Goal: Transaction & Acquisition: Book appointment/travel/reservation

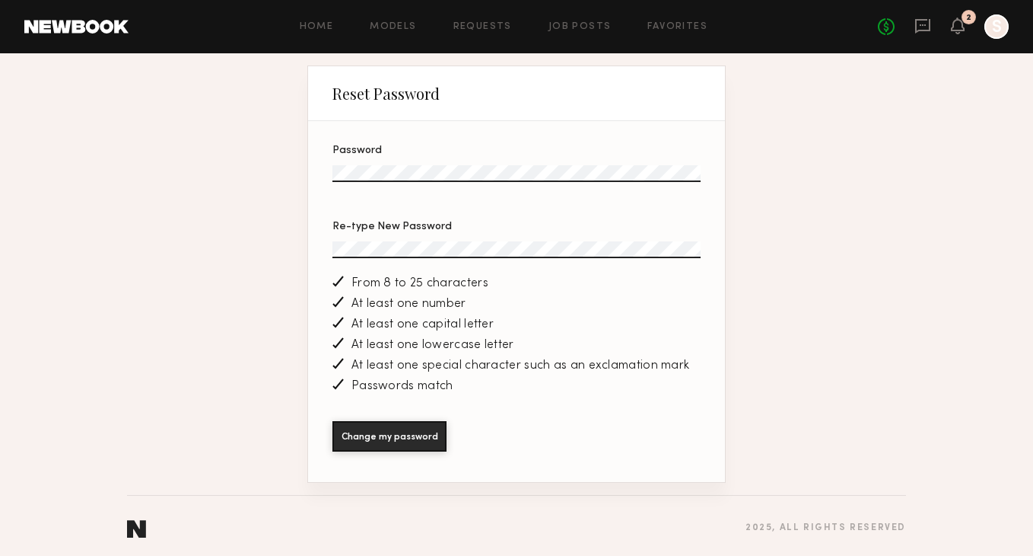
click at [333, 421] on button "Change my password" at bounding box center [390, 436] width 114 height 30
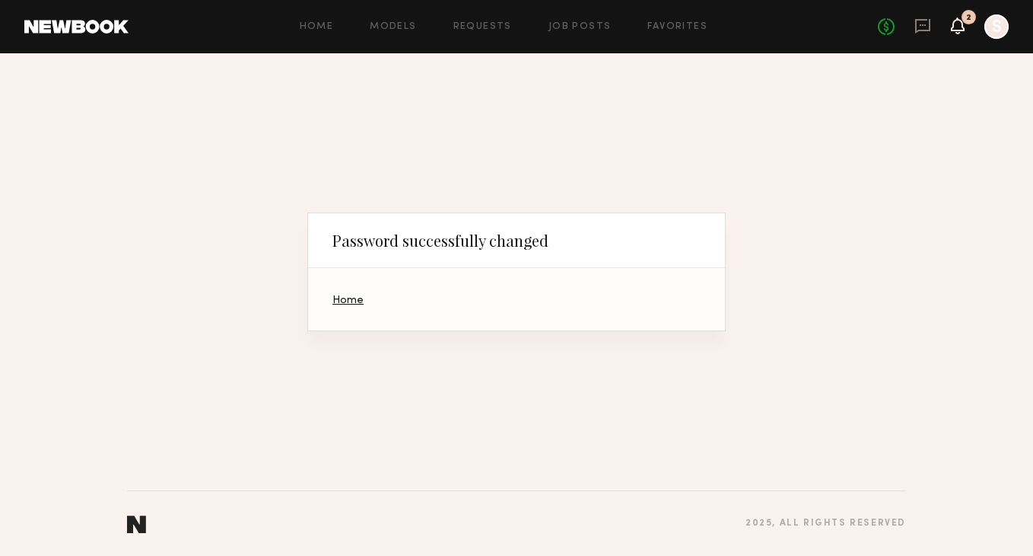
click at [963, 24] on icon at bounding box center [958, 25] width 12 height 11
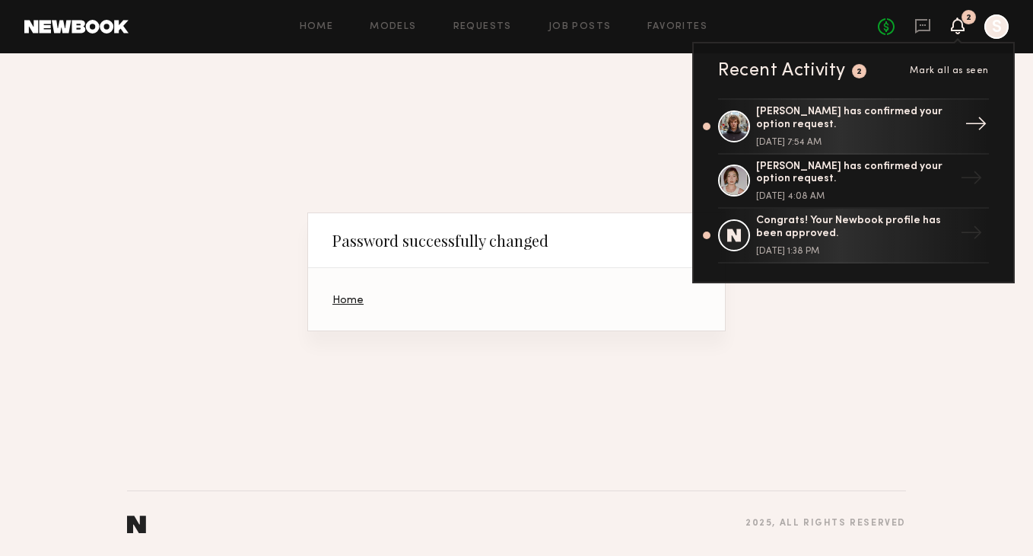
click at [888, 120] on div "Viktor F. has confirmed your option request." at bounding box center [855, 119] width 198 height 26
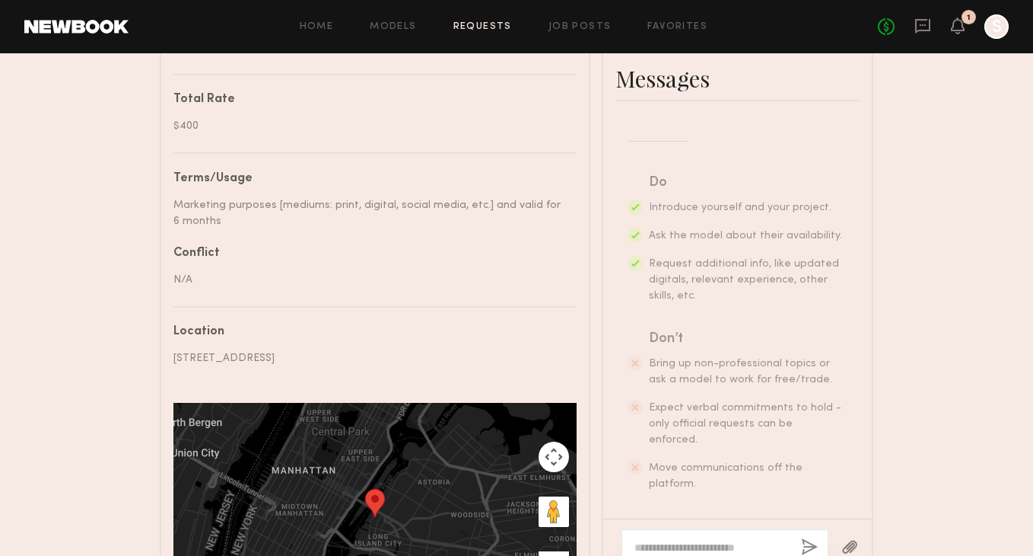
scroll to position [871, 0]
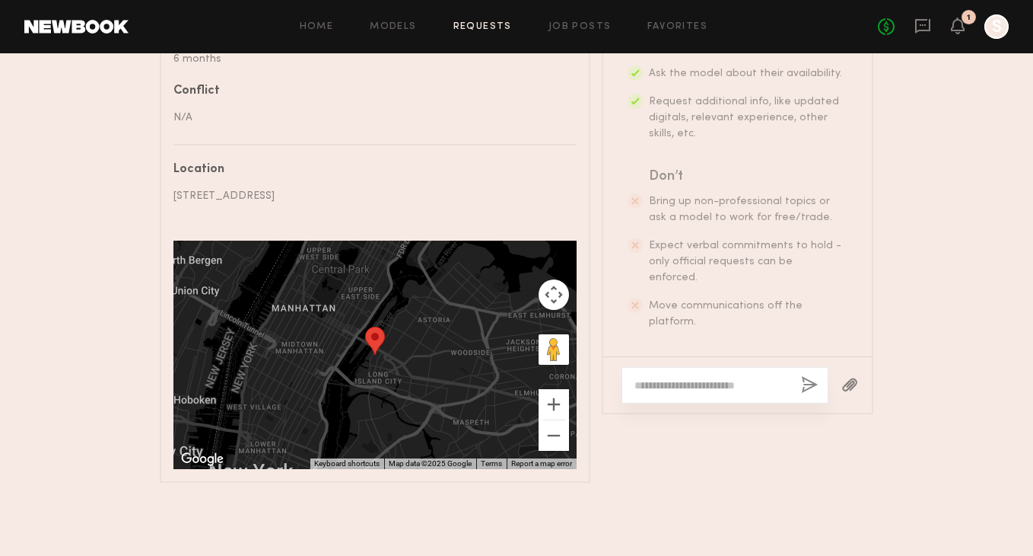
click at [706, 368] on div at bounding box center [725, 385] width 207 height 37
click at [706, 377] on textarea at bounding box center [712, 384] width 154 height 15
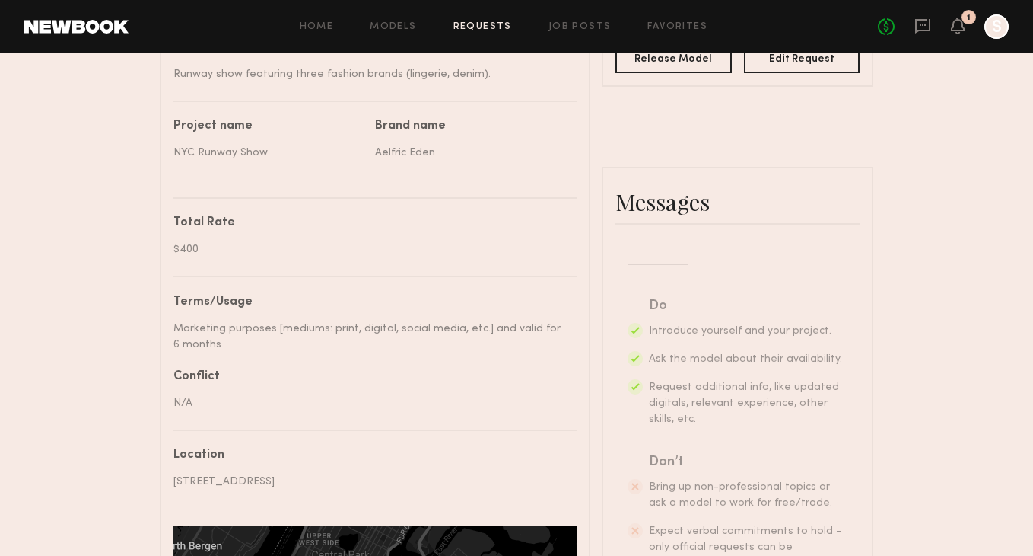
scroll to position [181, 0]
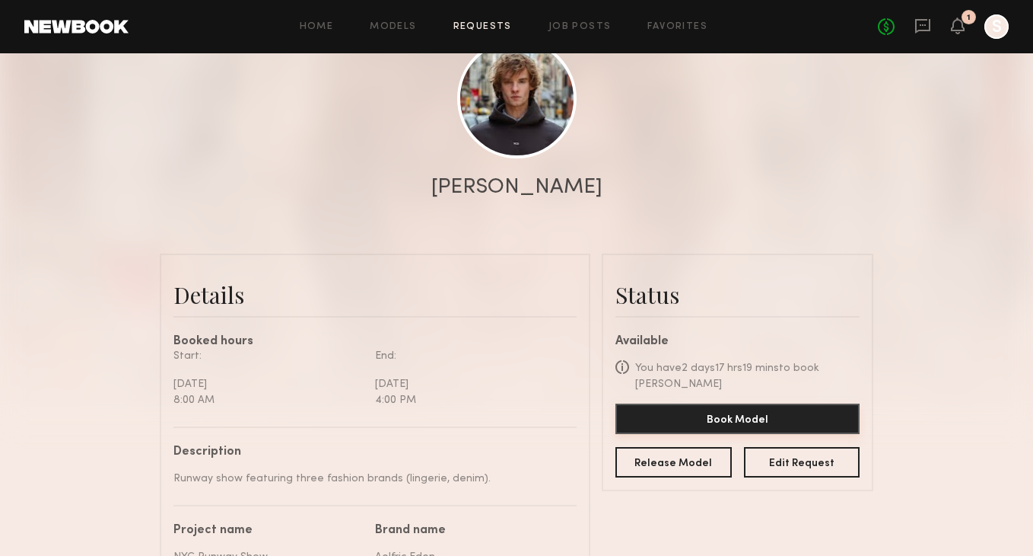
click at [743, 405] on button "Book Model" at bounding box center [738, 418] width 244 height 30
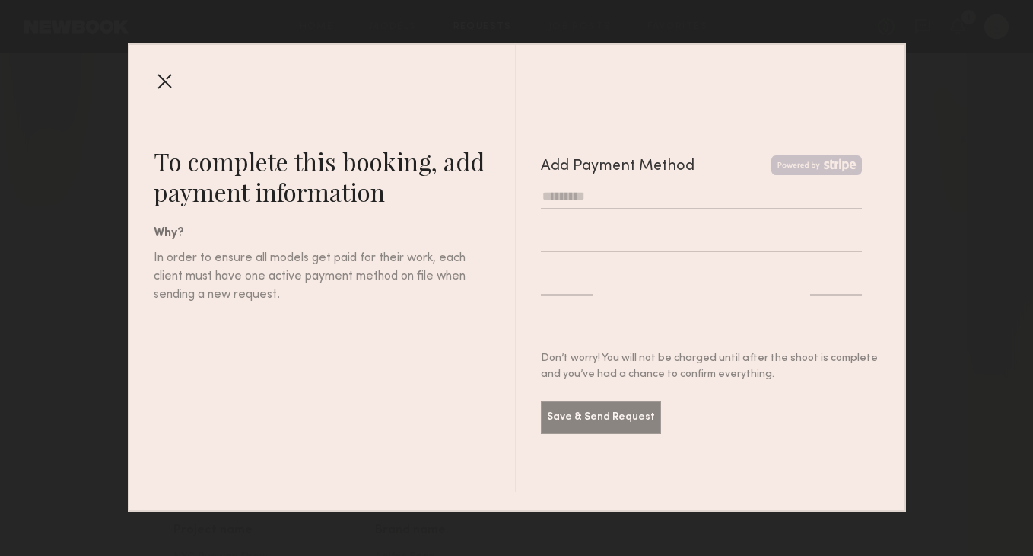
click at [164, 80] on div at bounding box center [164, 80] width 24 height 24
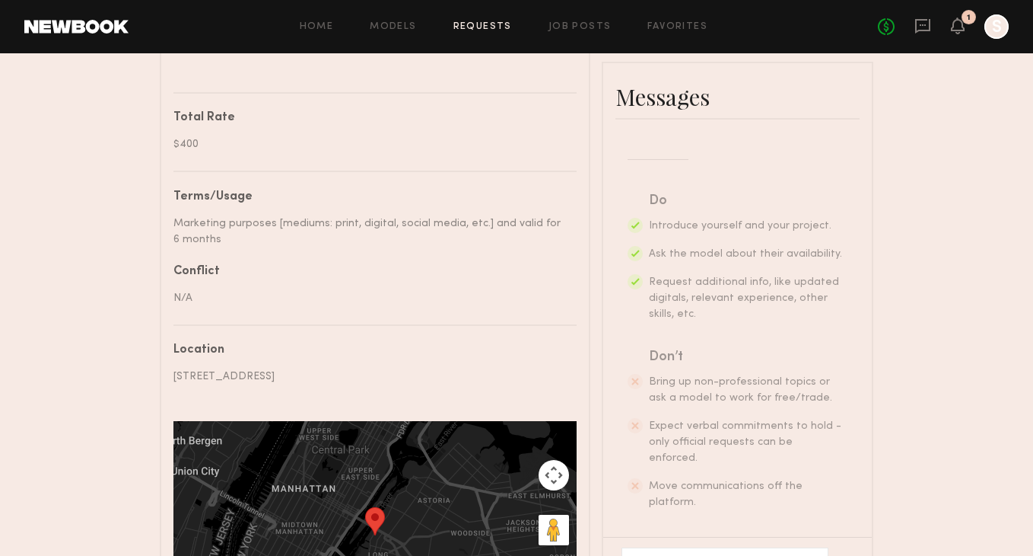
scroll to position [871, 0]
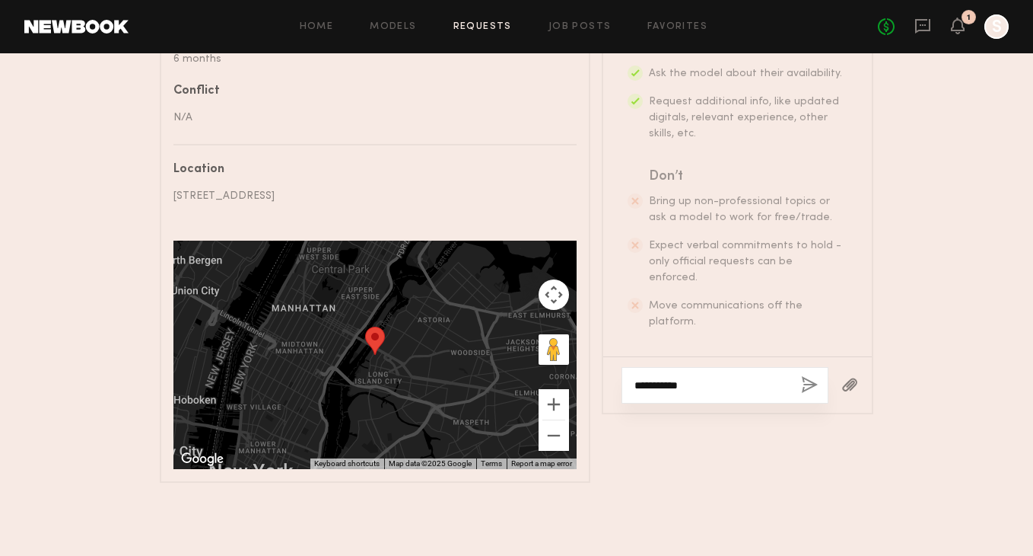
click at [744, 382] on textarea "**********" at bounding box center [712, 384] width 154 height 15
click at [740, 362] on textarea "**********" at bounding box center [712, 377] width 154 height 30
click at [764, 372] on textarea "**********" at bounding box center [712, 377] width 154 height 30
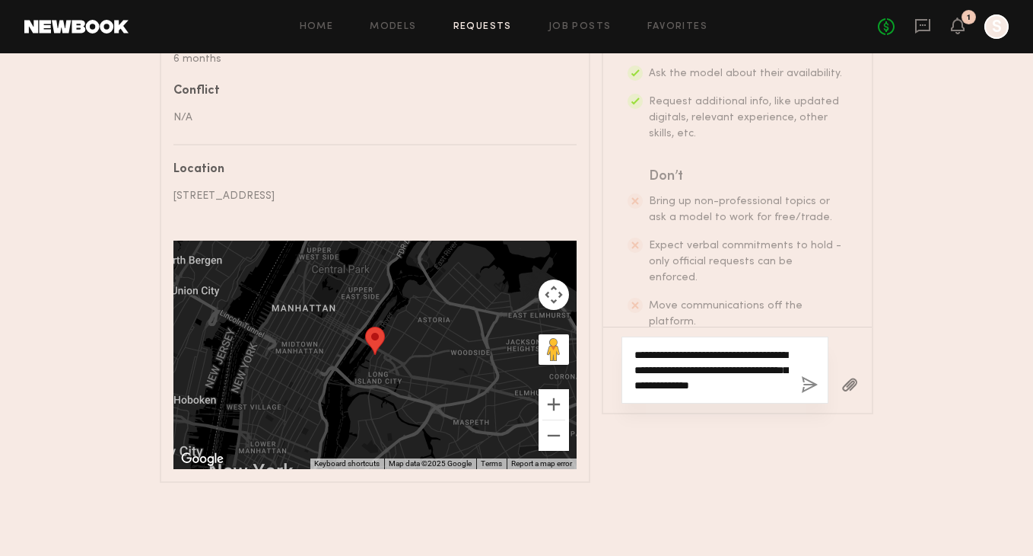
drag, startPoint x: 750, startPoint y: 377, endPoint x: 773, endPoint y: 377, distance: 22.8
click at [773, 377] on textarea "**********" at bounding box center [712, 370] width 154 height 46
click at [783, 373] on textarea "**********" at bounding box center [712, 370] width 154 height 46
drag, startPoint x: 785, startPoint y: 374, endPoint x: 749, endPoint y: 373, distance: 36.5
click at [749, 373] on textarea "**********" at bounding box center [712, 370] width 154 height 46
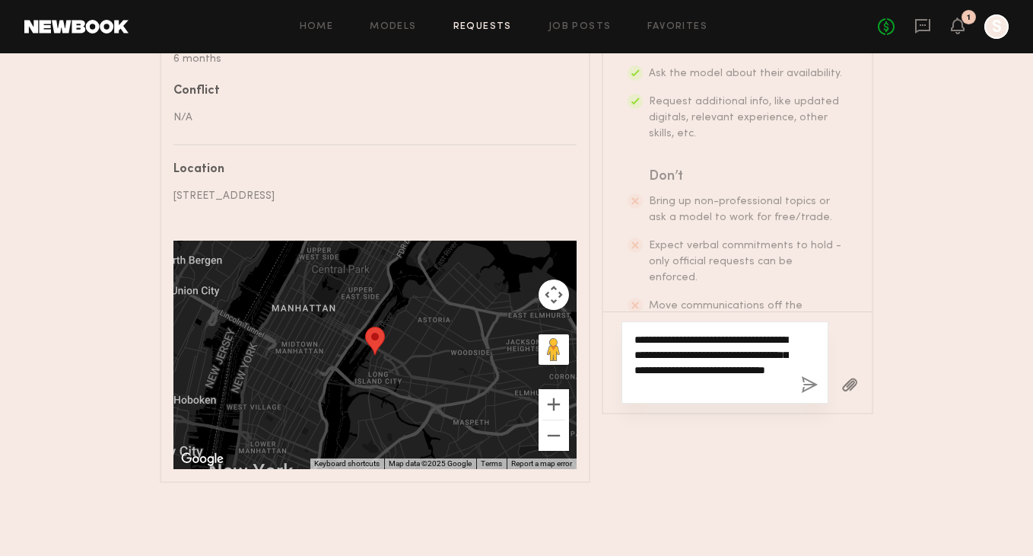
paste textarea "**********"
click at [717, 360] on textarea "**********" at bounding box center [712, 355] width 154 height 76
drag, startPoint x: 712, startPoint y: 376, endPoint x: 668, endPoint y: 376, distance: 44.1
click at [668, 376] on textarea "**********" at bounding box center [712, 355] width 154 height 76
click at [709, 376] on textarea "**********" at bounding box center [712, 355] width 154 height 76
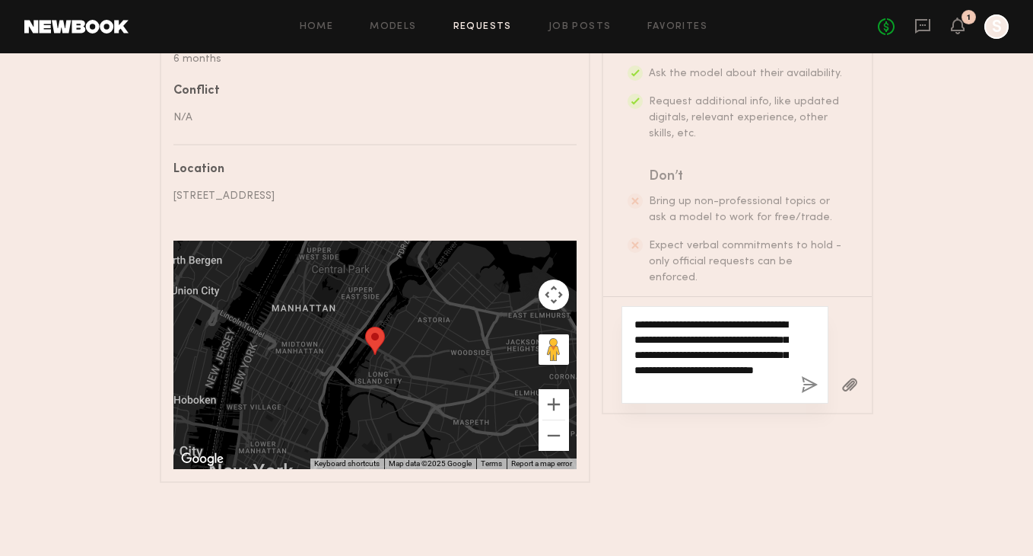
drag, startPoint x: 714, startPoint y: 376, endPoint x: 667, endPoint y: 376, distance: 47.2
click at [667, 376] on textarea "**********" at bounding box center [712, 355] width 154 height 76
drag, startPoint x: 729, startPoint y: 358, endPoint x: 689, endPoint y: 358, distance: 40.3
click at [689, 358] on textarea "**********" at bounding box center [712, 355] width 154 height 76
paste textarea "*"
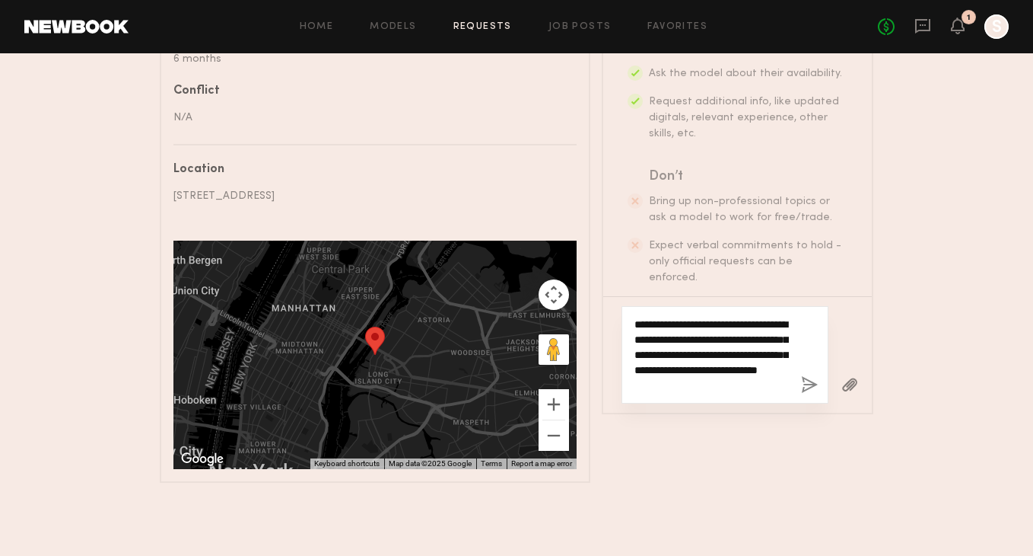
click at [689, 358] on textarea "**********" at bounding box center [712, 355] width 154 height 76
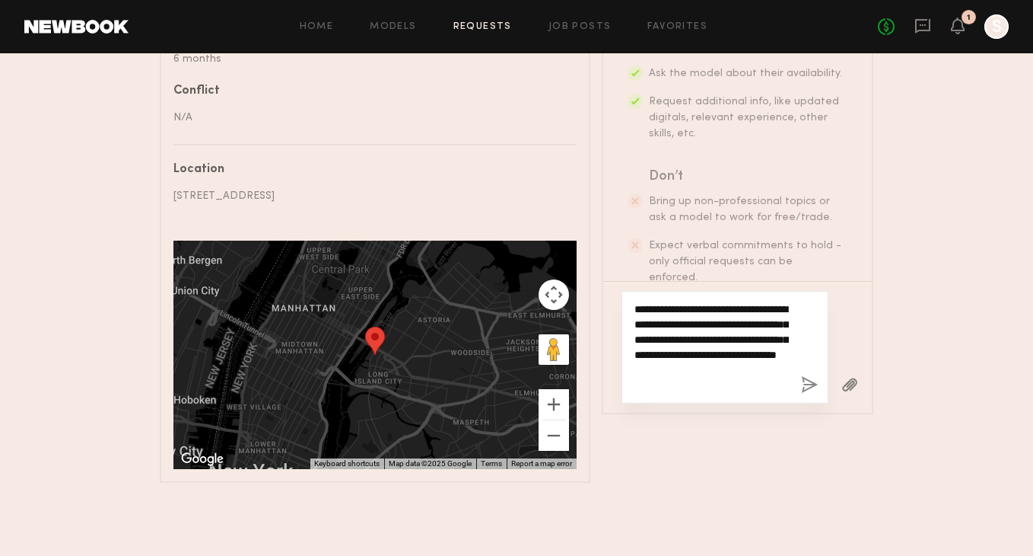
click at [723, 339] on textarea "**********" at bounding box center [712, 346] width 154 height 91
drag, startPoint x: 715, startPoint y: 358, endPoint x: 775, endPoint y: 401, distance: 74.3
click at [775, 401] on div "**********" at bounding box center [737, 347] width 269 height 132
click at [772, 361] on textarea "**********" at bounding box center [712, 355] width 154 height 76
click at [729, 376] on textarea "**********" at bounding box center [712, 355] width 154 height 76
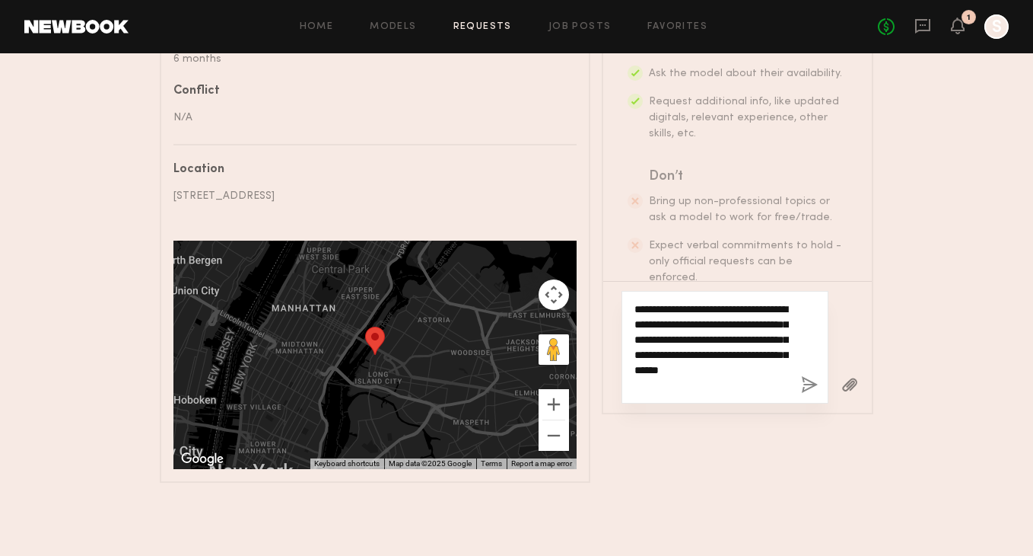
drag, startPoint x: 722, startPoint y: 378, endPoint x: 623, endPoint y: 266, distance: 150.4
click at [623, 266] on div "**********" at bounding box center [737, 181] width 269 height 461
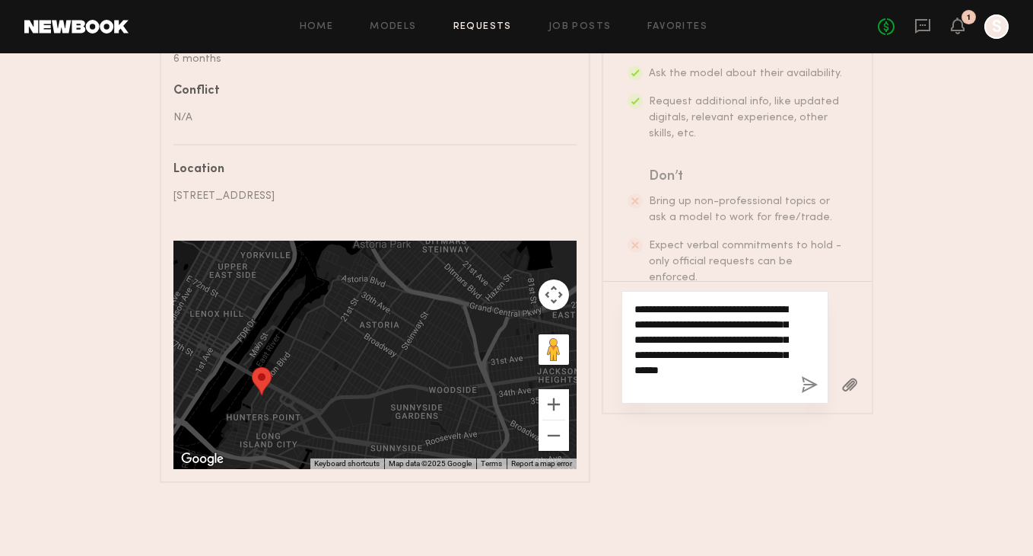
paste textarea "*"
click at [774, 328] on textarea "**********" at bounding box center [712, 346] width 154 height 91
click at [684, 349] on textarea "**********" at bounding box center [712, 346] width 154 height 91
click at [691, 343] on textarea "**********" at bounding box center [712, 346] width 154 height 91
click at [765, 378] on textarea "**********" at bounding box center [712, 346] width 154 height 91
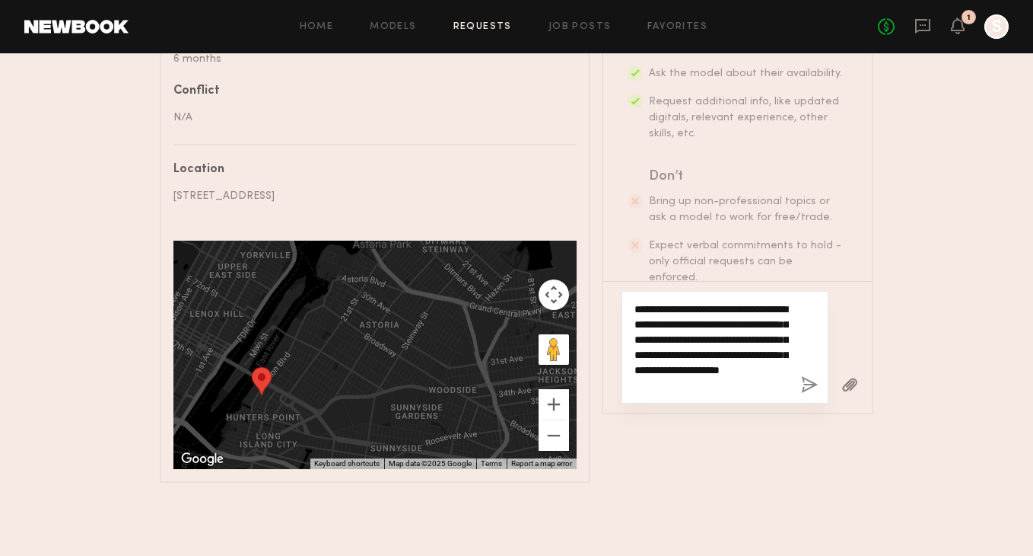
type textarea "**********"
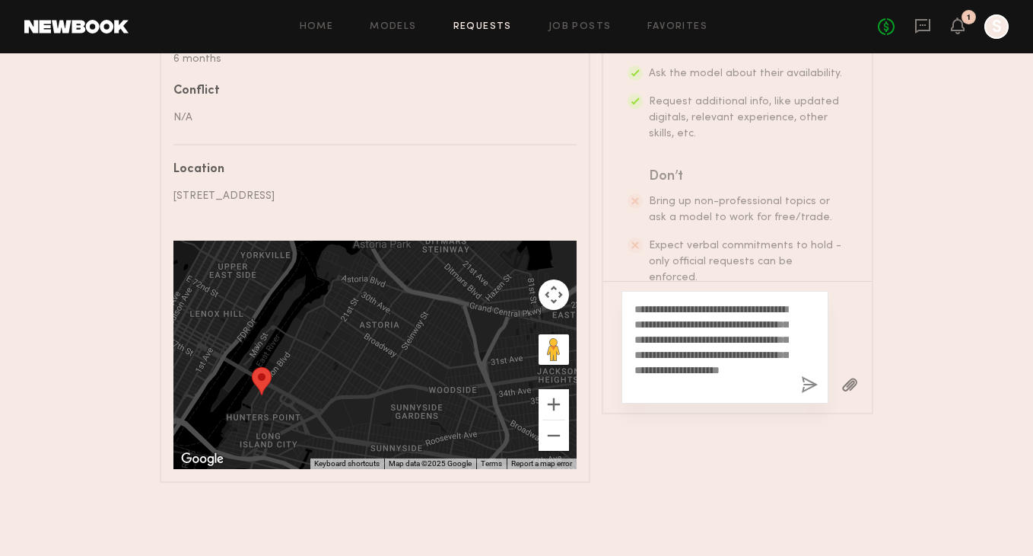
click at [810, 376] on button "button" at bounding box center [809, 385] width 17 height 19
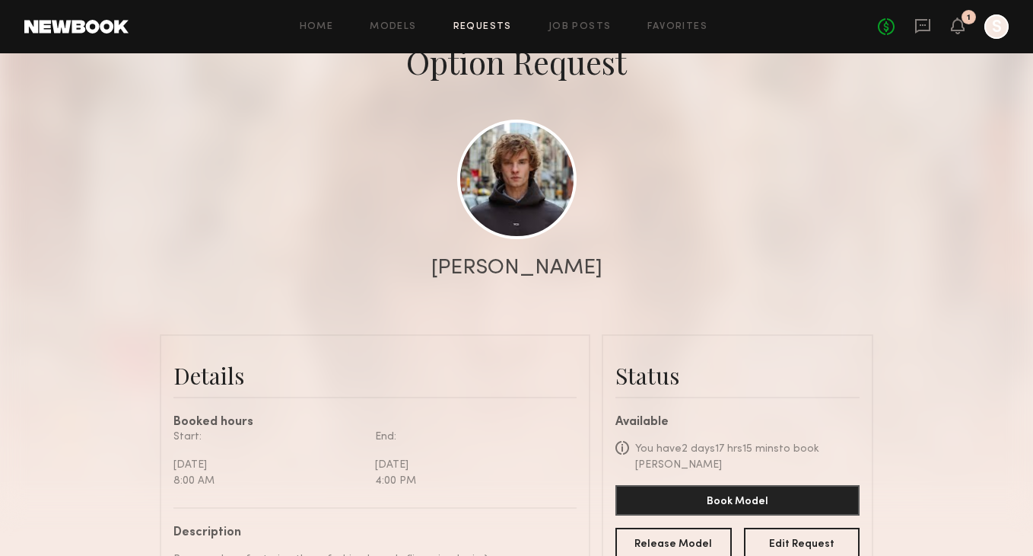
scroll to position [0, 0]
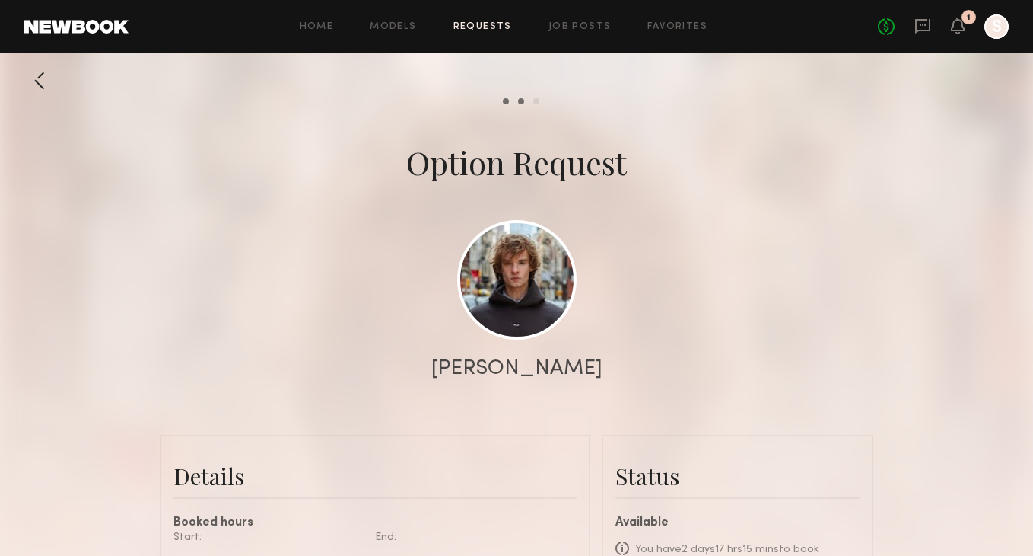
click at [100, 30] on link at bounding box center [76, 27] width 104 height 14
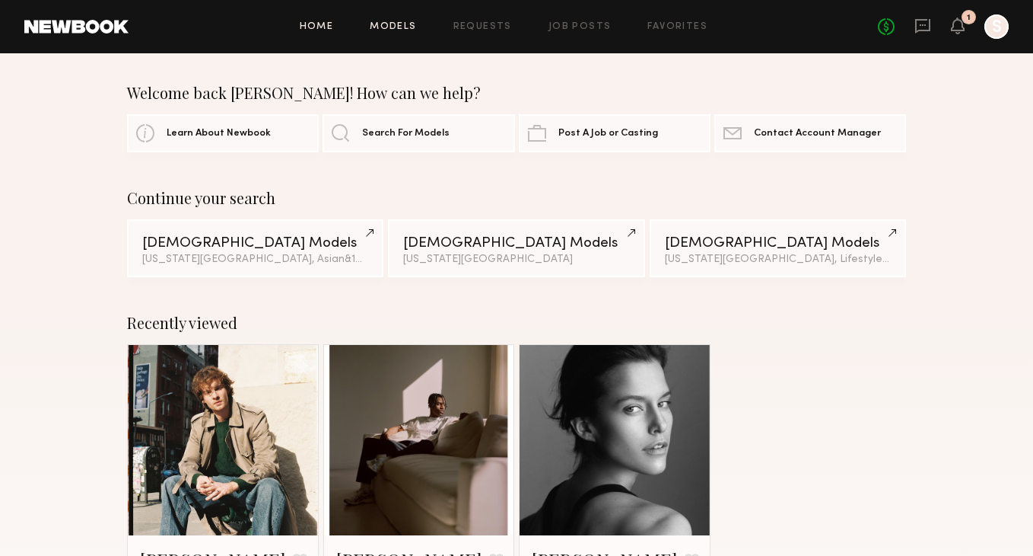
click at [406, 22] on link "Models" at bounding box center [393, 27] width 46 height 10
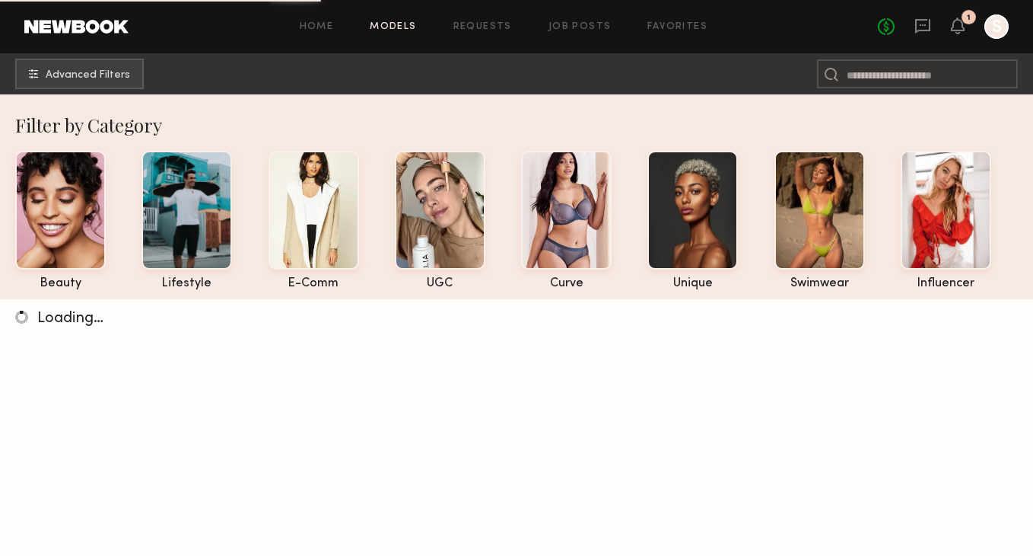
click at [118, 32] on link at bounding box center [76, 27] width 104 height 14
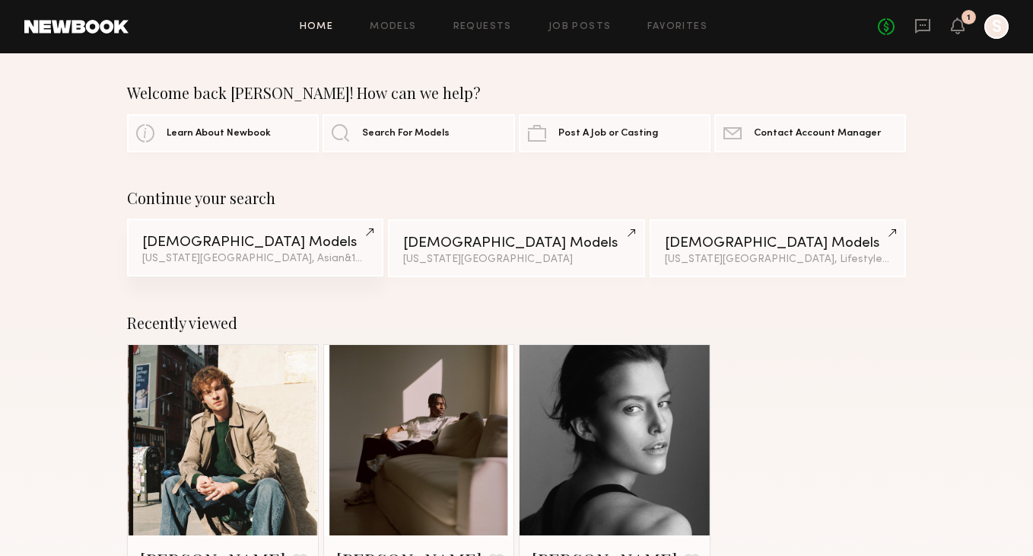
click at [272, 247] on div "Female Models" at bounding box center [255, 242] width 226 height 14
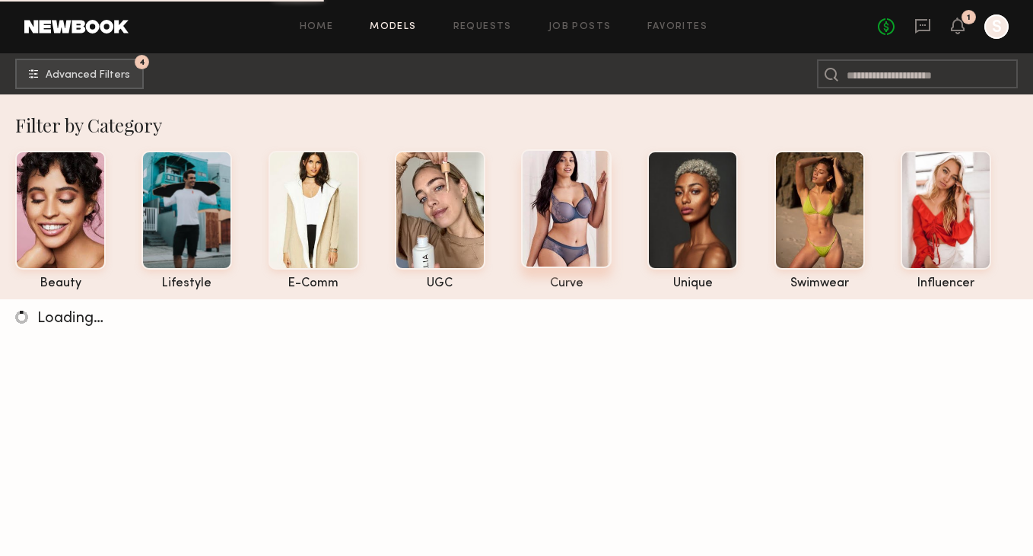
click at [592, 225] on div at bounding box center [566, 208] width 91 height 119
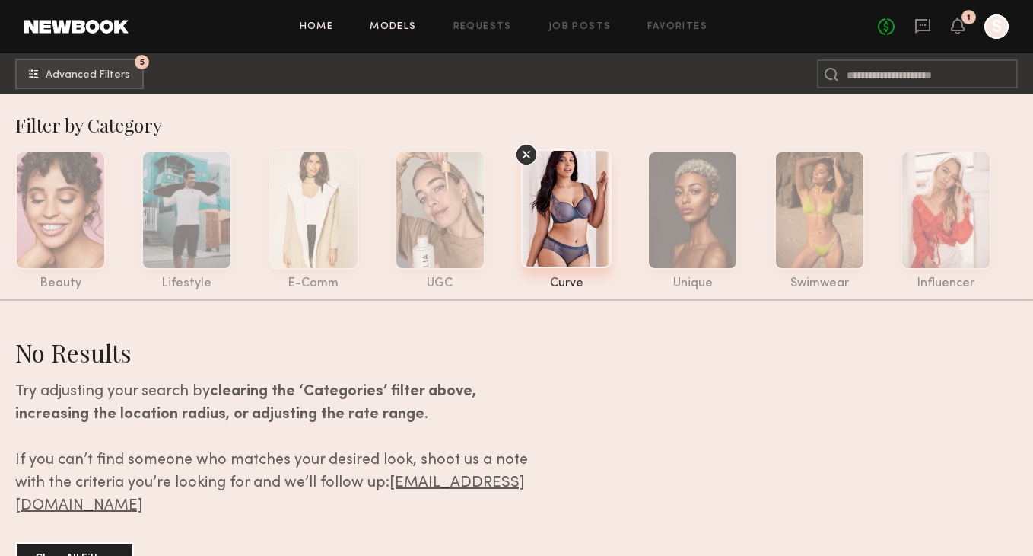
click at [331, 27] on link "Home" at bounding box center [317, 27] width 34 height 10
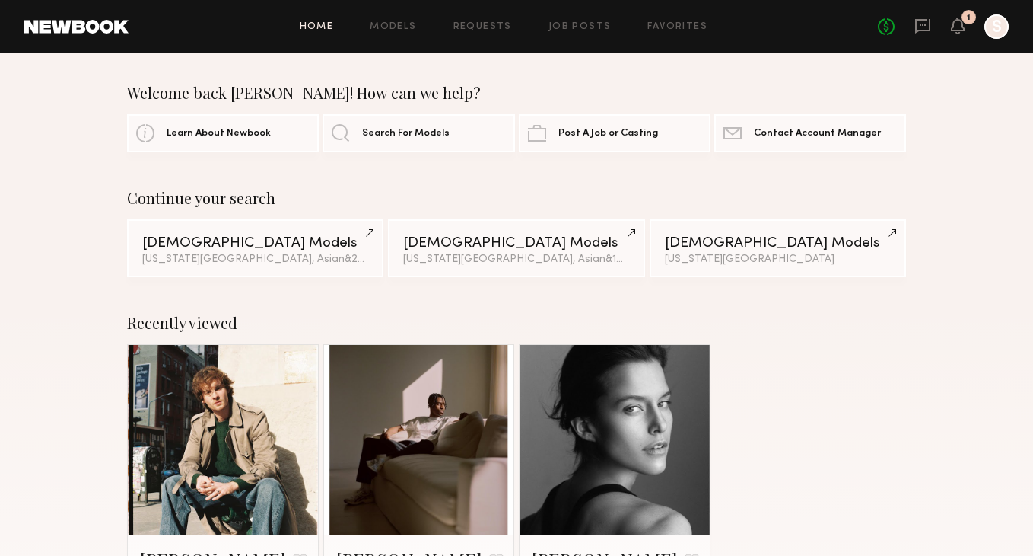
click at [92, 27] on link at bounding box center [76, 27] width 104 height 14
click at [397, 24] on link "Models" at bounding box center [393, 27] width 46 height 10
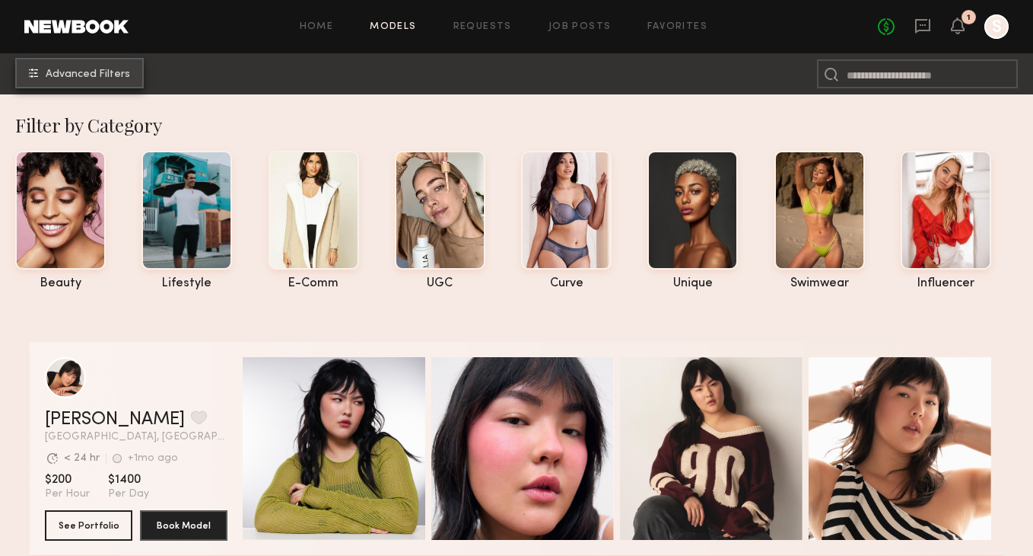
click at [105, 63] on button "Advanced Filters" at bounding box center [79, 73] width 129 height 30
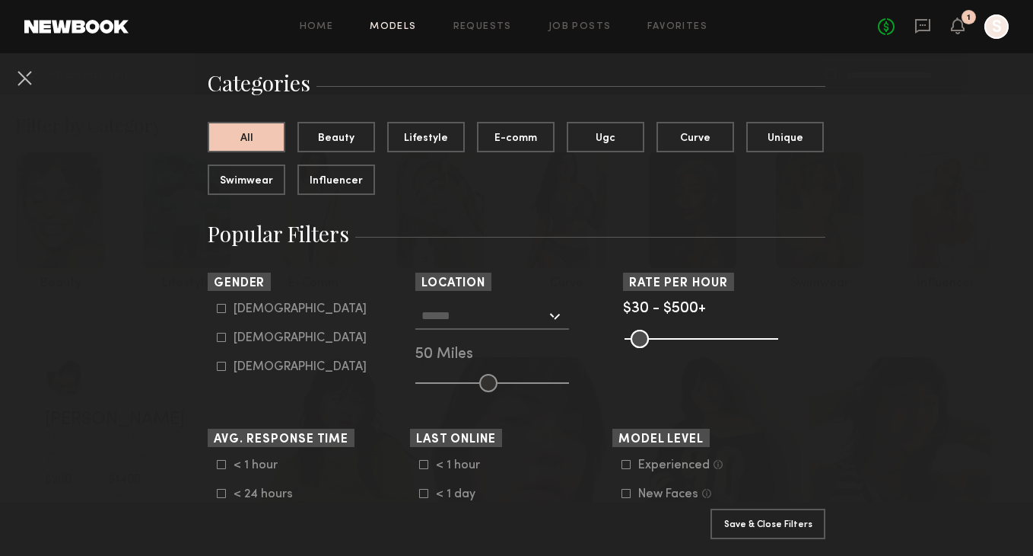
scroll to position [121, 0]
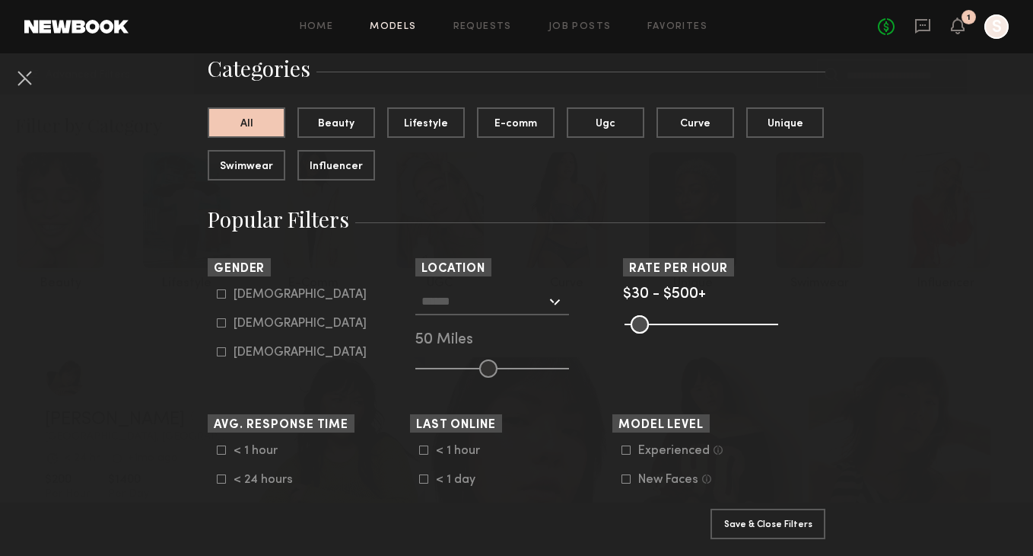
click at [551, 302] on div at bounding box center [493, 301] width 154 height 27
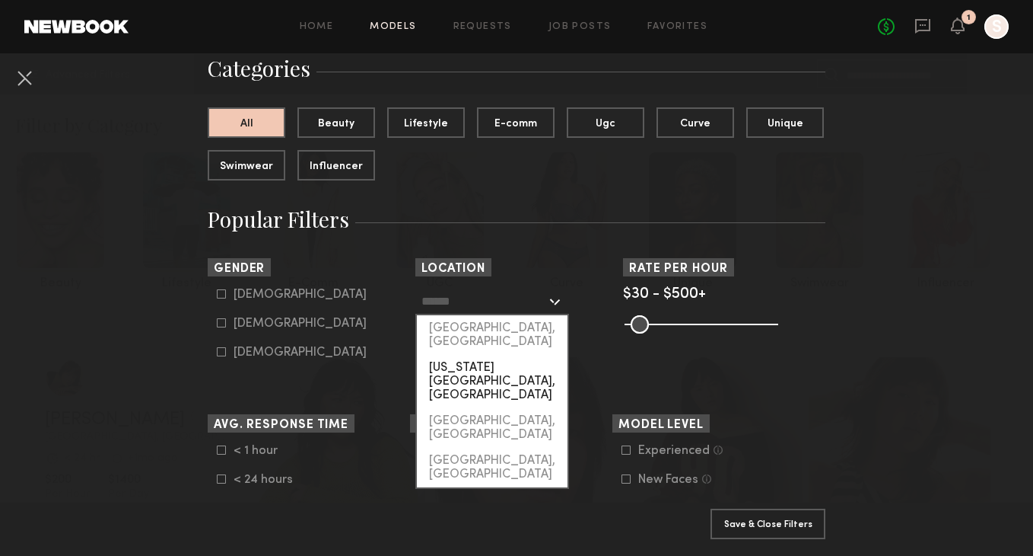
click at [522, 355] on div "[US_STATE][GEOGRAPHIC_DATA], [GEOGRAPHIC_DATA]" at bounding box center [492, 381] width 151 height 53
type input "**********"
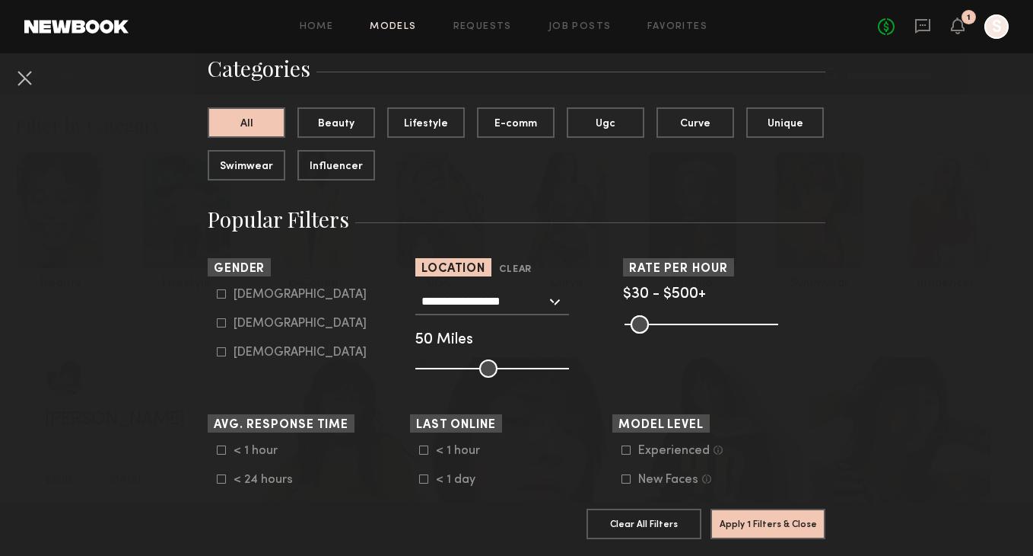
click at [225, 320] on icon at bounding box center [221, 322] width 9 height 9
type input "**"
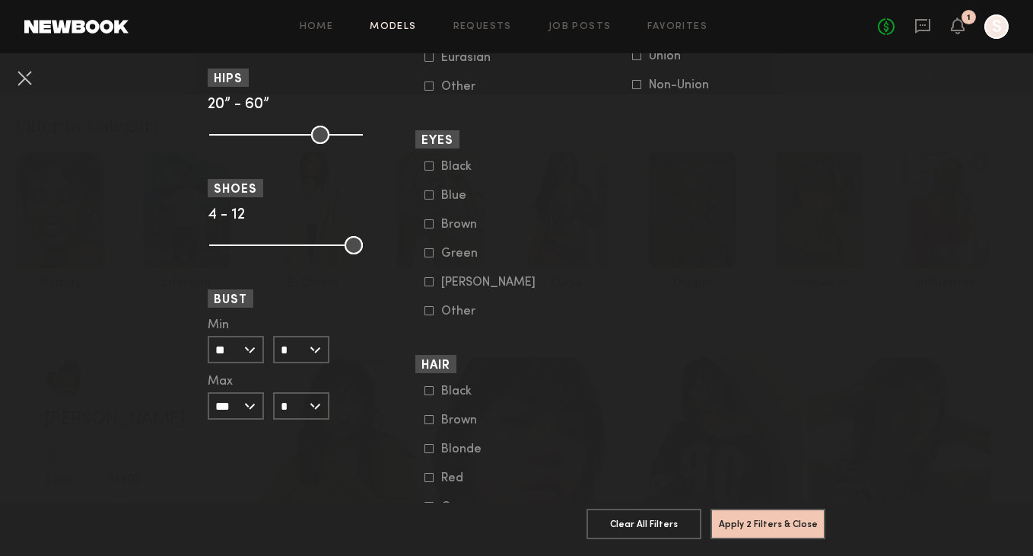
scroll to position [1073, 0]
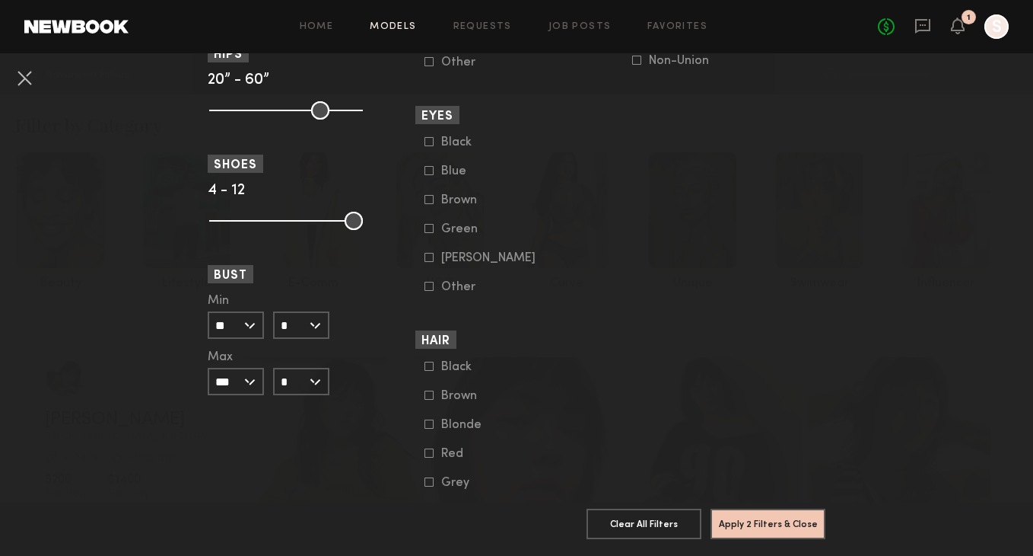
click at [316, 323] on input "*" at bounding box center [301, 324] width 56 height 27
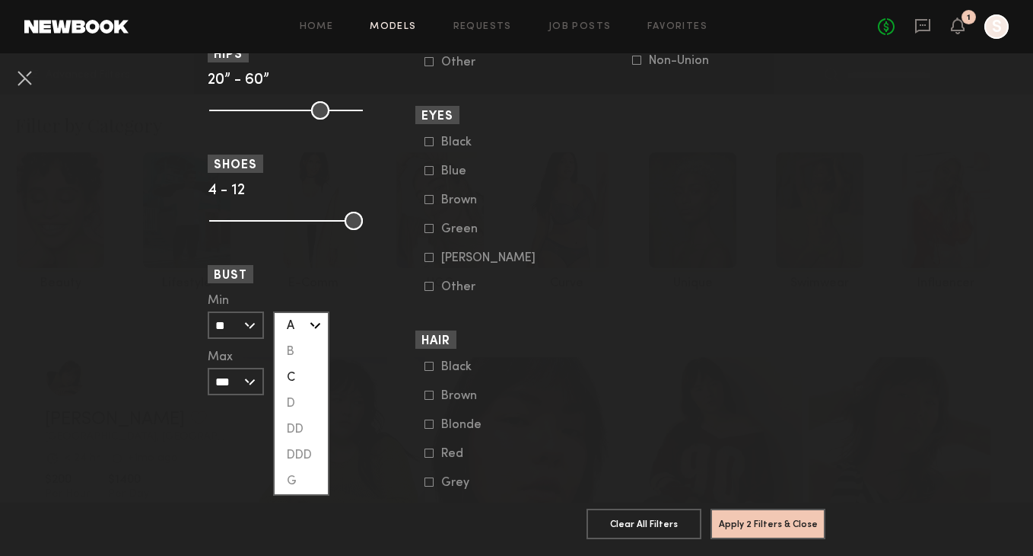
click at [306, 384] on div "C" at bounding box center [301, 378] width 53 height 26
type input "*"
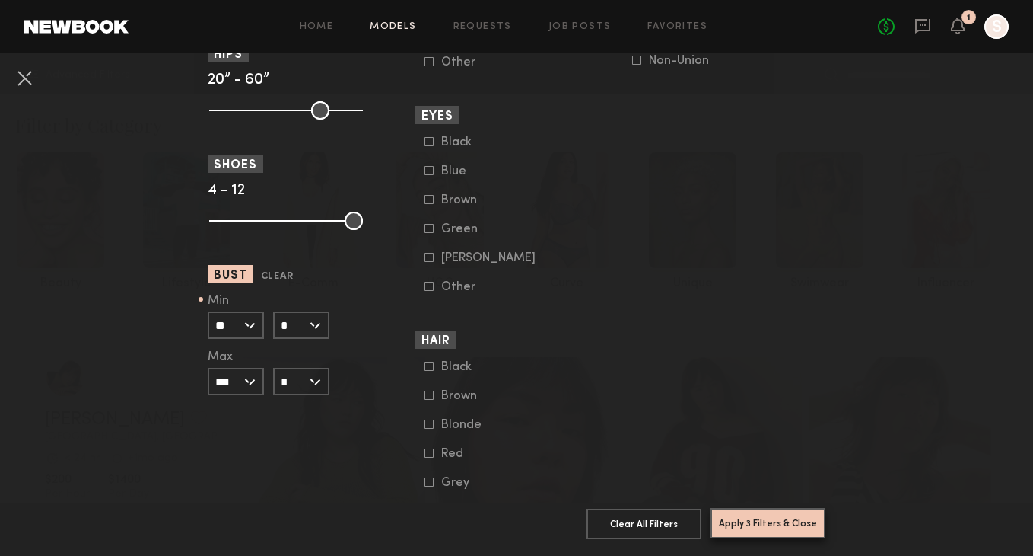
click at [796, 527] on button "Apply 3 Filters & Close" at bounding box center [768, 523] width 115 height 30
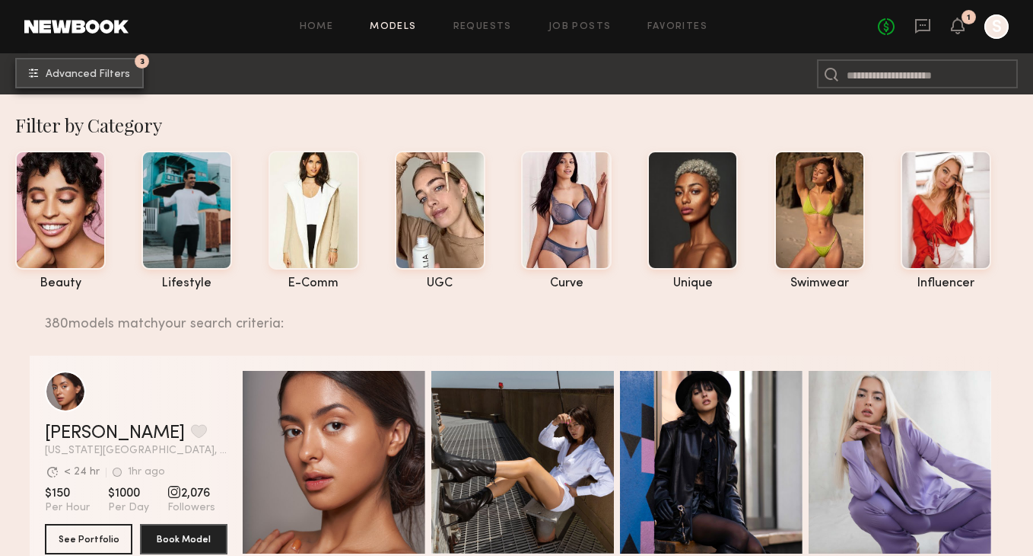
click at [88, 75] on span "Advanced Filters" at bounding box center [88, 74] width 84 height 11
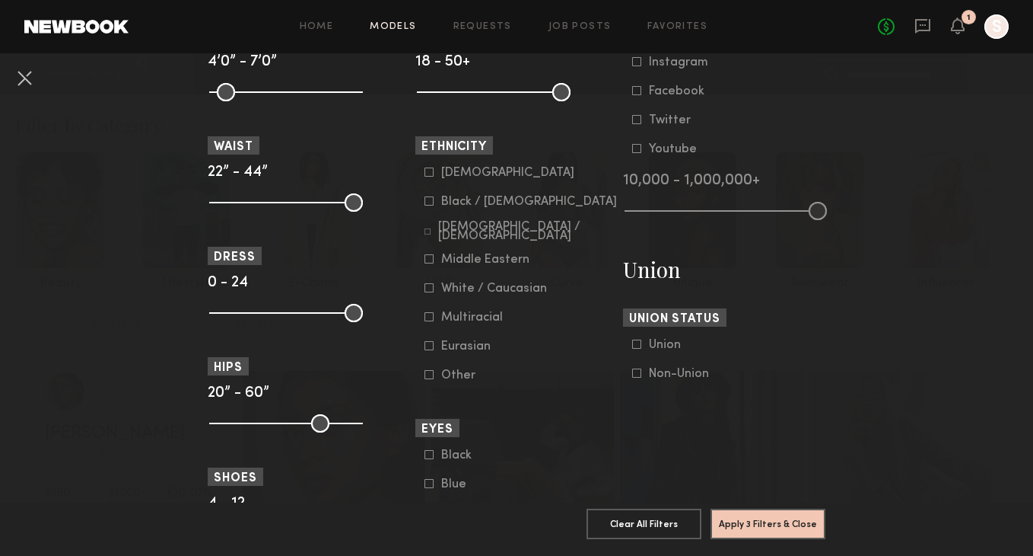
scroll to position [740, 0]
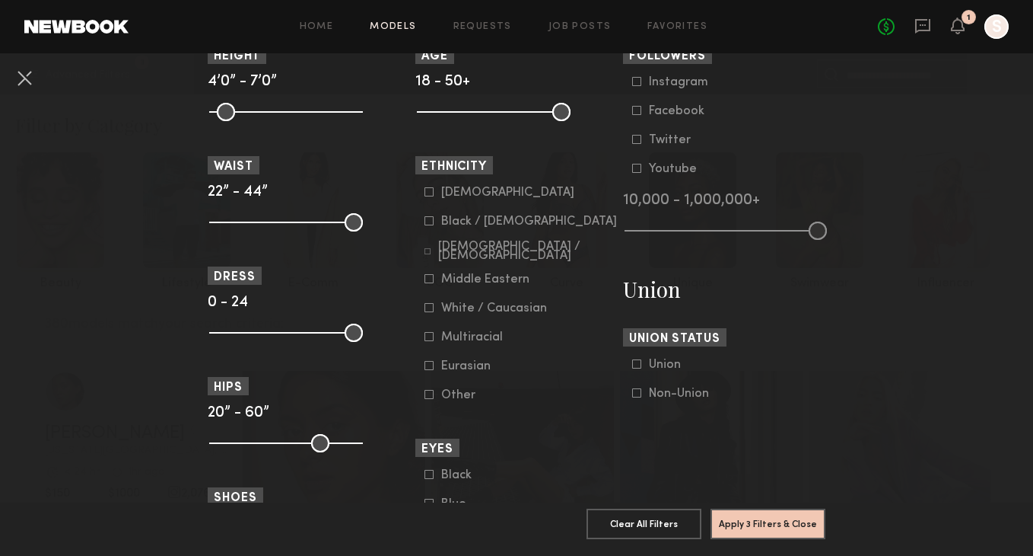
click at [432, 195] on icon at bounding box center [429, 191] width 9 height 9
click at [429, 370] on div at bounding box center [429, 365] width 9 height 9
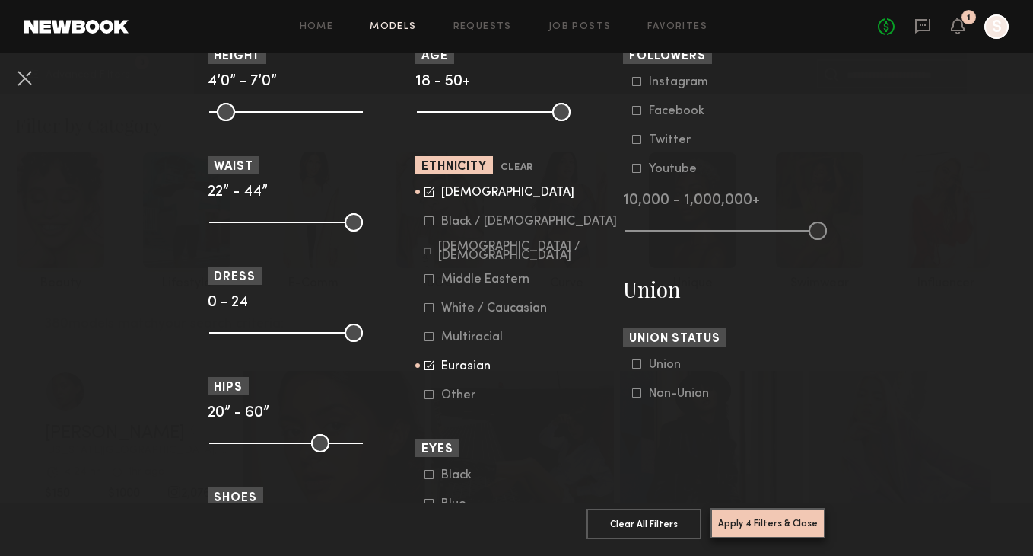
click at [782, 524] on button "Apply 4 Filters & Close" at bounding box center [768, 523] width 115 height 30
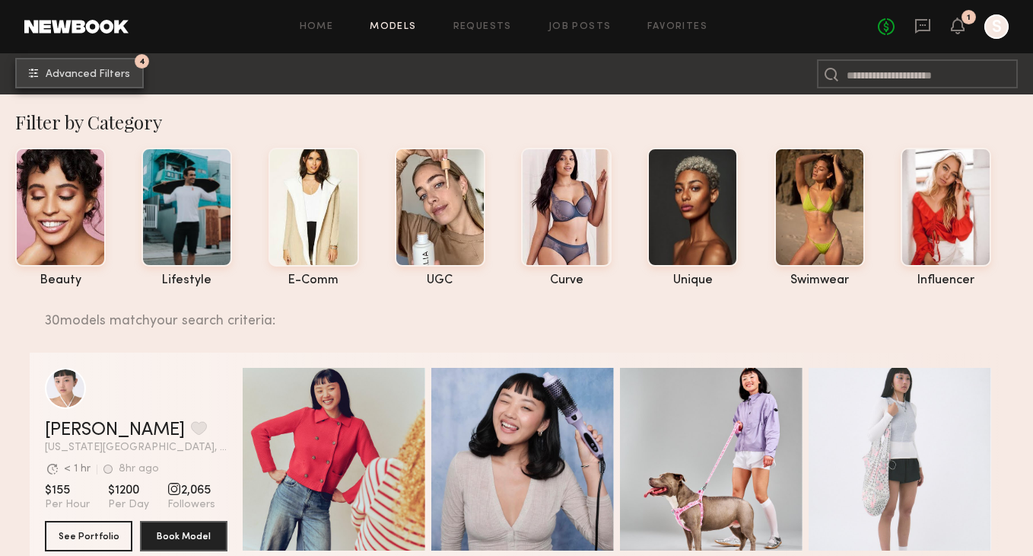
scroll to position [477, 0]
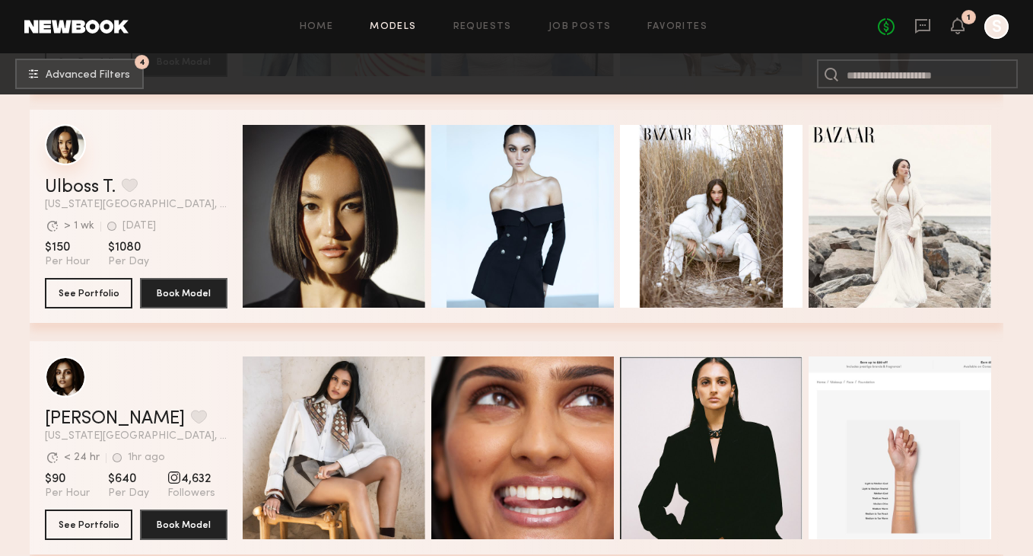
click at [75, 145] on div "grid" at bounding box center [65, 144] width 41 height 41
click at [109, 288] on button "See Portfolio" at bounding box center [89, 292] width 88 height 30
click at [88, 295] on button "See Portfolio" at bounding box center [89, 292] width 88 height 30
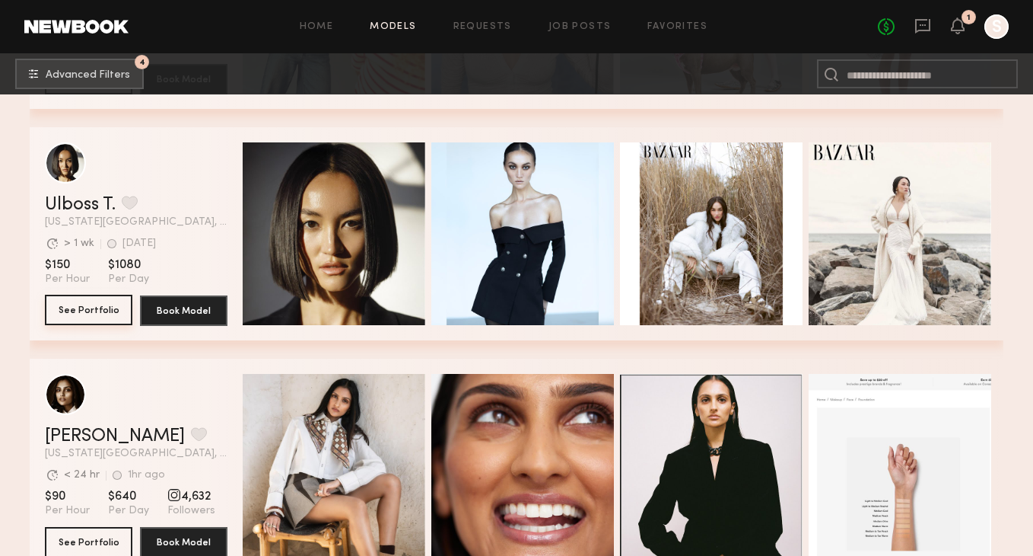
scroll to position [440, 0]
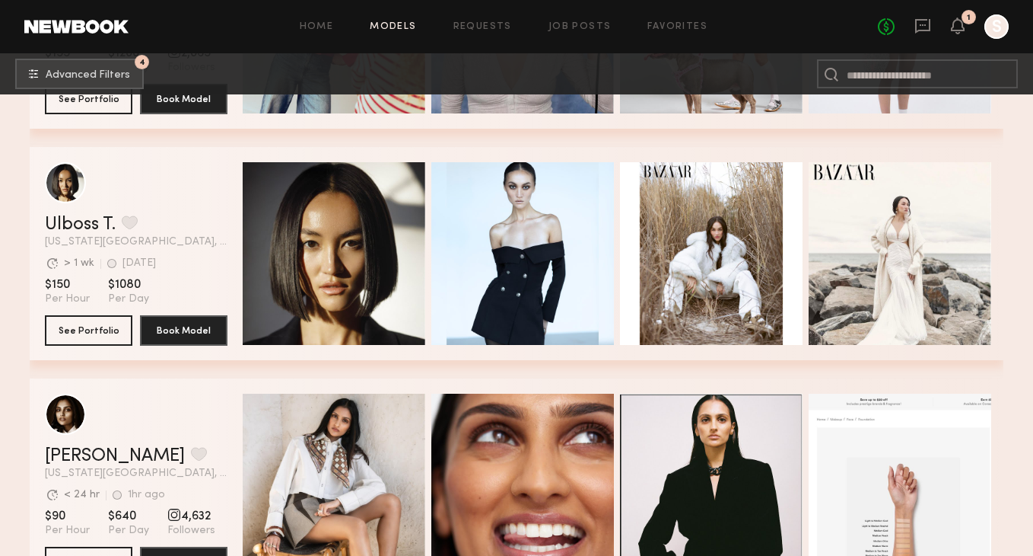
click at [186, 201] on div "grid" at bounding box center [136, 182] width 183 height 41
click at [66, 183] on div "grid" at bounding box center [65, 181] width 41 height 41
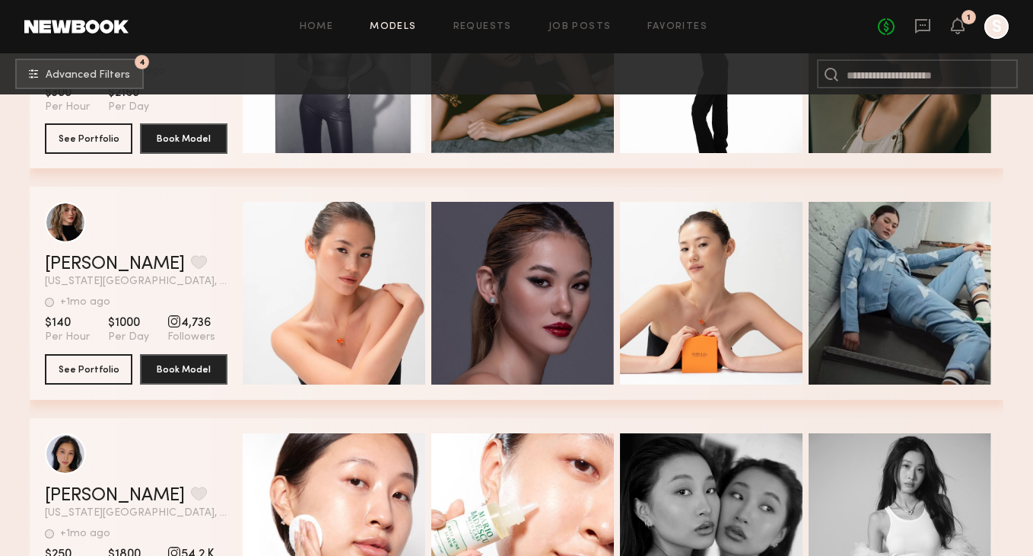
scroll to position [1330, 0]
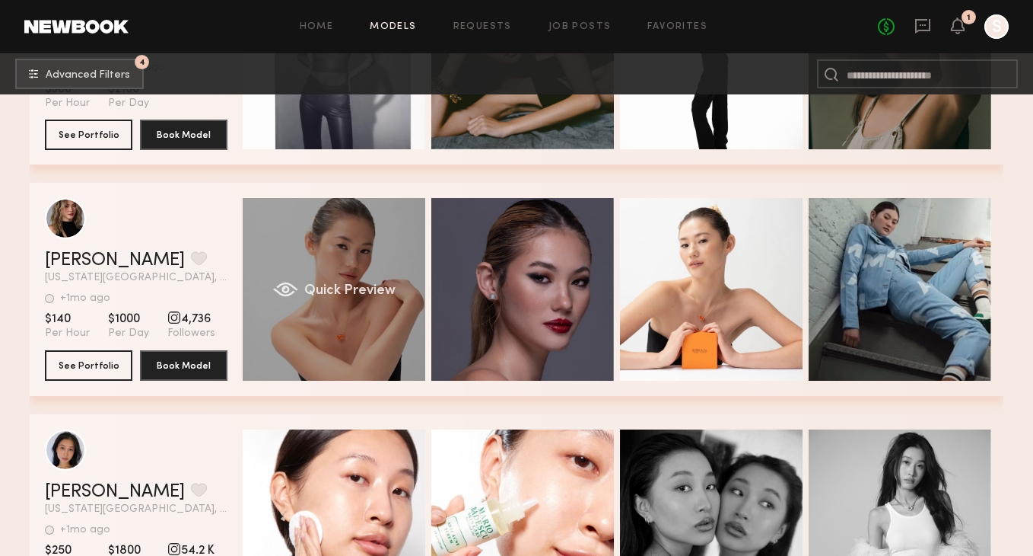
click at [354, 268] on div "Quick Preview" at bounding box center [334, 289] width 183 height 183
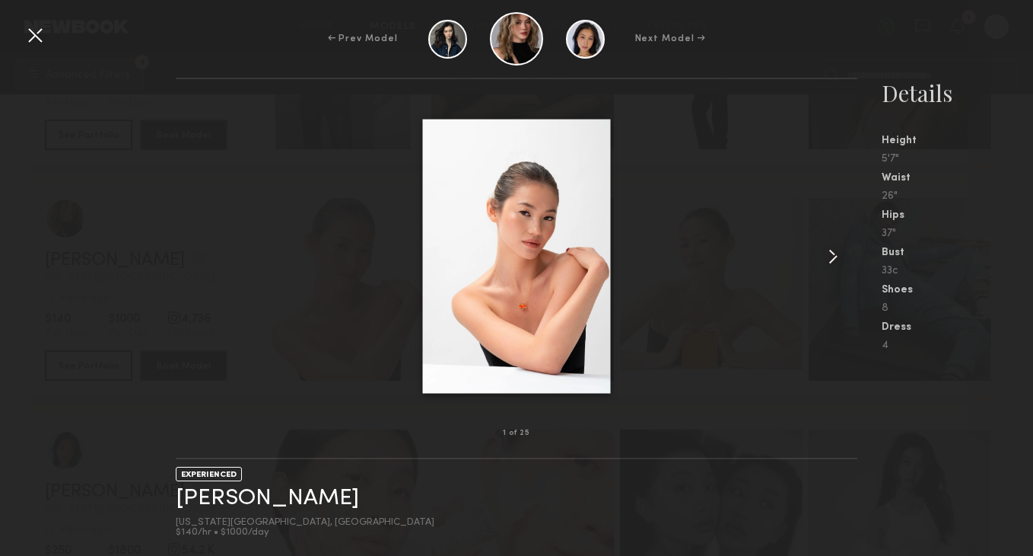
click at [830, 255] on common-icon at bounding box center [833, 256] width 24 height 24
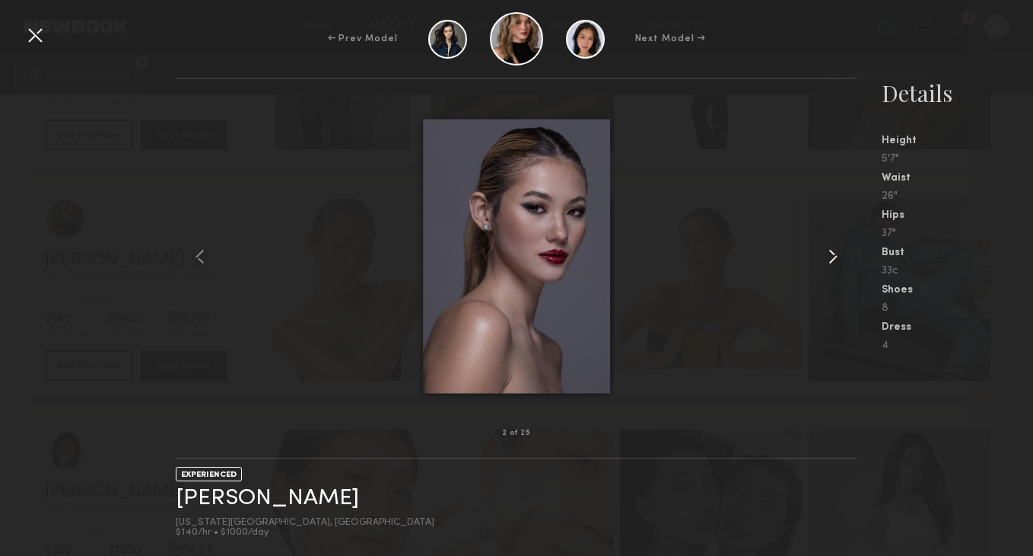
click at [830, 255] on common-icon at bounding box center [833, 256] width 24 height 24
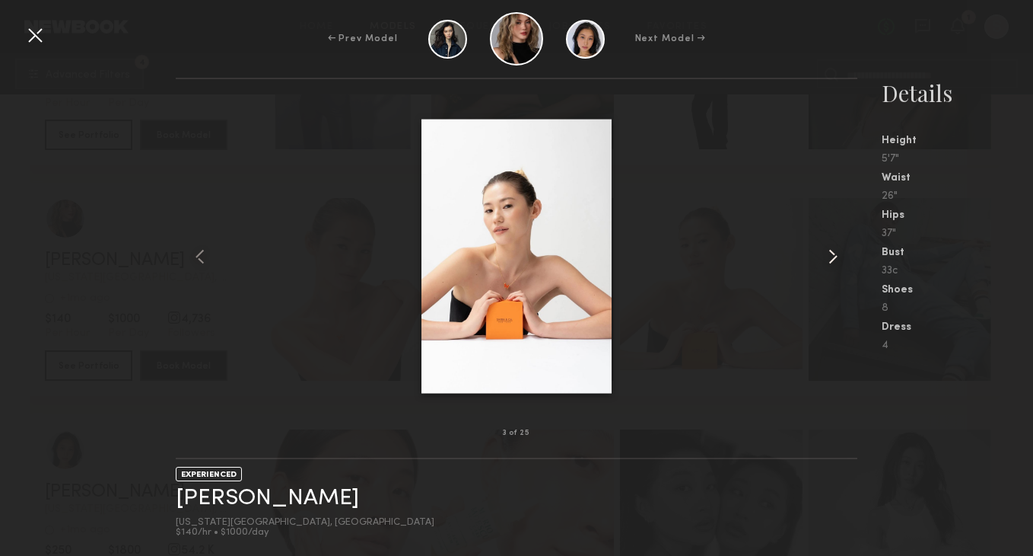
click at [830, 255] on common-icon at bounding box center [833, 256] width 24 height 24
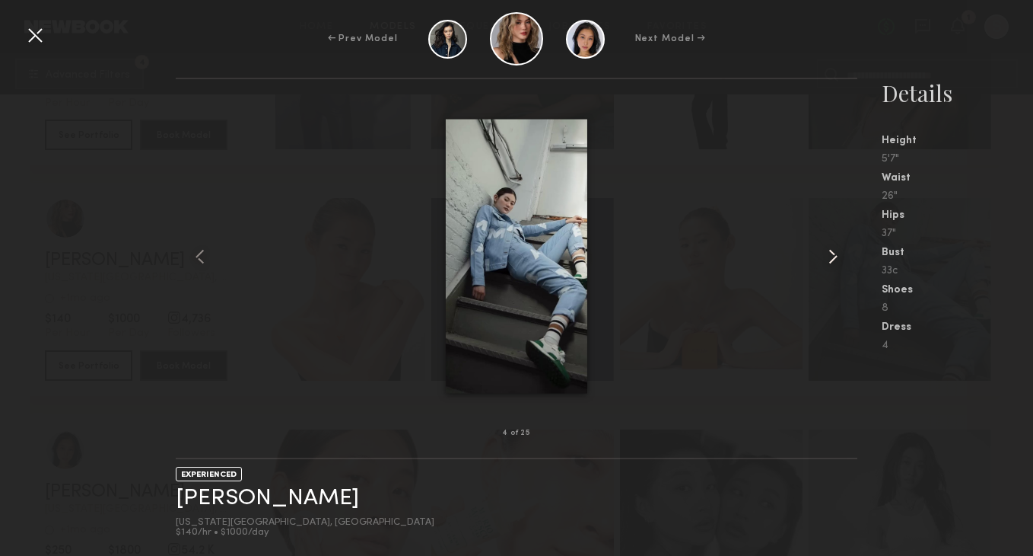
click at [830, 255] on common-icon at bounding box center [833, 256] width 24 height 24
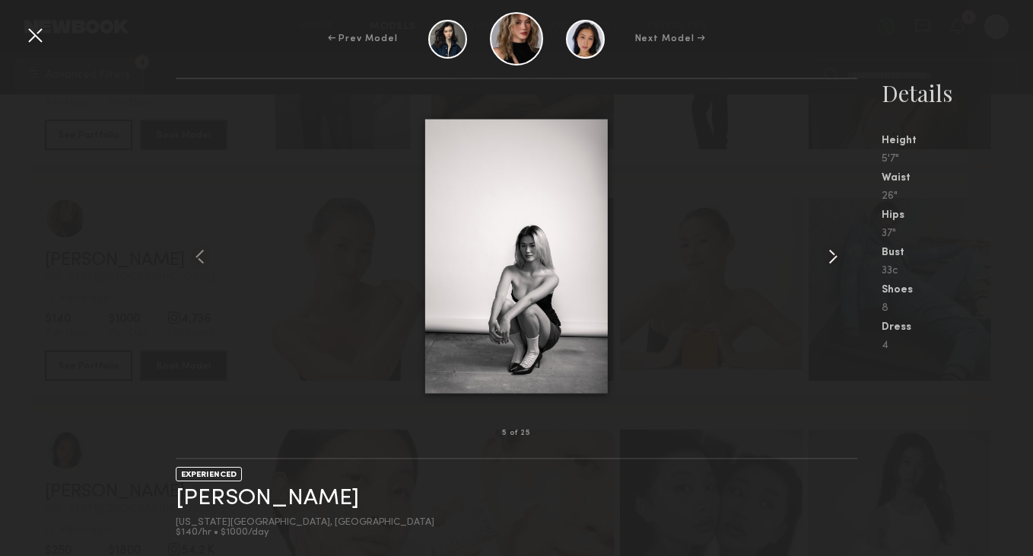
click at [830, 255] on common-icon at bounding box center [833, 256] width 24 height 24
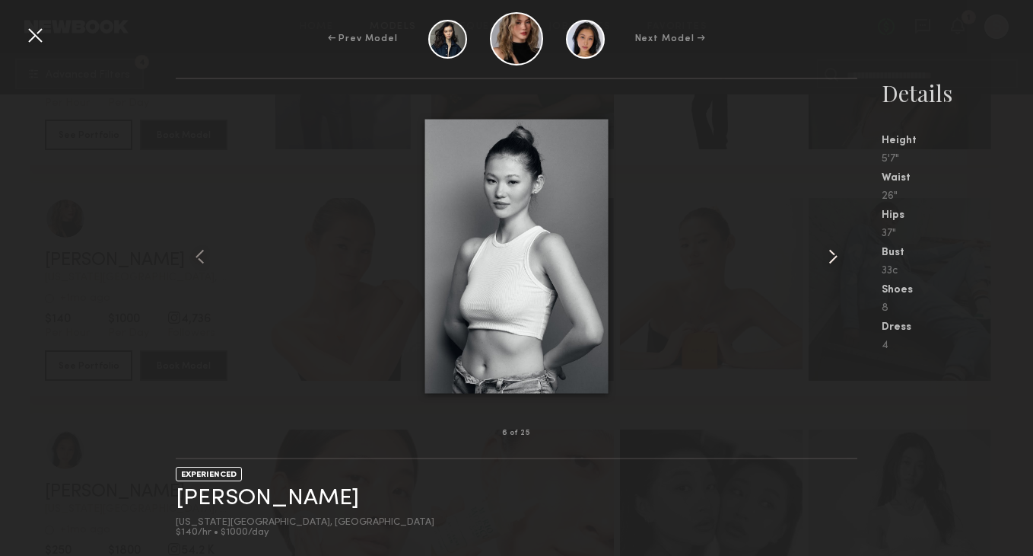
click at [830, 255] on common-icon at bounding box center [833, 256] width 24 height 24
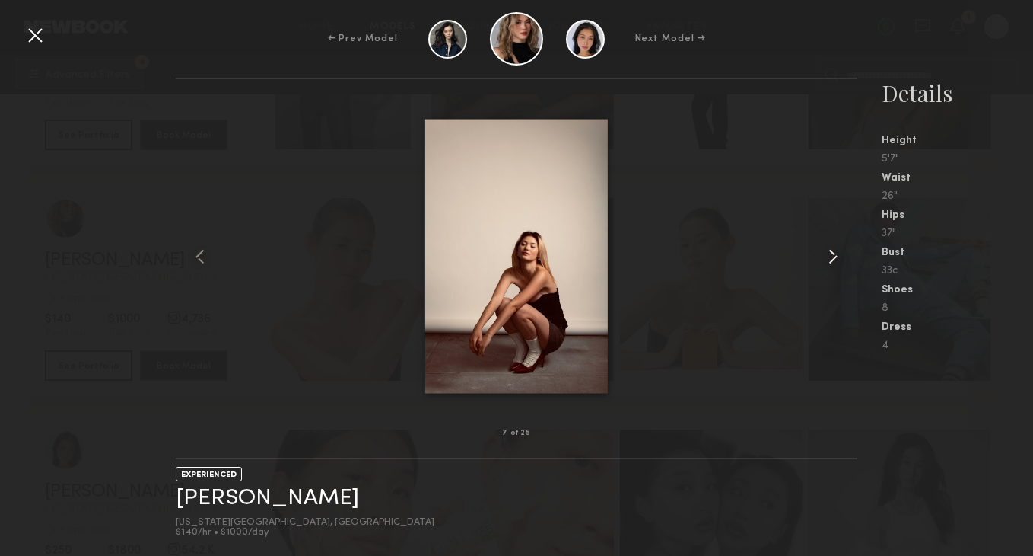
click at [830, 255] on common-icon at bounding box center [833, 256] width 24 height 24
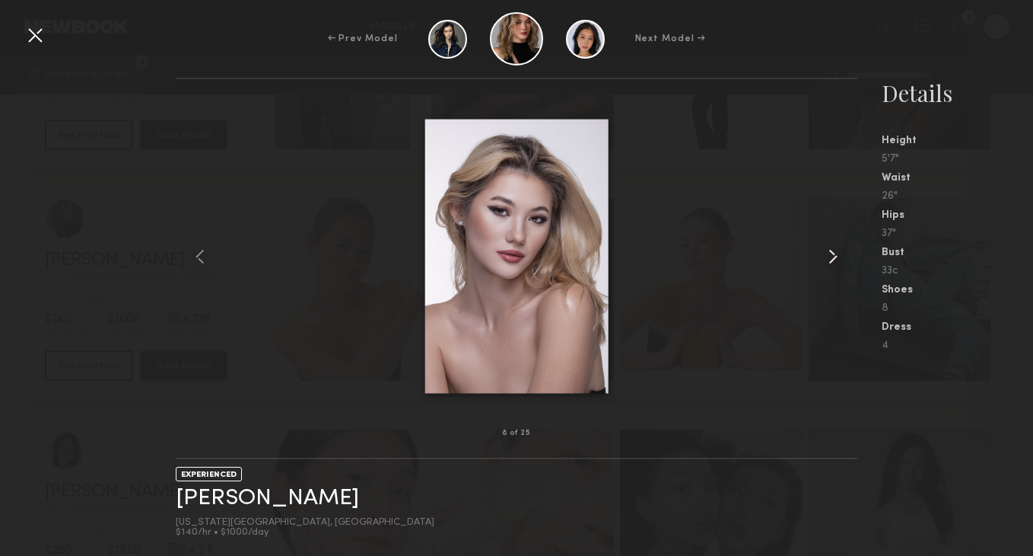
click at [830, 255] on common-icon at bounding box center [833, 256] width 24 height 24
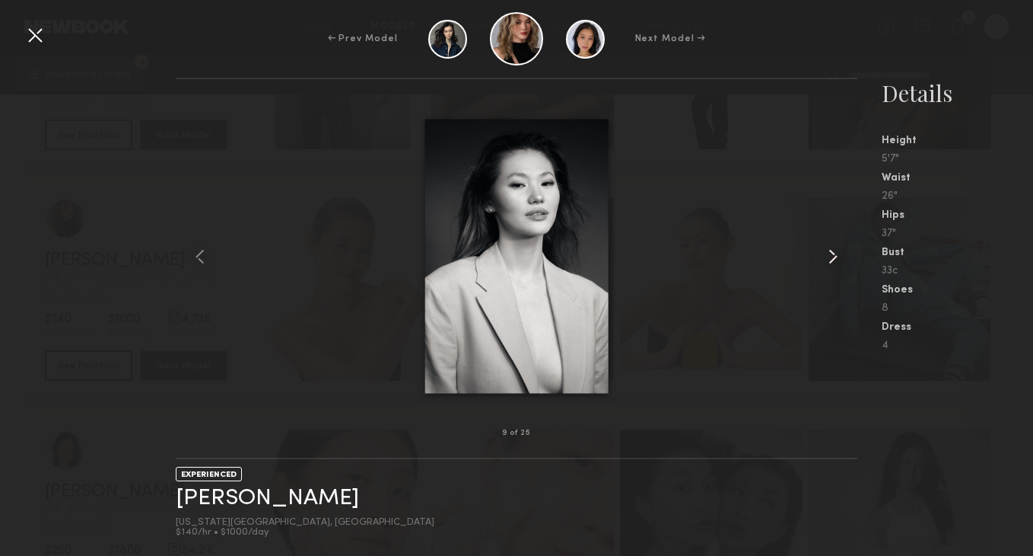
click at [830, 255] on common-icon at bounding box center [833, 256] width 24 height 24
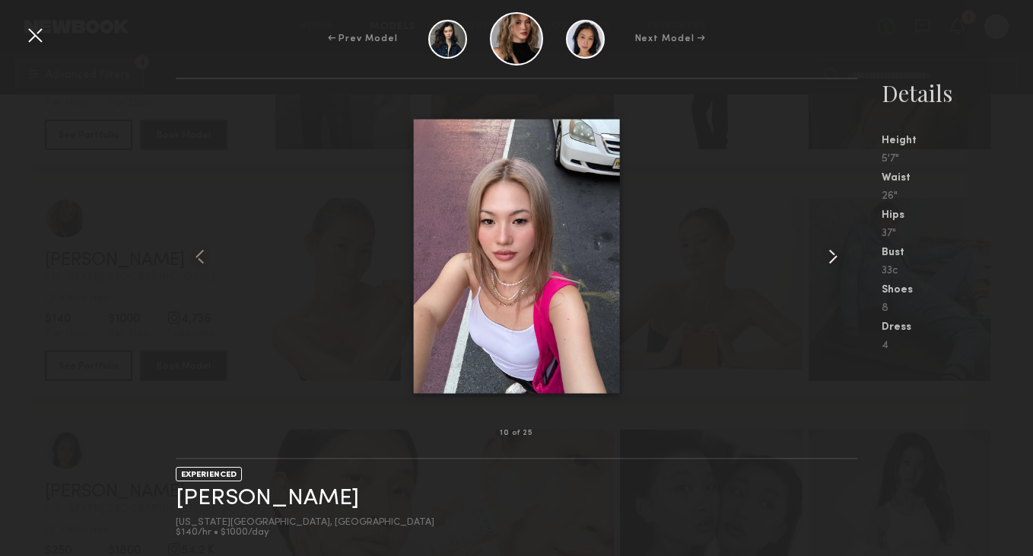
click at [830, 255] on common-icon at bounding box center [833, 256] width 24 height 24
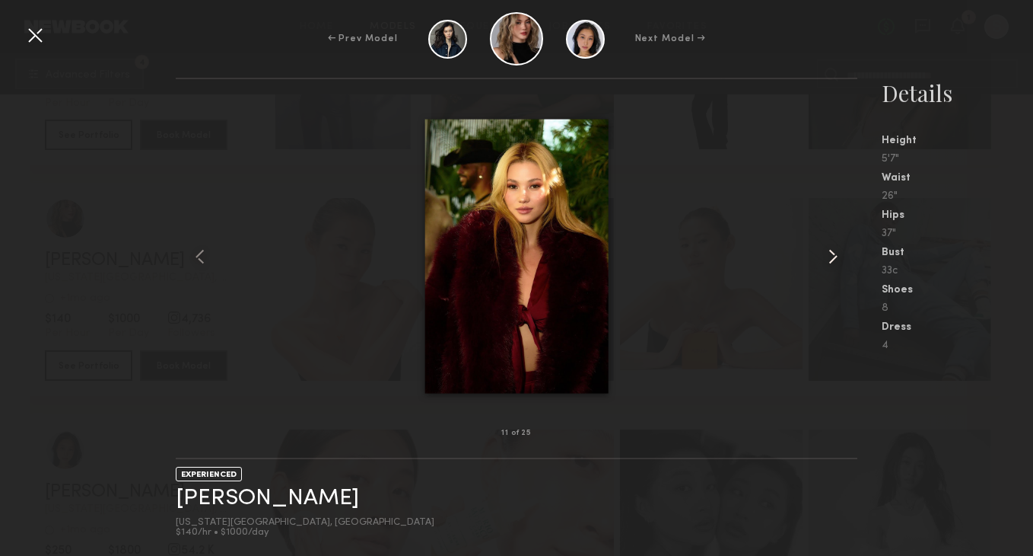
click at [830, 255] on common-icon at bounding box center [833, 256] width 24 height 24
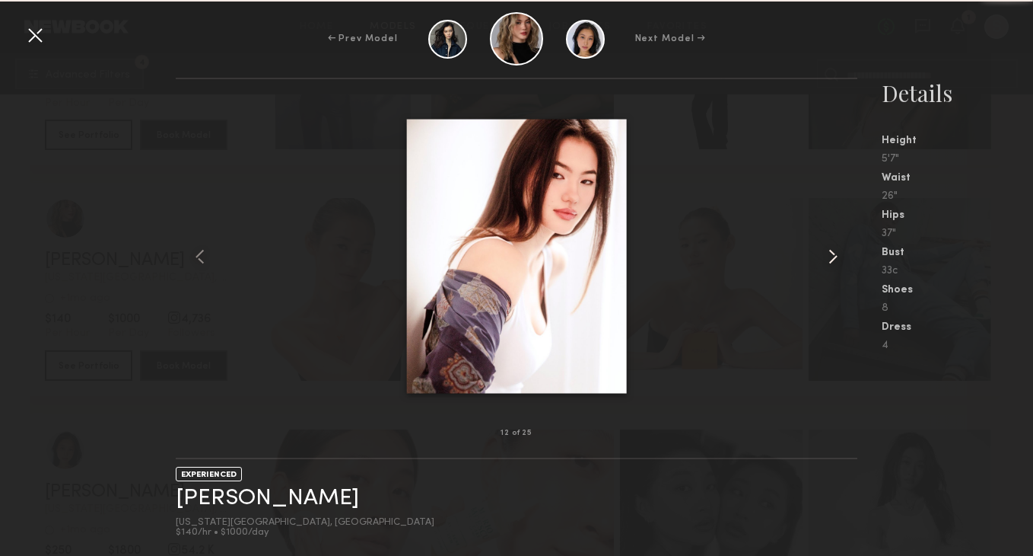
click at [830, 255] on common-icon at bounding box center [833, 256] width 24 height 24
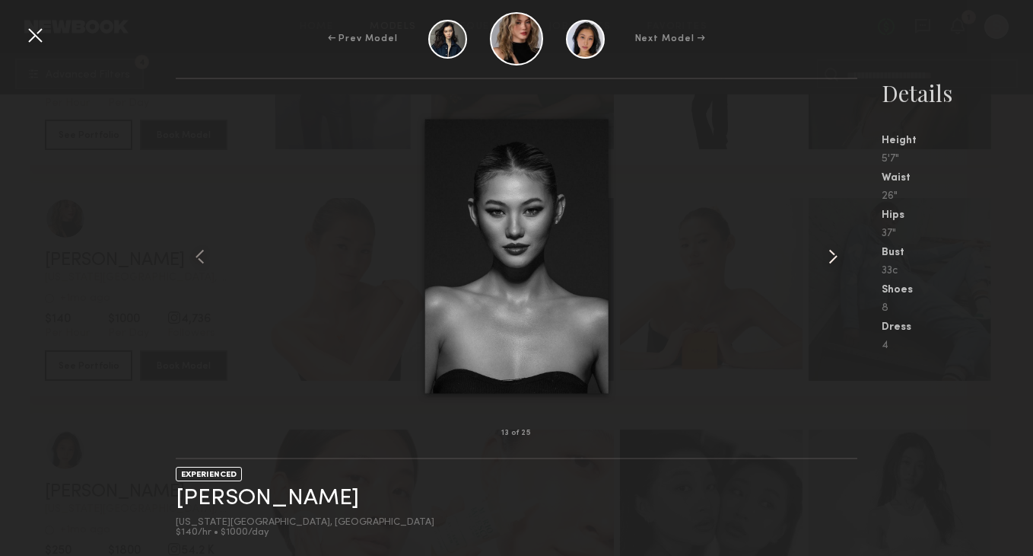
click at [830, 255] on common-icon at bounding box center [833, 256] width 24 height 24
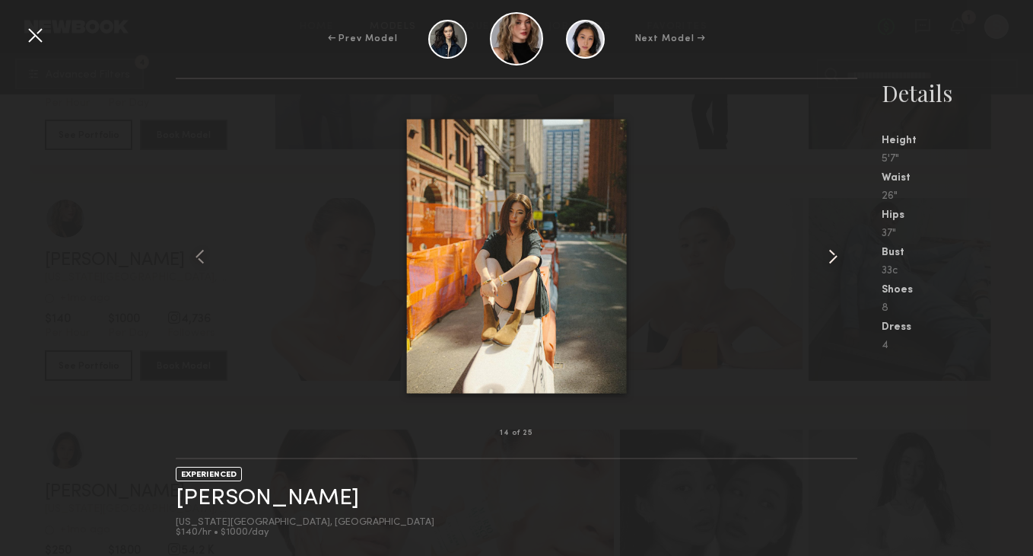
click at [830, 255] on common-icon at bounding box center [833, 256] width 24 height 24
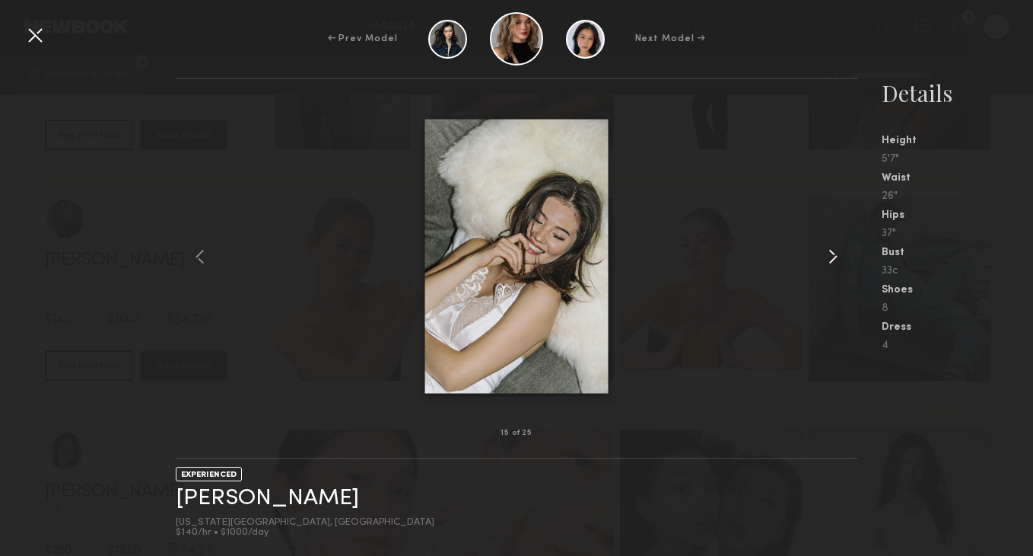
click at [830, 255] on common-icon at bounding box center [833, 256] width 24 height 24
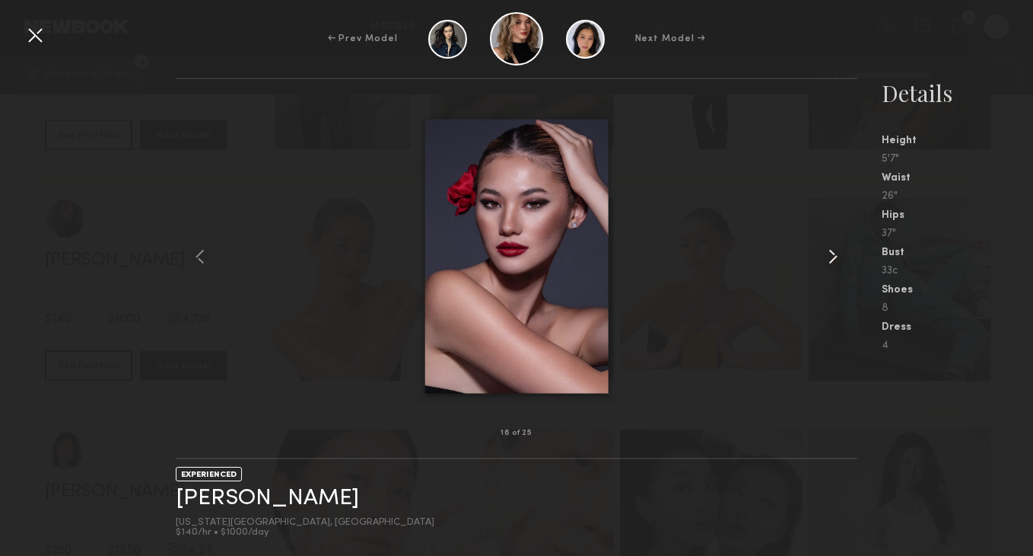
click at [830, 255] on common-icon at bounding box center [833, 256] width 24 height 24
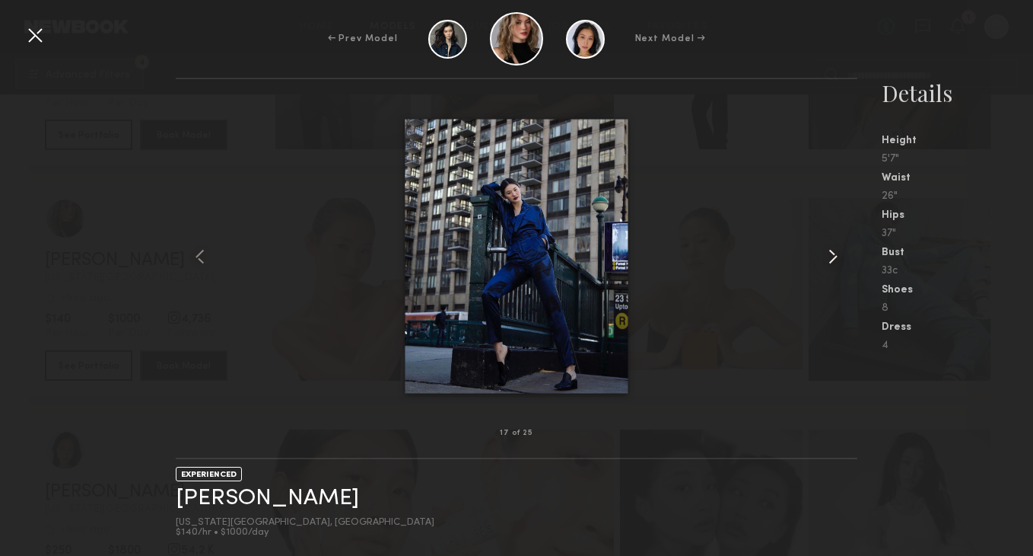
click at [830, 255] on common-icon at bounding box center [833, 256] width 24 height 24
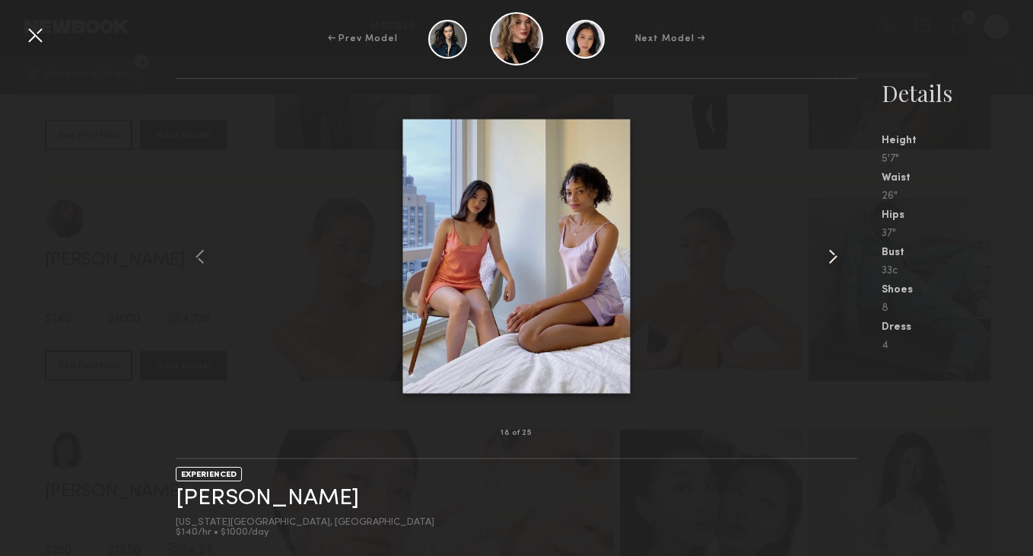
click at [830, 255] on common-icon at bounding box center [833, 256] width 24 height 24
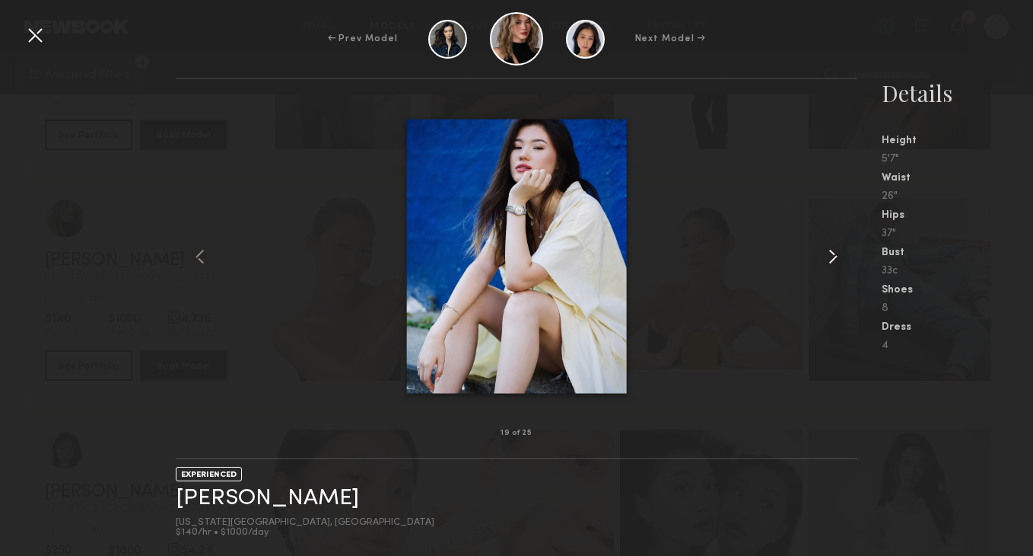
click at [830, 255] on common-icon at bounding box center [833, 256] width 24 height 24
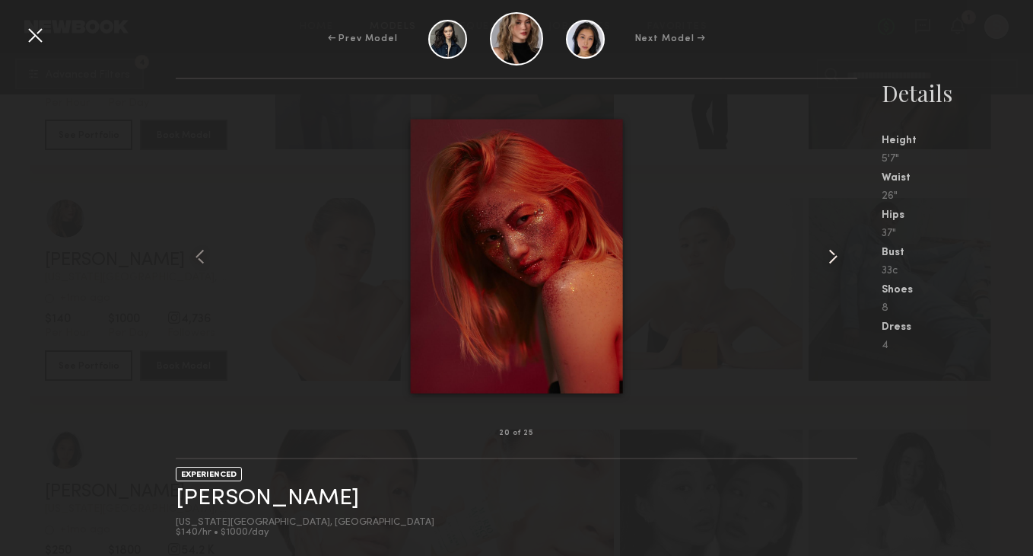
click at [830, 255] on common-icon at bounding box center [833, 256] width 24 height 24
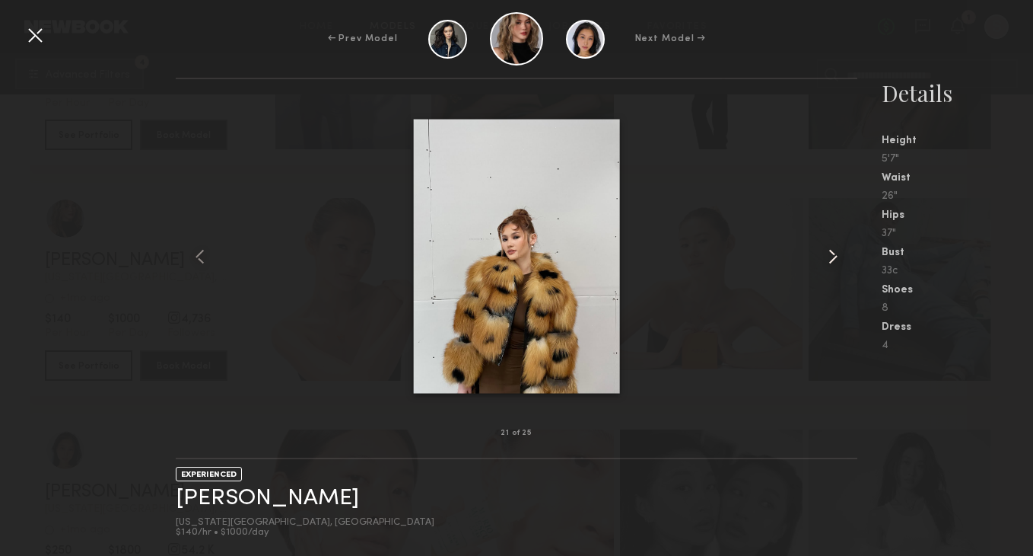
click at [830, 255] on common-icon at bounding box center [833, 256] width 24 height 24
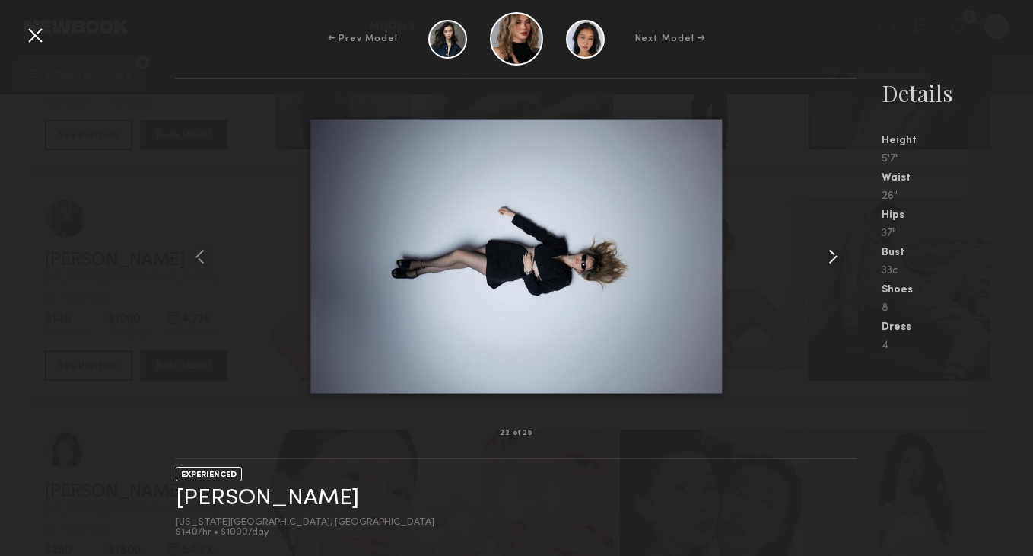
click at [830, 255] on common-icon at bounding box center [833, 256] width 24 height 24
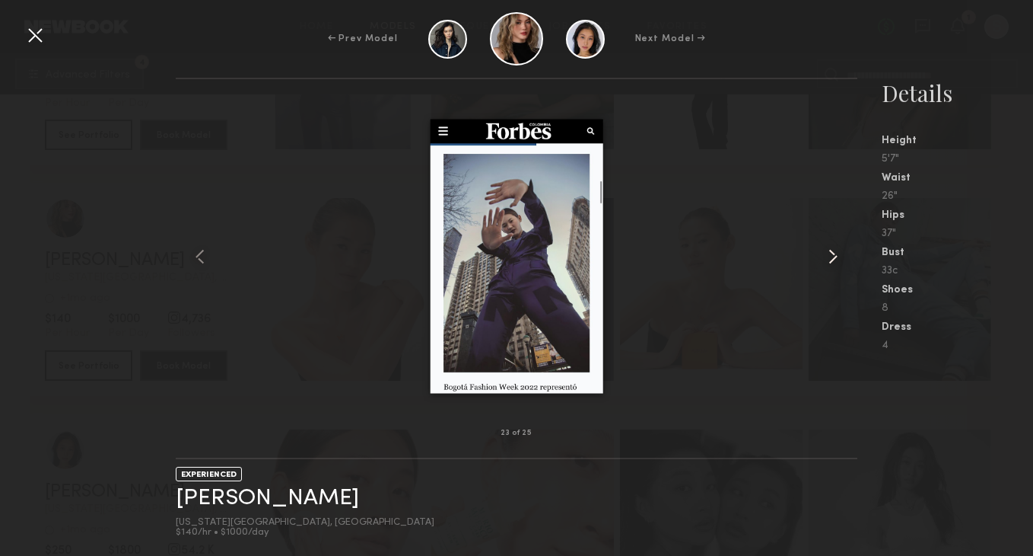
click at [830, 255] on common-icon at bounding box center [833, 256] width 24 height 24
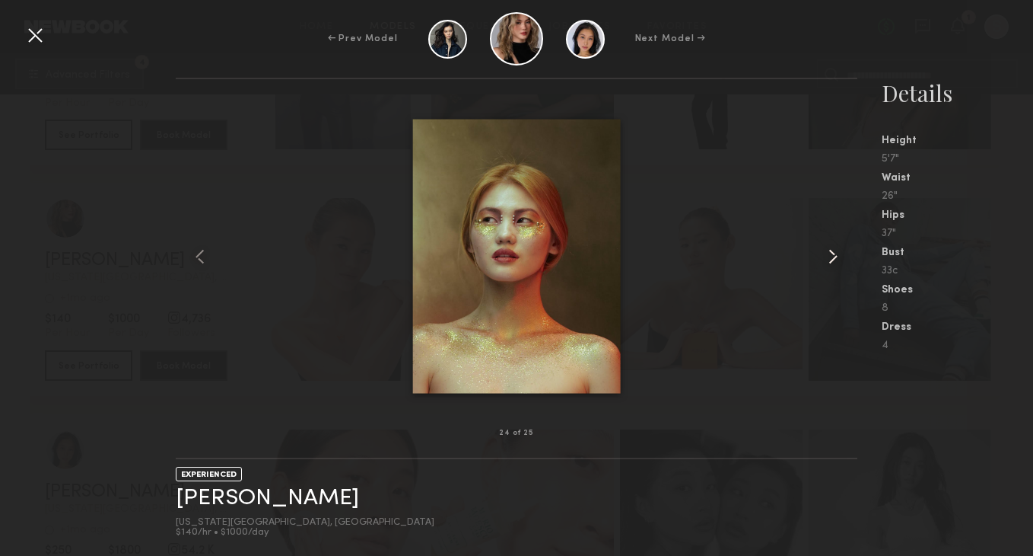
click at [830, 255] on common-icon at bounding box center [833, 256] width 24 height 24
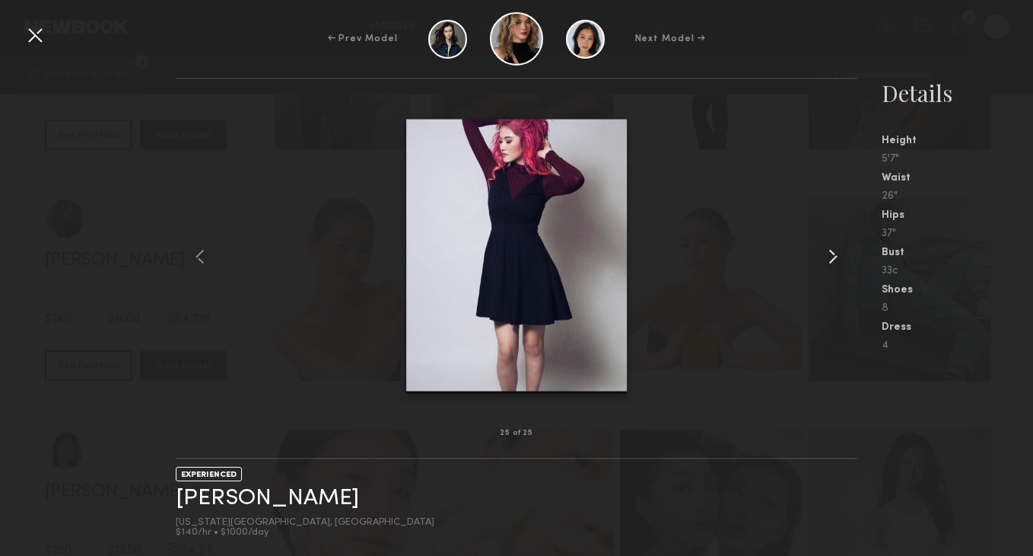
click at [830, 255] on common-icon at bounding box center [833, 256] width 24 height 24
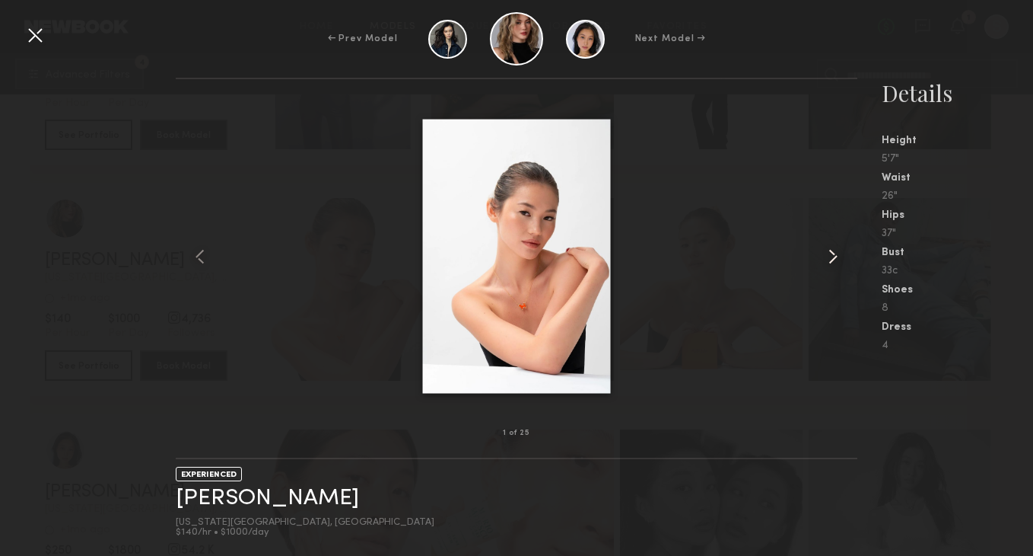
click at [830, 255] on common-icon at bounding box center [833, 256] width 24 height 24
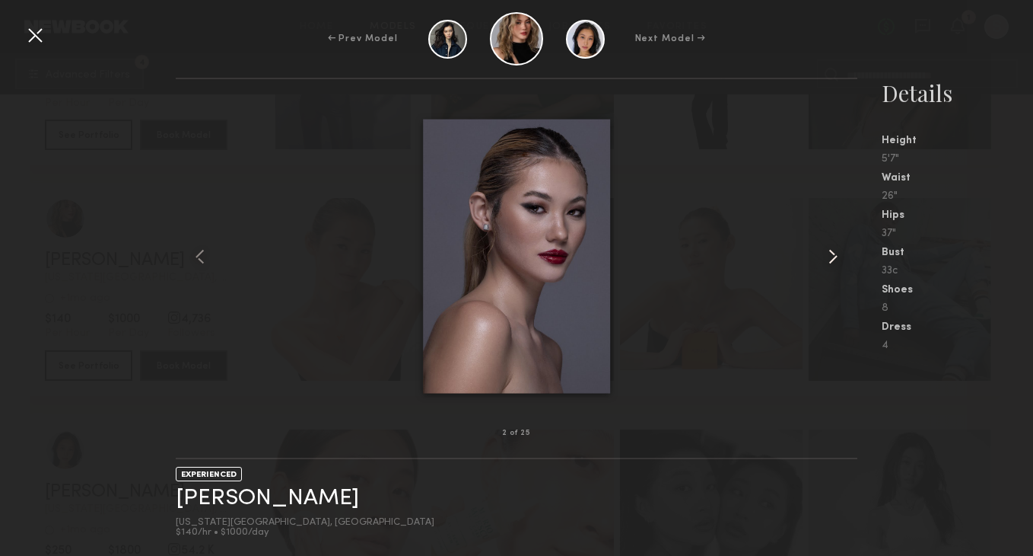
click at [830, 255] on common-icon at bounding box center [833, 256] width 24 height 24
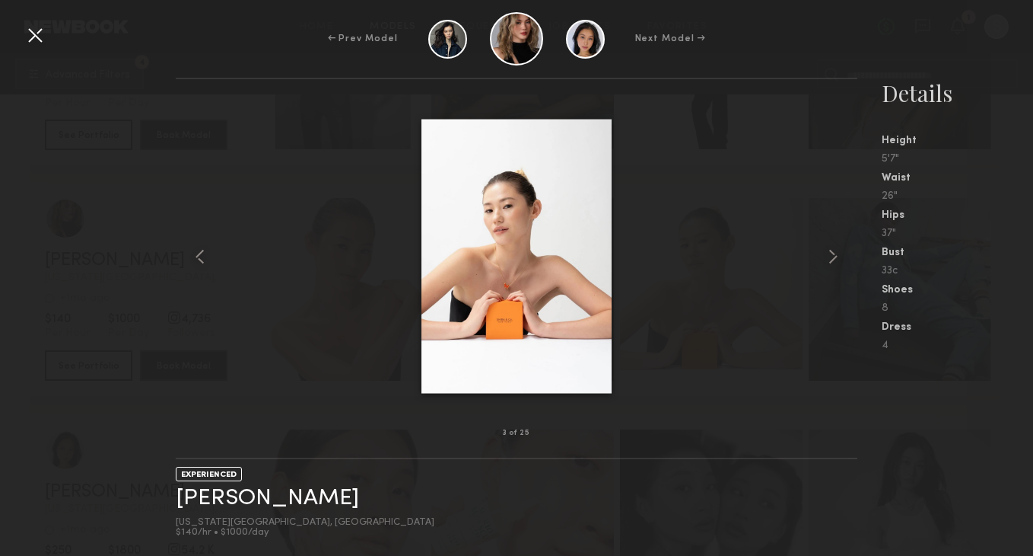
click at [30, 27] on div at bounding box center [35, 35] width 24 height 24
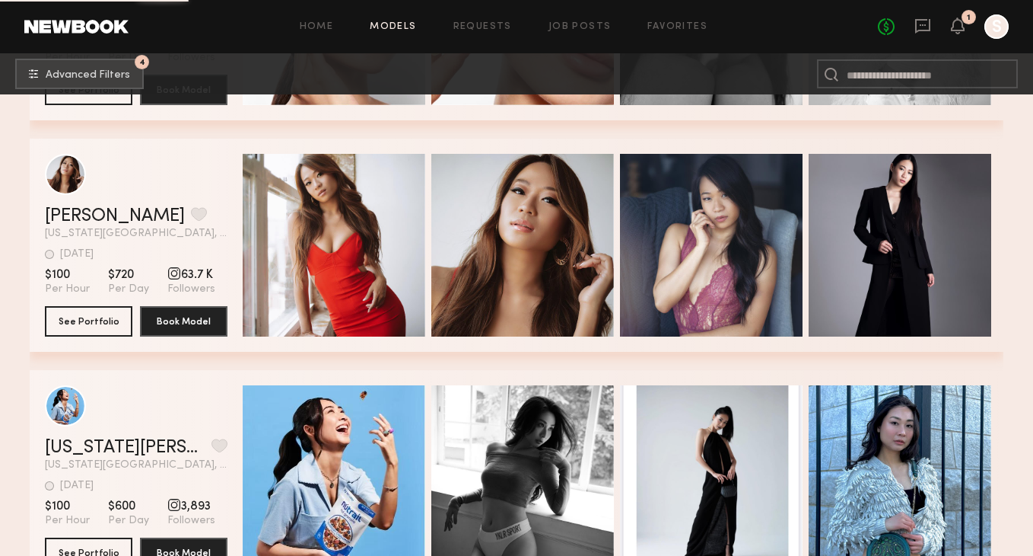
scroll to position [2036, 0]
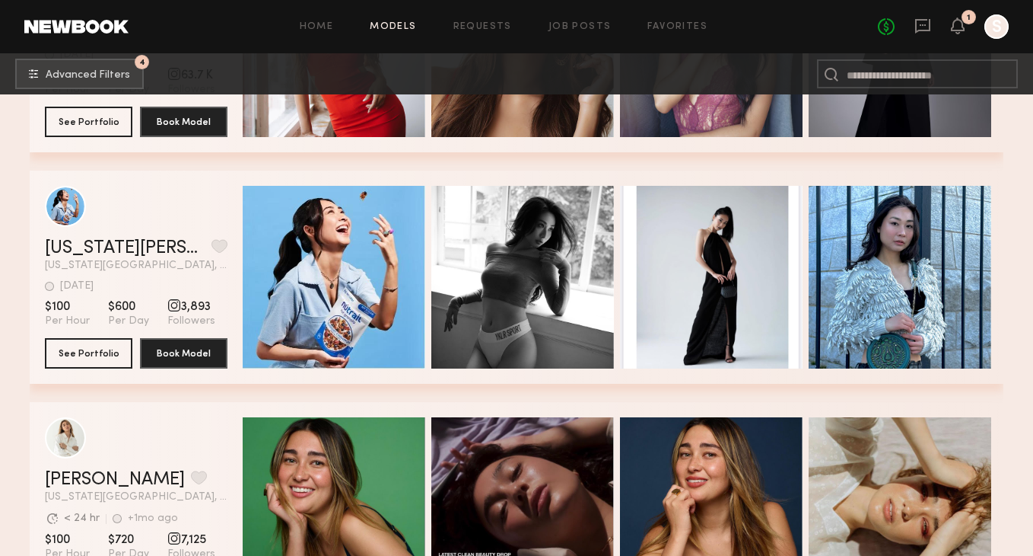
click at [207, 220] on div "grid" at bounding box center [136, 206] width 183 height 41
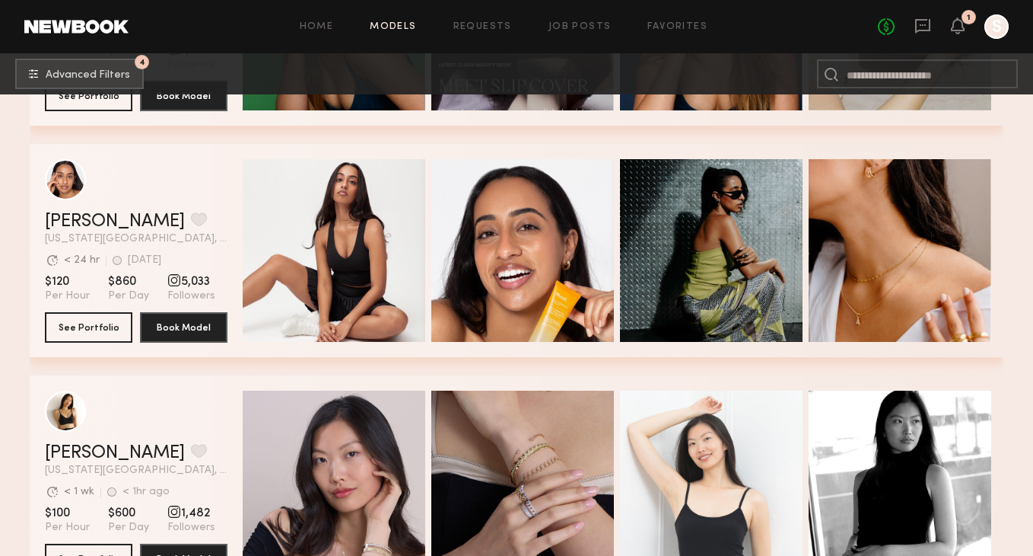
scroll to position [2789, 0]
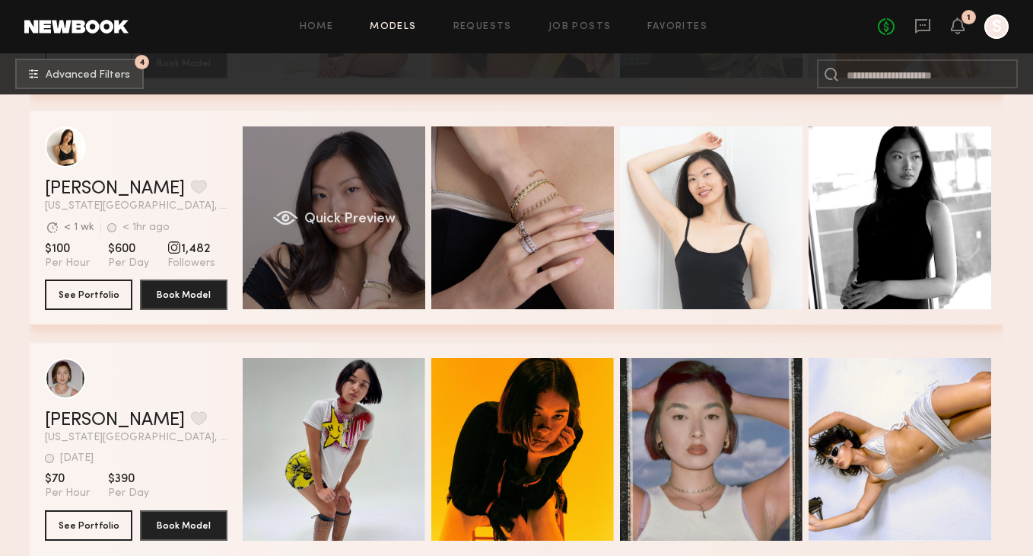
click at [339, 183] on div "Quick Preview" at bounding box center [334, 217] width 183 height 183
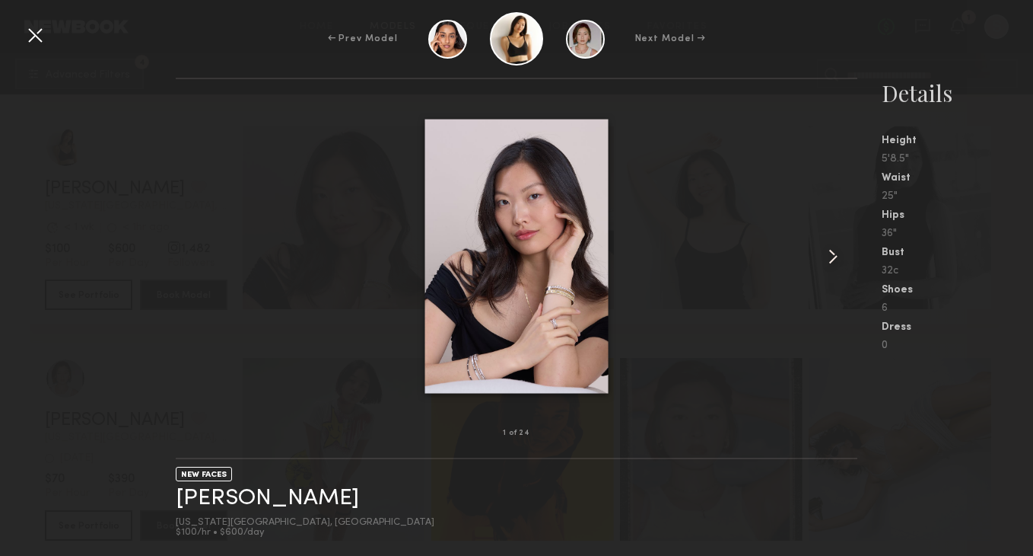
click at [832, 257] on common-icon at bounding box center [833, 256] width 24 height 24
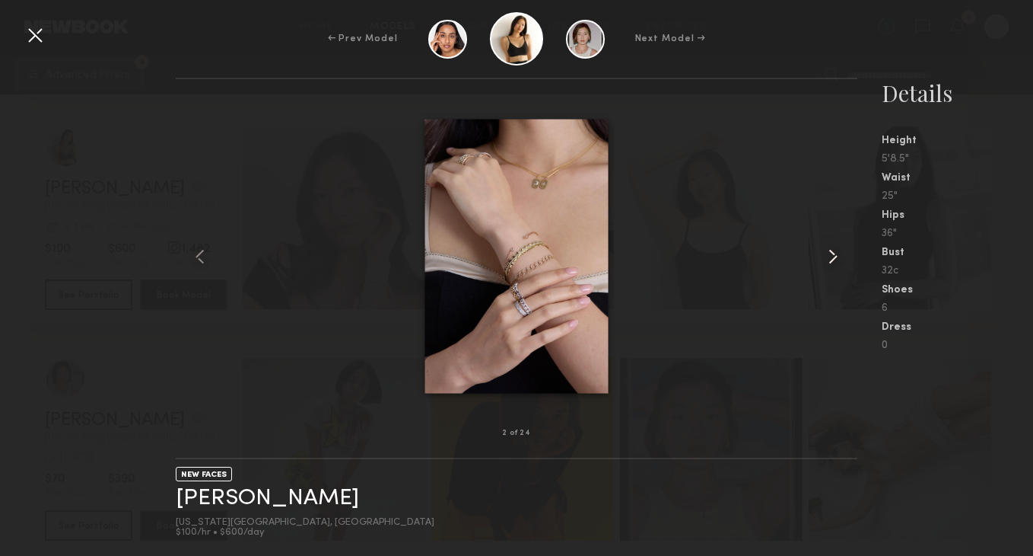
click at [833, 253] on common-icon at bounding box center [833, 256] width 24 height 24
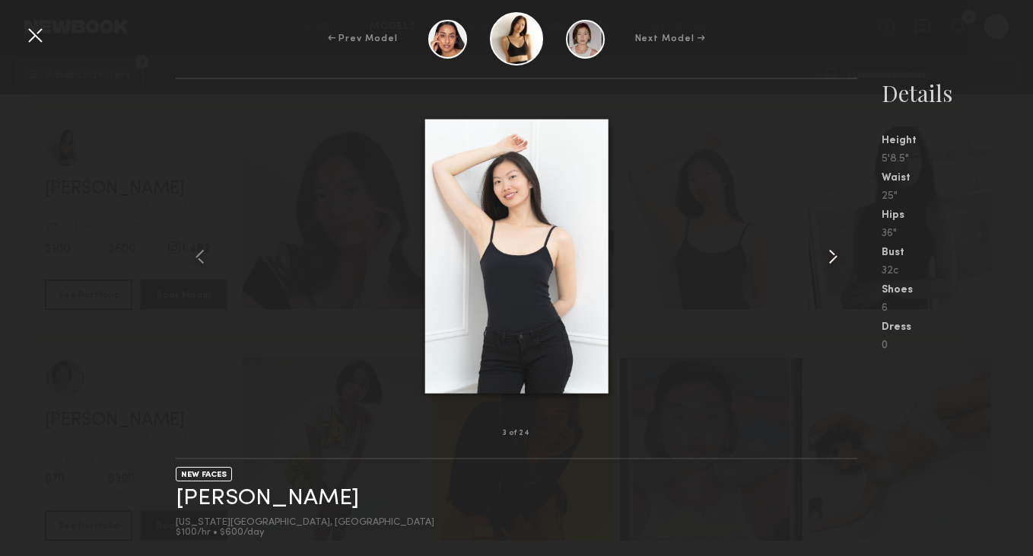
click at [833, 253] on common-icon at bounding box center [833, 256] width 24 height 24
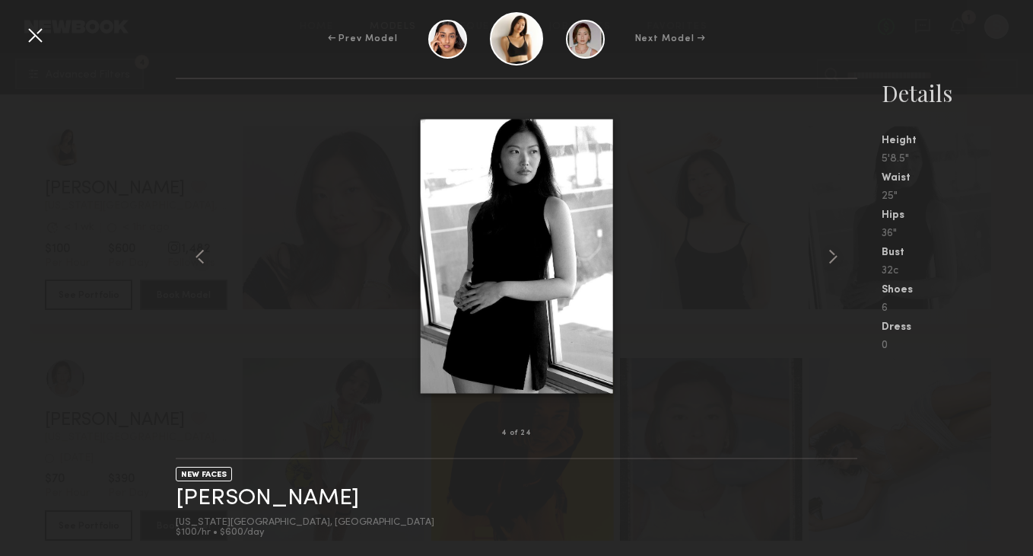
click at [41, 33] on div at bounding box center [35, 35] width 24 height 24
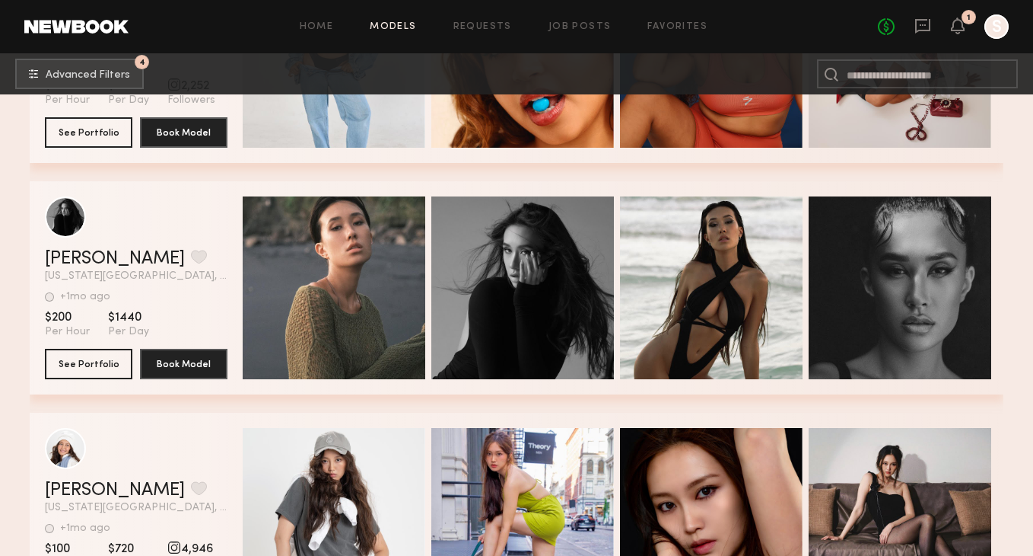
scroll to position [3419, 0]
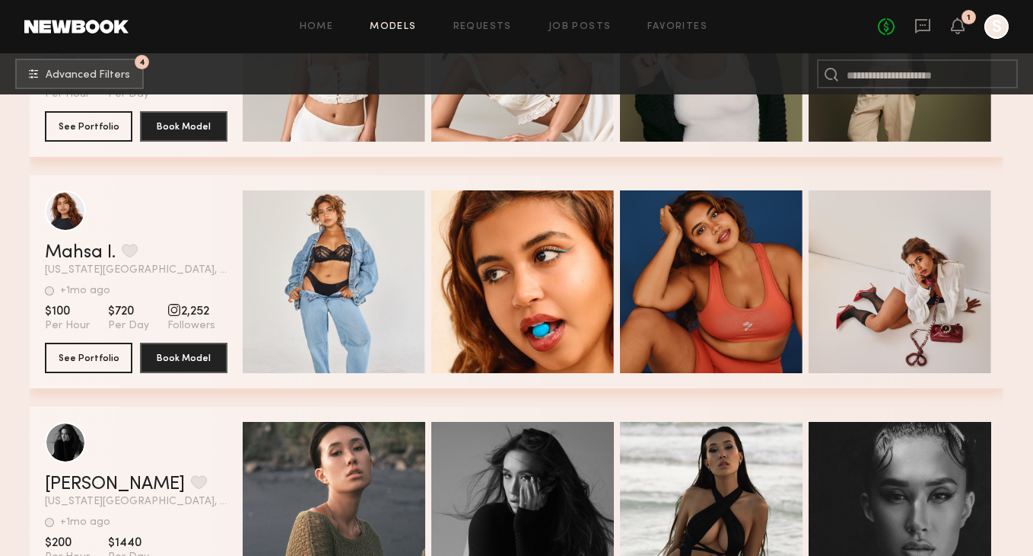
click at [206, 244] on div "Mahsa I. Favorite" at bounding box center [136, 253] width 183 height 18
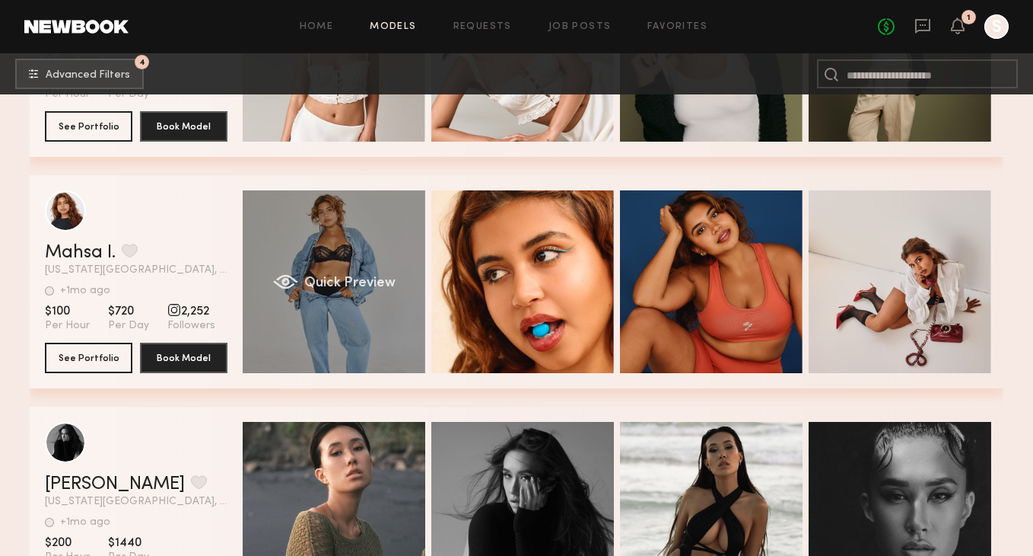
click at [258, 260] on div "Quick Preview" at bounding box center [334, 281] width 183 height 183
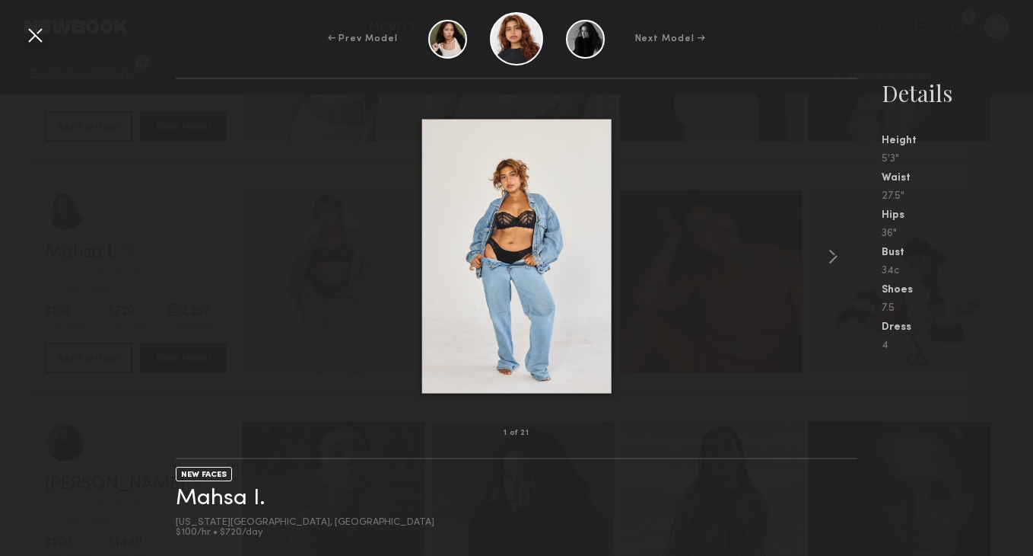
click at [37, 30] on div at bounding box center [35, 35] width 24 height 24
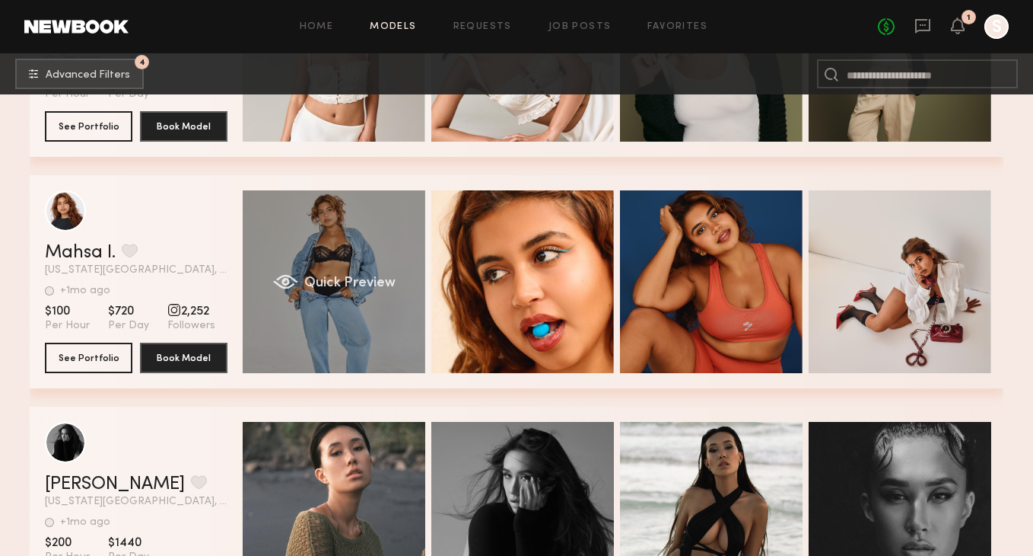
scroll to position [3682, 0]
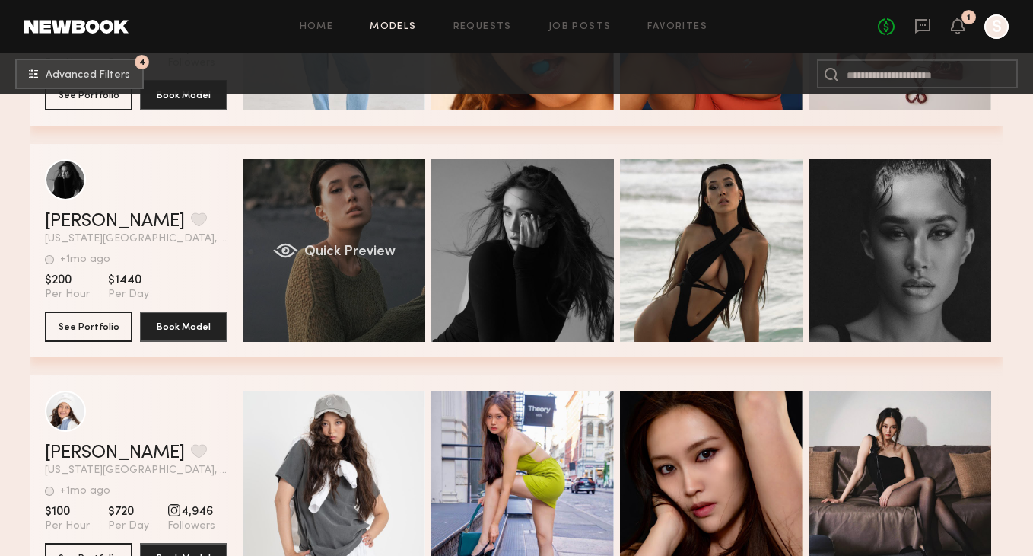
click at [272, 255] on div "Quick Preview" at bounding box center [334, 250] width 183 height 183
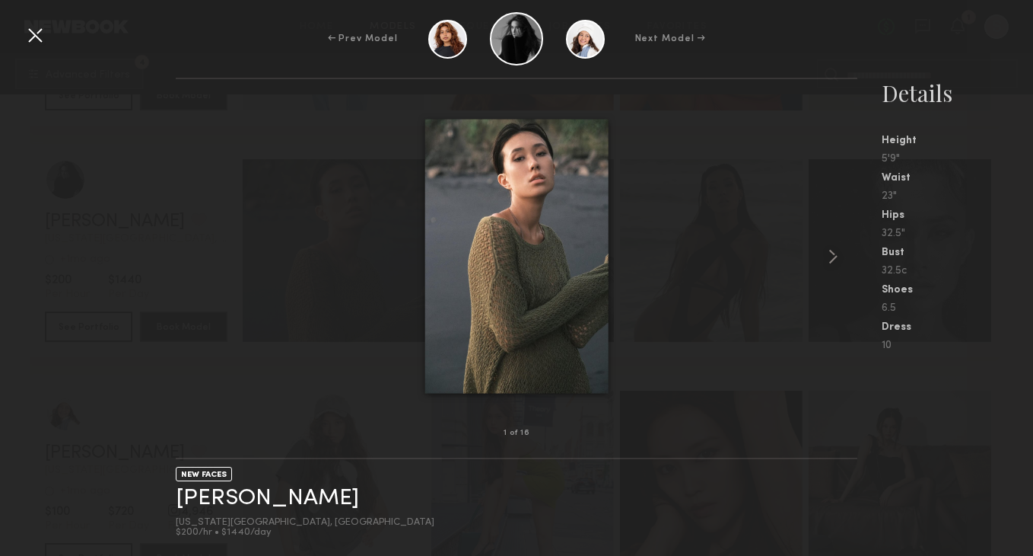
click at [814, 255] on div at bounding box center [517, 256] width 682 height 305
click at [827, 258] on common-icon at bounding box center [833, 256] width 24 height 24
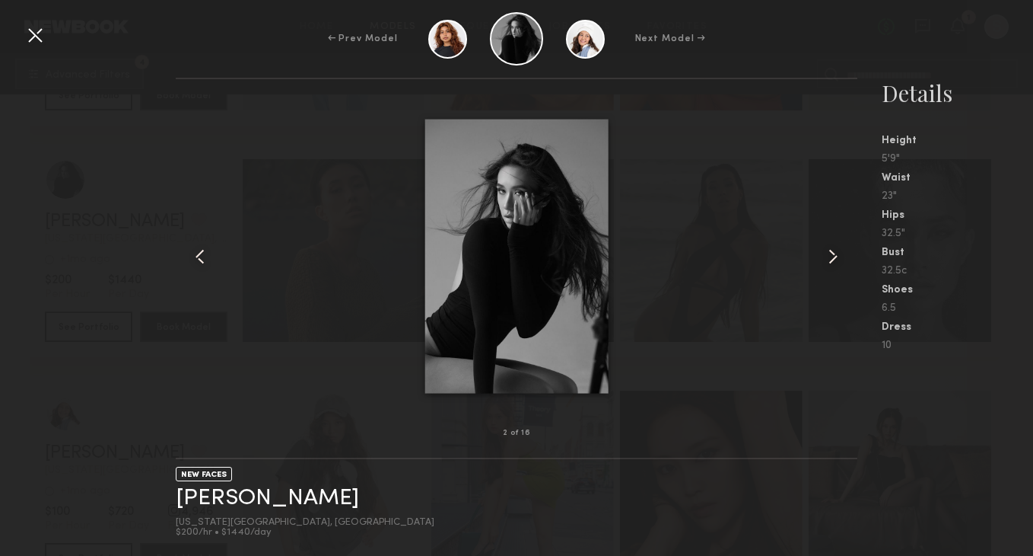
click at [827, 258] on common-icon at bounding box center [833, 256] width 24 height 24
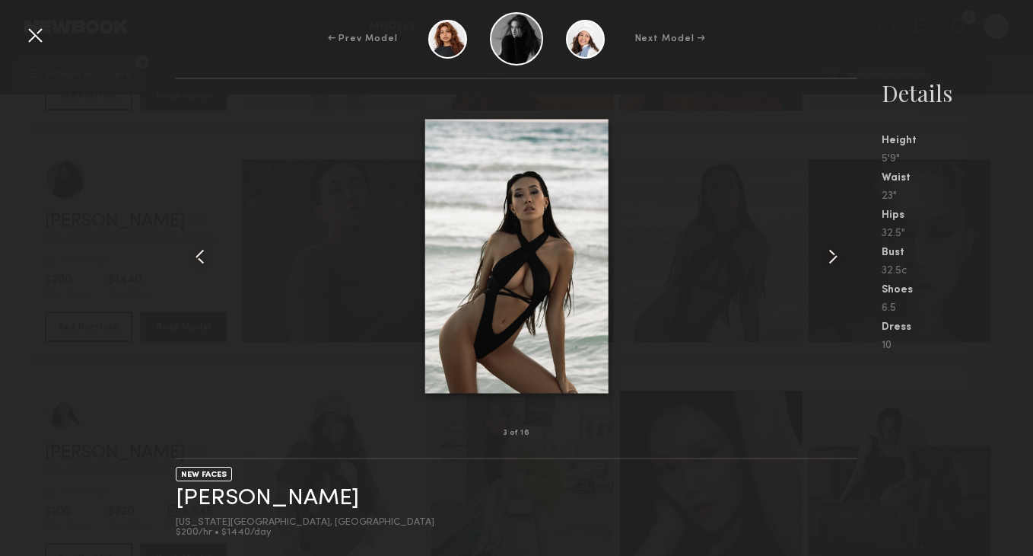
click at [839, 257] on common-icon at bounding box center [833, 256] width 24 height 24
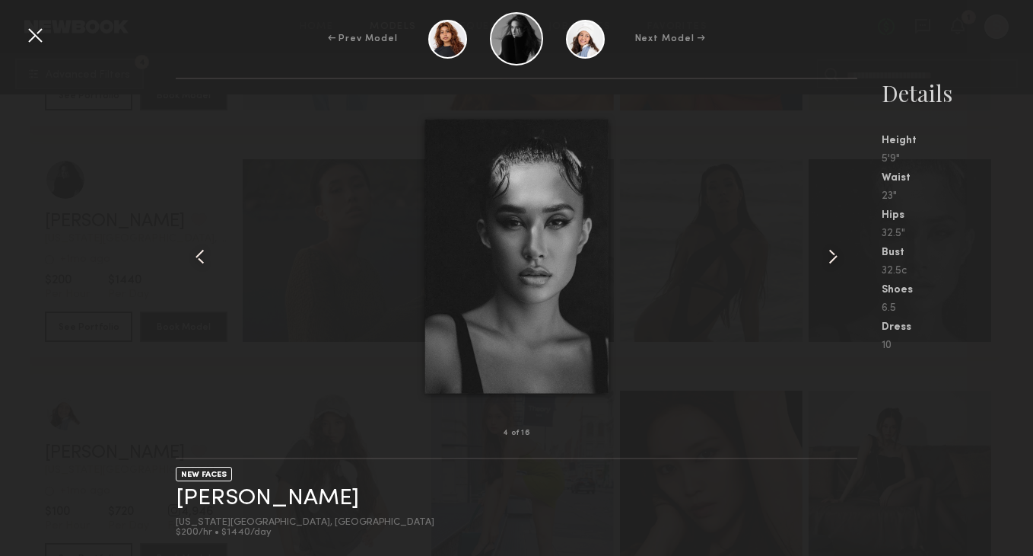
click at [839, 257] on common-icon at bounding box center [833, 256] width 24 height 24
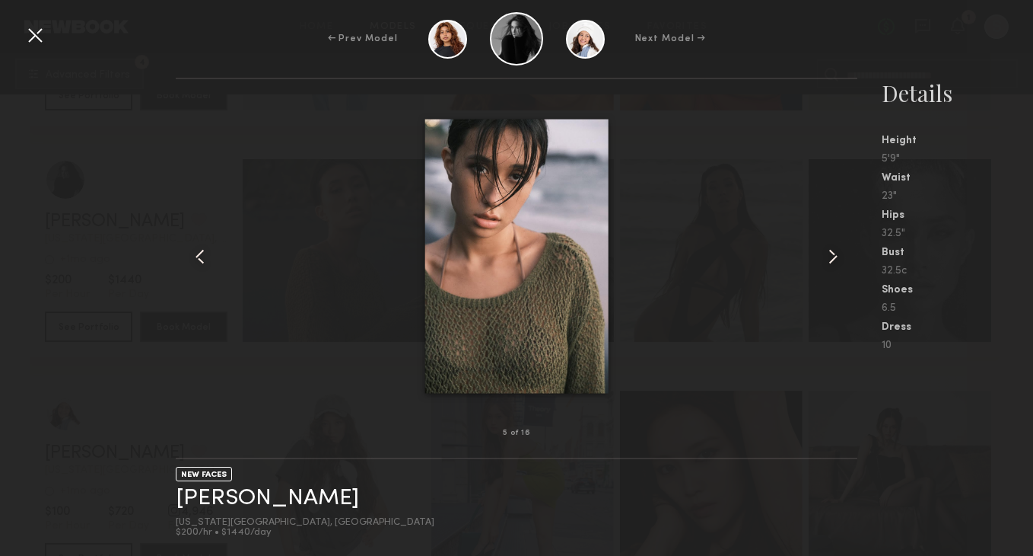
click at [839, 257] on common-icon at bounding box center [833, 256] width 24 height 24
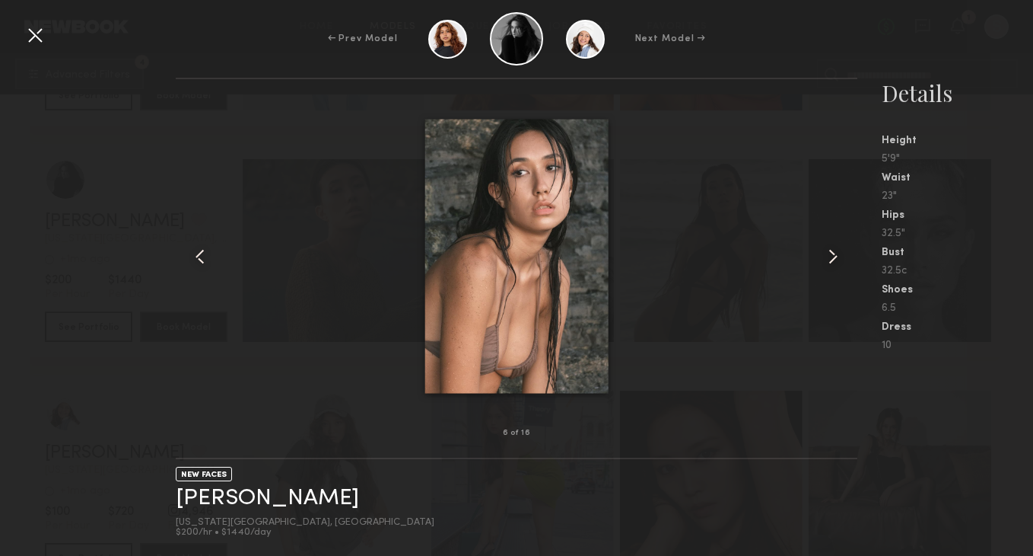
click at [839, 257] on common-icon at bounding box center [833, 256] width 24 height 24
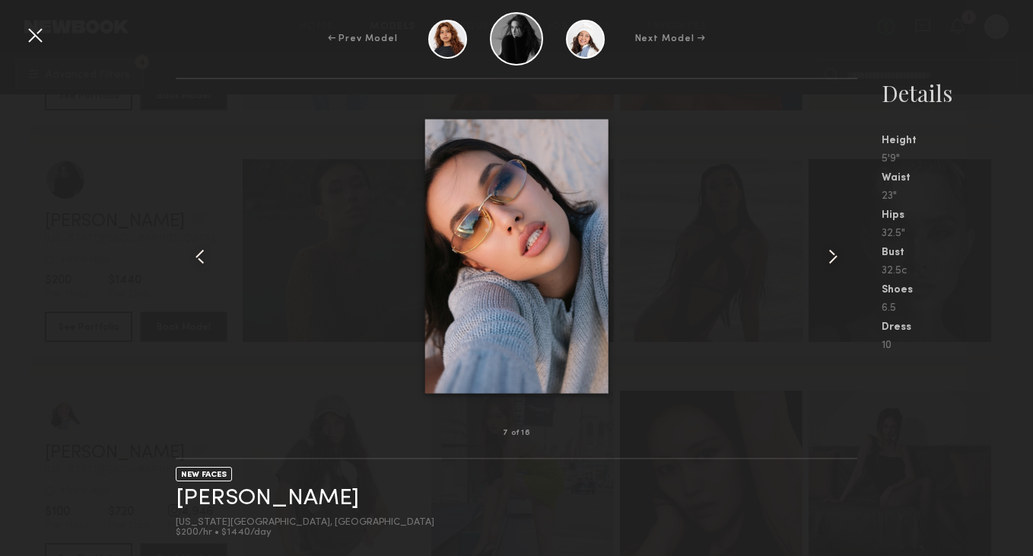
click at [828, 259] on common-icon at bounding box center [833, 256] width 24 height 24
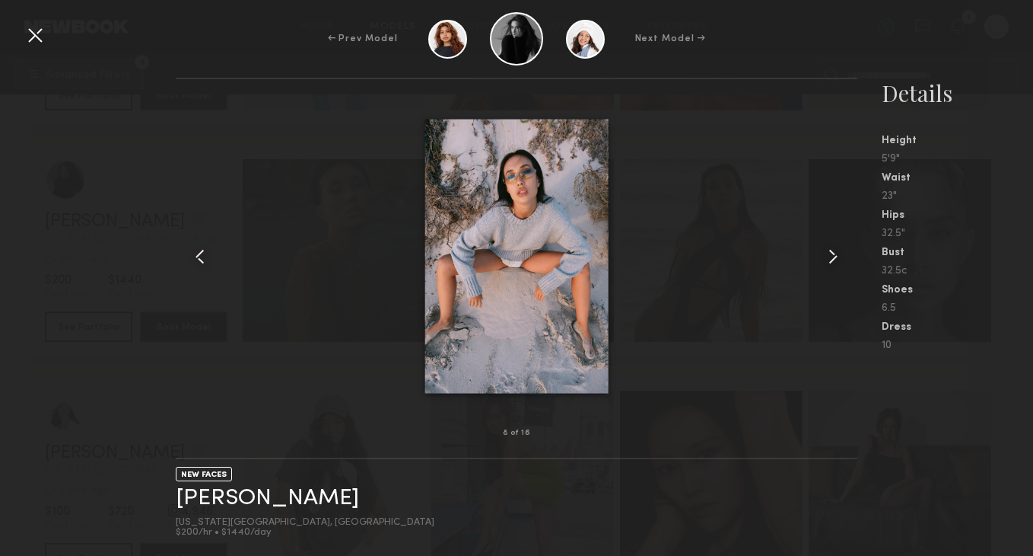
click at [828, 259] on common-icon at bounding box center [833, 256] width 24 height 24
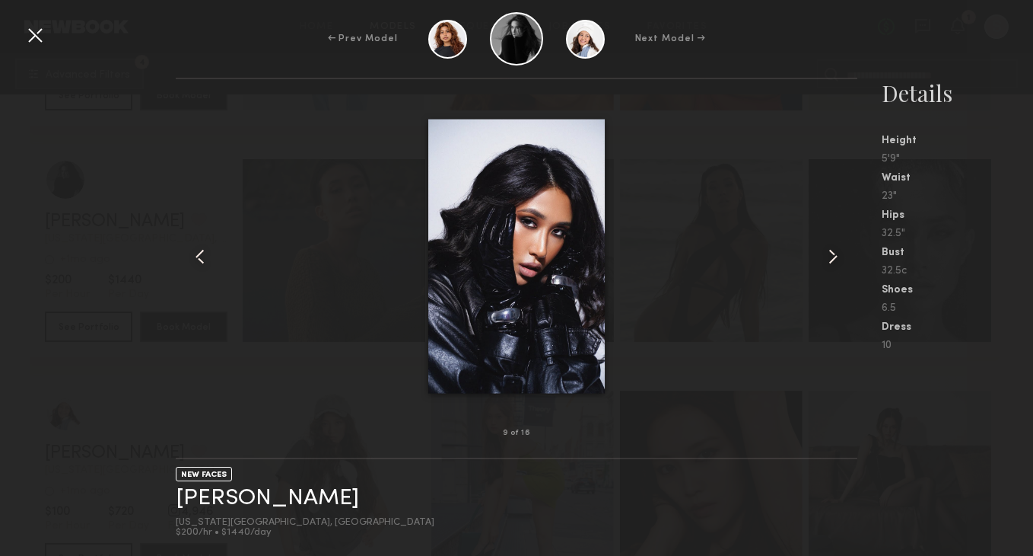
click at [828, 259] on common-icon at bounding box center [833, 256] width 24 height 24
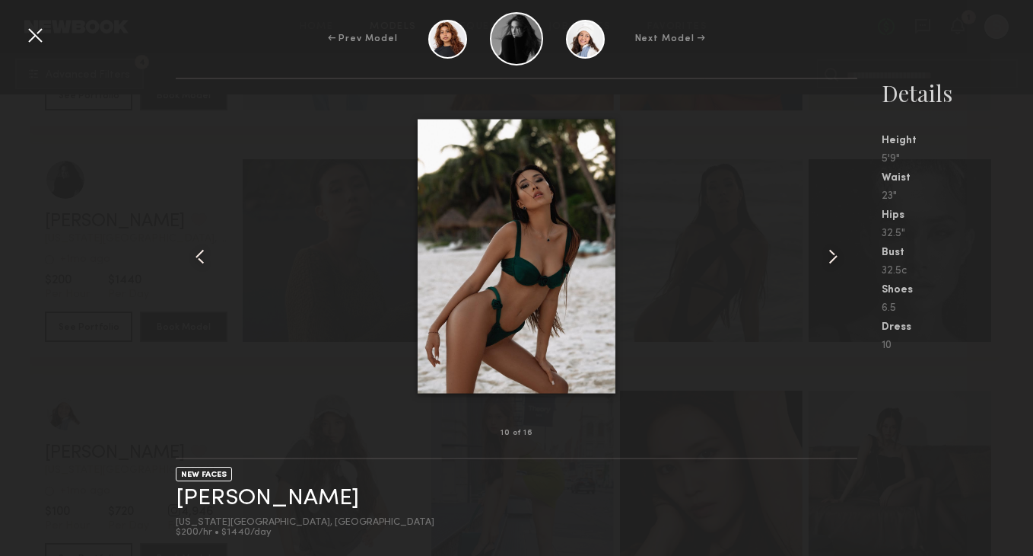
click at [837, 256] on common-icon at bounding box center [833, 256] width 24 height 24
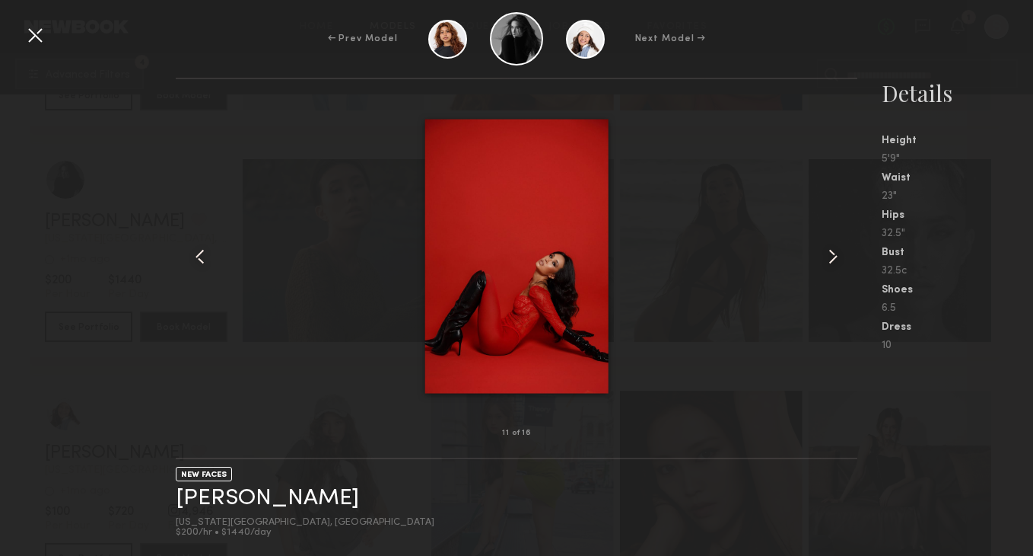
click at [837, 256] on common-icon at bounding box center [833, 256] width 24 height 24
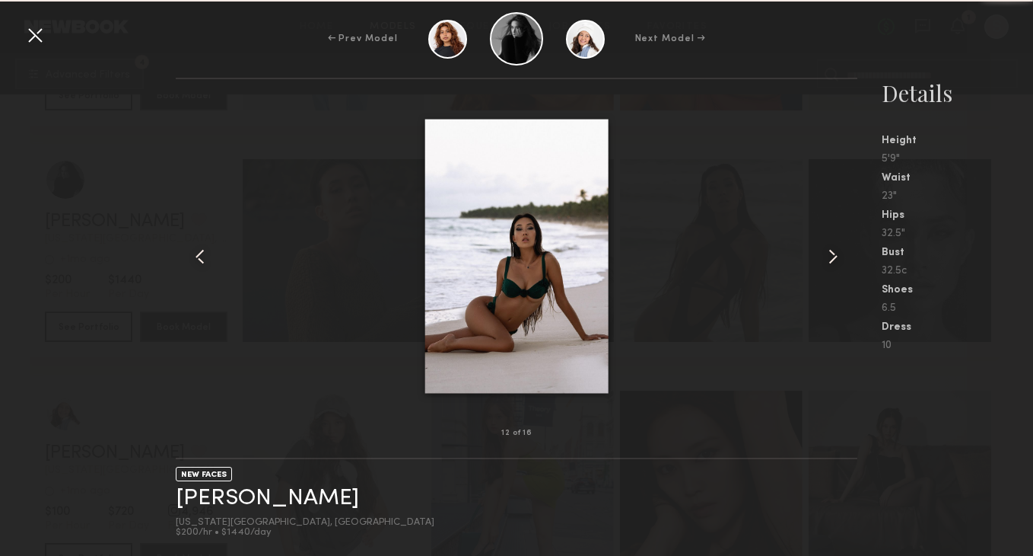
click at [837, 256] on common-icon at bounding box center [833, 256] width 24 height 24
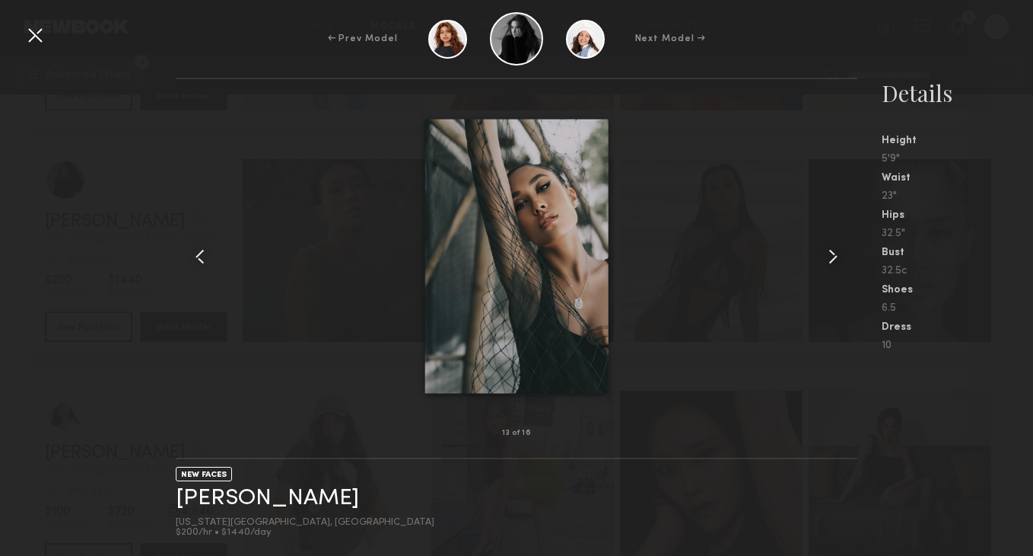
click at [209, 263] on common-icon at bounding box center [200, 256] width 24 height 24
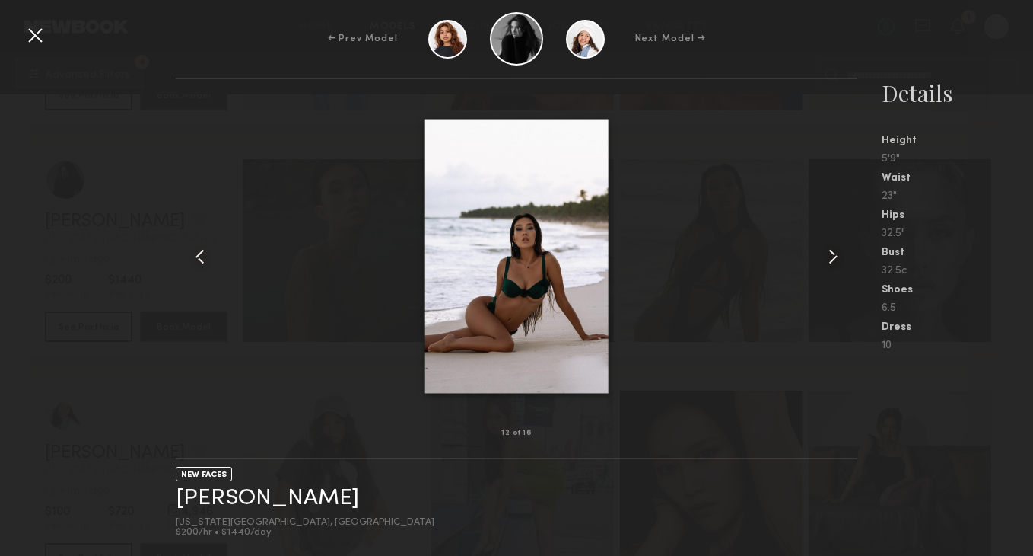
click at [834, 266] on common-icon at bounding box center [833, 256] width 24 height 24
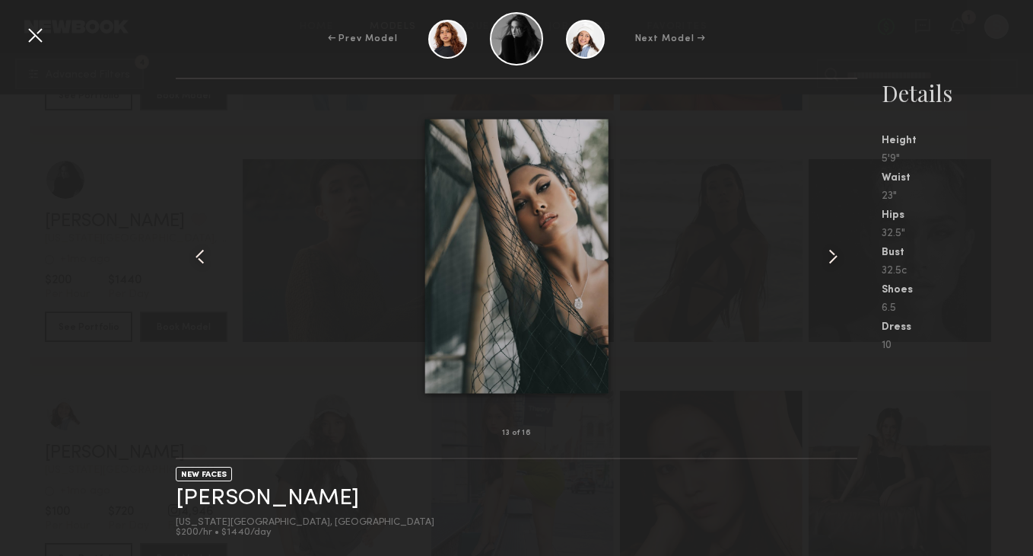
click at [834, 266] on common-icon at bounding box center [833, 256] width 24 height 24
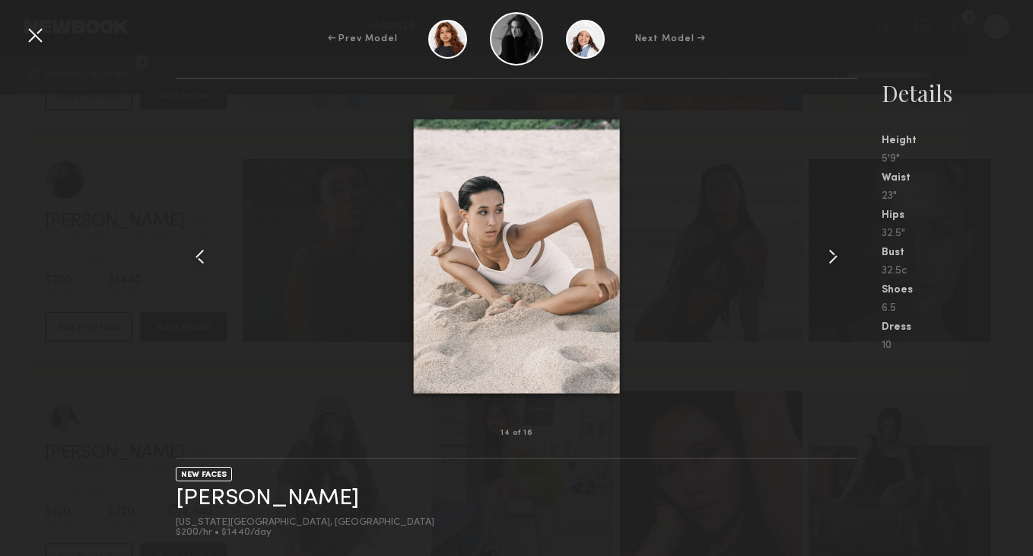
click at [834, 266] on common-icon at bounding box center [833, 256] width 24 height 24
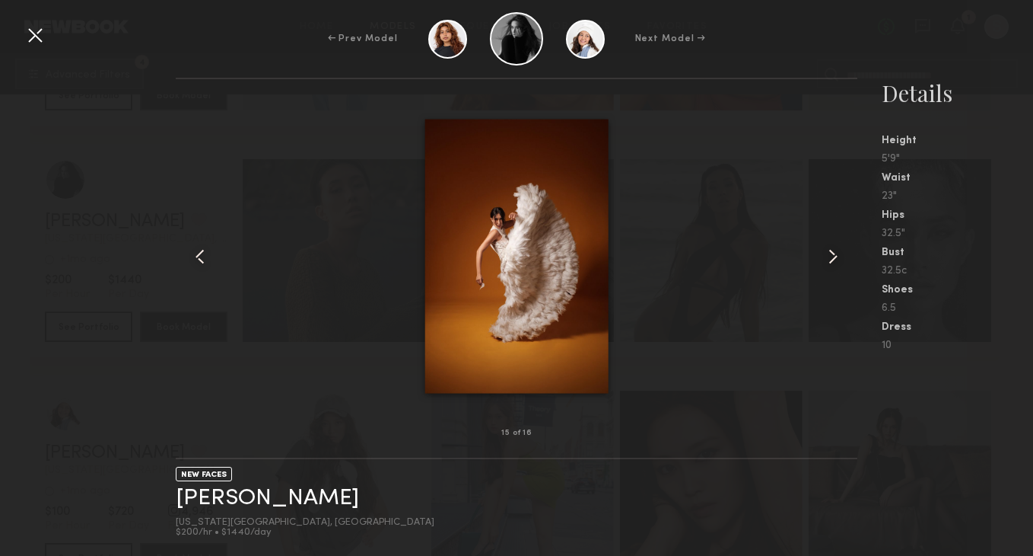
click at [834, 266] on common-icon at bounding box center [833, 256] width 24 height 24
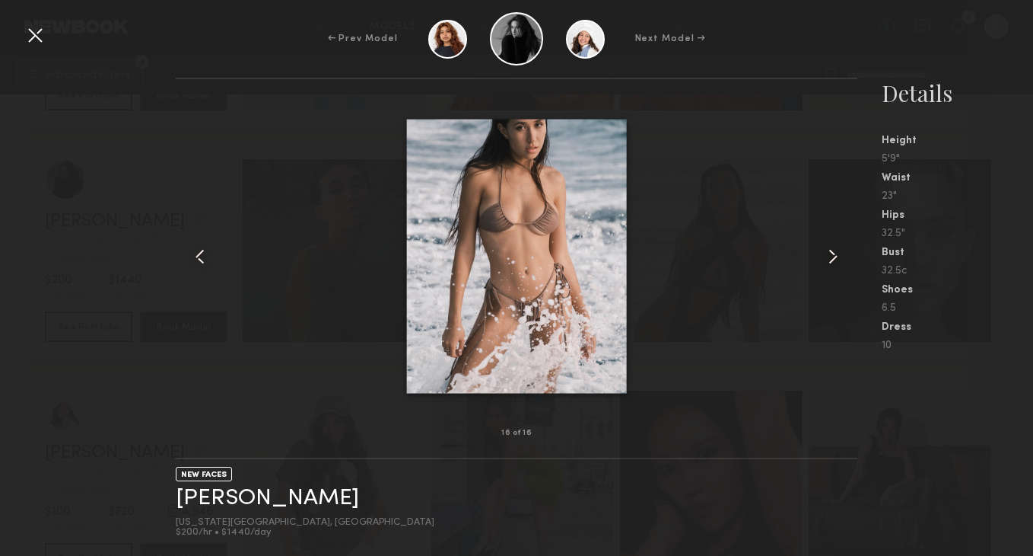
click at [839, 253] on common-icon at bounding box center [833, 256] width 24 height 24
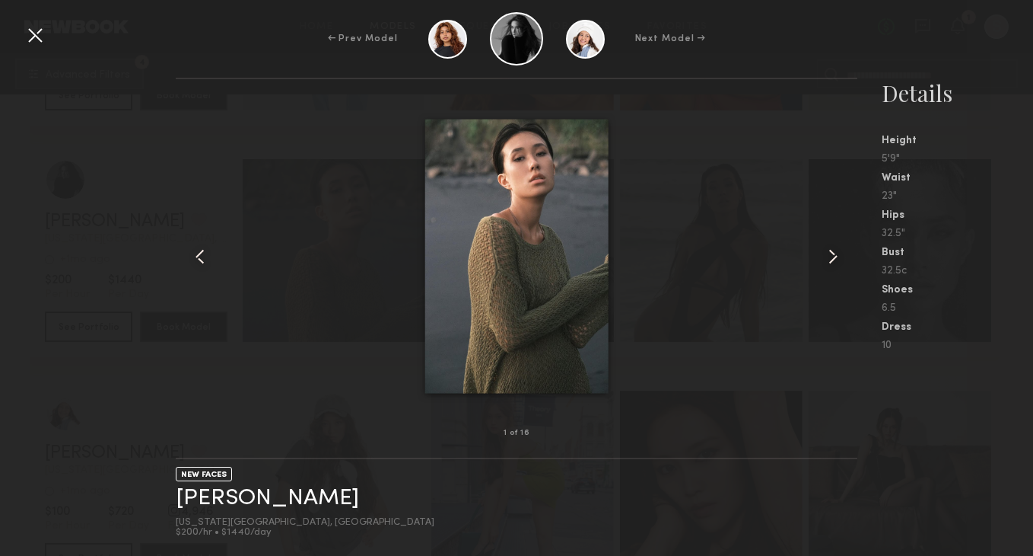
click at [839, 253] on common-icon at bounding box center [833, 256] width 24 height 24
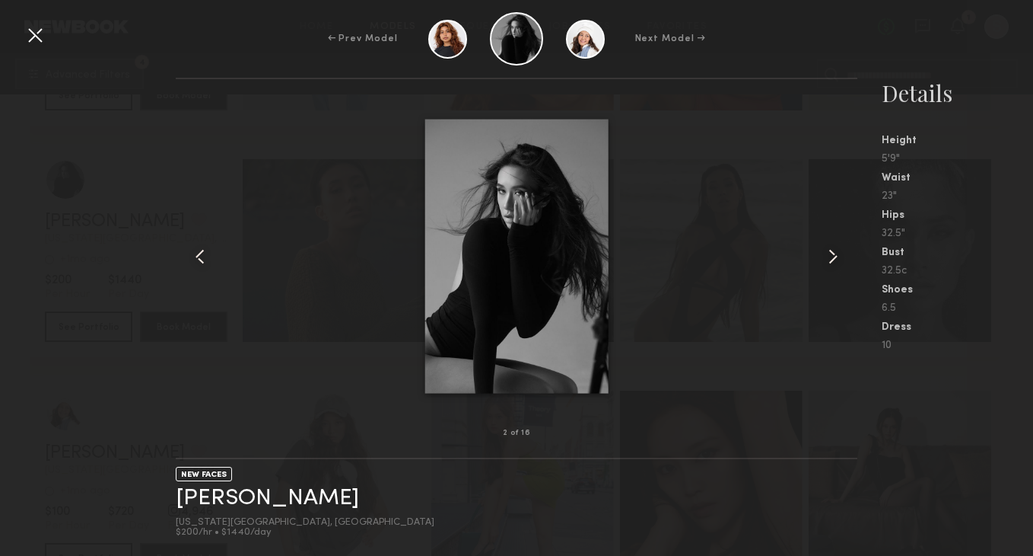
click at [839, 253] on common-icon at bounding box center [833, 256] width 24 height 24
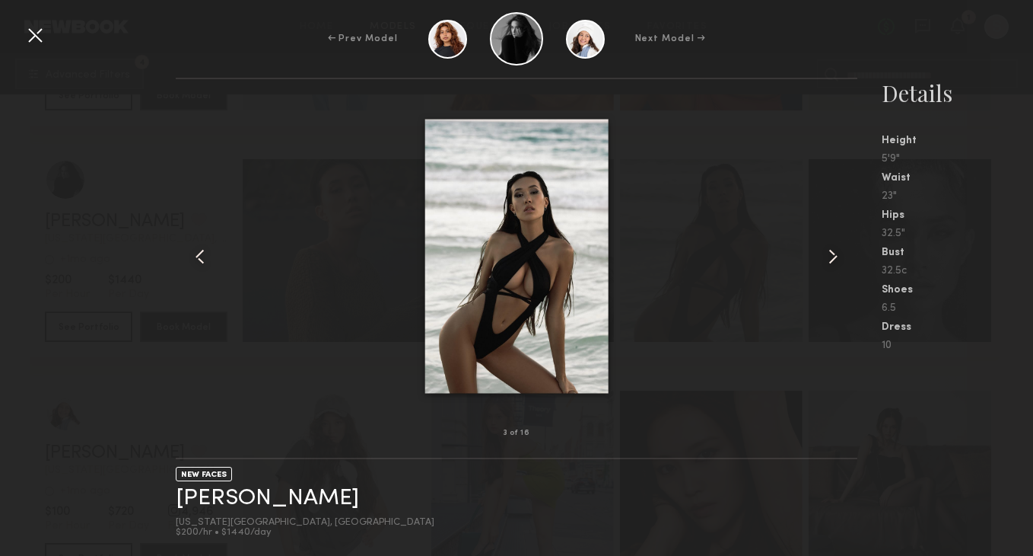
click at [839, 253] on common-icon at bounding box center [833, 256] width 24 height 24
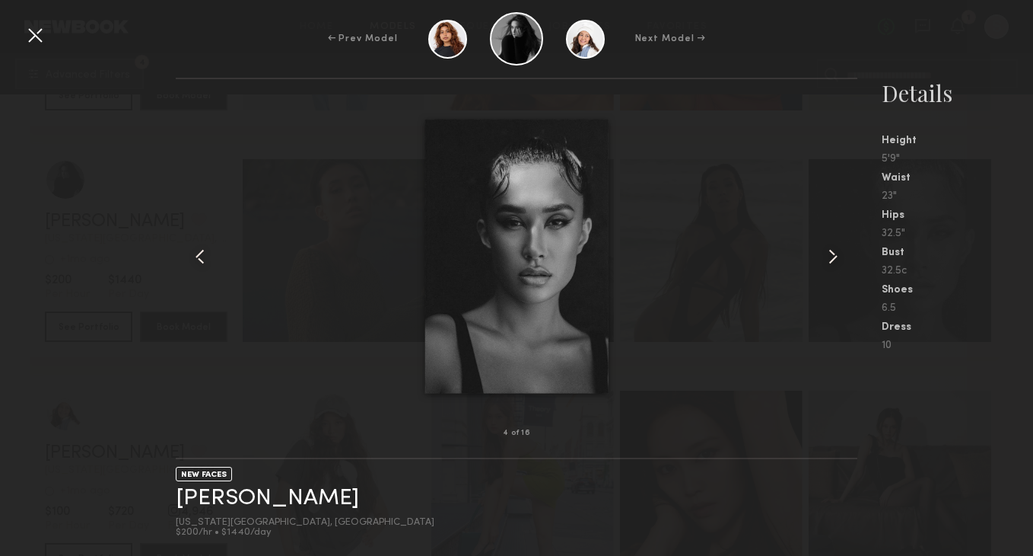
click at [839, 253] on common-icon at bounding box center [833, 256] width 24 height 24
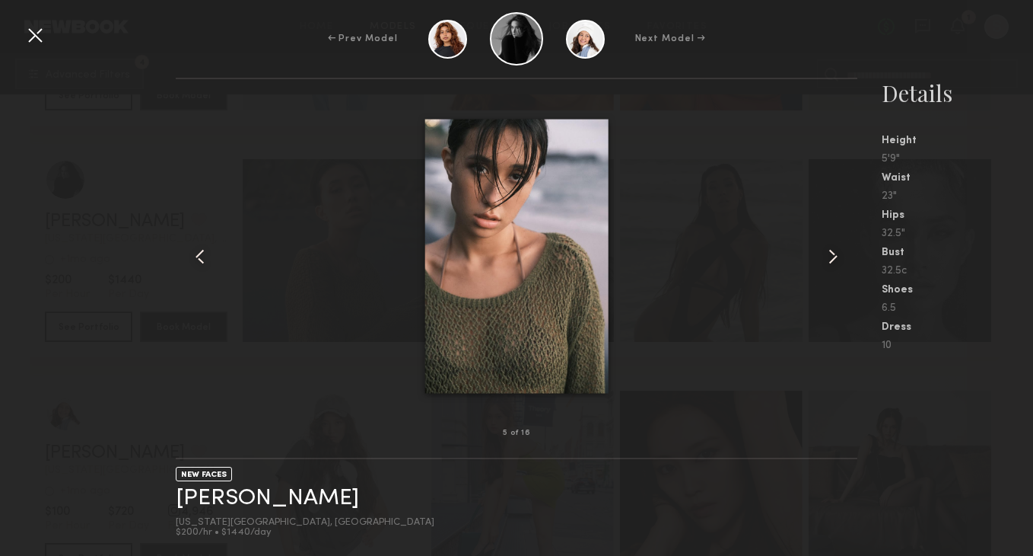
click at [839, 253] on common-icon at bounding box center [833, 256] width 24 height 24
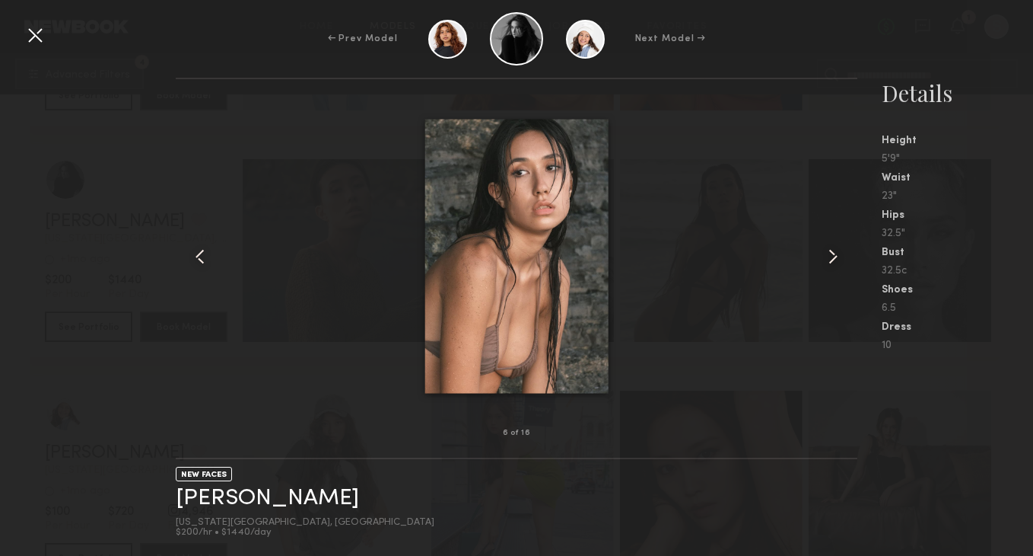
click at [33, 38] on div at bounding box center [35, 35] width 24 height 24
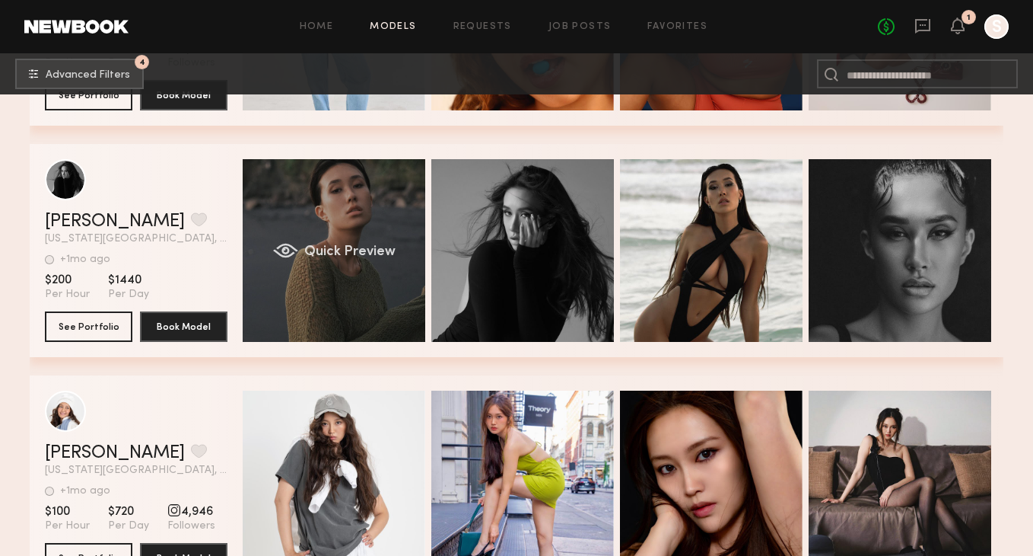
click at [396, 214] on div "Quick Preview" at bounding box center [334, 250] width 183 height 183
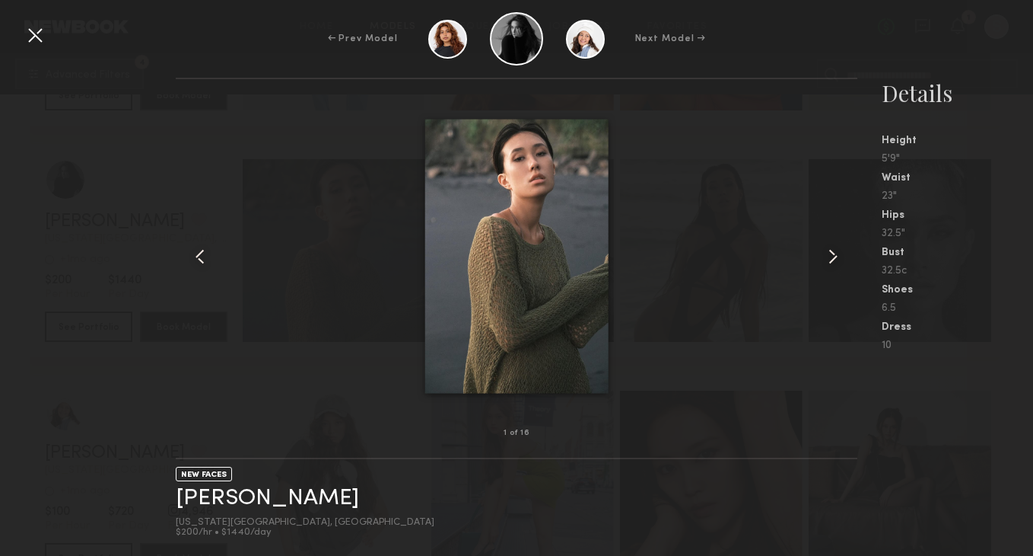
click at [835, 263] on common-icon at bounding box center [833, 256] width 24 height 24
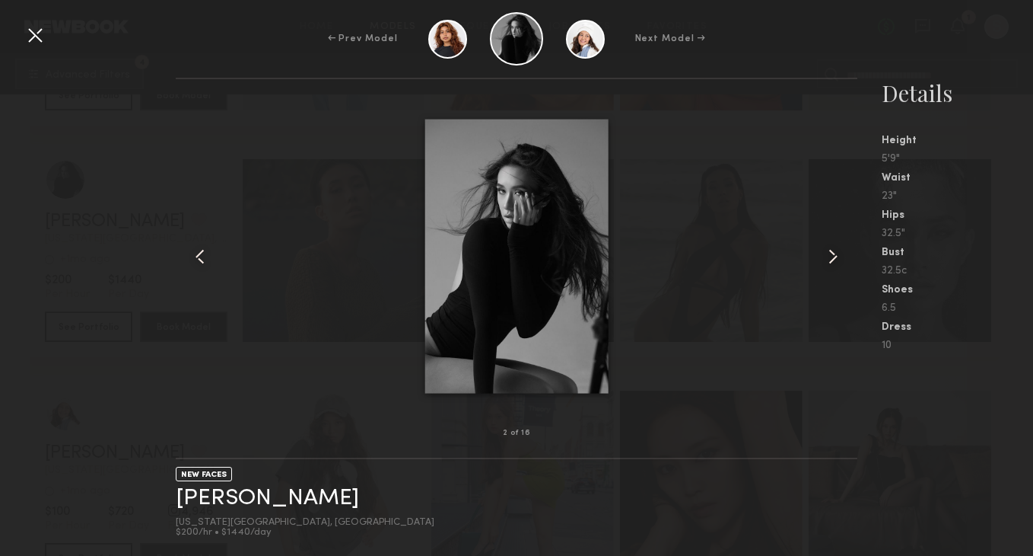
click at [835, 263] on common-icon at bounding box center [833, 256] width 24 height 24
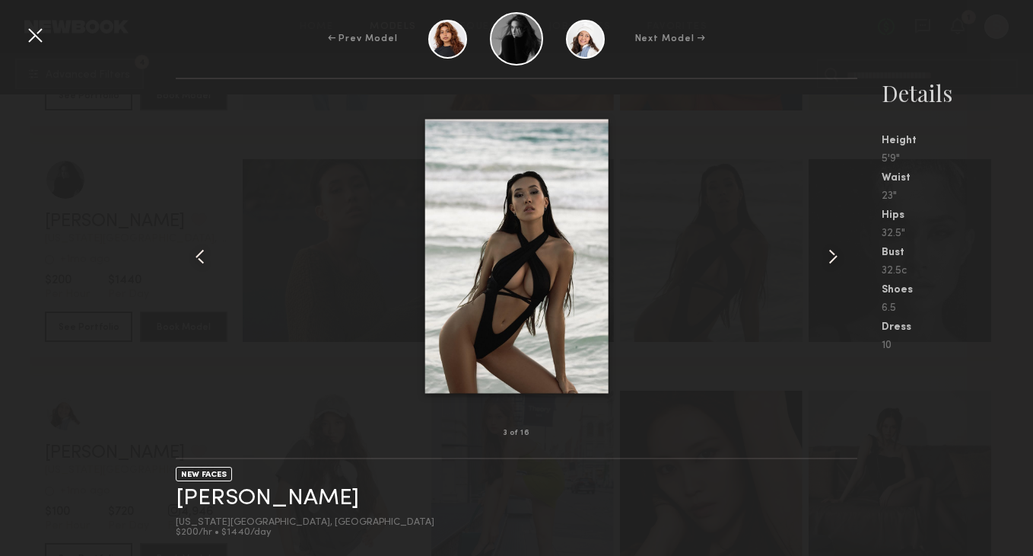
click at [835, 263] on common-icon at bounding box center [833, 256] width 24 height 24
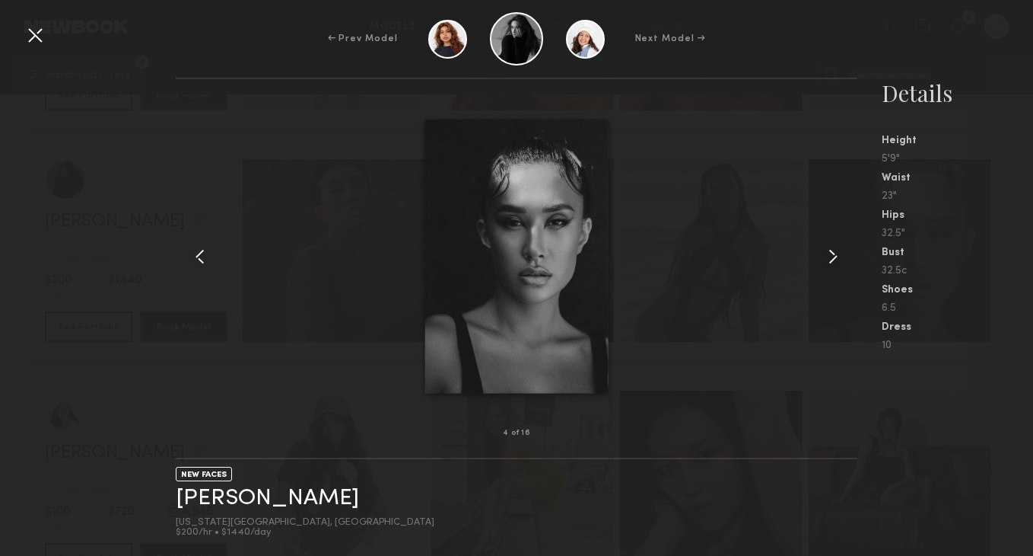
click at [835, 263] on common-icon at bounding box center [833, 256] width 24 height 24
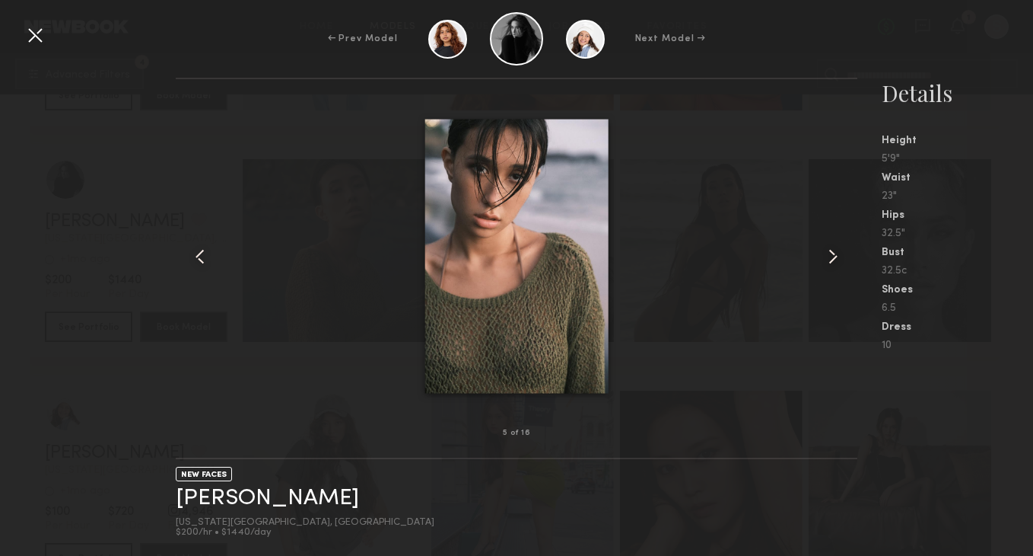
click at [835, 263] on common-icon at bounding box center [833, 256] width 24 height 24
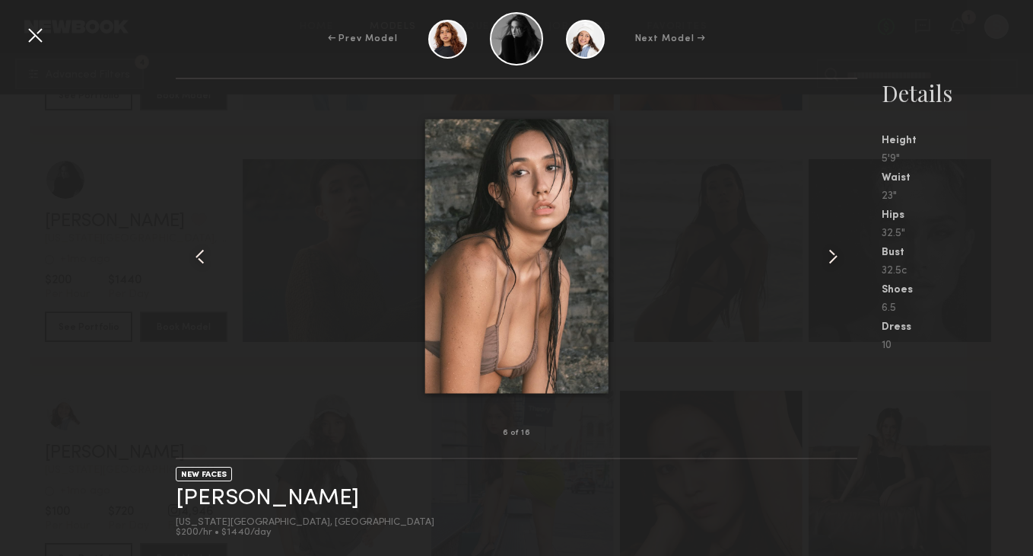
click at [835, 263] on common-icon at bounding box center [833, 256] width 24 height 24
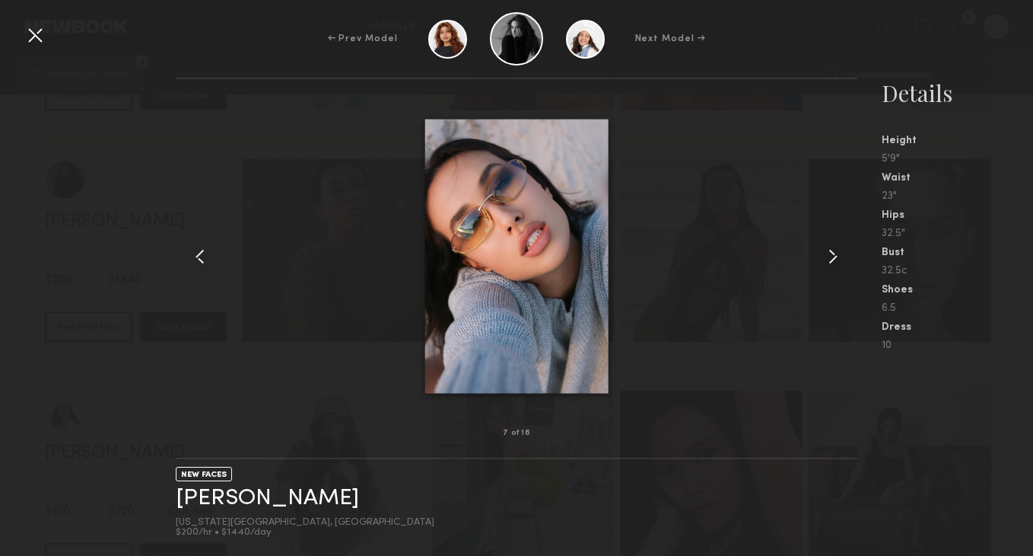
click at [835, 263] on common-icon at bounding box center [833, 256] width 24 height 24
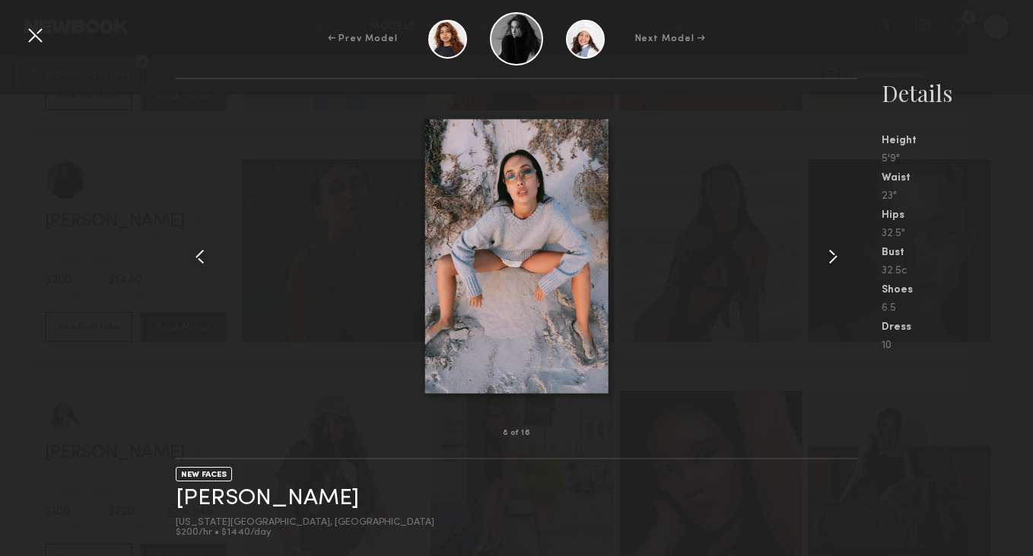
click at [835, 263] on common-icon at bounding box center [833, 256] width 24 height 24
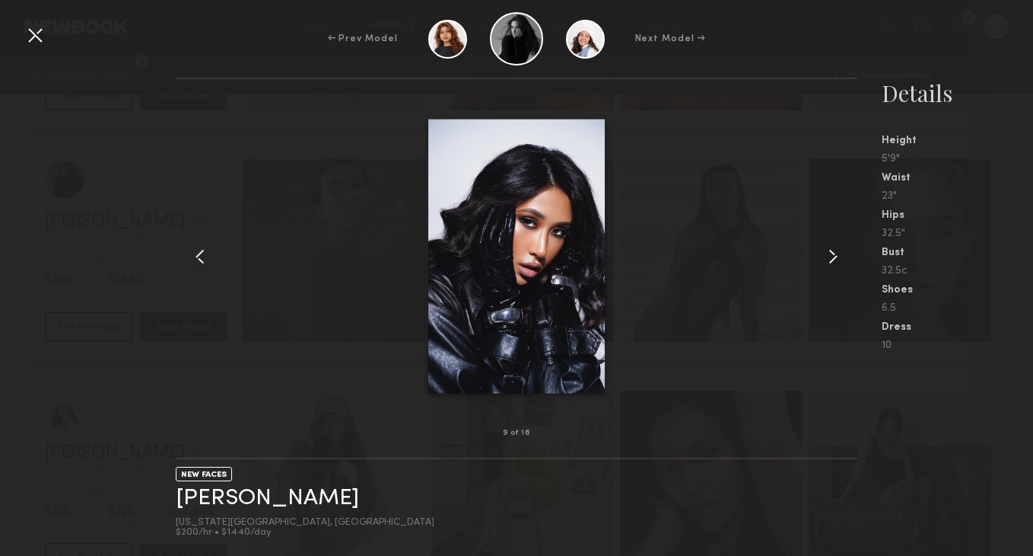
click at [835, 263] on common-icon at bounding box center [833, 256] width 24 height 24
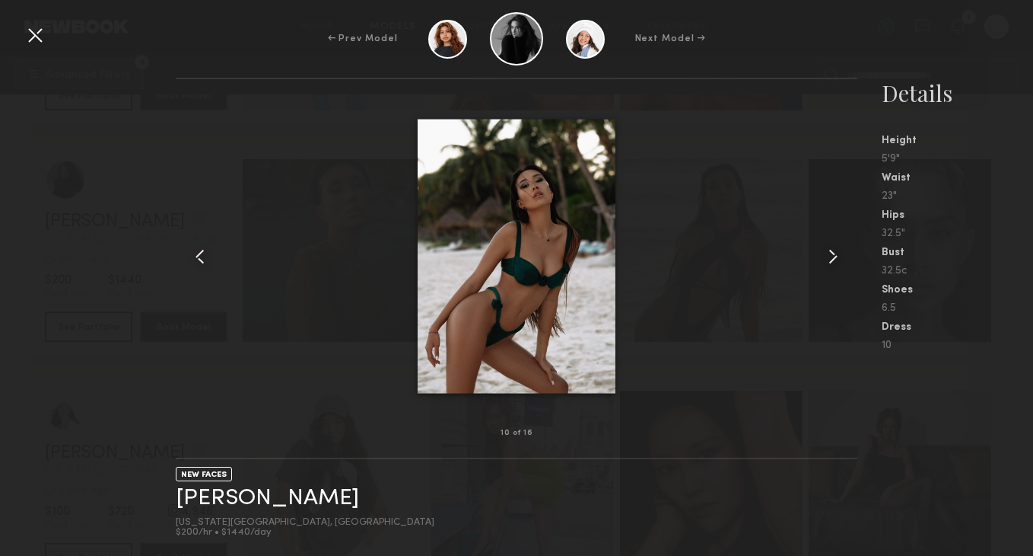
click at [835, 263] on common-icon at bounding box center [833, 256] width 24 height 24
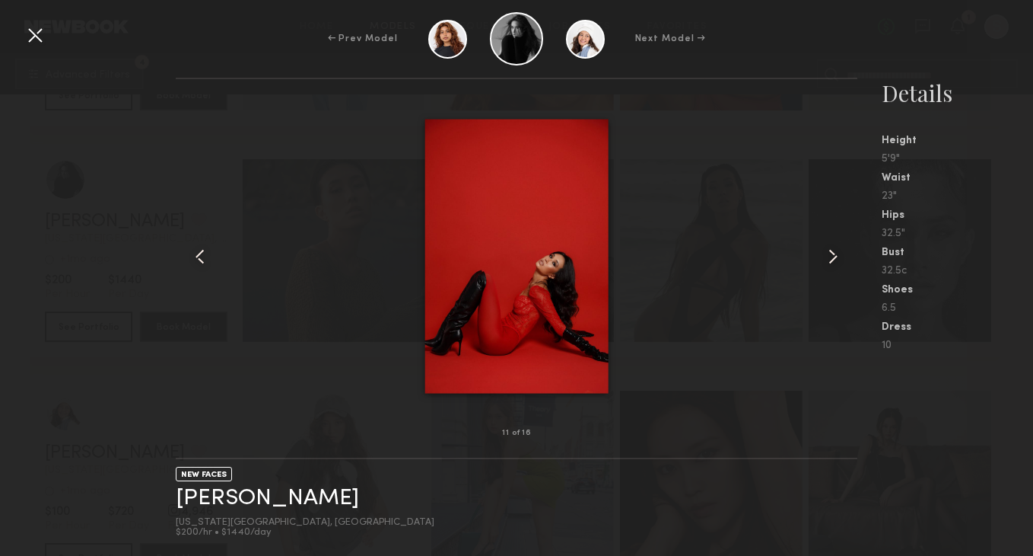
click at [835, 263] on common-icon at bounding box center [833, 256] width 24 height 24
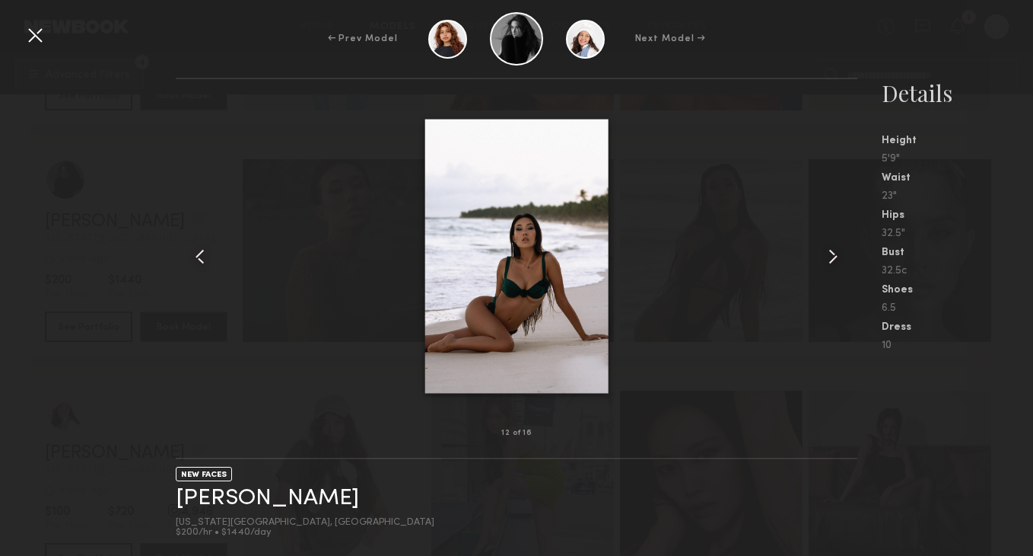
click at [835, 263] on common-icon at bounding box center [833, 256] width 24 height 24
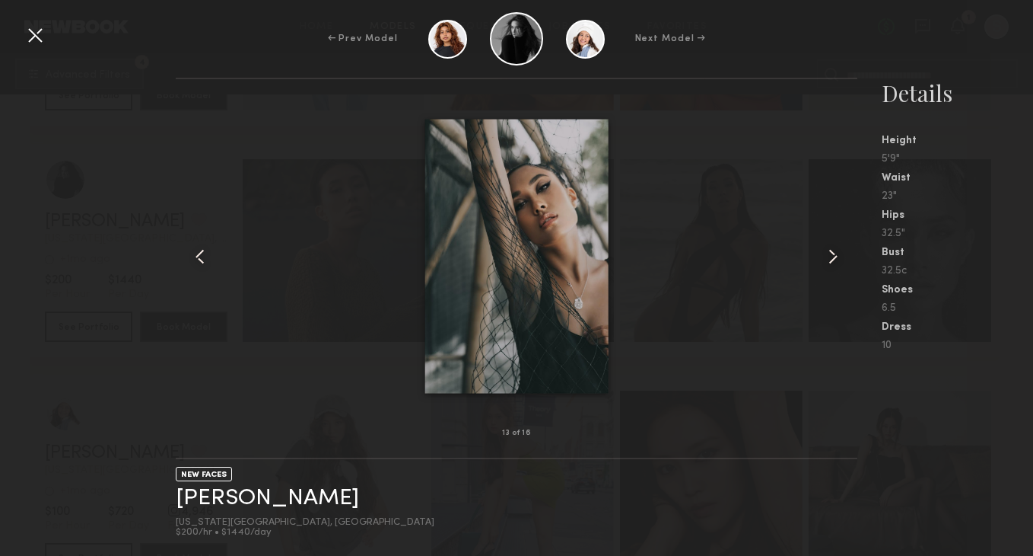
click at [37, 27] on div at bounding box center [35, 35] width 24 height 24
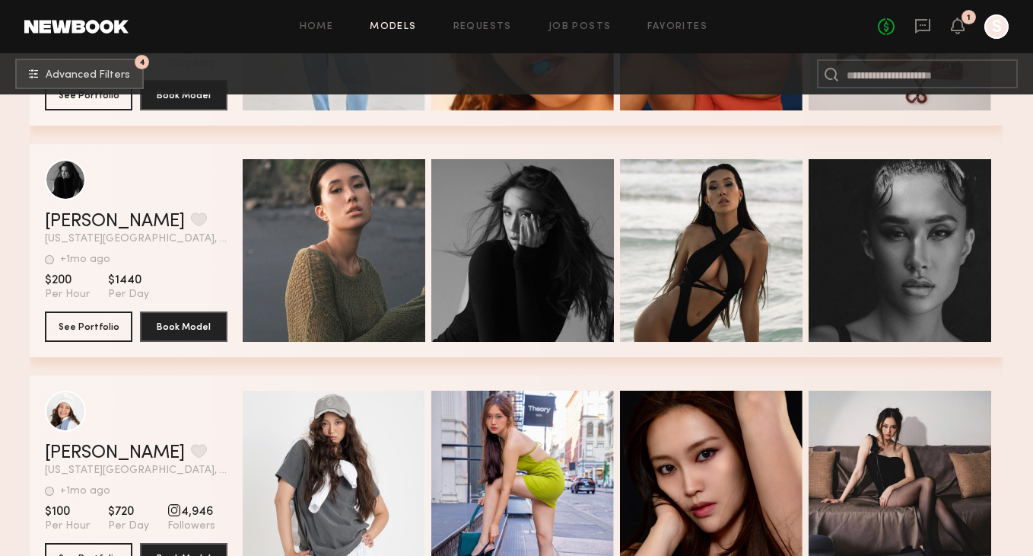
click at [158, 205] on header "Dia L. Favorite New York City, NY +1mo ago Last Online View Portfolio" at bounding box center [136, 201] width 183 height 85
click at [56, 190] on div "grid" at bounding box center [65, 178] width 41 height 41
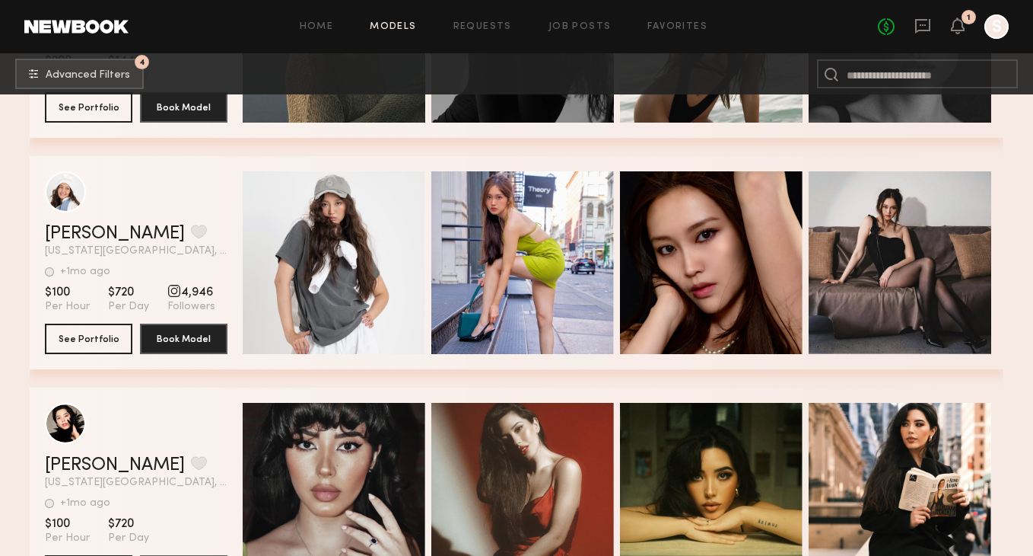
scroll to position [3900, 0]
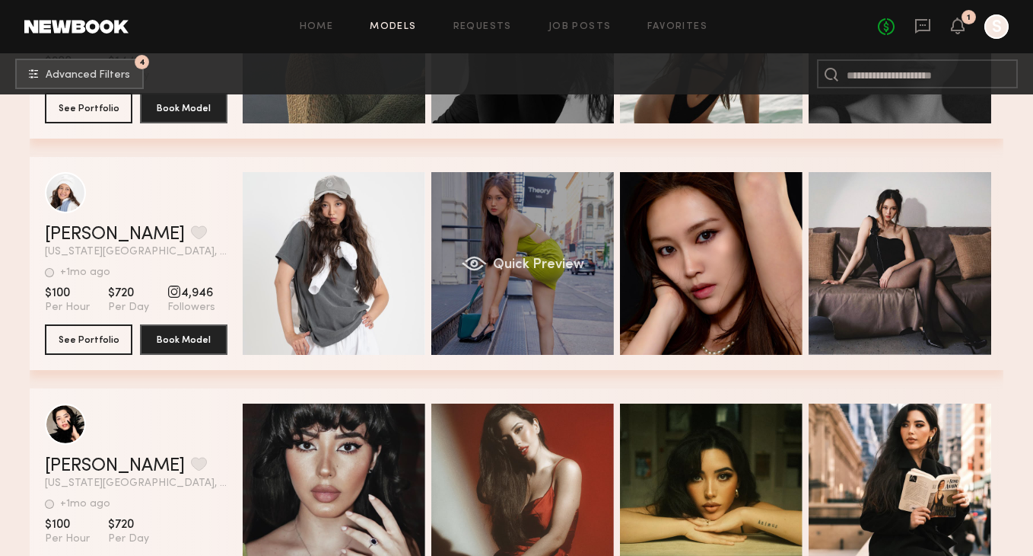
click at [571, 241] on div "Quick Preview" at bounding box center [523, 263] width 183 height 183
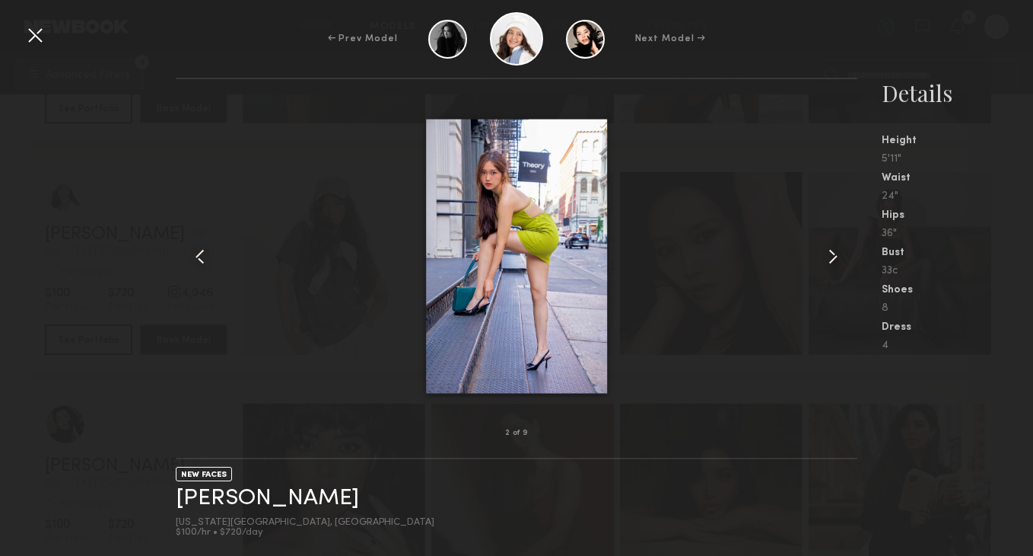
click at [820, 254] on div at bounding box center [517, 256] width 682 height 305
click at [835, 260] on common-icon at bounding box center [833, 256] width 24 height 24
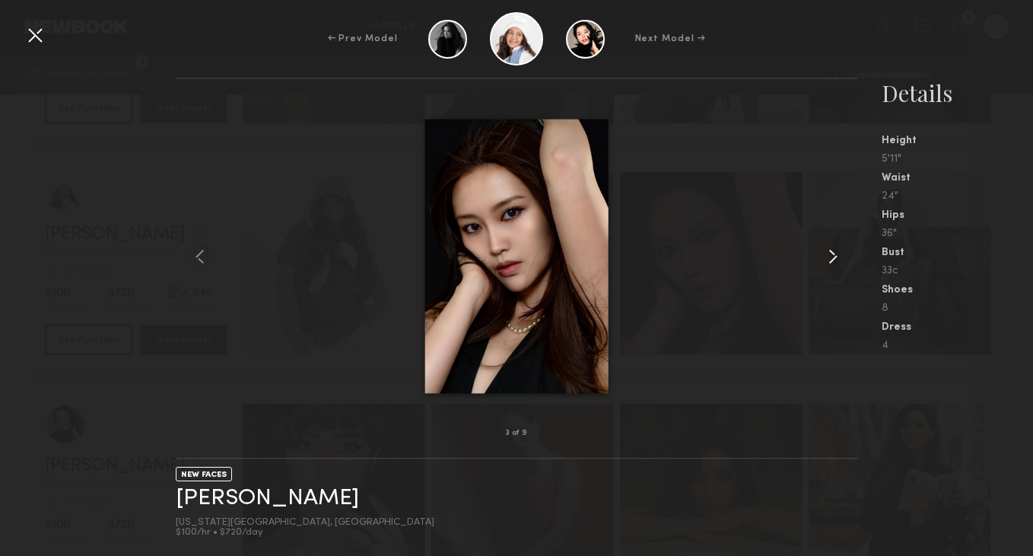
click at [835, 260] on common-icon at bounding box center [833, 256] width 24 height 24
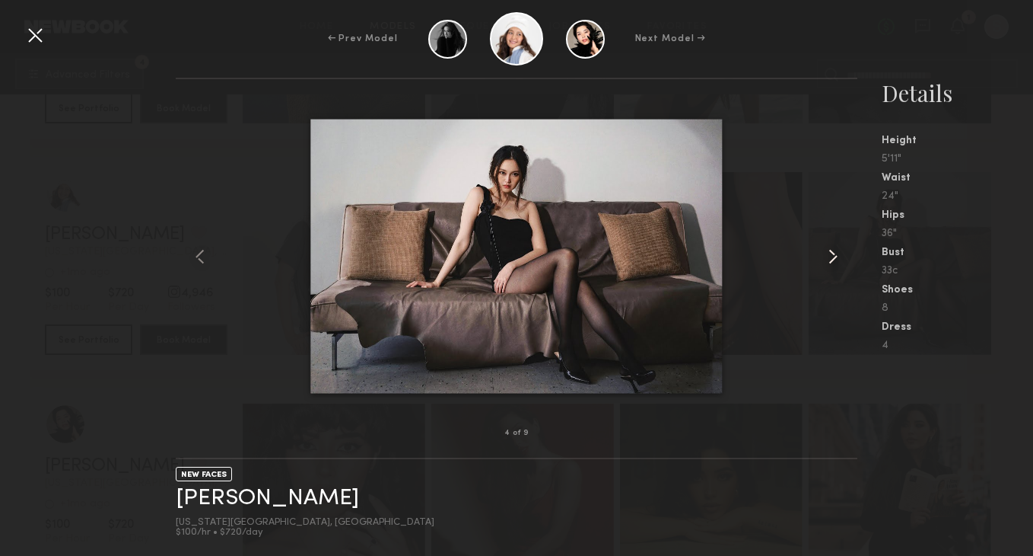
click at [835, 260] on common-icon at bounding box center [833, 256] width 24 height 24
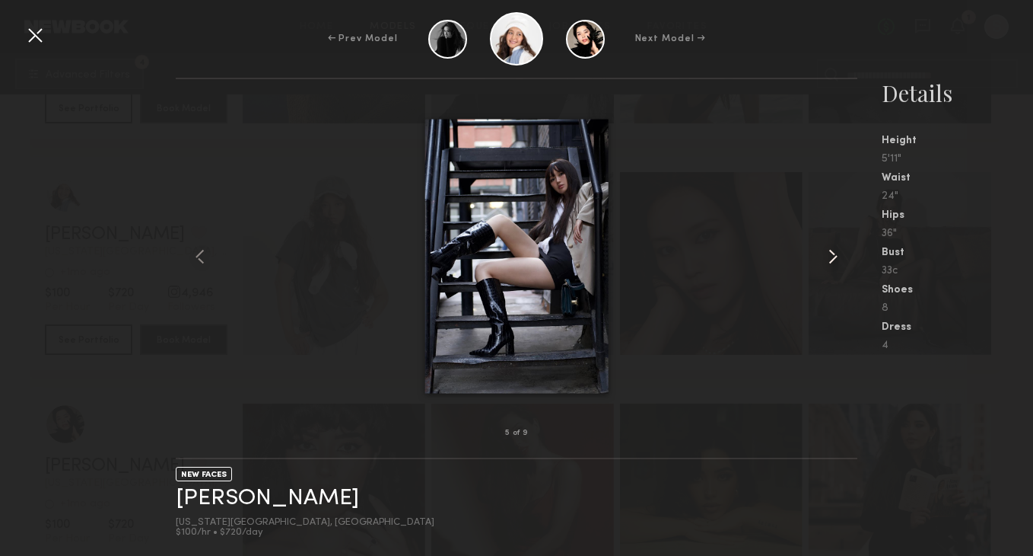
click at [835, 260] on common-icon at bounding box center [833, 256] width 24 height 24
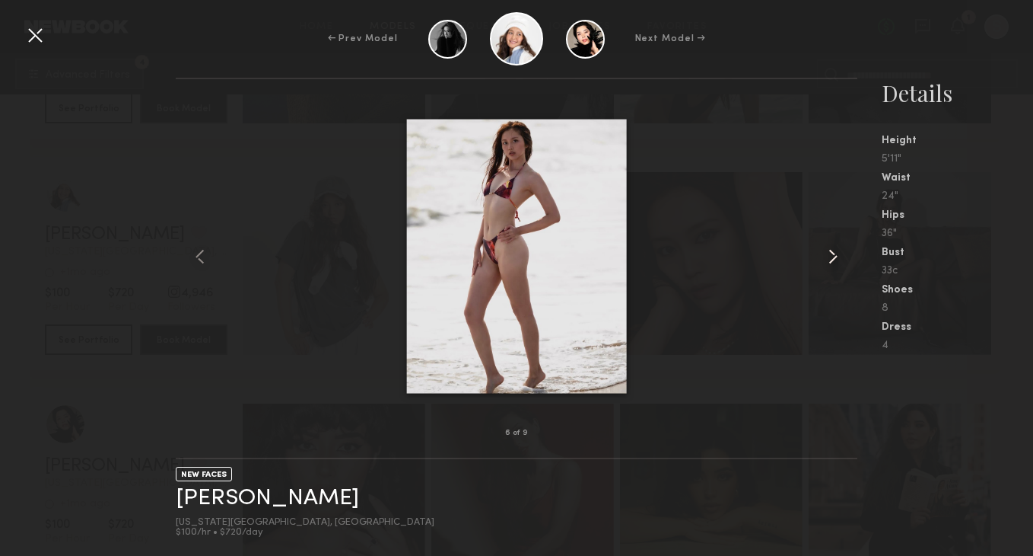
click at [833, 255] on common-icon at bounding box center [833, 256] width 24 height 24
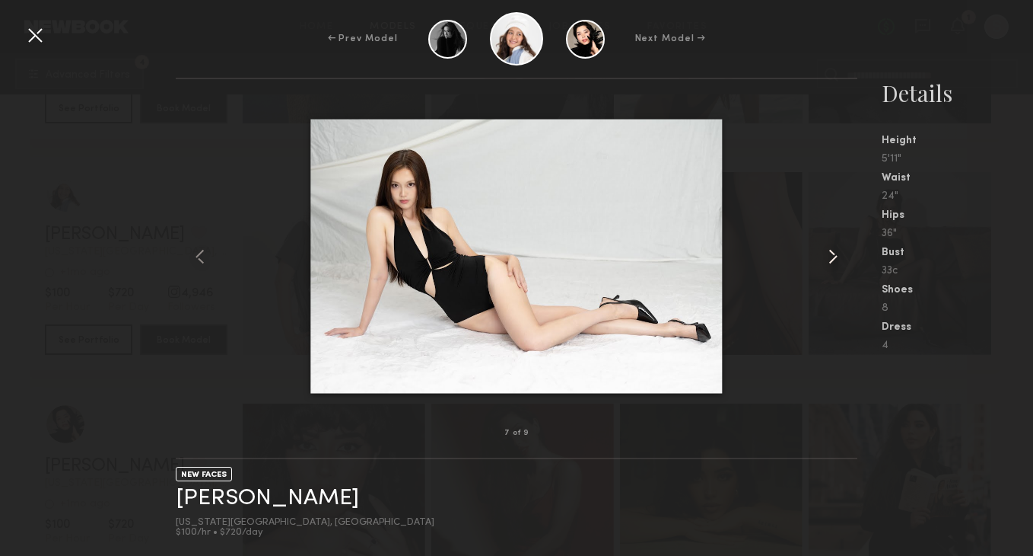
click at [833, 255] on common-icon at bounding box center [833, 256] width 24 height 24
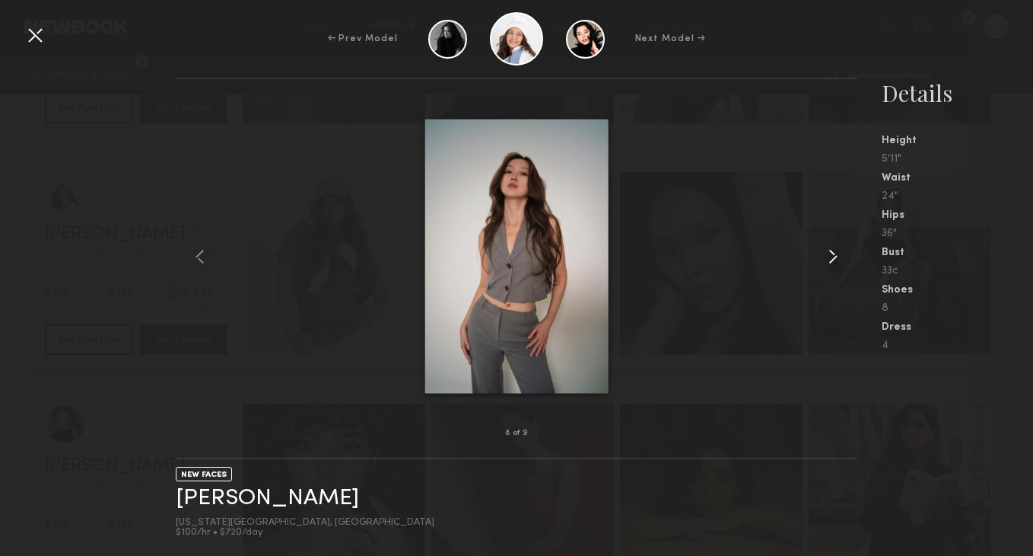
click at [833, 253] on common-icon at bounding box center [833, 256] width 24 height 24
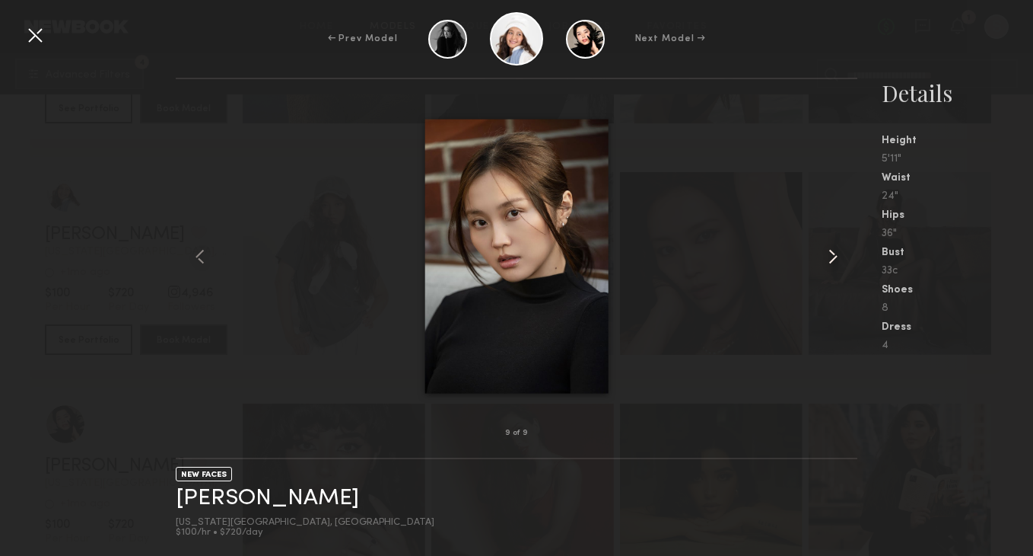
click at [833, 253] on common-icon at bounding box center [833, 256] width 24 height 24
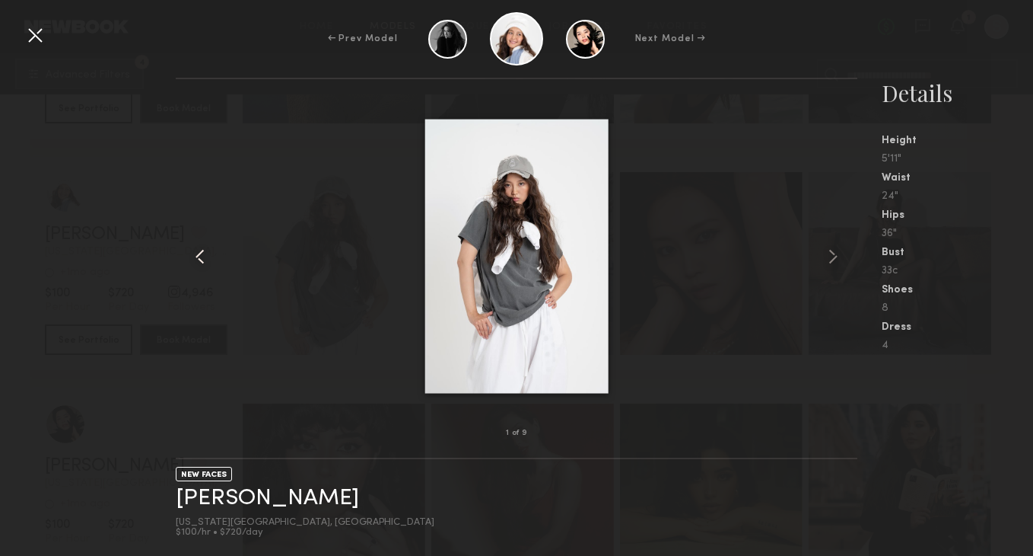
click at [197, 257] on common-icon at bounding box center [200, 256] width 24 height 24
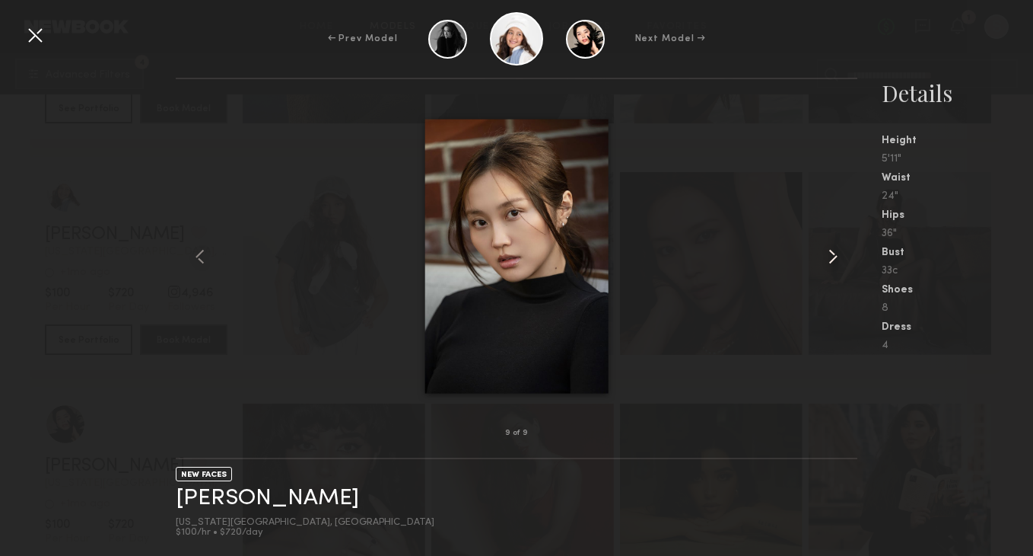
click at [832, 256] on common-icon at bounding box center [833, 256] width 24 height 24
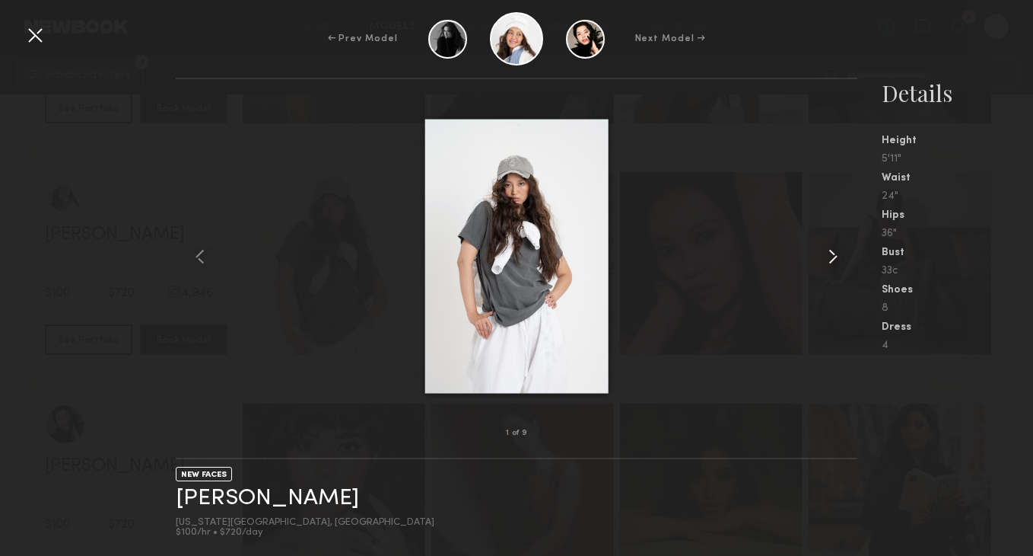
click at [832, 256] on common-icon at bounding box center [833, 256] width 24 height 24
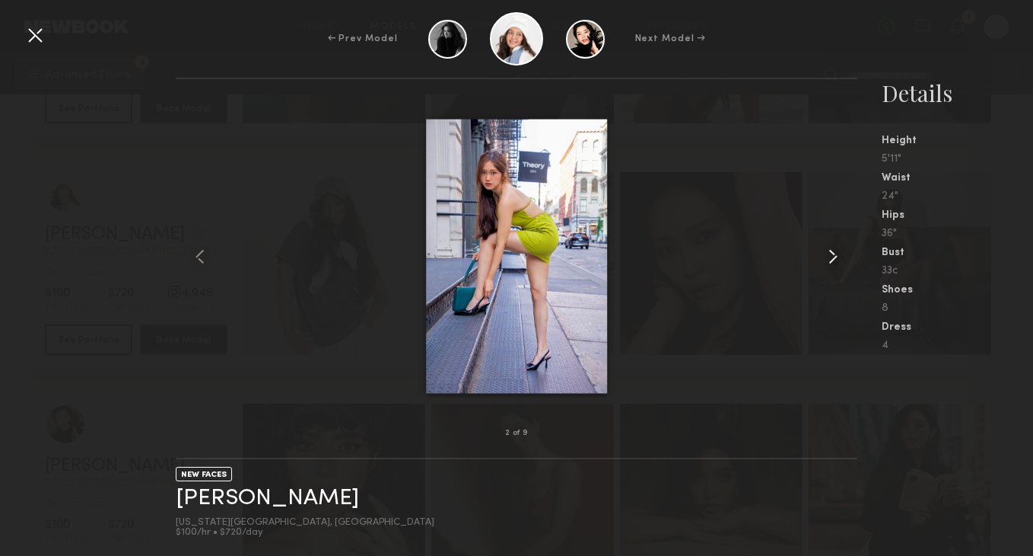
click at [832, 256] on common-icon at bounding box center [833, 256] width 24 height 24
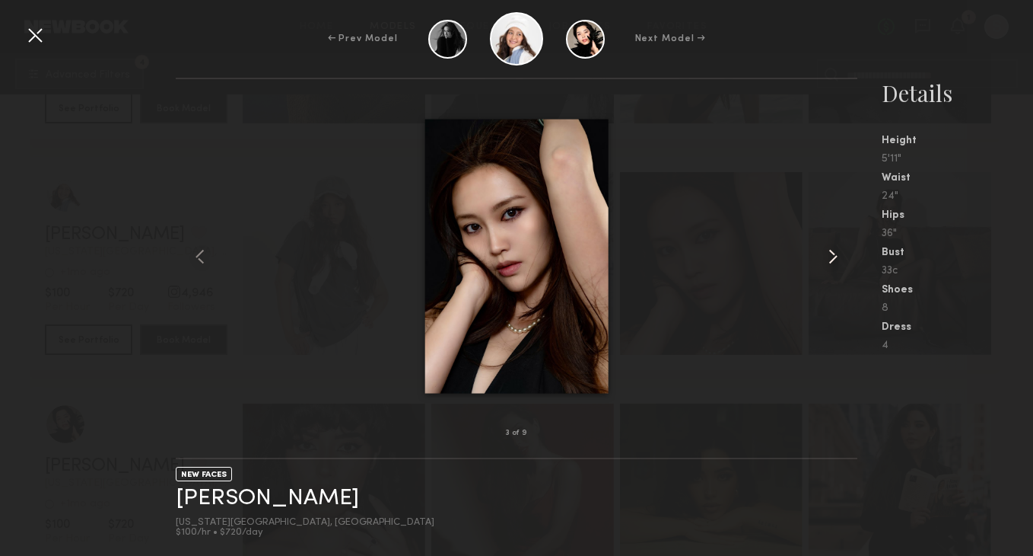
click at [832, 256] on common-icon at bounding box center [833, 256] width 24 height 24
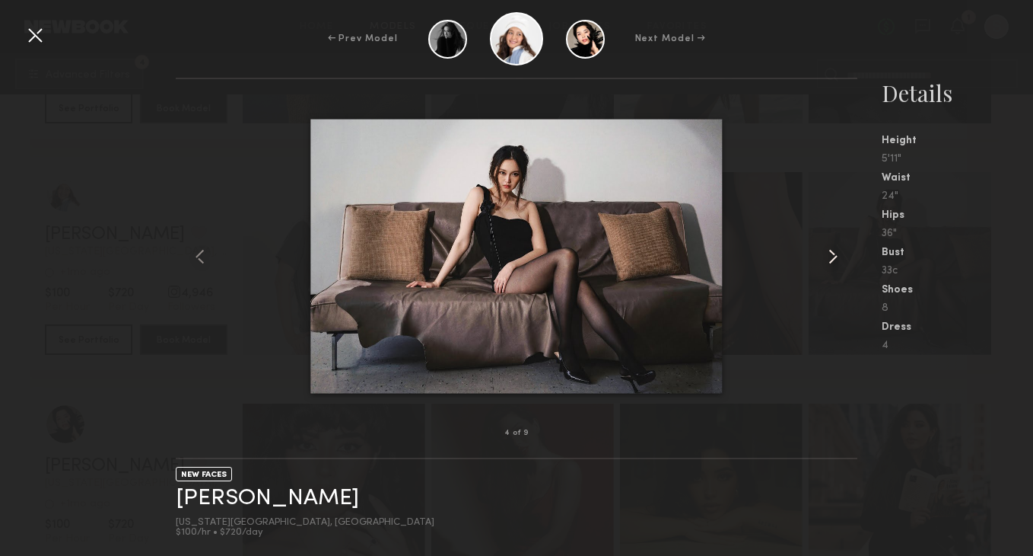
click at [832, 256] on common-icon at bounding box center [833, 256] width 24 height 24
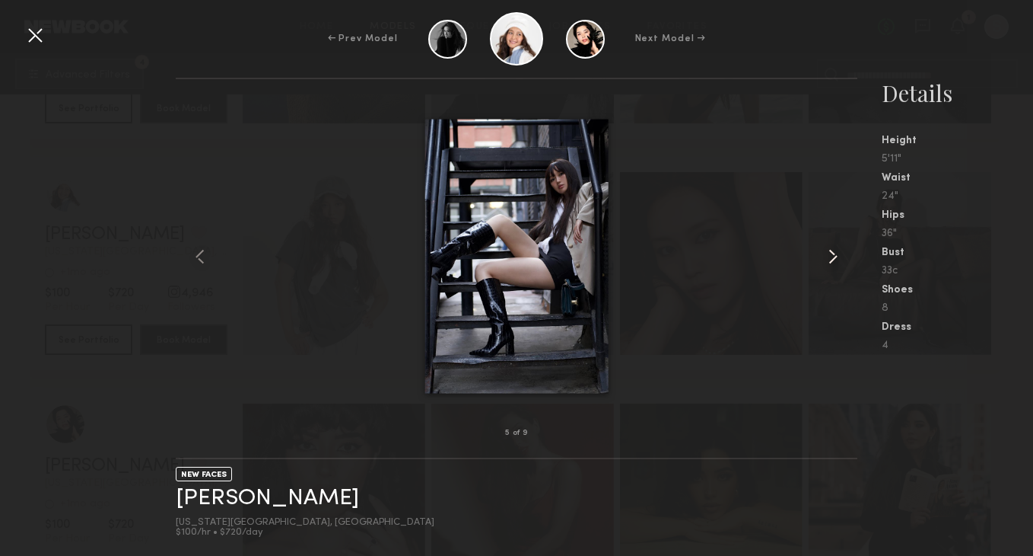
click at [832, 256] on common-icon at bounding box center [833, 256] width 24 height 24
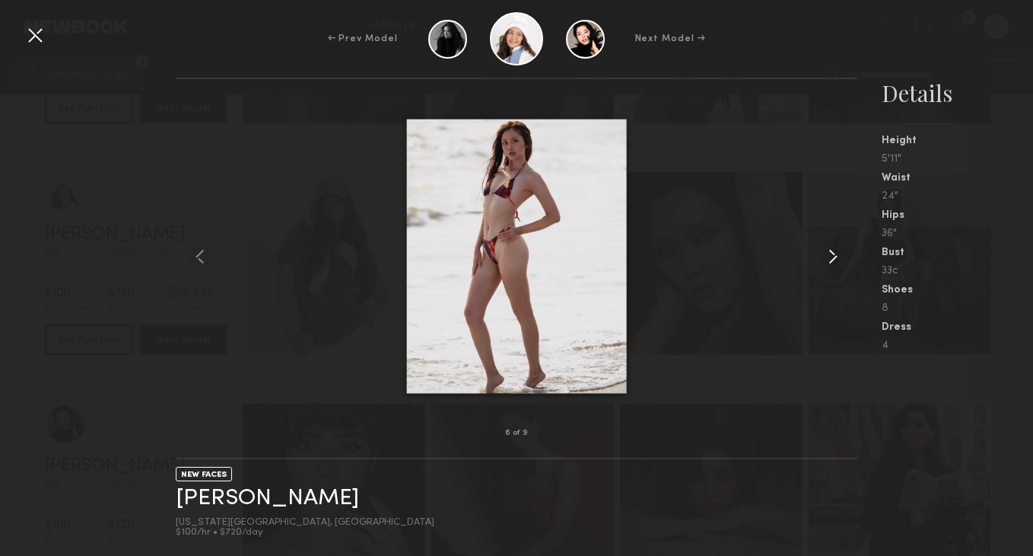
click at [832, 256] on common-icon at bounding box center [833, 256] width 24 height 24
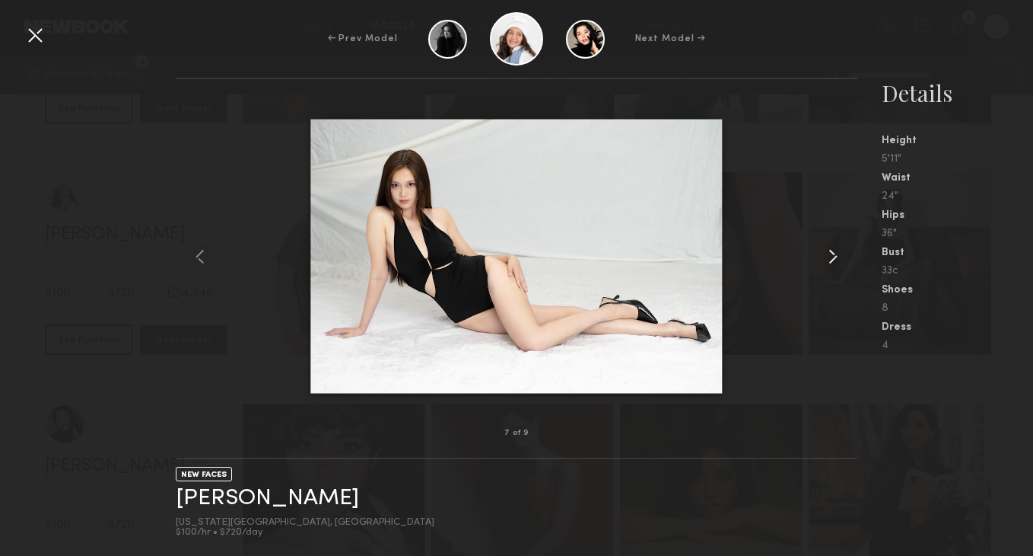
click at [832, 256] on common-icon at bounding box center [833, 256] width 24 height 24
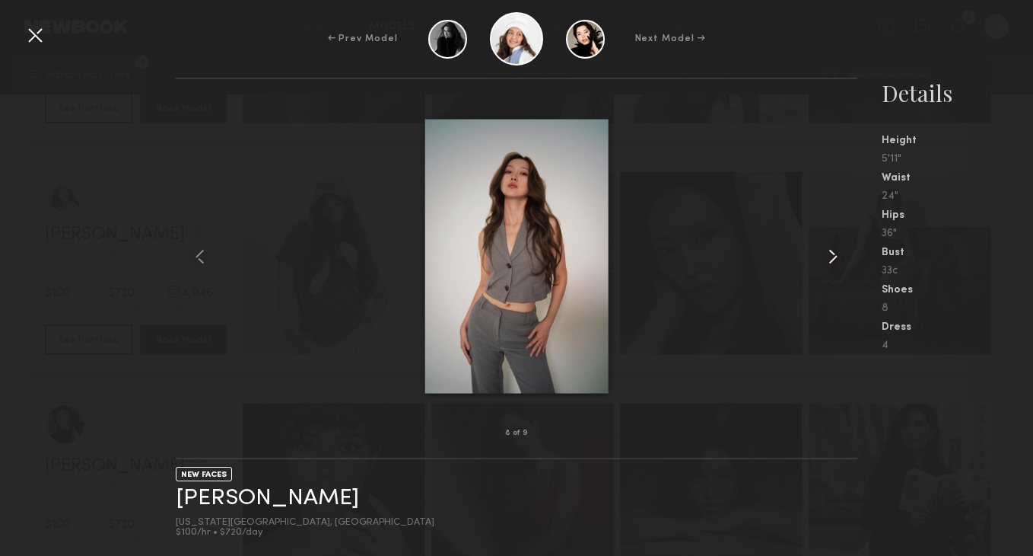
click at [832, 256] on common-icon at bounding box center [833, 256] width 24 height 24
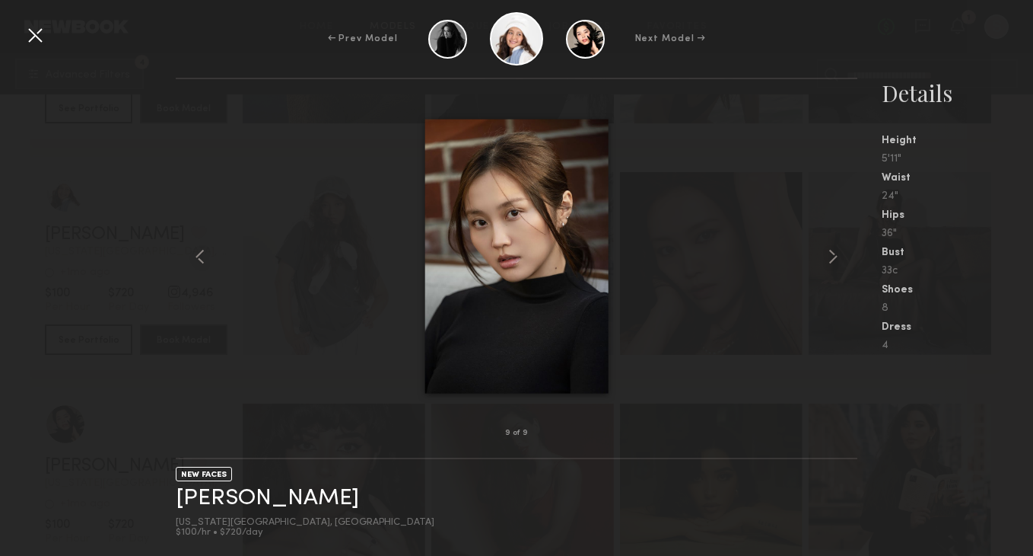
click at [37, 35] on div at bounding box center [35, 35] width 24 height 24
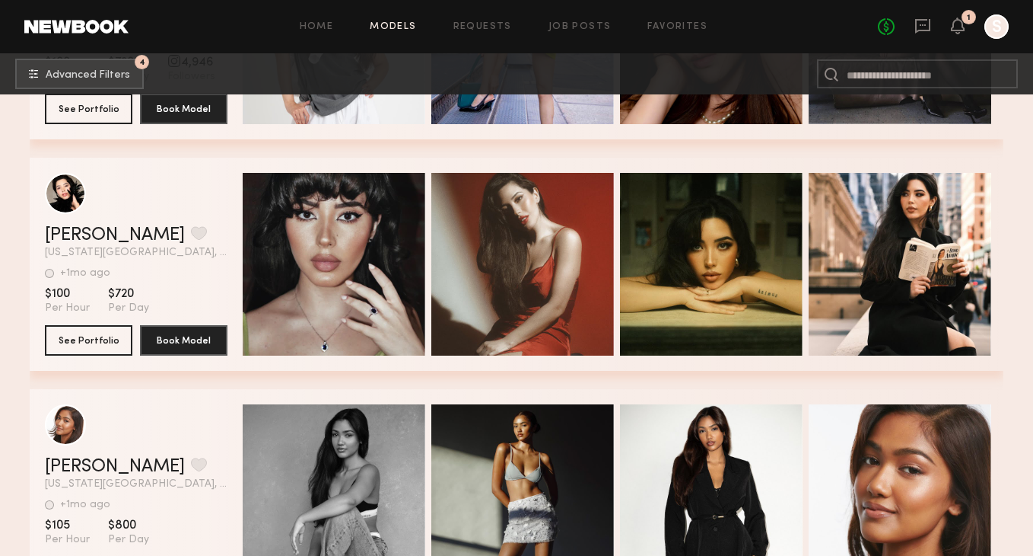
scroll to position [4135, 0]
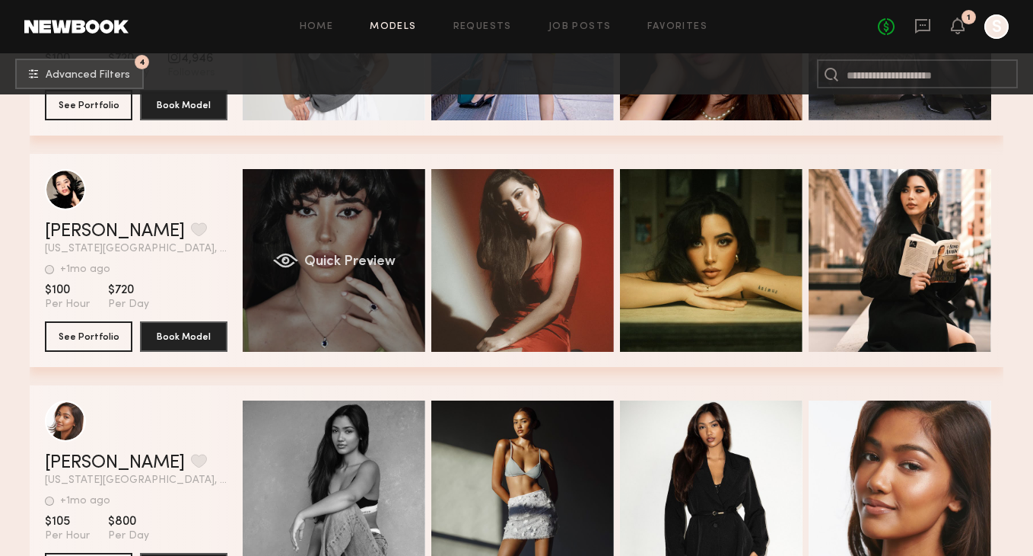
click at [371, 274] on div "Quick Preview" at bounding box center [334, 260] width 183 height 183
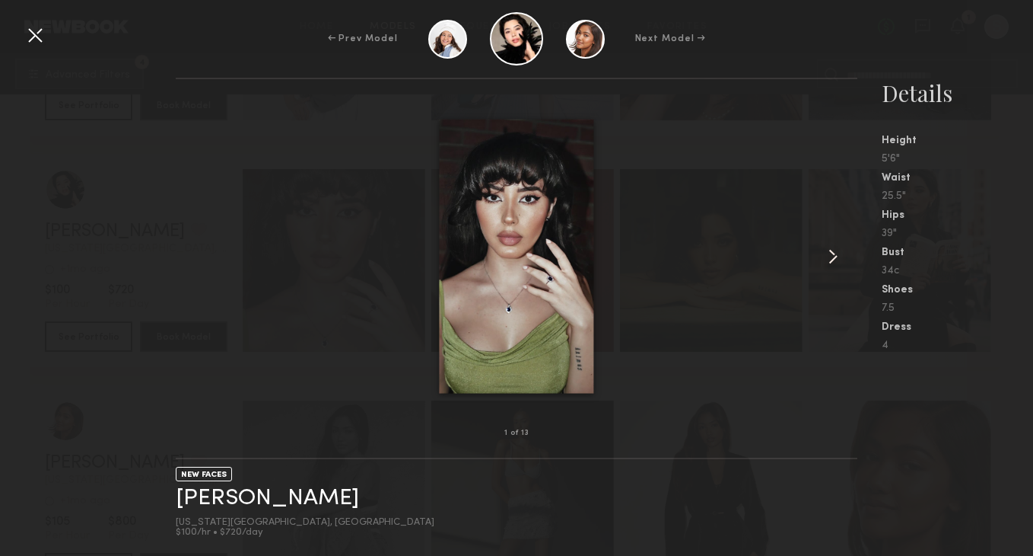
click at [827, 254] on common-icon at bounding box center [833, 256] width 24 height 24
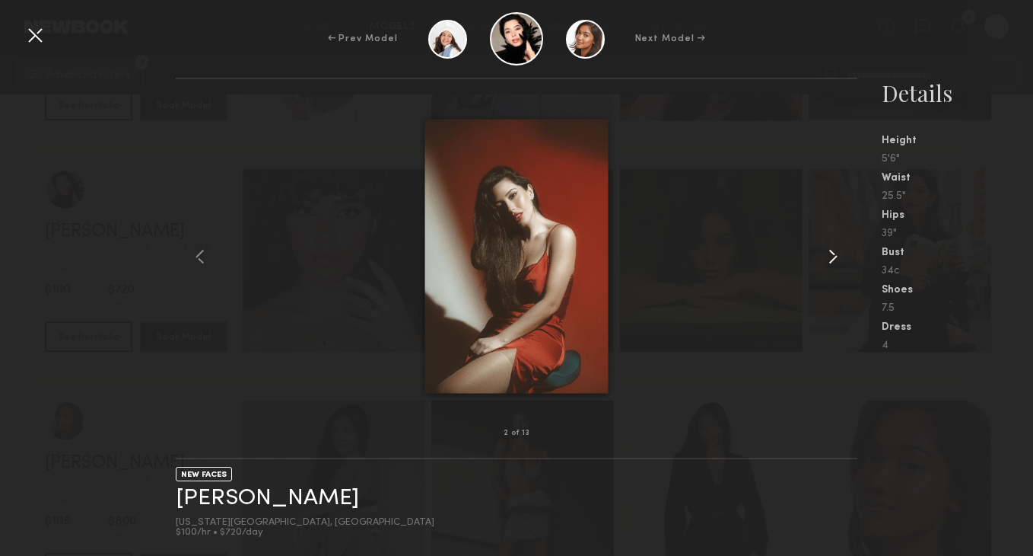
click at [827, 254] on common-icon at bounding box center [833, 256] width 24 height 24
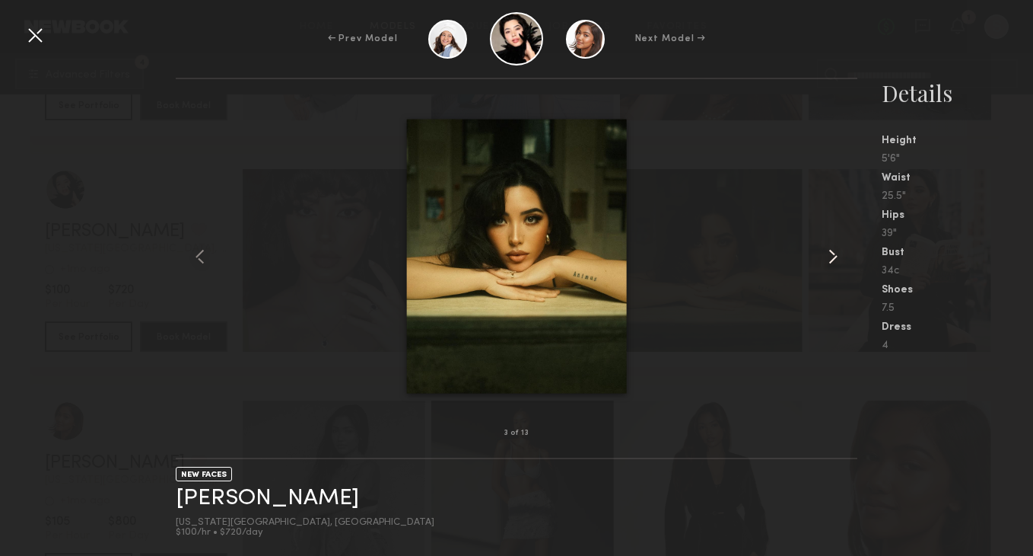
click at [827, 254] on common-icon at bounding box center [833, 256] width 24 height 24
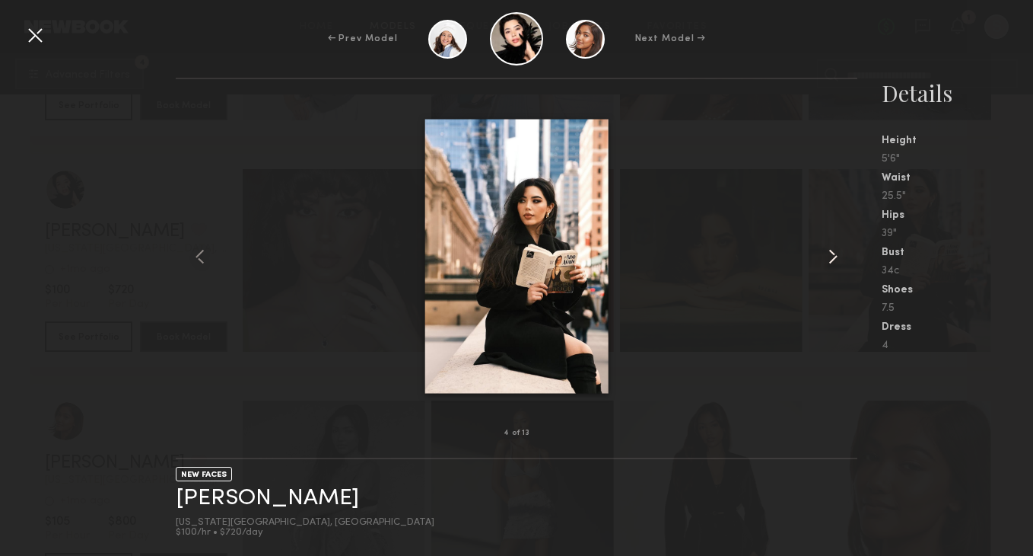
click at [827, 254] on common-icon at bounding box center [833, 256] width 24 height 24
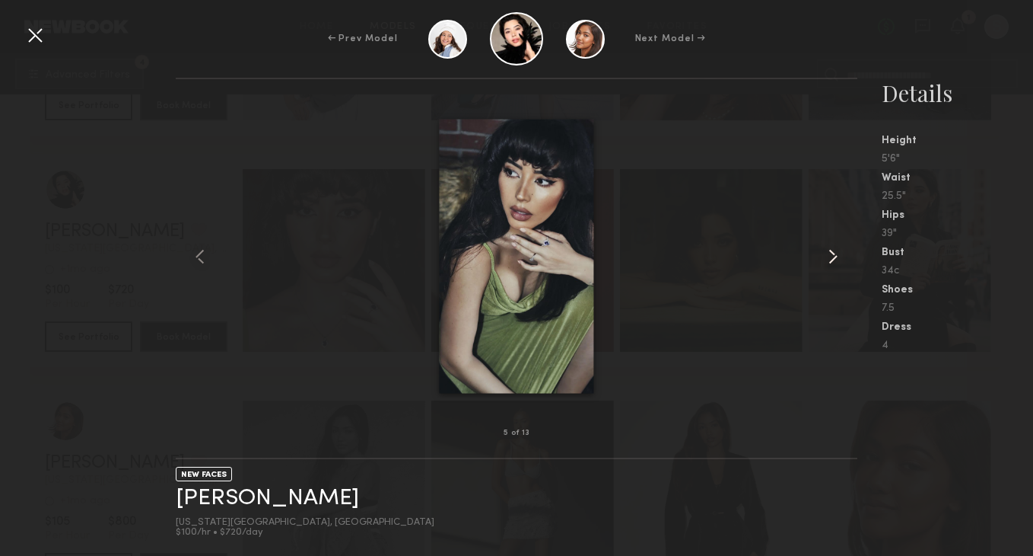
click at [827, 254] on common-icon at bounding box center [833, 256] width 24 height 24
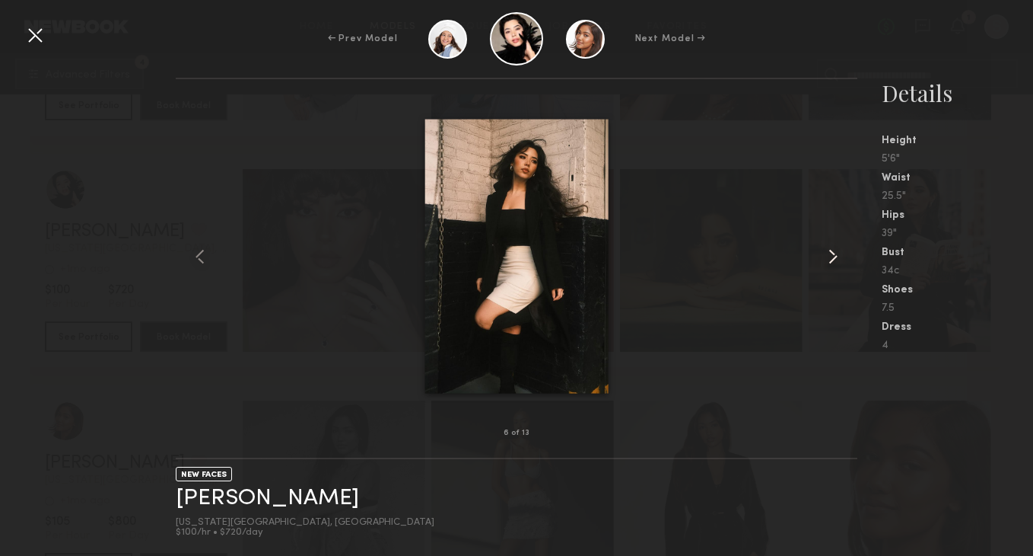
click at [827, 254] on common-icon at bounding box center [833, 256] width 24 height 24
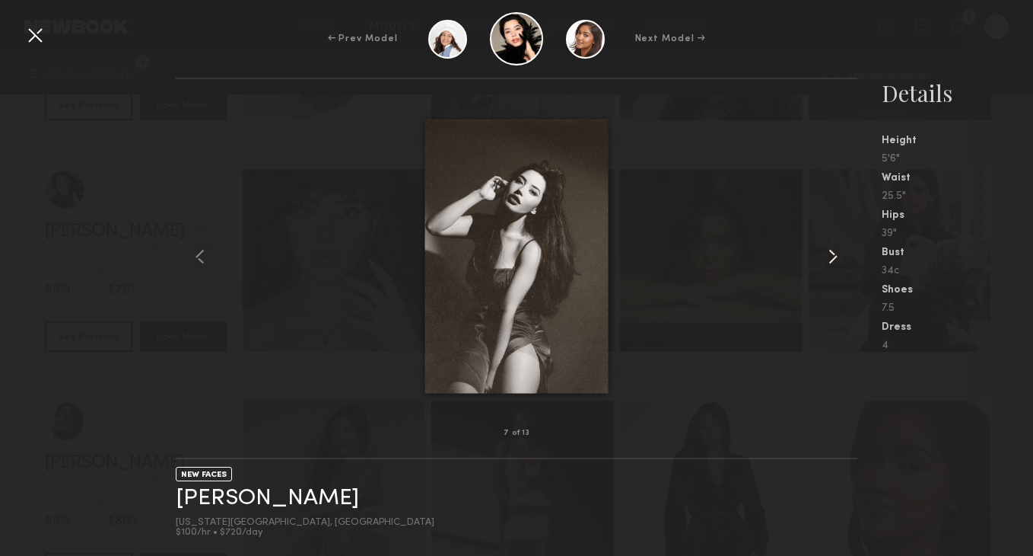
click at [827, 254] on common-icon at bounding box center [833, 256] width 24 height 24
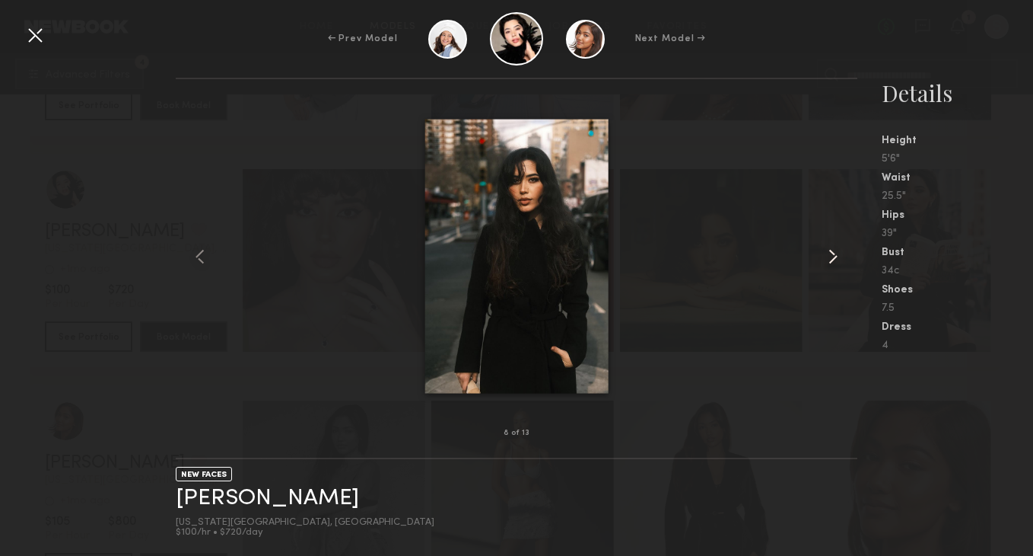
click at [827, 254] on common-icon at bounding box center [833, 256] width 24 height 24
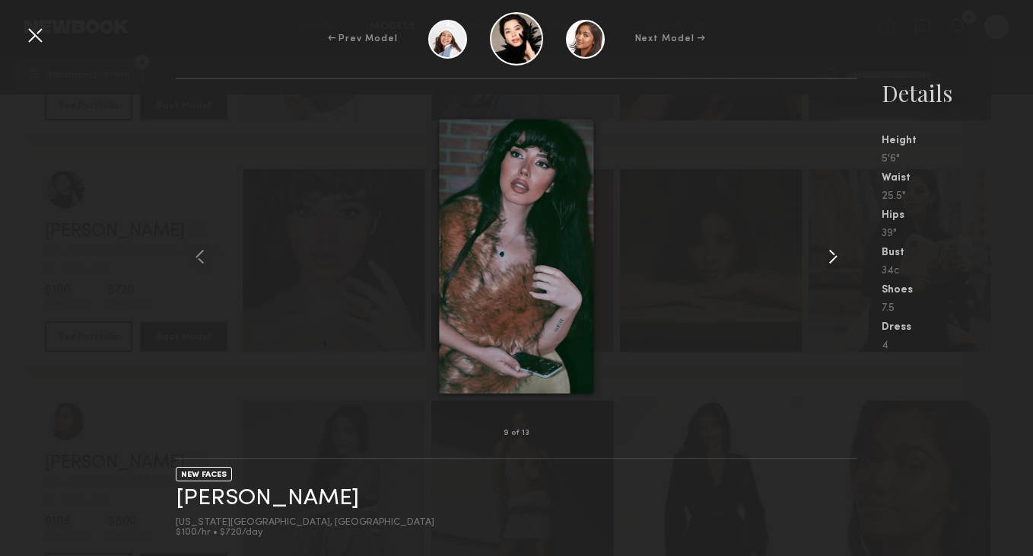
click at [827, 254] on common-icon at bounding box center [833, 256] width 24 height 24
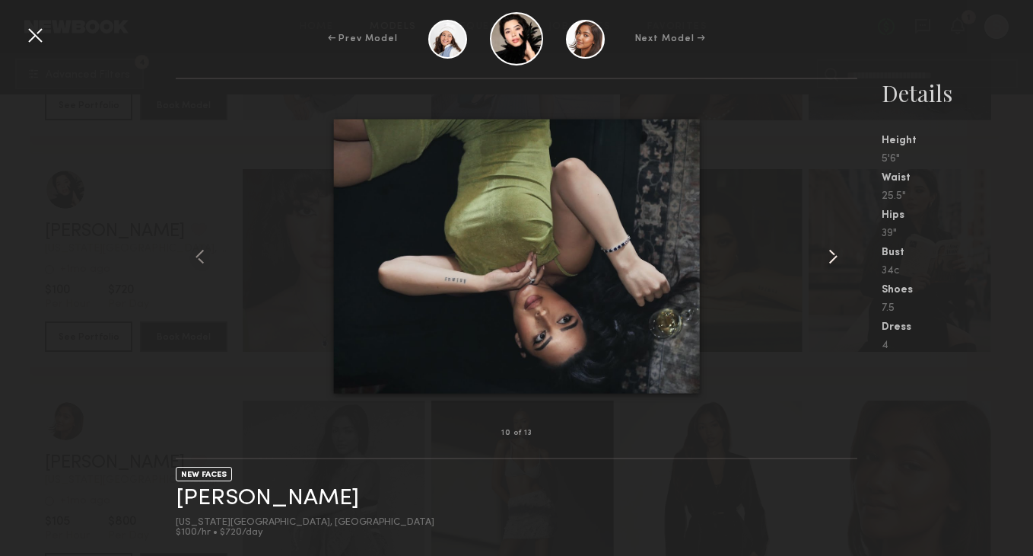
click at [827, 254] on common-icon at bounding box center [833, 256] width 24 height 24
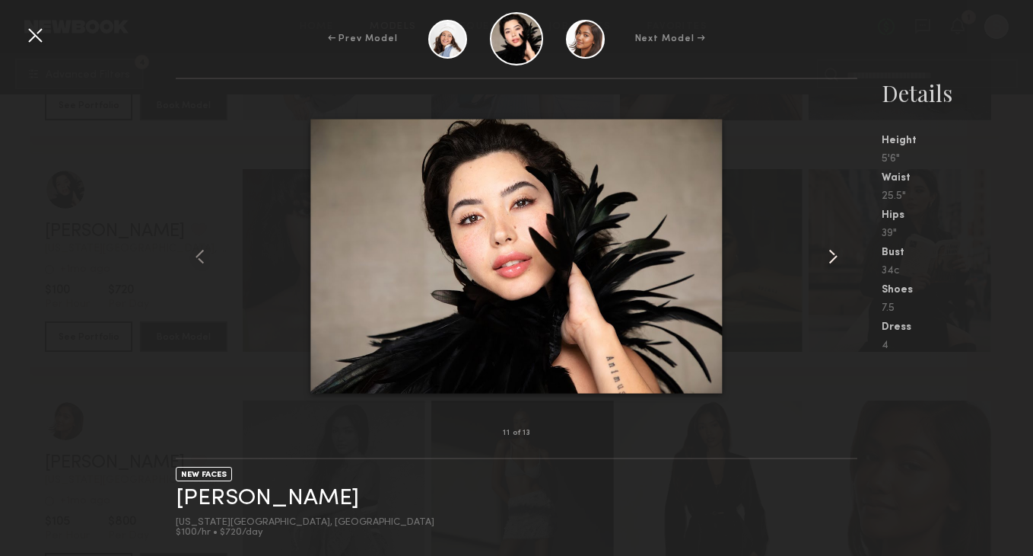
click at [827, 254] on common-icon at bounding box center [833, 256] width 24 height 24
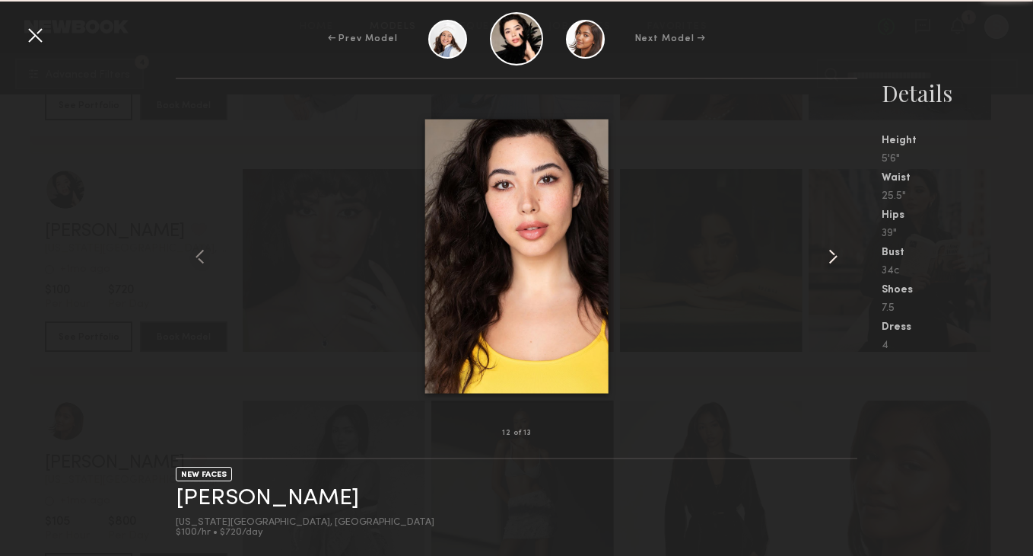
click at [827, 254] on common-icon at bounding box center [833, 256] width 24 height 24
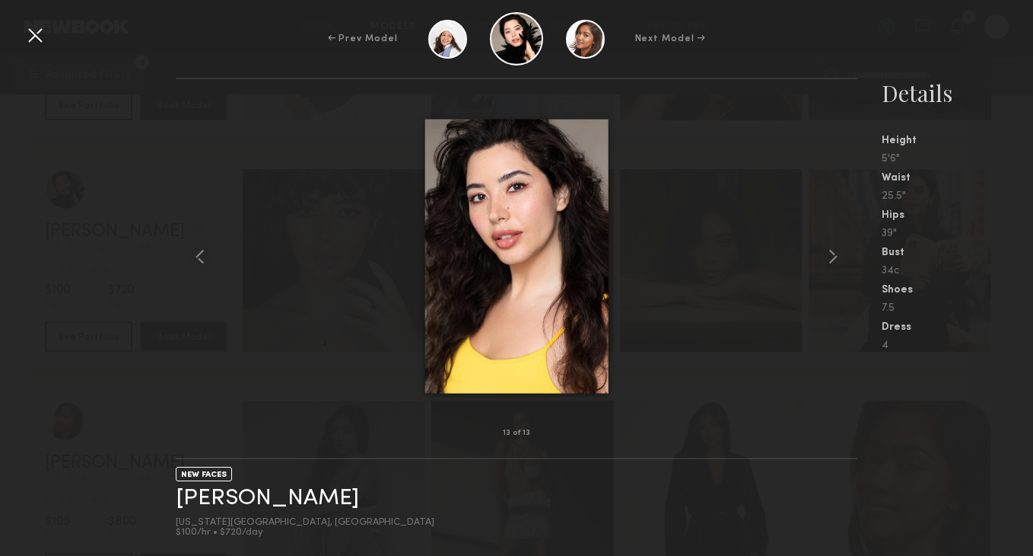
click at [788, 392] on div at bounding box center [517, 256] width 682 height 305
click at [39, 43] on div at bounding box center [35, 35] width 24 height 24
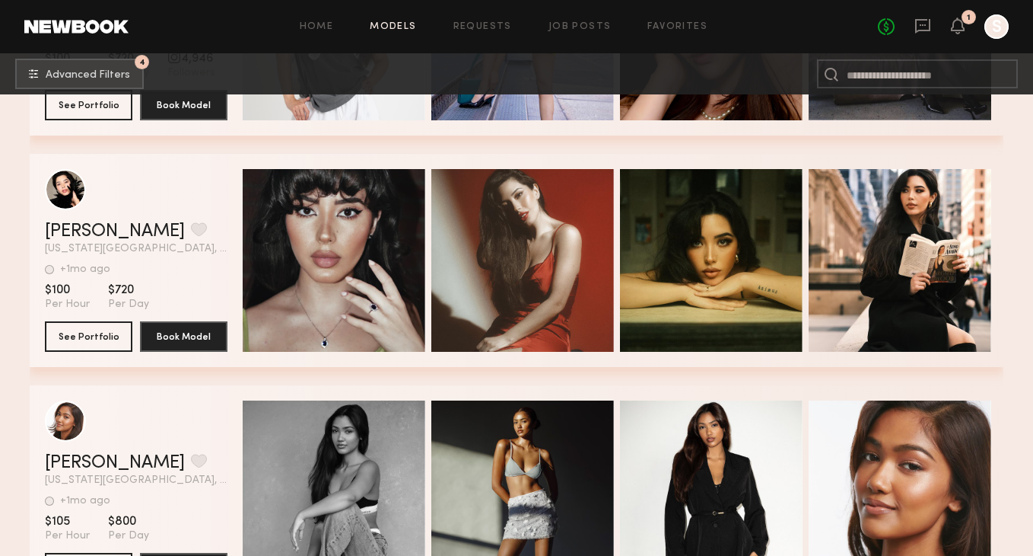
click at [189, 224] on div "Yoshihisa P. Favorite" at bounding box center [136, 231] width 183 height 18
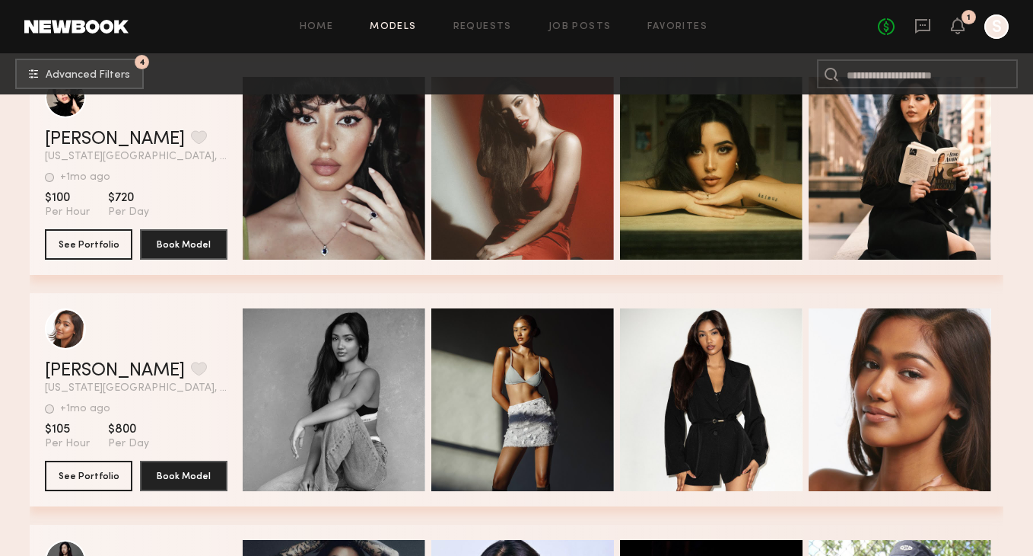
scroll to position [4295, 0]
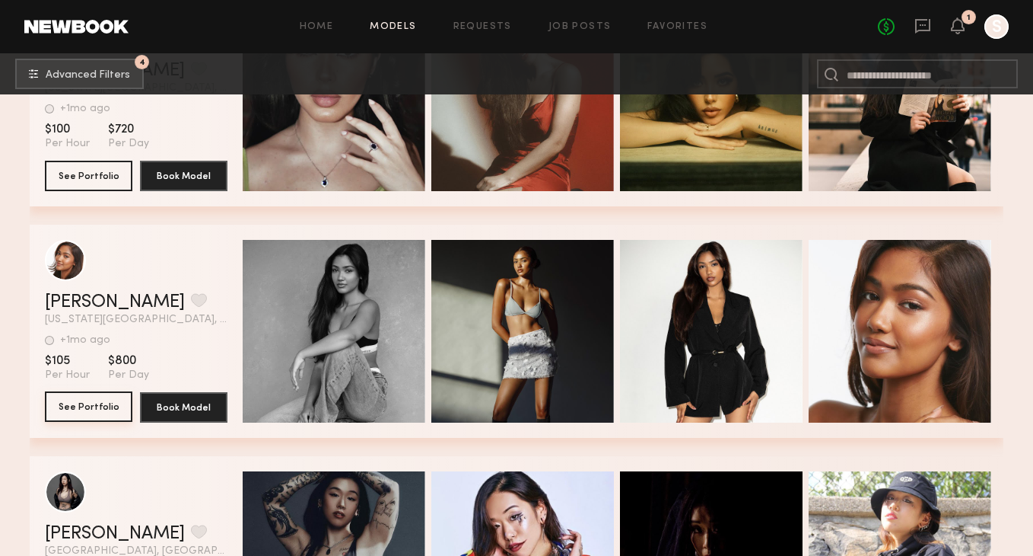
click at [113, 413] on button "See Portfolio" at bounding box center [89, 406] width 88 height 30
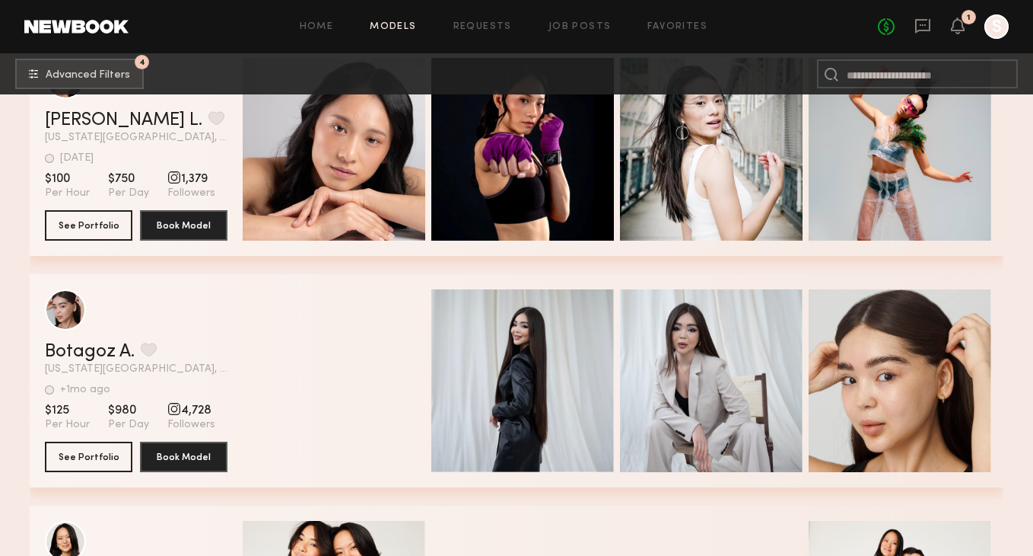
scroll to position [6468, 0]
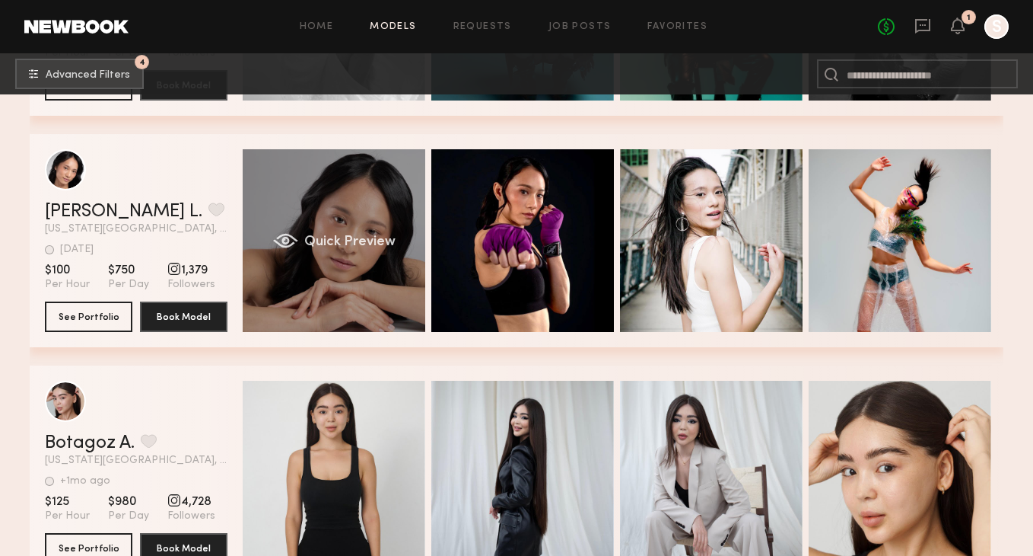
click at [358, 221] on div "Quick Preview" at bounding box center [334, 240] width 183 height 183
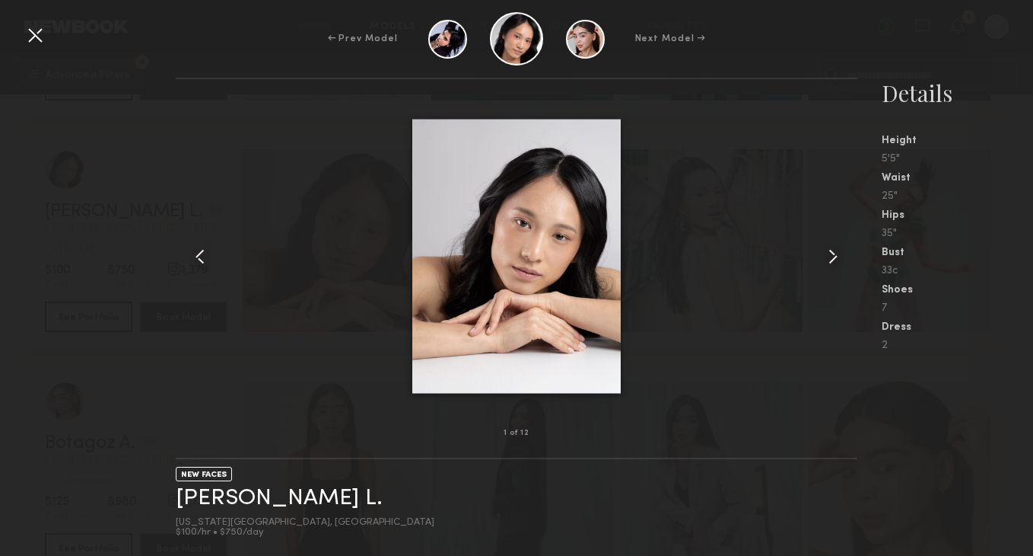
click at [836, 250] on common-icon at bounding box center [833, 256] width 24 height 24
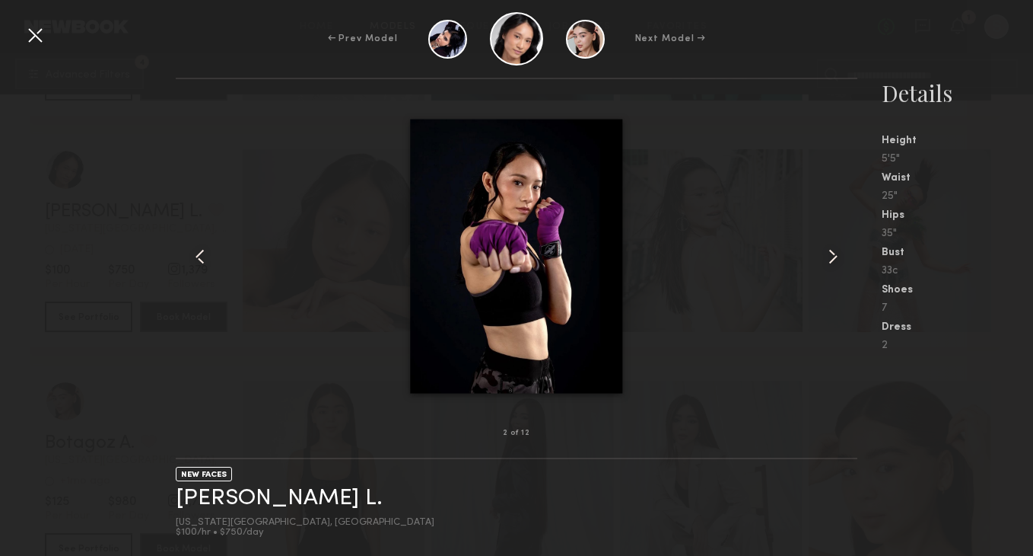
click at [836, 250] on common-icon at bounding box center [833, 256] width 24 height 24
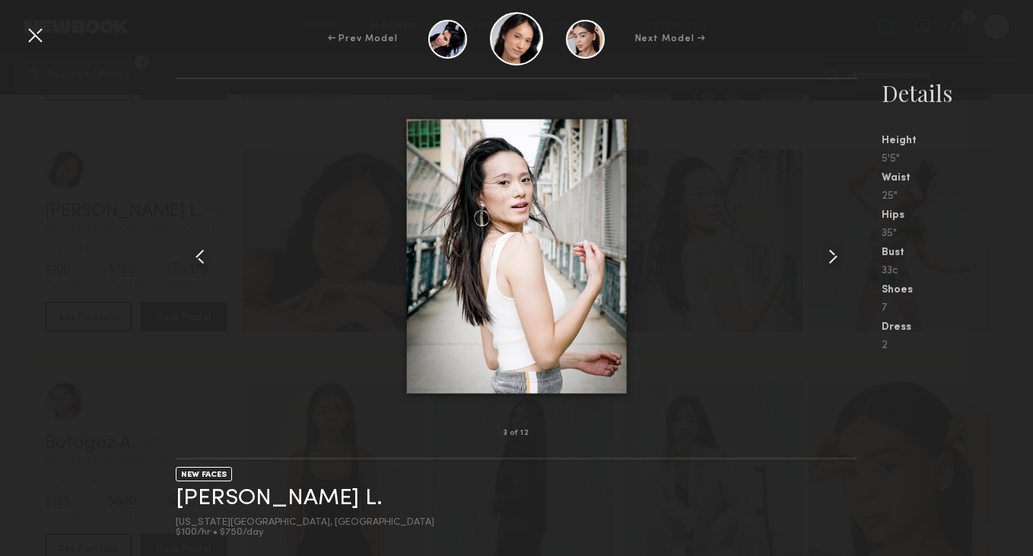
click at [836, 250] on common-icon at bounding box center [833, 256] width 24 height 24
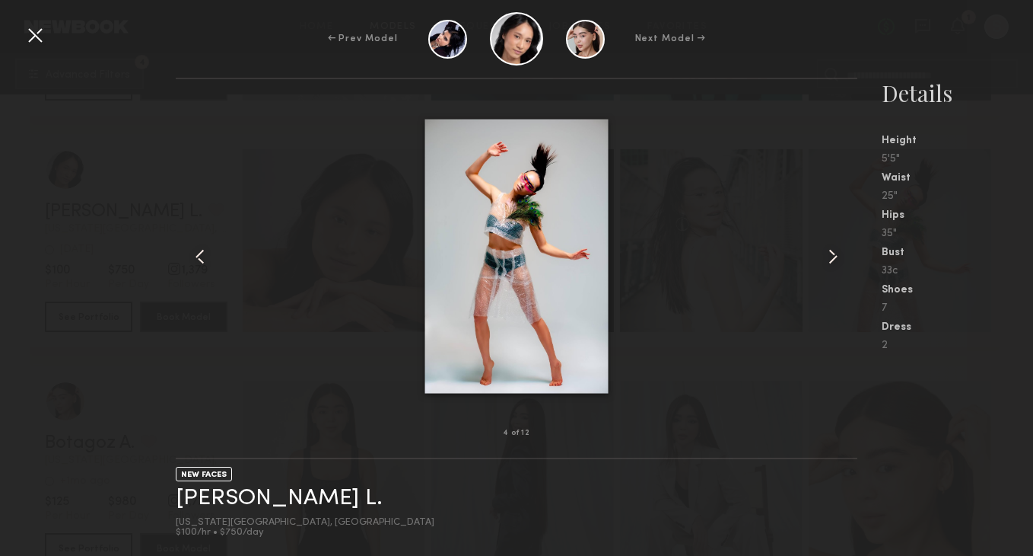
click at [836, 250] on common-icon at bounding box center [833, 256] width 24 height 24
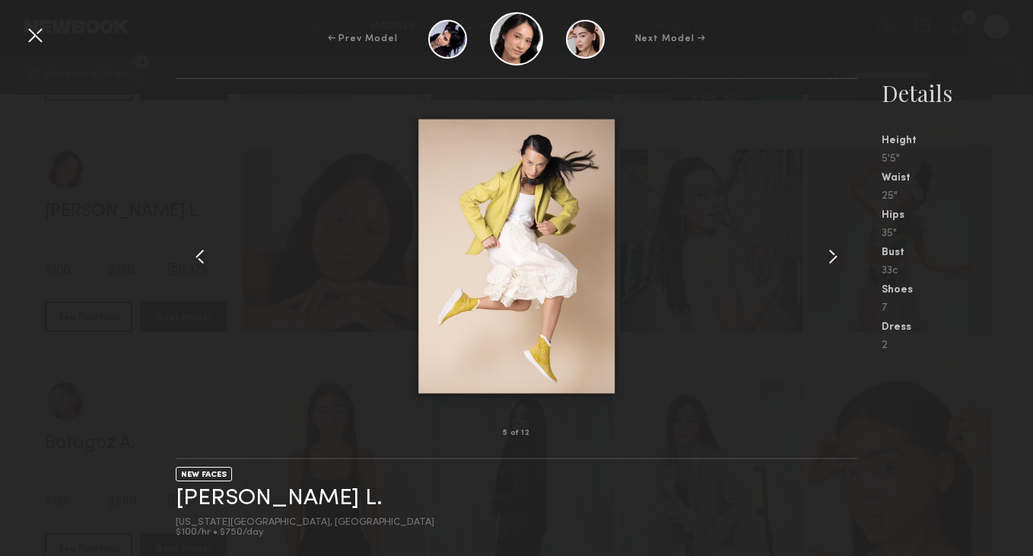
click at [836, 250] on common-icon at bounding box center [833, 256] width 24 height 24
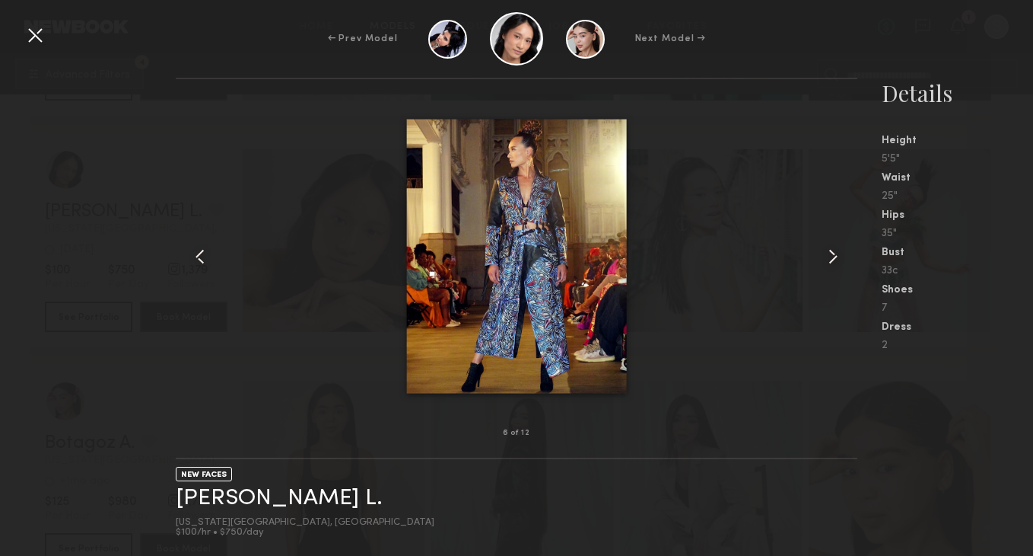
click at [836, 250] on common-icon at bounding box center [833, 256] width 24 height 24
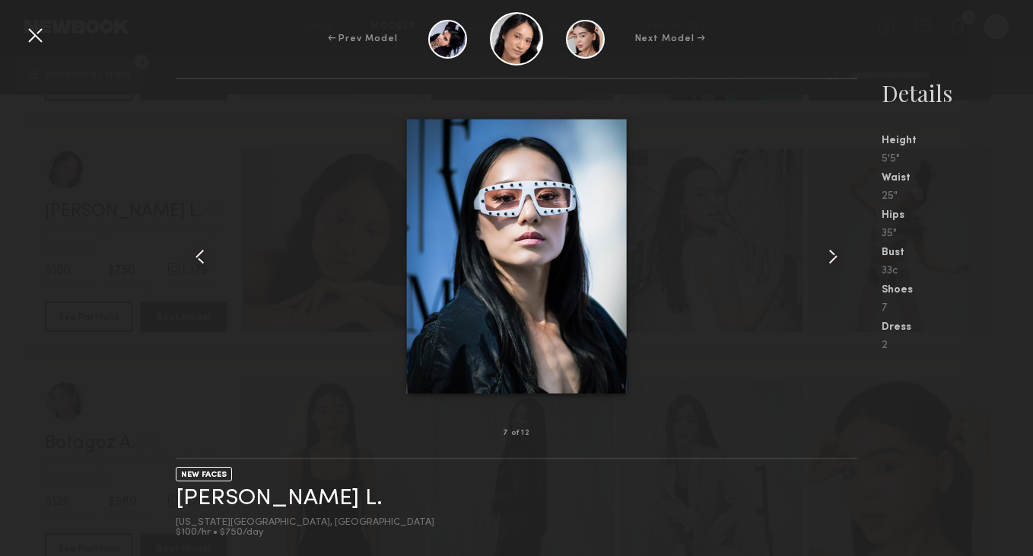
click at [836, 250] on common-icon at bounding box center [833, 256] width 24 height 24
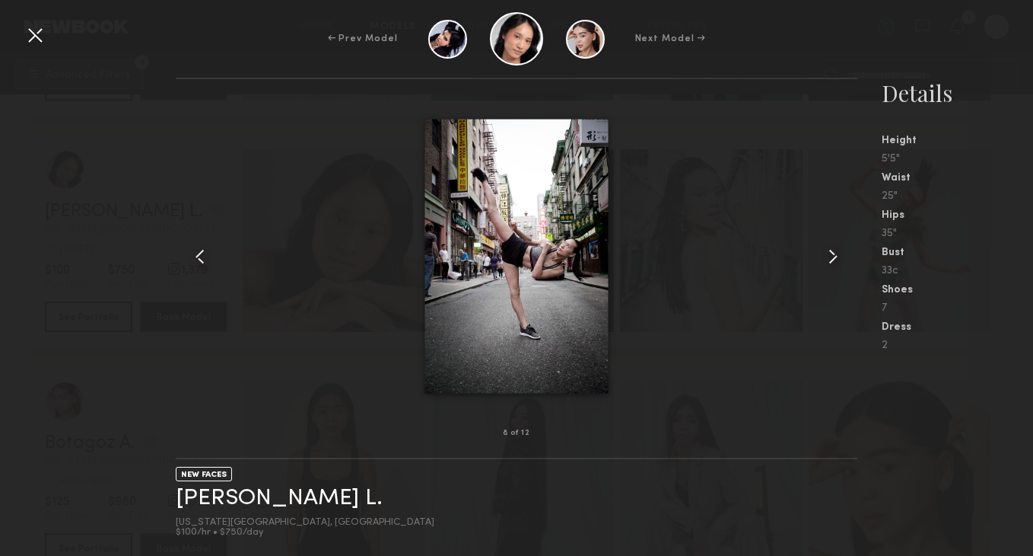
click at [836, 250] on common-icon at bounding box center [833, 256] width 24 height 24
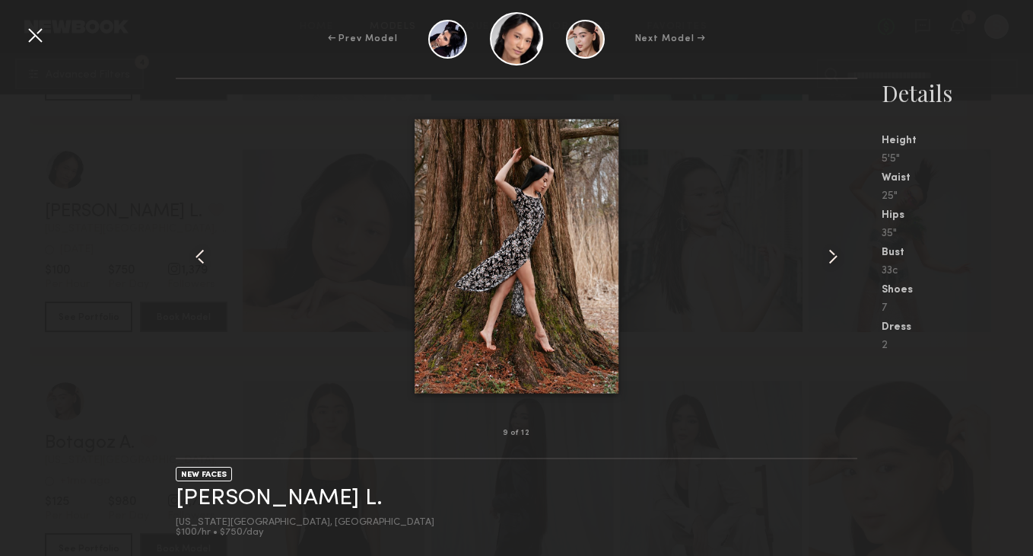
click at [836, 250] on common-icon at bounding box center [833, 256] width 24 height 24
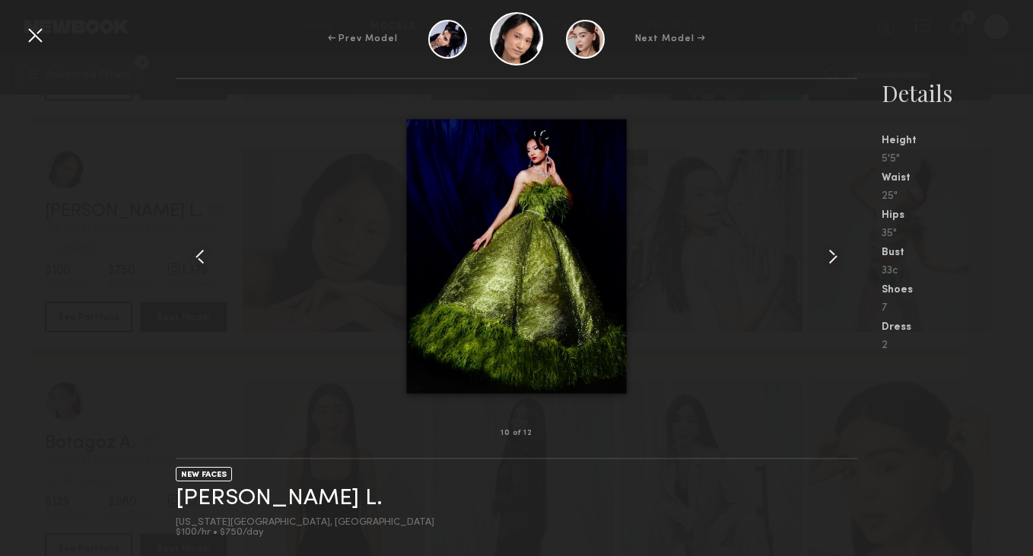
click at [836, 250] on common-icon at bounding box center [833, 256] width 24 height 24
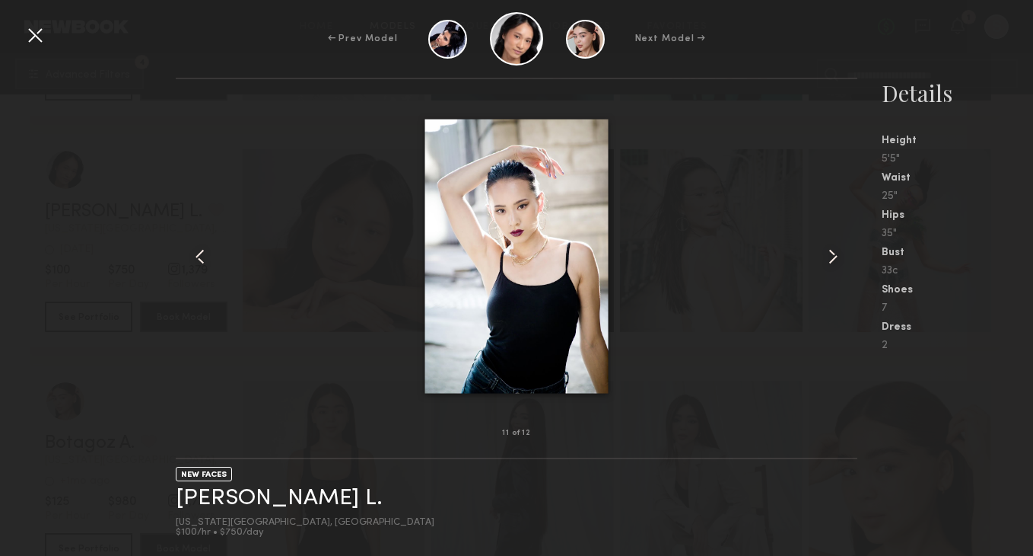
click at [30, 38] on div at bounding box center [35, 35] width 24 height 24
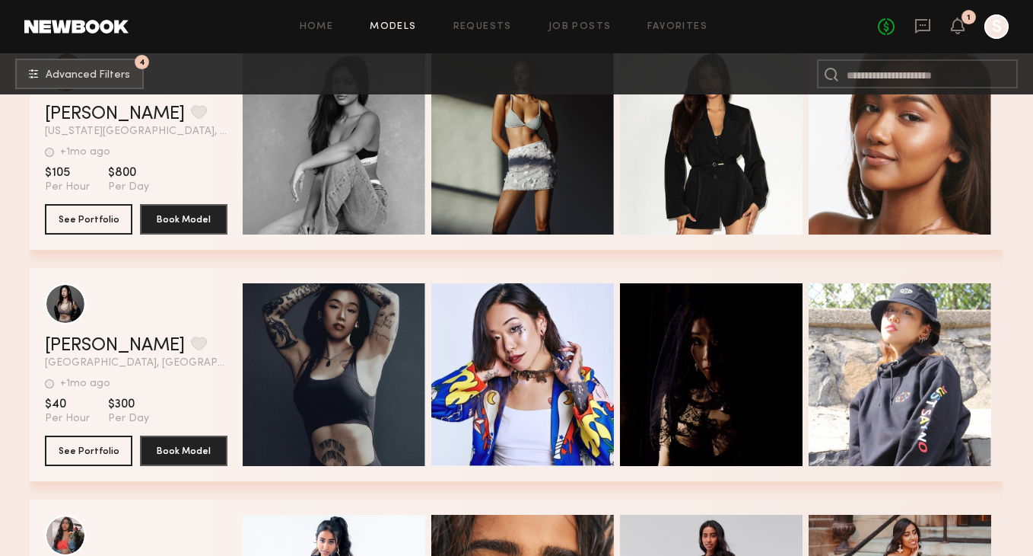
scroll to position [4326, 0]
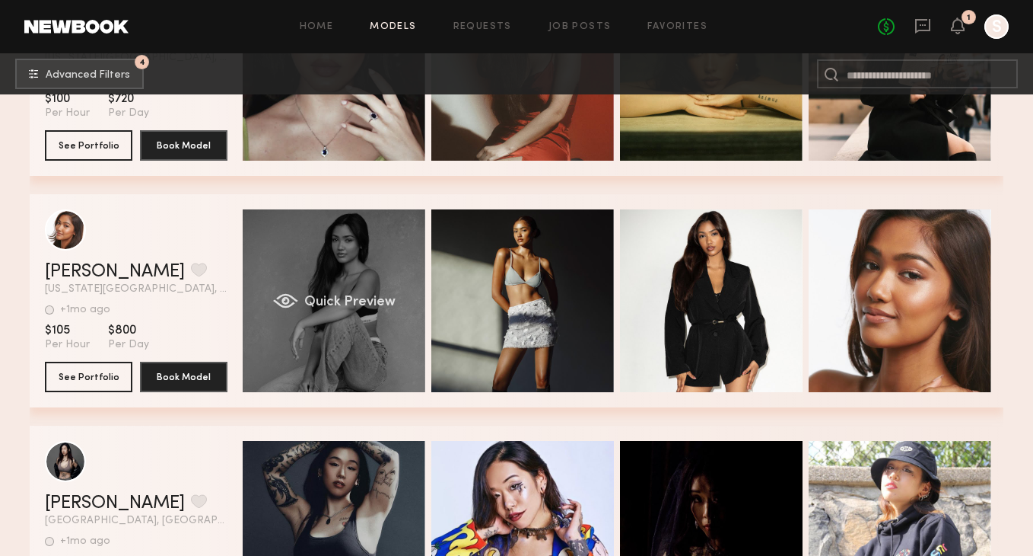
click at [365, 334] on div "Quick Preview" at bounding box center [334, 300] width 183 height 183
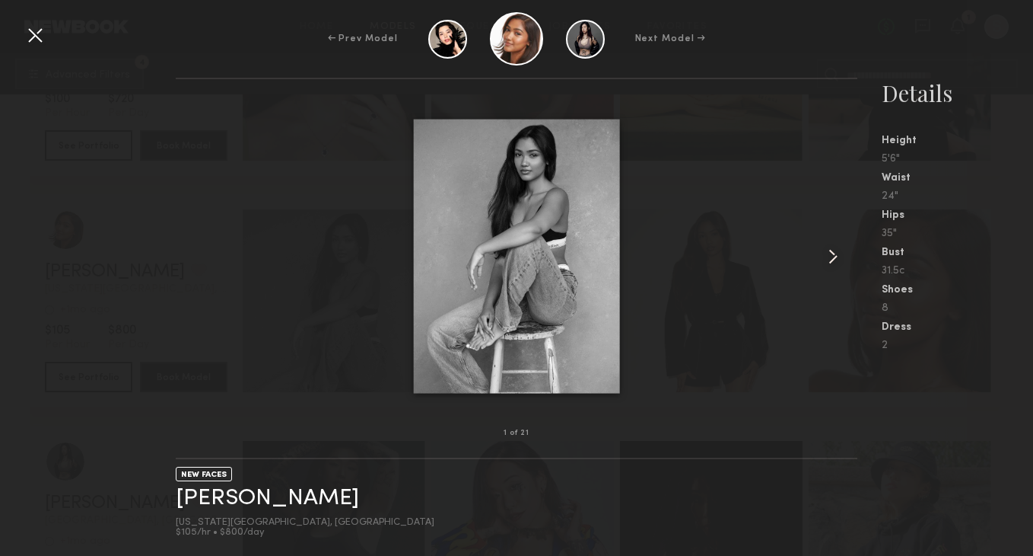
click at [839, 256] on common-icon at bounding box center [833, 256] width 24 height 24
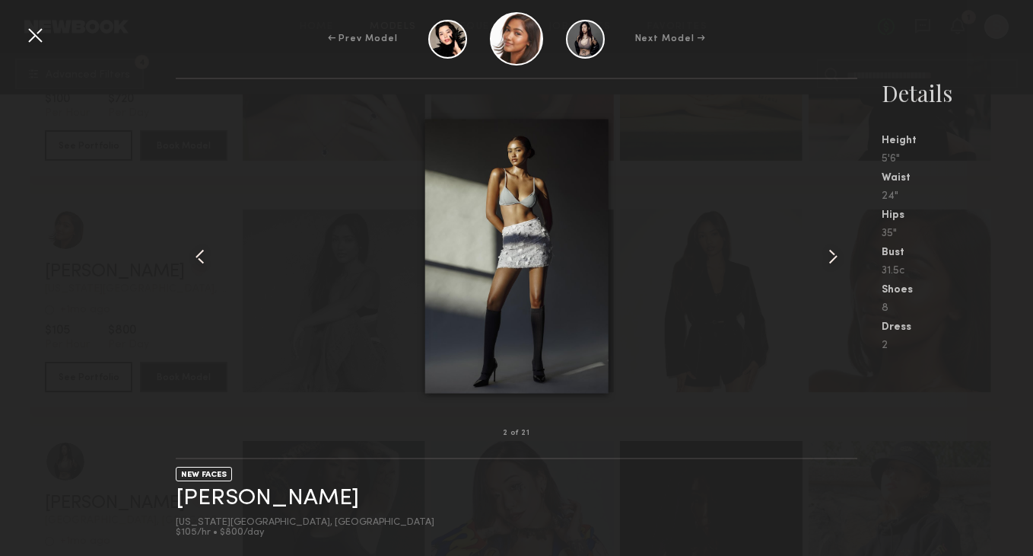
click at [839, 256] on common-icon at bounding box center [833, 256] width 24 height 24
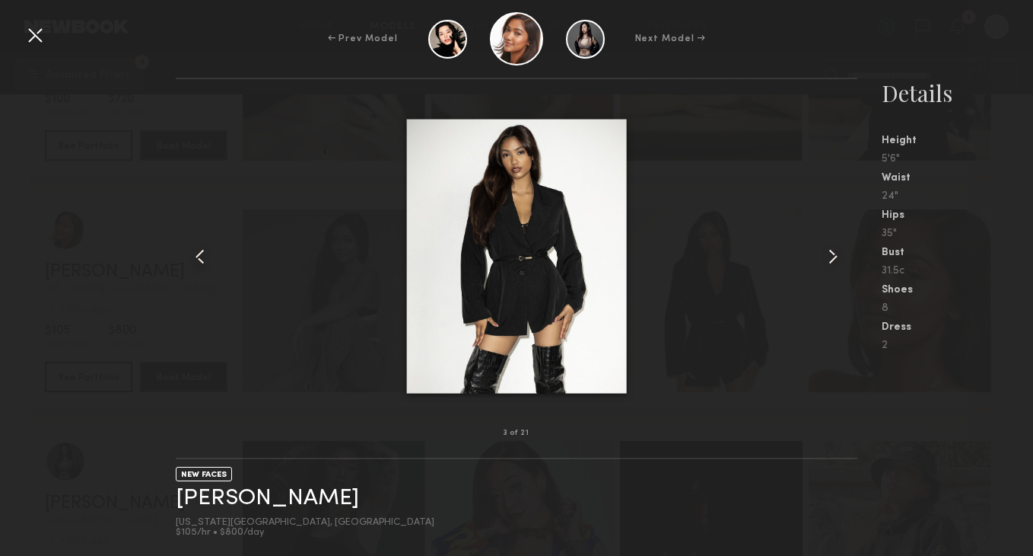
click at [839, 256] on common-icon at bounding box center [833, 256] width 24 height 24
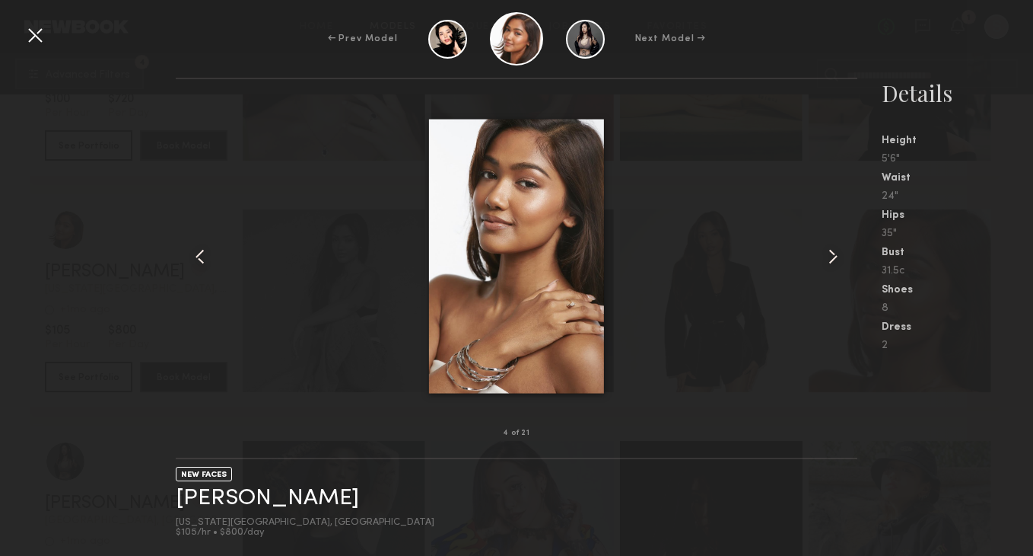
click at [836, 255] on common-icon at bounding box center [833, 256] width 24 height 24
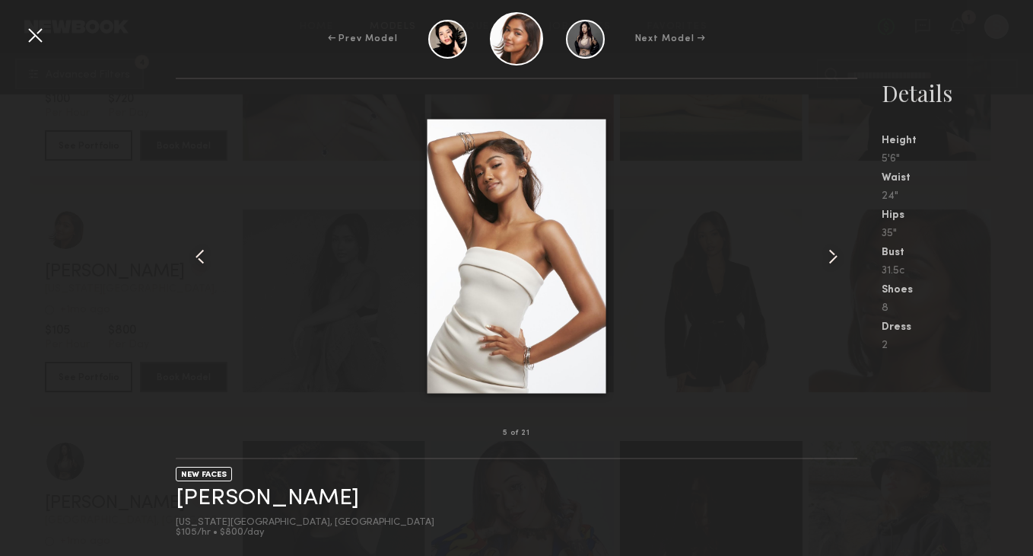
click at [836, 255] on common-icon at bounding box center [833, 256] width 24 height 24
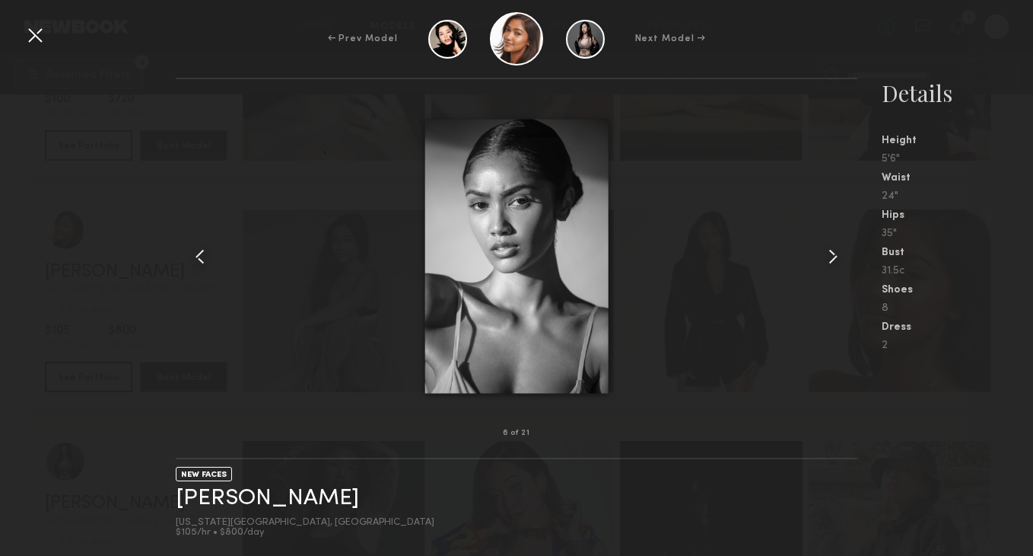
click at [836, 255] on common-icon at bounding box center [833, 256] width 24 height 24
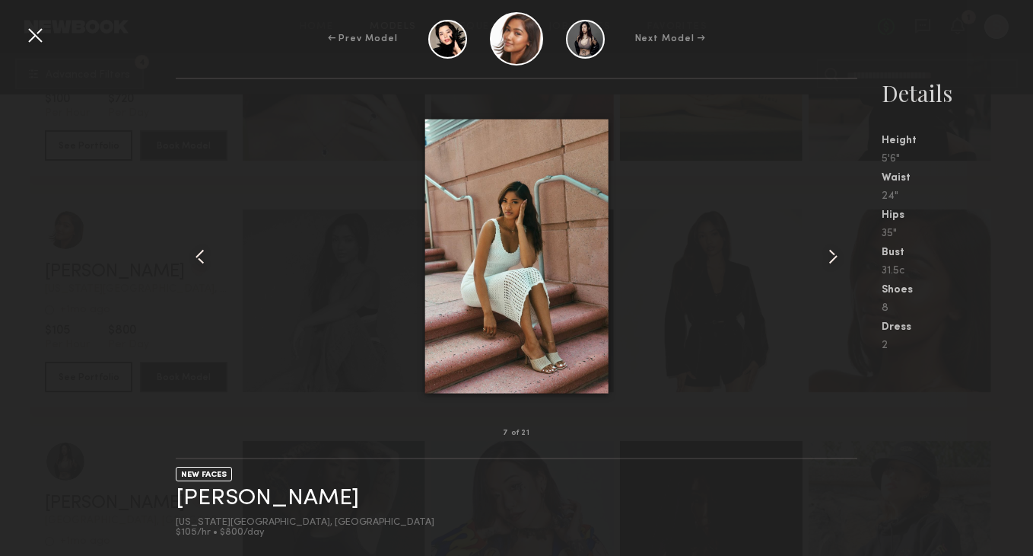
click at [836, 255] on common-icon at bounding box center [833, 256] width 24 height 24
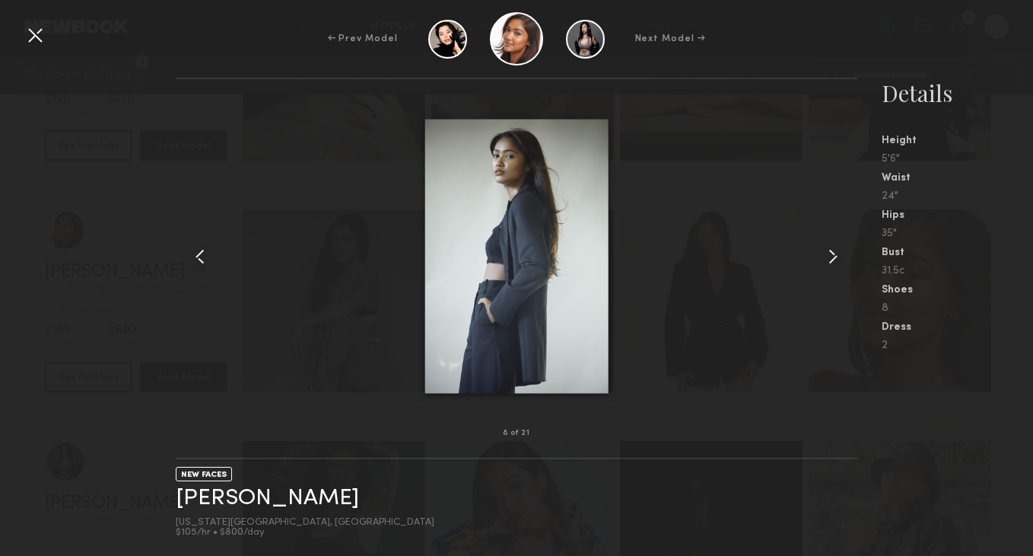
click at [836, 255] on common-icon at bounding box center [833, 256] width 24 height 24
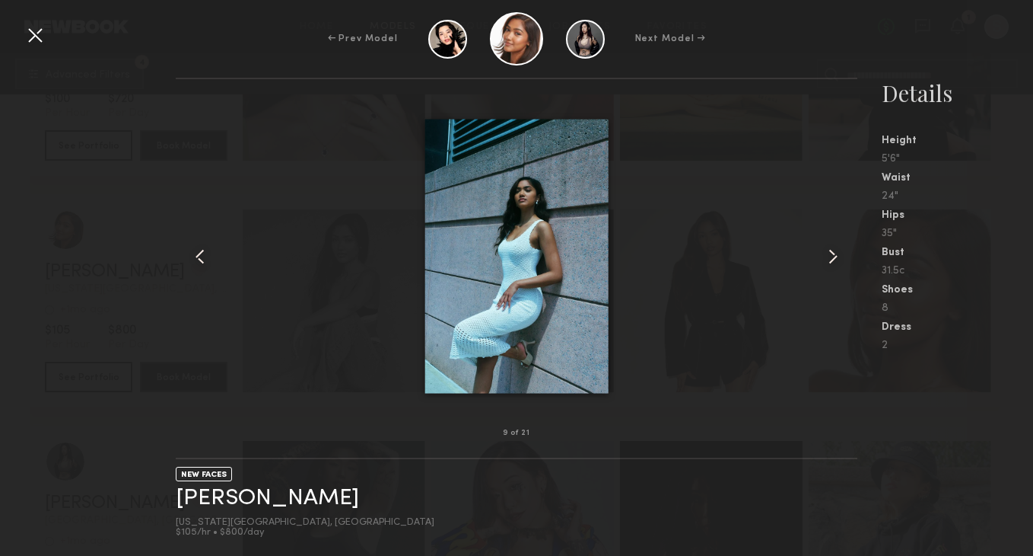
click at [836, 255] on common-icon at bounding box center [833, 256] width 24 height 24
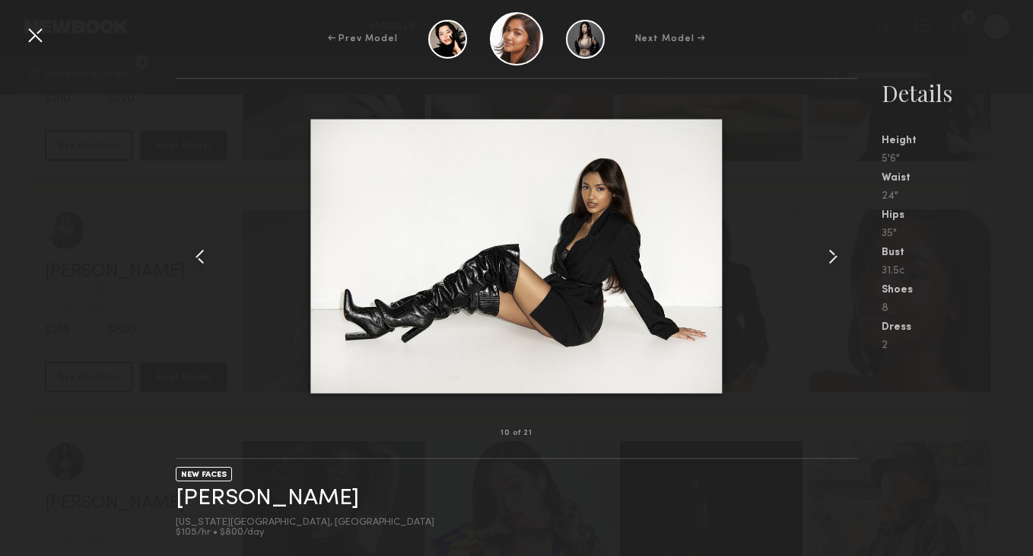
click at [836, 255] on common-icon at bounding box center [833, 256] width 24 height 24
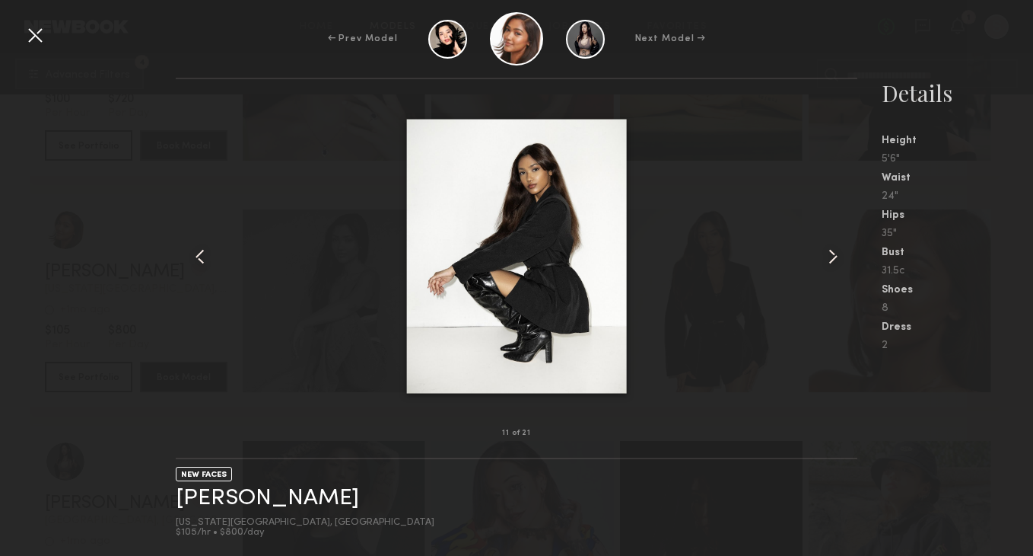
click at [836, 255] on common-icon at bounding box center [833, 256] width 24 height 24
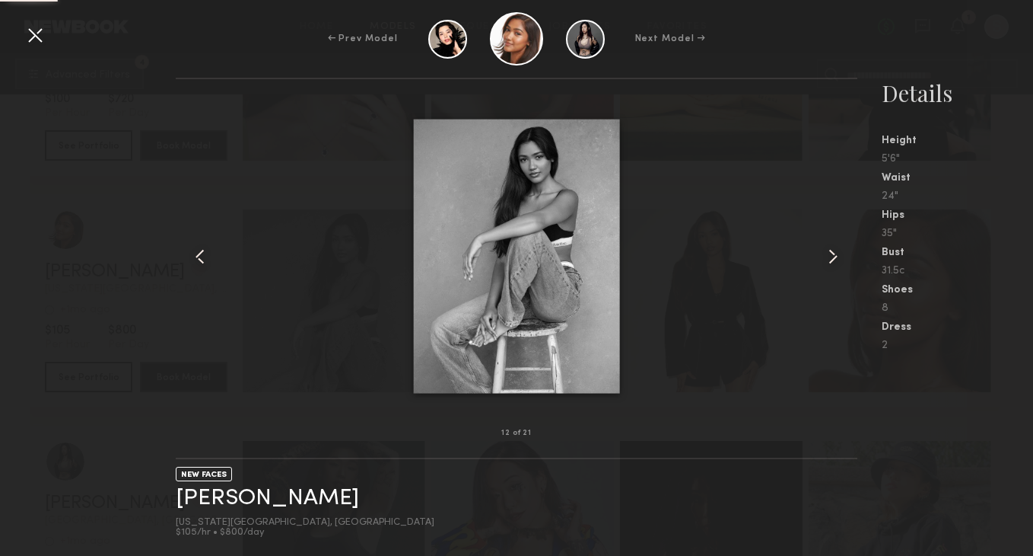
click at [836, 255] on common-icon at bounding box center [833, 256] width 24 height 24
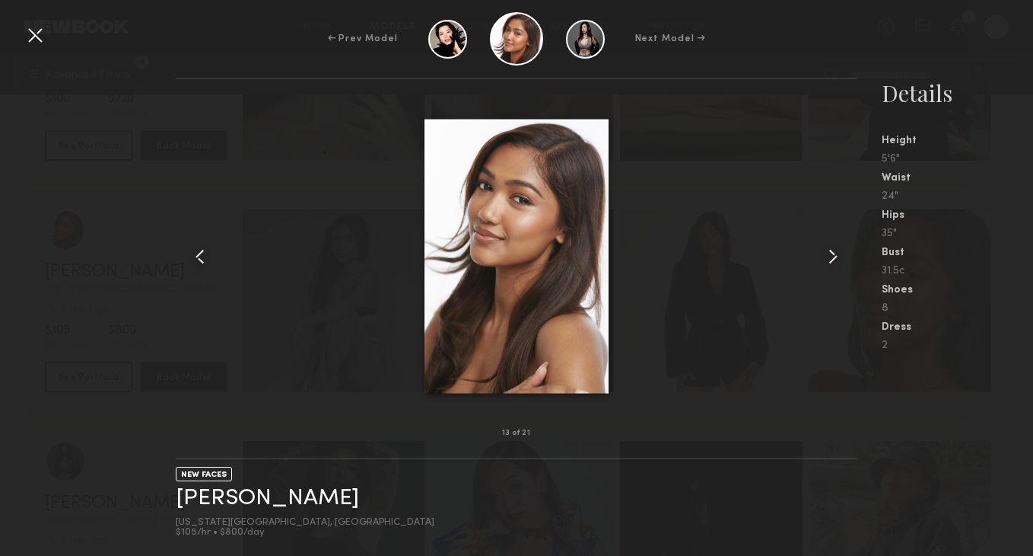
click at [37, 44] on div at bounding box center [35, 35] width 24 height 24
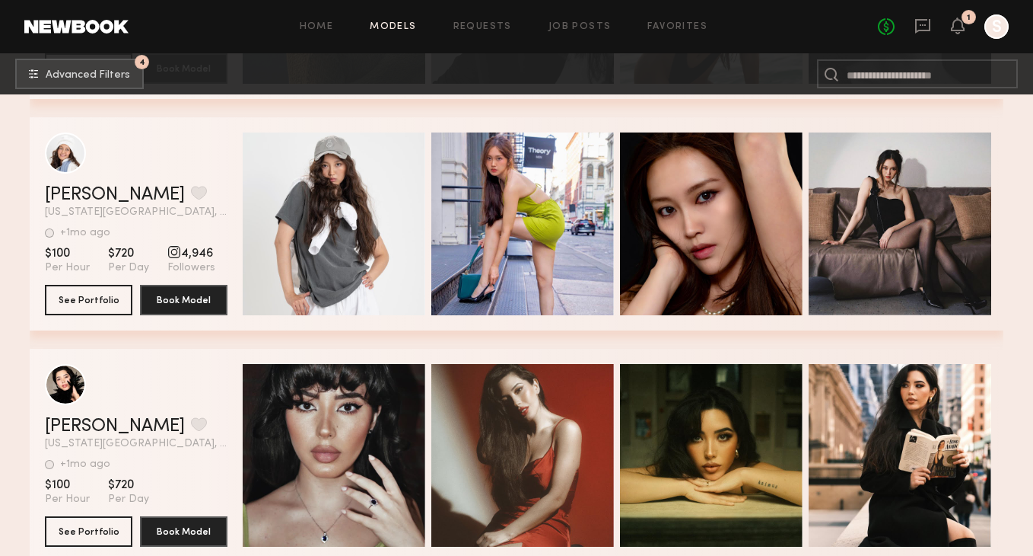
scroll to position [3943, 0]
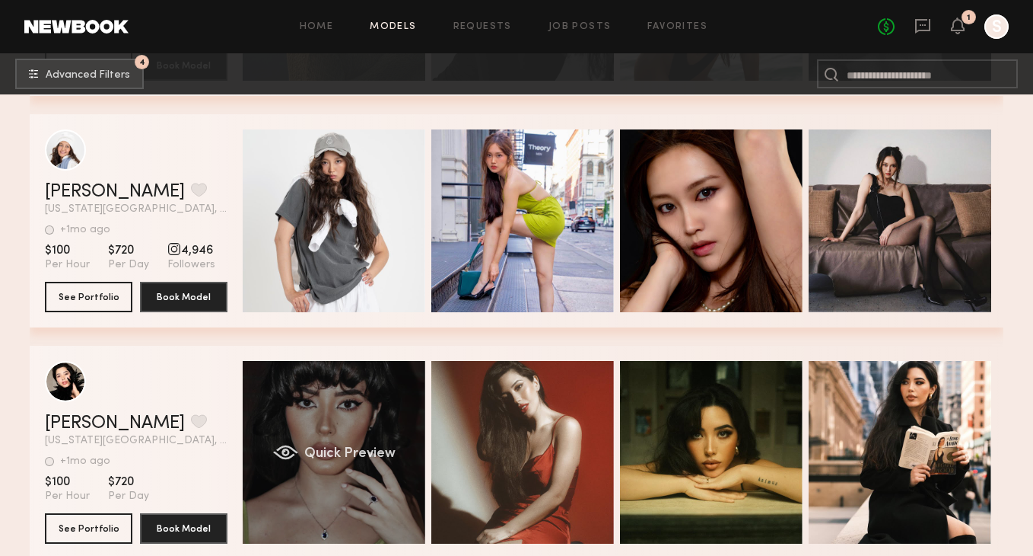
click at [354, 400] on div "Quick Preview" at bounding box center [334, 452] width 183 height 183
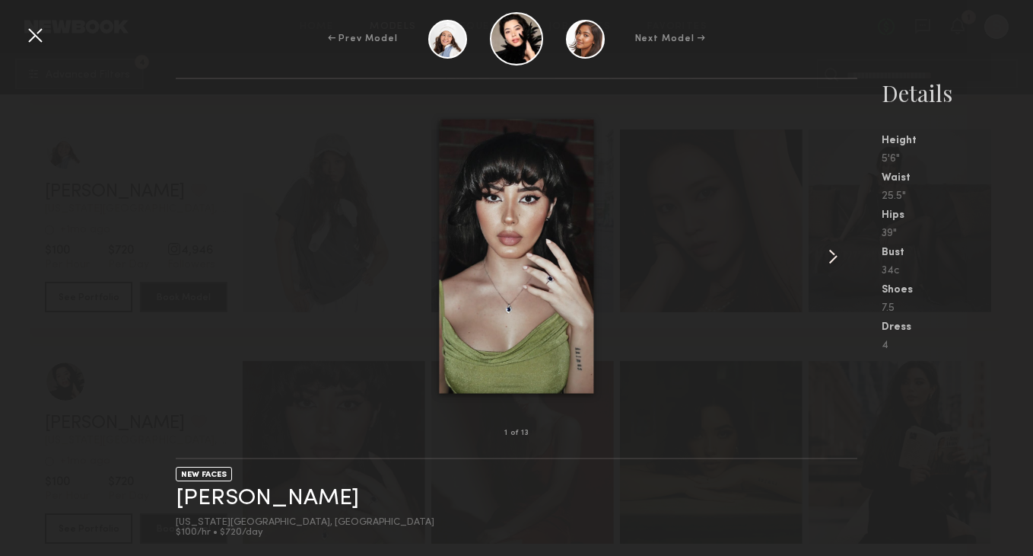
click at [838, 258] on common-icon at bounding box center [833, 256] width 24 height 24
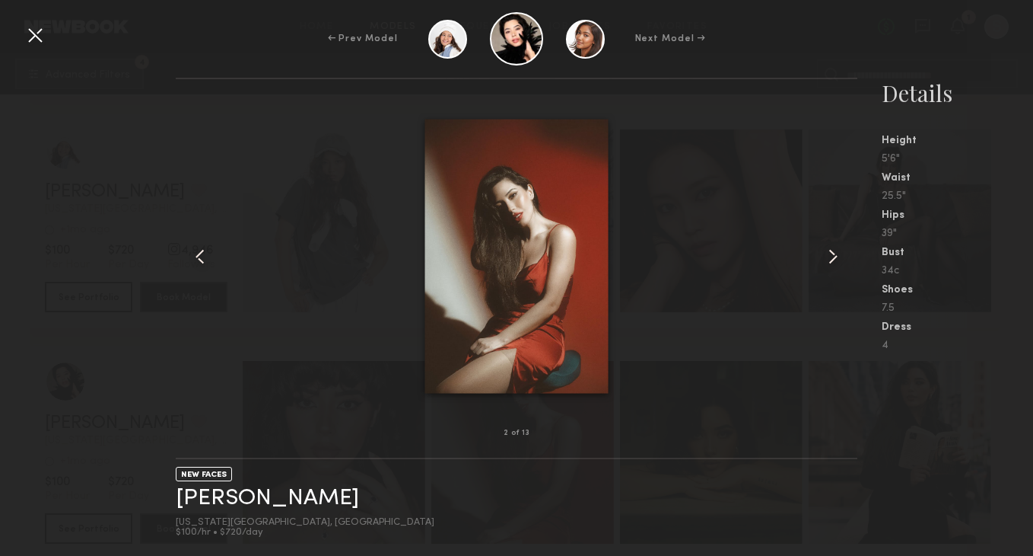
click at [838, 258] on common-icon at bounding box center [833, 256] width 24 height 24
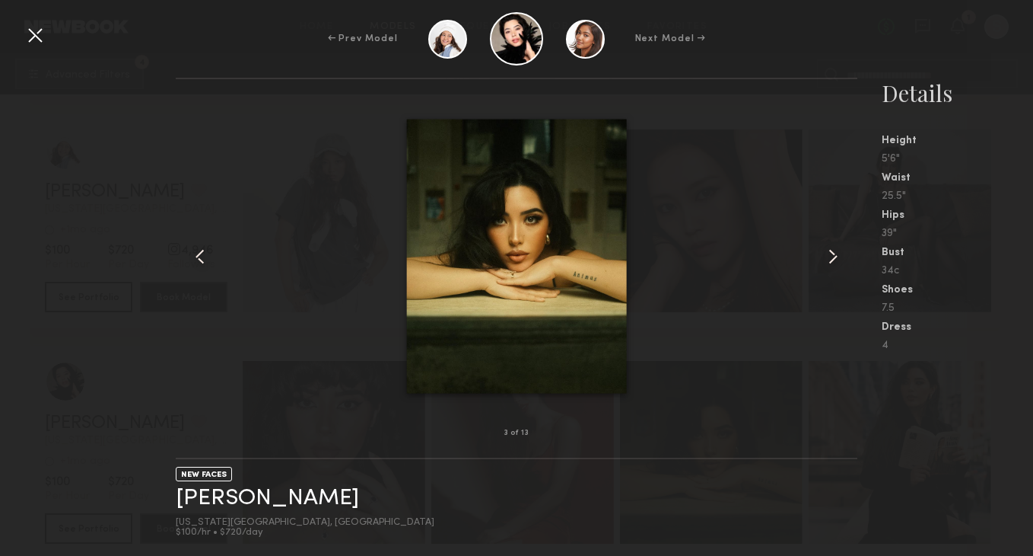
click at [838, 258] on common-icon at bounding box center [833, 256] width 24 height 24
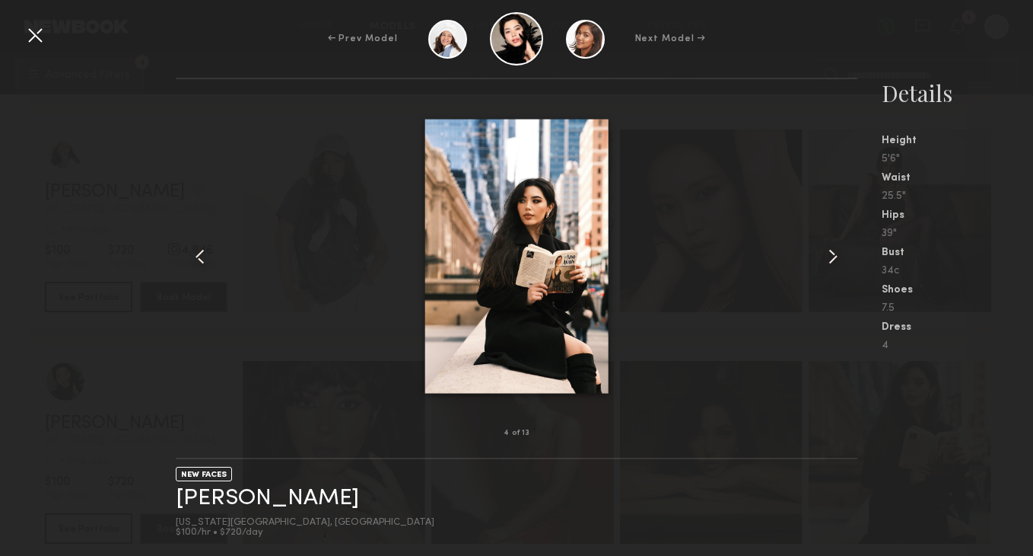
click at [838, 258] on common-icon at bounding box center [833, 256] width 24 height 24
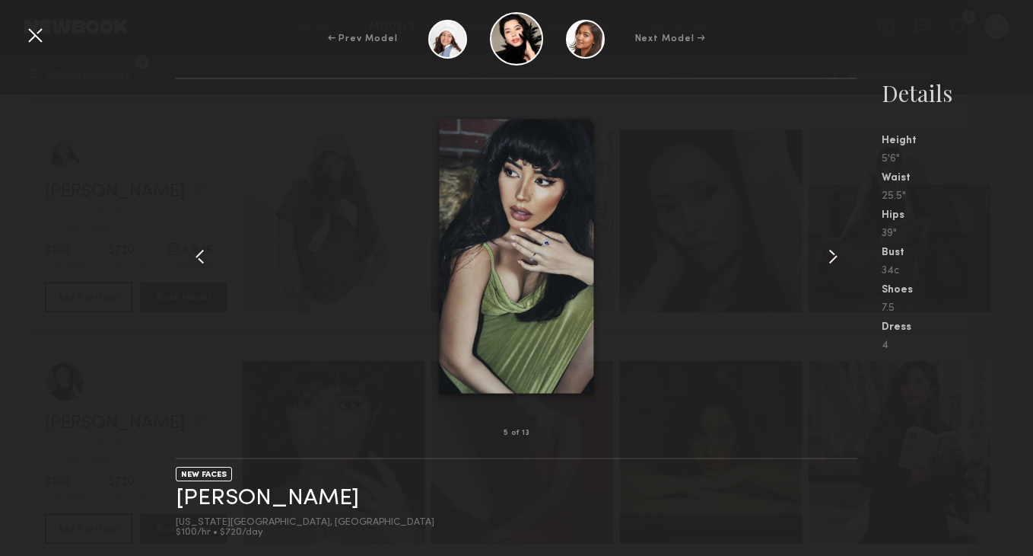
click at [838, 258] on common-icon at bounding box center [833, 256] width 24 height 24
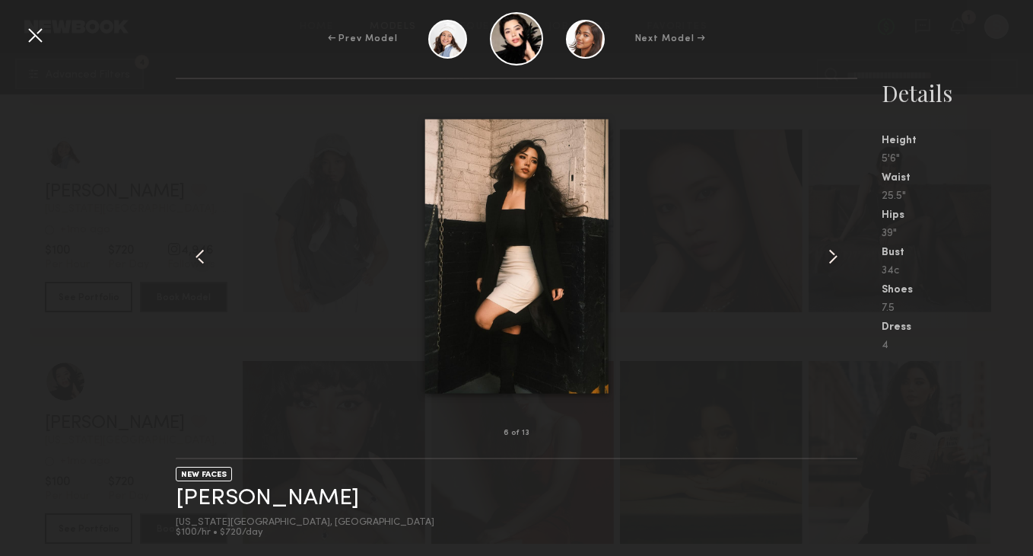
click at [34, 39] on div at bounding box center [35, 35] width 24 height 24
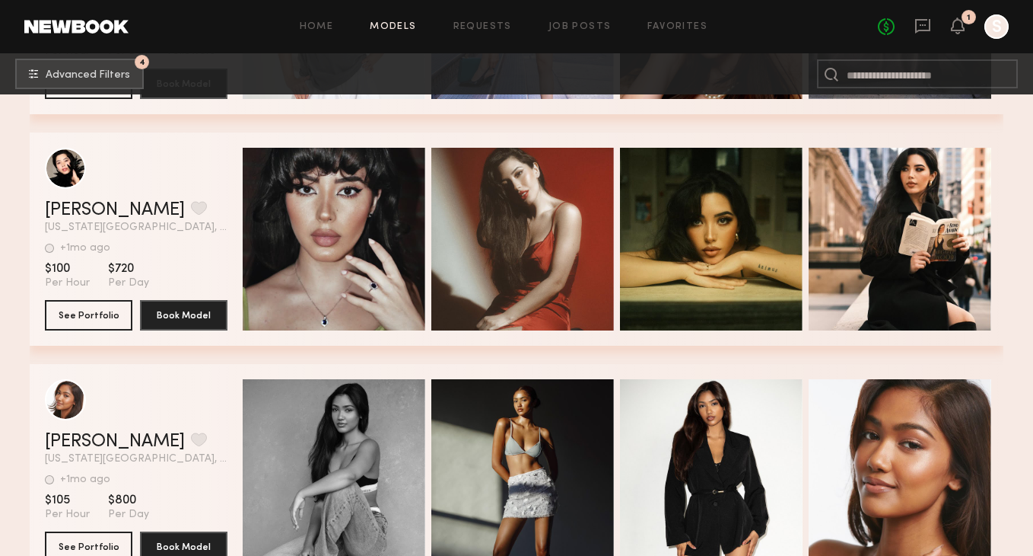
scroll to position [3234, 0]
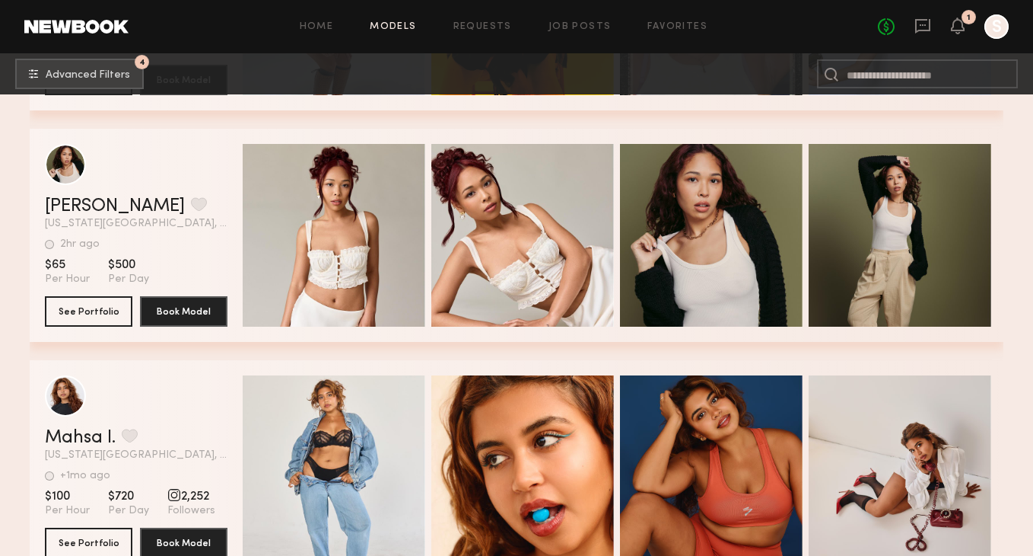
click at [381, 21] on div "Home Models Requests Job Posts Favorites Sign Out No fees up to $5,000 1 S" at bounding box center [569, 26] width 881 height 24
click at [393, 25] on link "Models" at bounding box center [393, 27] width 46 height 10
click at [78, 30] on link at bounding box center [76, 27] width 104 height 14
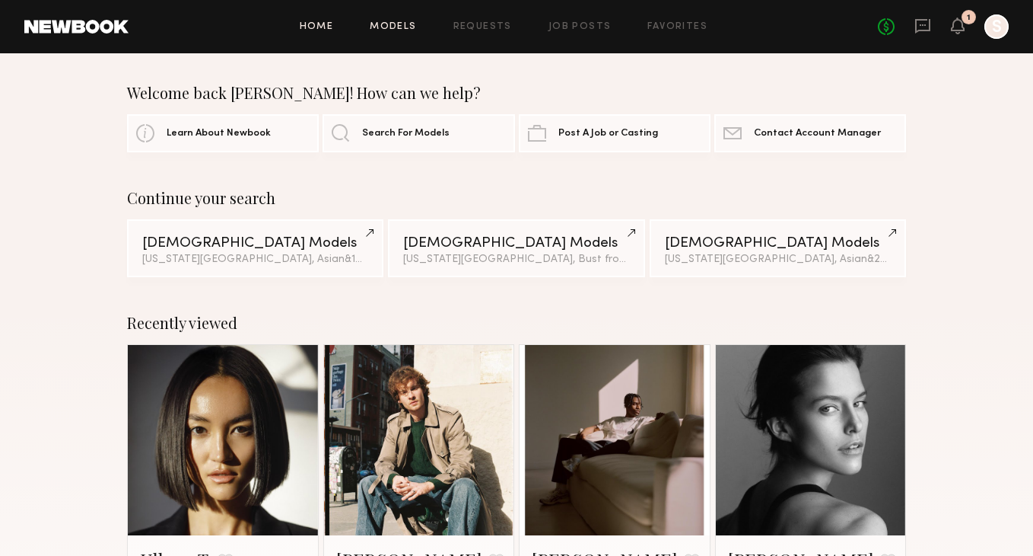
click at [403, 23] on link "Models" at bounding box center [393, 27] width 46 height 10
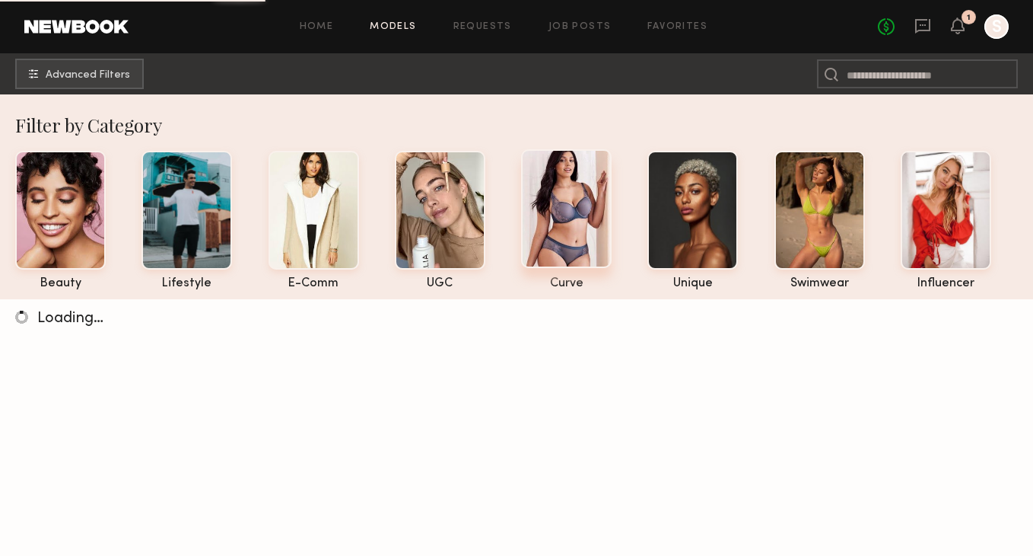
click at [596, 234] on div at bounding box center [566, 208] width 91 height 119
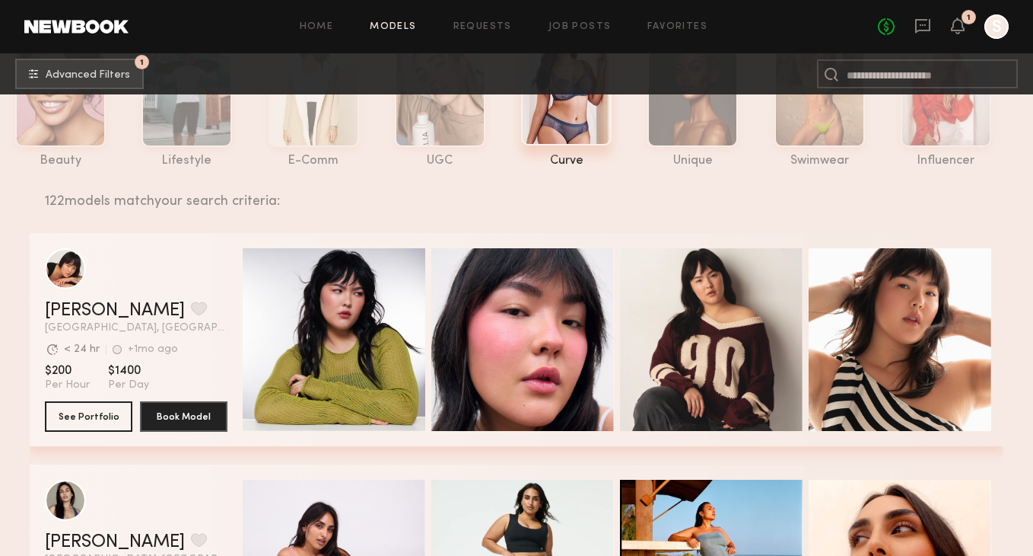
scroll to position [122, 0]
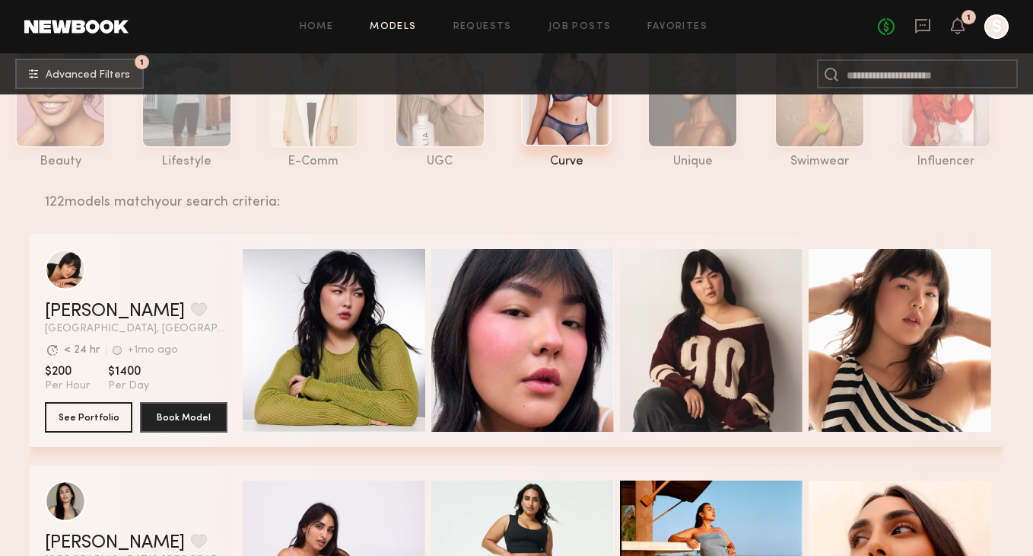
click at [400, 24] on link "Models" at bounding box center [393, 27] width 46 height 10
click at [130, 68] on button "1 Advanced Filters" at bounding box center [79, 73] width 129 height 30
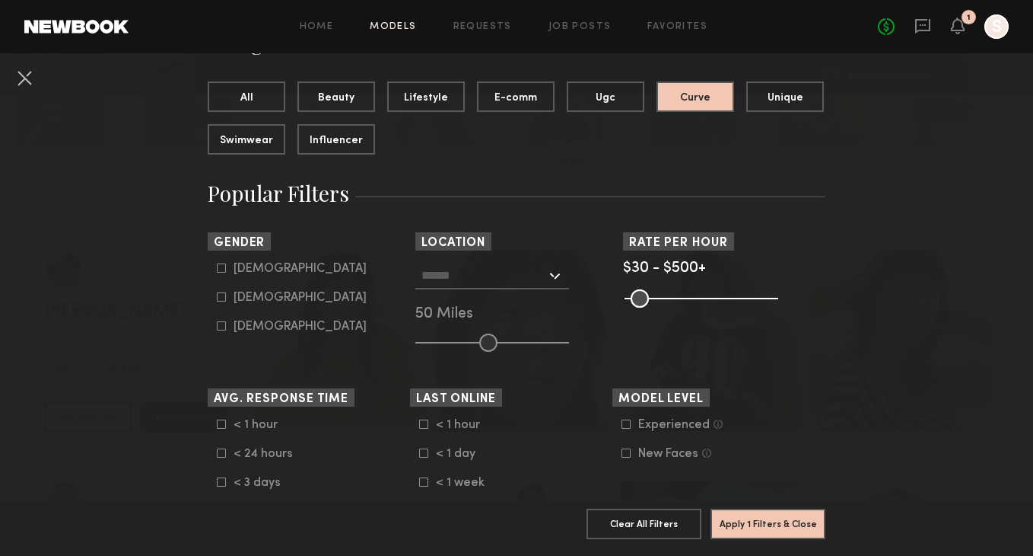
scroll to position [136, 0]
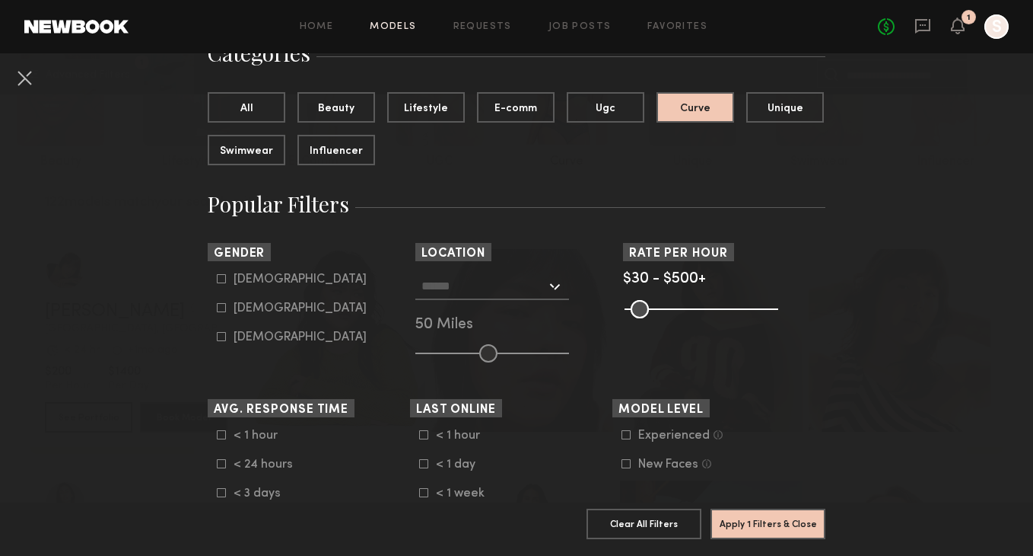
click at [562, 289] on div at bounding box center [493, 285] width 154 height 27
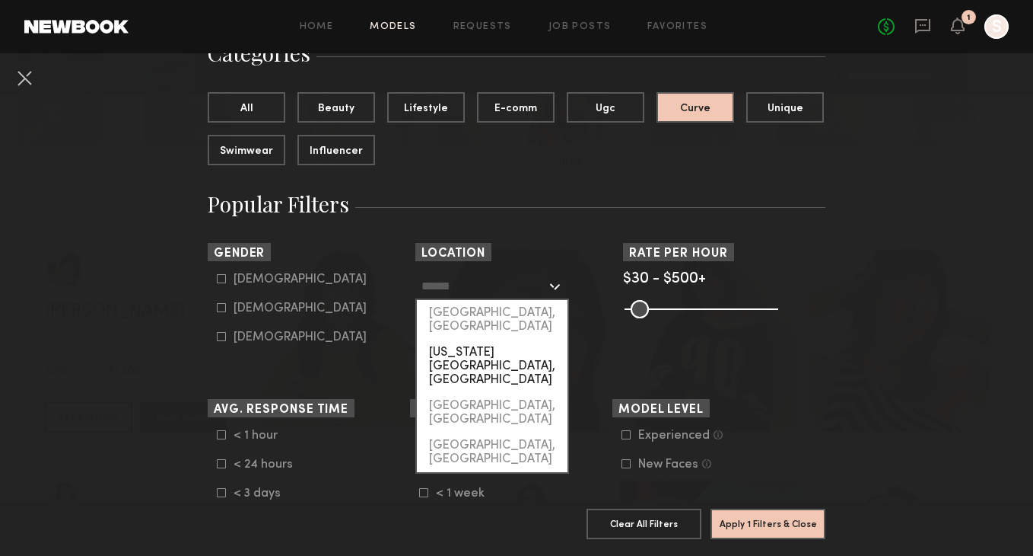
click at [525, 347] on div "[US_STATE][GEOGRAPHIC_DATA], [GEOGRAPHIC_DATA]" at bounding box center [492, 365] width 151 height 53
type input "**********"
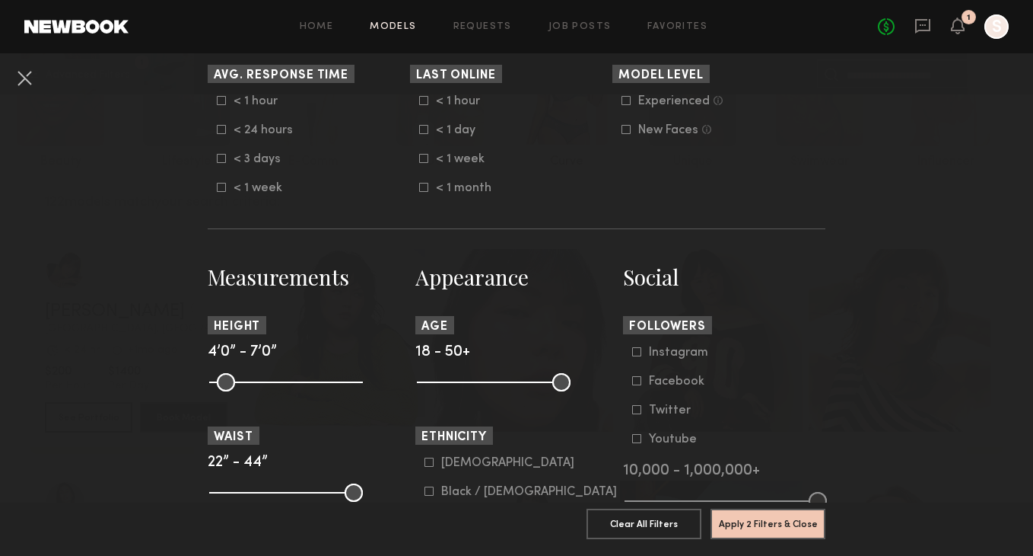
scroll to position [623, 0]
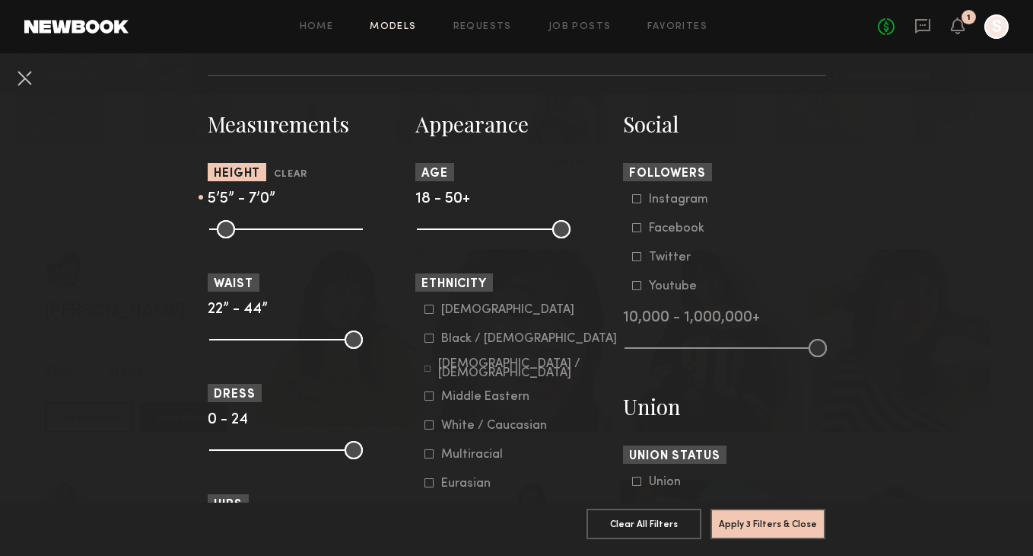
drag, startPoint x: 219, startPoint y: 233, endPoint x: 283, endPoint y: 230, distance: 64.0
type input "**"
click at [282, 231] on input "range" at bounding box center [286, 229] width 154 height 18
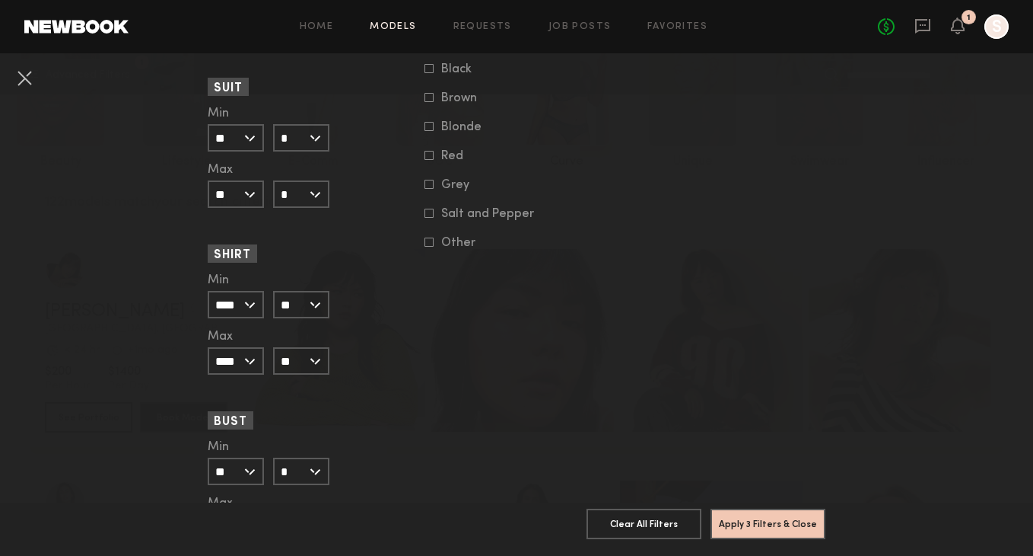
scroll to position [1421, 0]
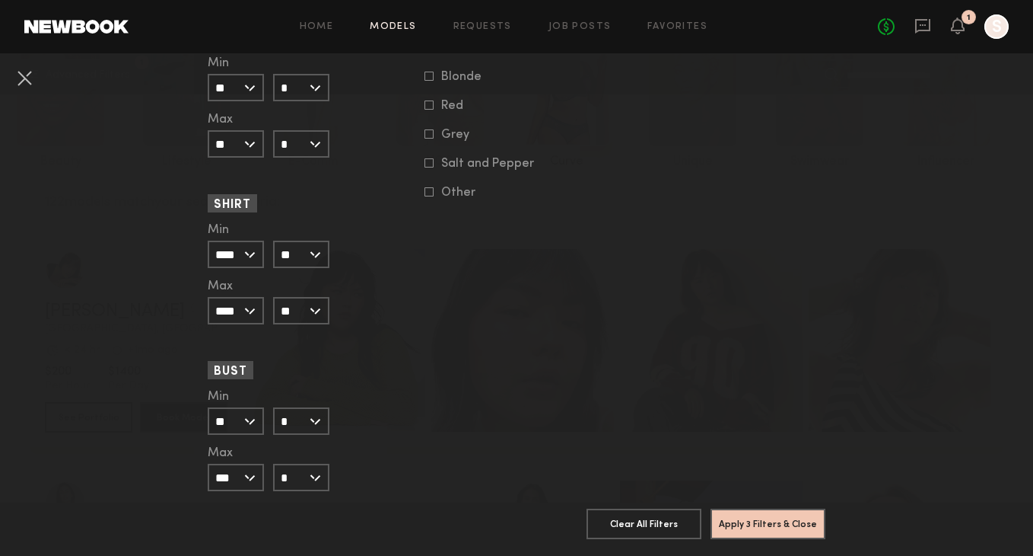
click at [320, 420] on input "*" at bounding box center [301, 420] width 56 height 27
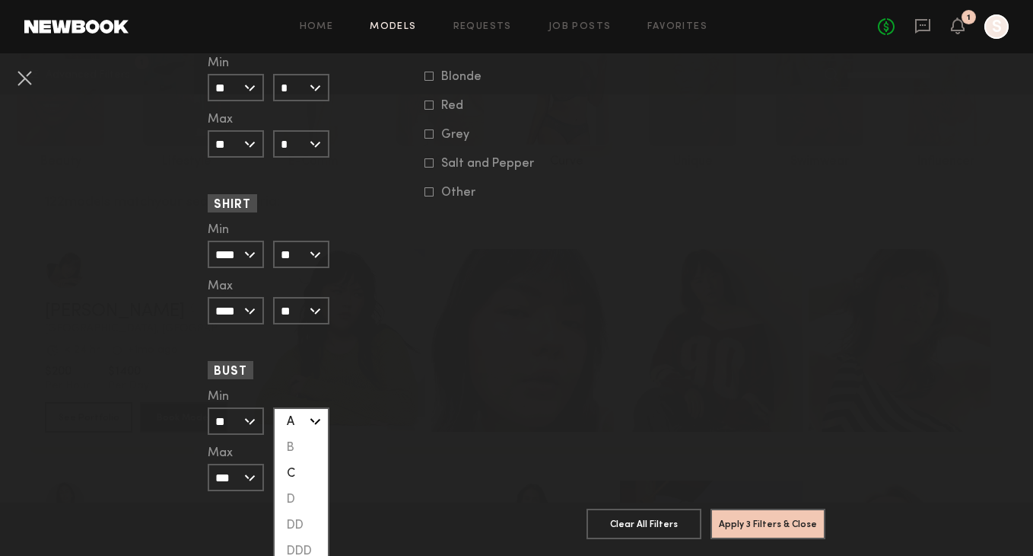
click at [306, 480] on div "C" at bounding box center [301, 473] width 53 height 26
type input "*"
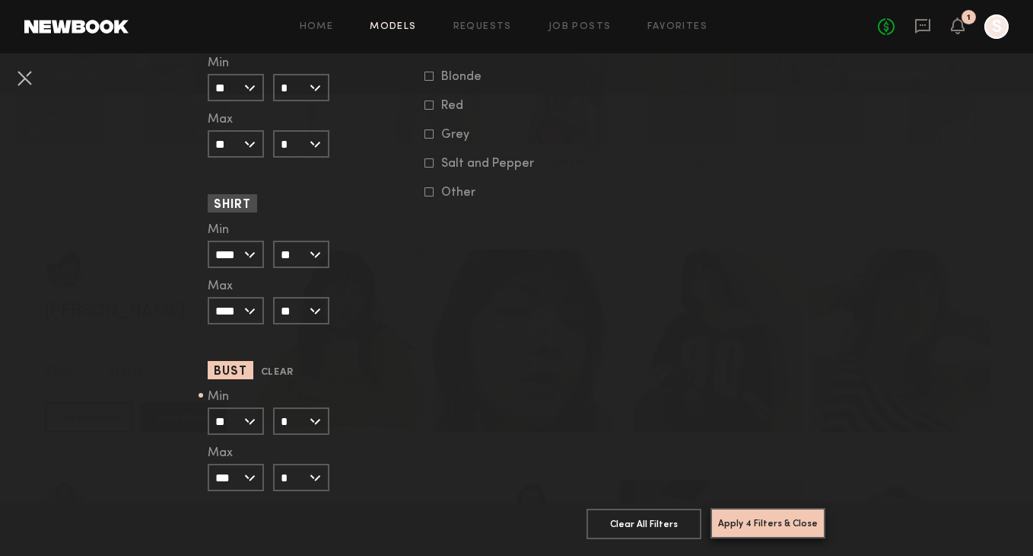
click at [788, 526] on button "Apply 4 Filters & Close" at bounding box center [768, 523] width 115 height 30
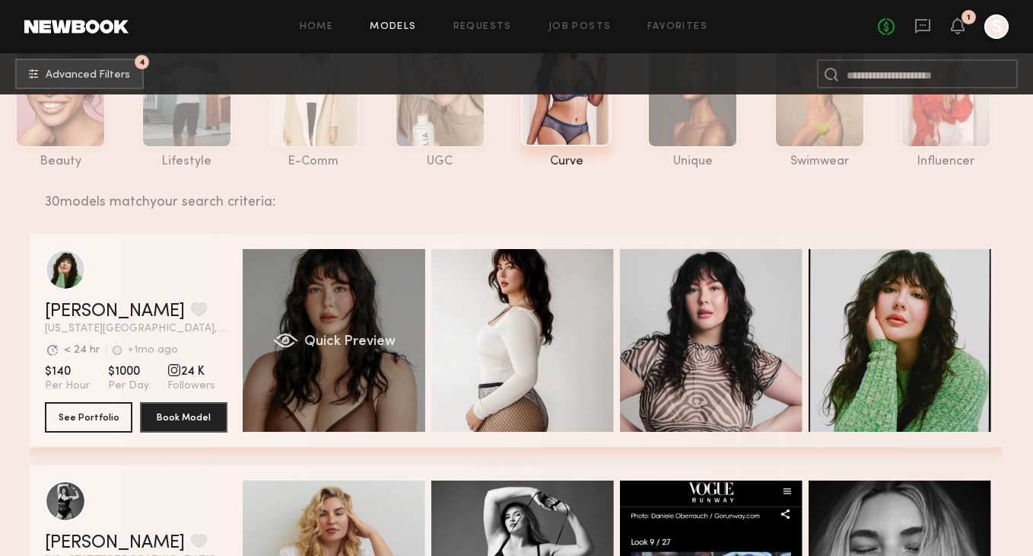
click at [393, 314] on div "Quick Preview" at bounding box center [334, 340] width 183 height 183
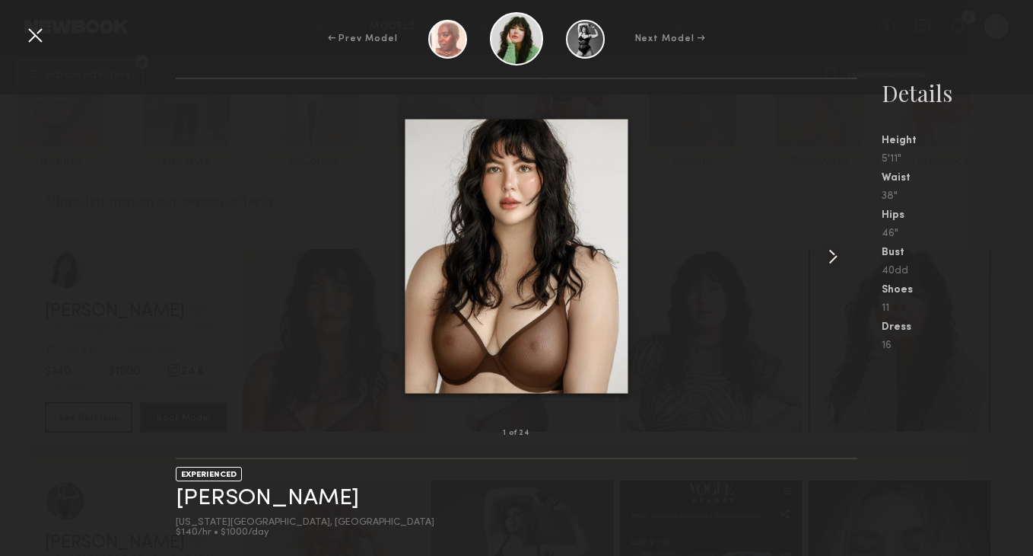
click at [835, 253] on common-icon at bounding box center [833, 256] width 24 height 24
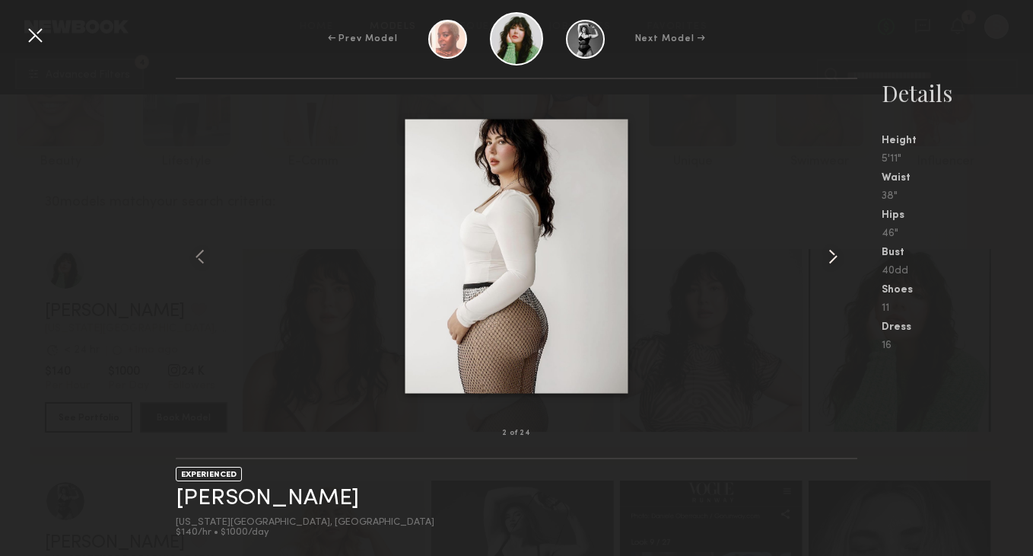
click at [835, 253] on common-icon at bounding box center [833, 256] width 24 height 24
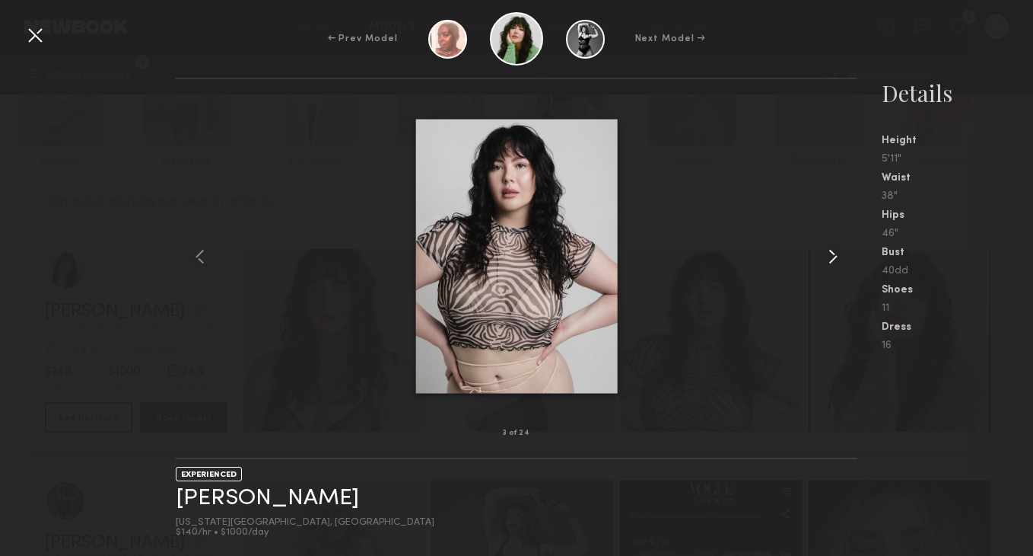
click at [835, 253] on common-icon at bounding box center [833, 256] width 24 height 24
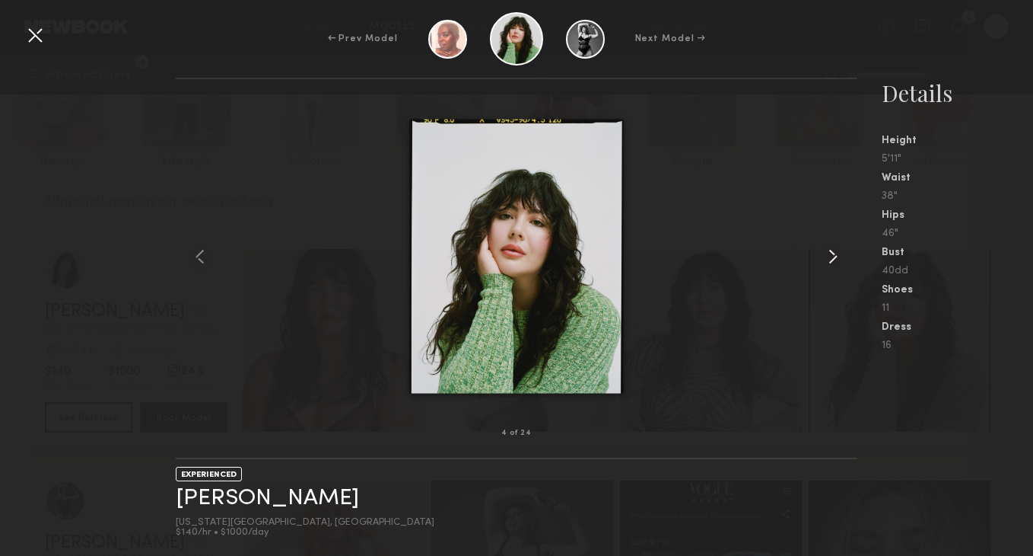
click at [835, 253] on common-icon at bounding box center [833, 256] width 24 height 24
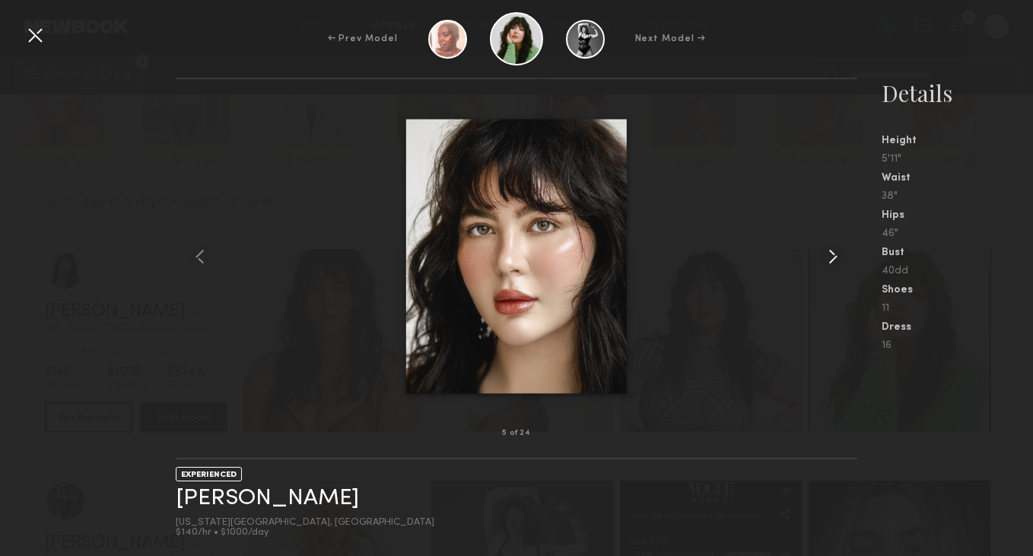
click at [835, 253] on common-icon at bounding box center [833, 256] width 24 height 24
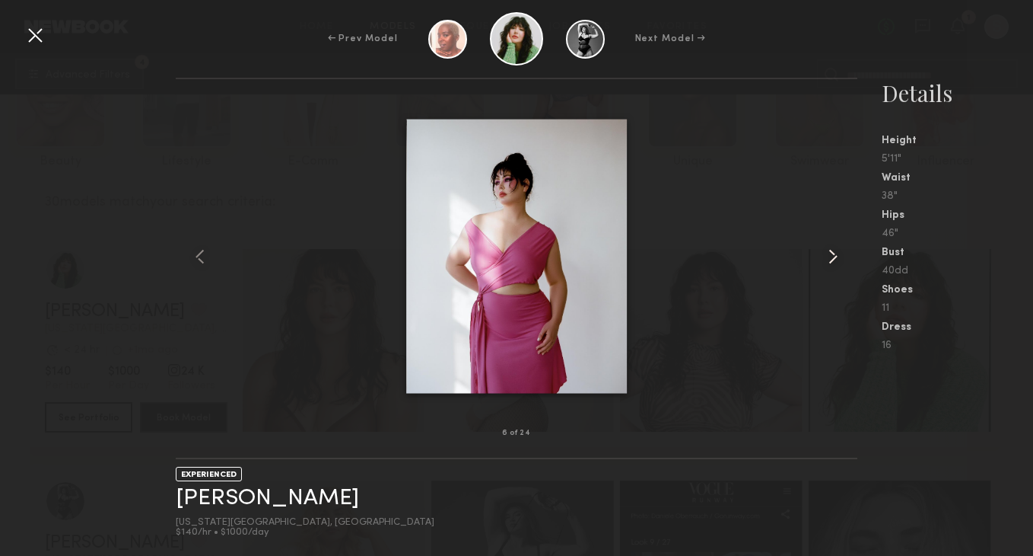
click at [835, 251] on common-icon at bounding box center [833, 256] width 24 height 24
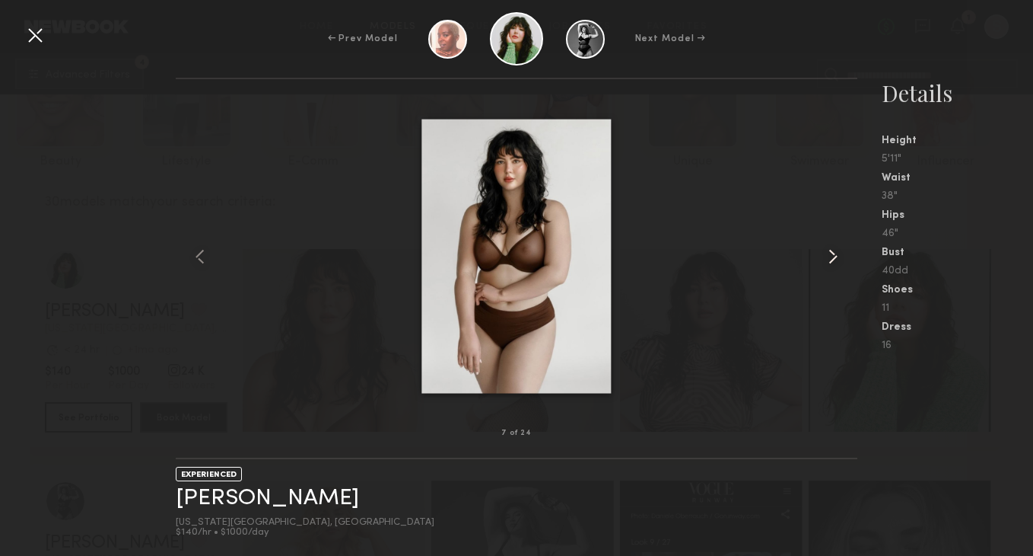
click at [834, 257] on common-icon at bounding box center [833, 256] width 24 height 24
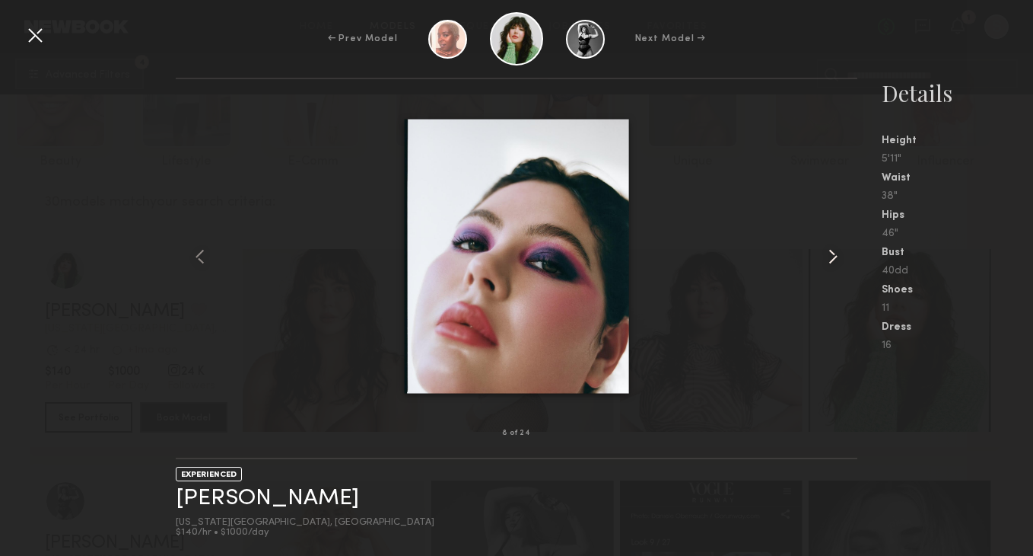
click at [834, 257] on common-icon at bounding box center [833, 256] width 24 height 24
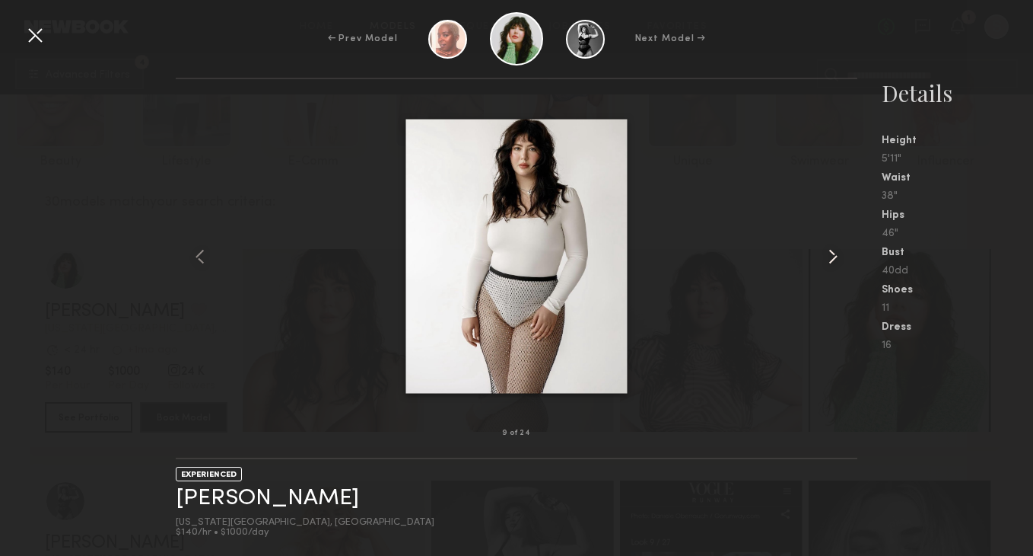
click at [834, 257] on common-icon at bounding box center [833, 256] width 24 height 24
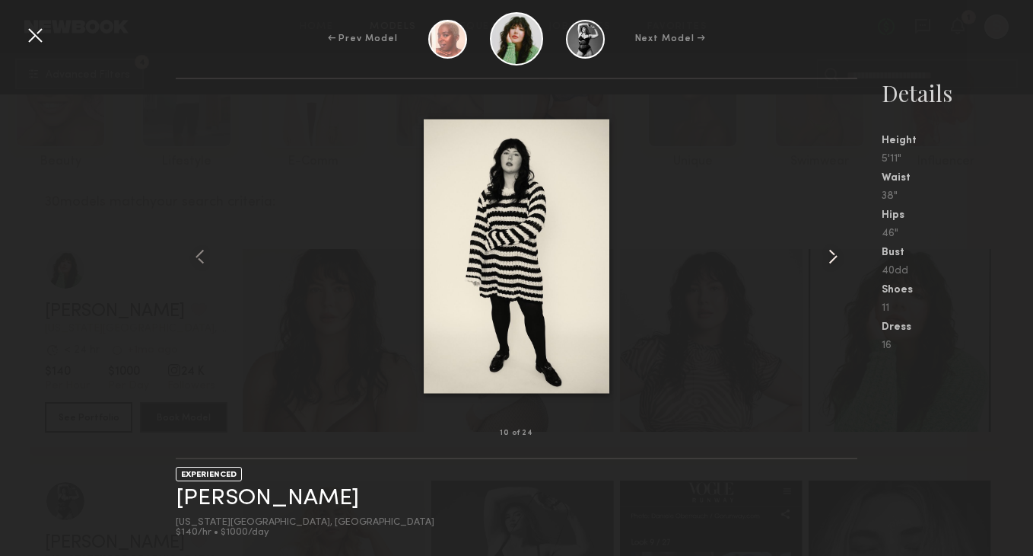
click at [834, 257] on common-icon at bounding box center [833, 256] width 24 height 24
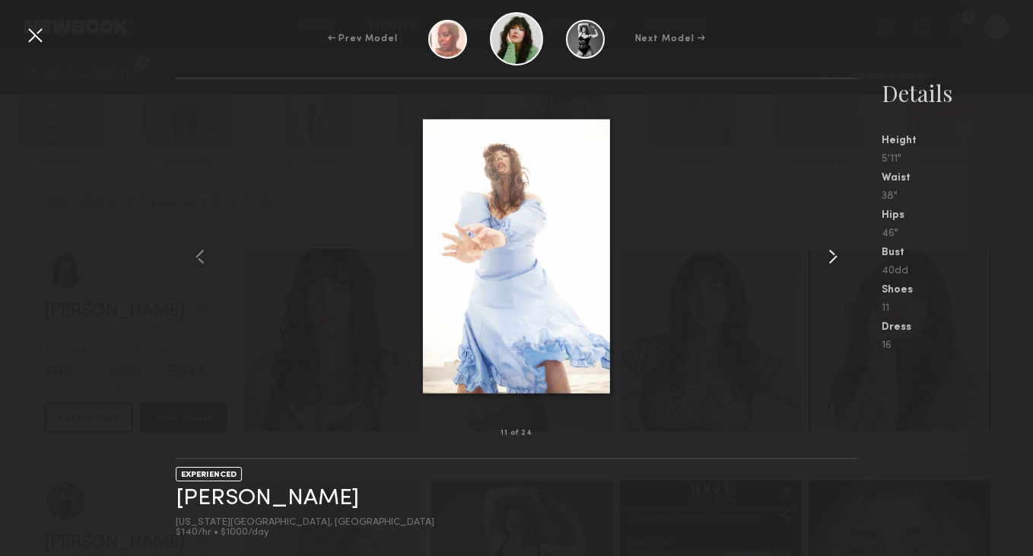
click at [834, 257] on common-icon at bounding box center [833, 256] width 24 height 24
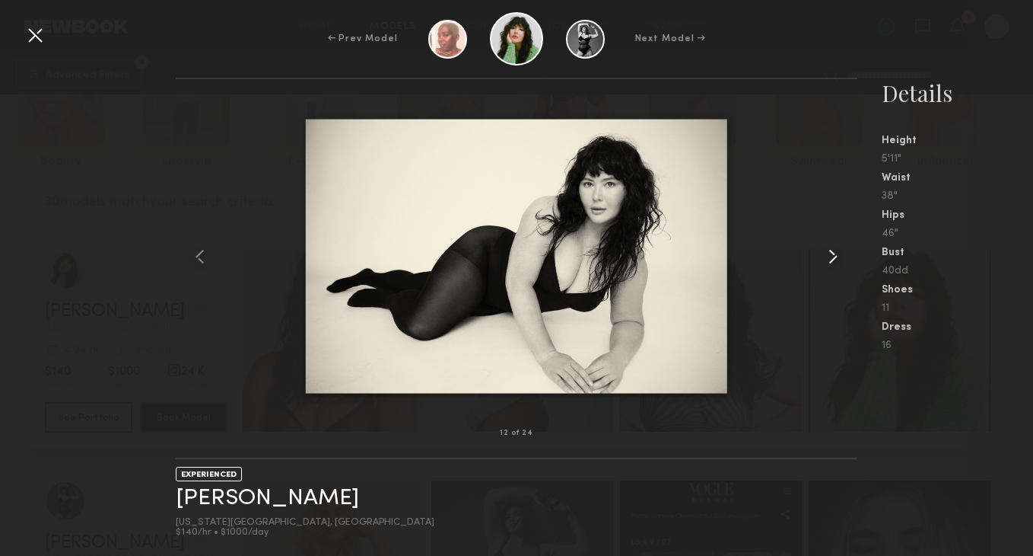
click at [834, 249] on common-icon at bounding box center [833, 256] width 24 height 24
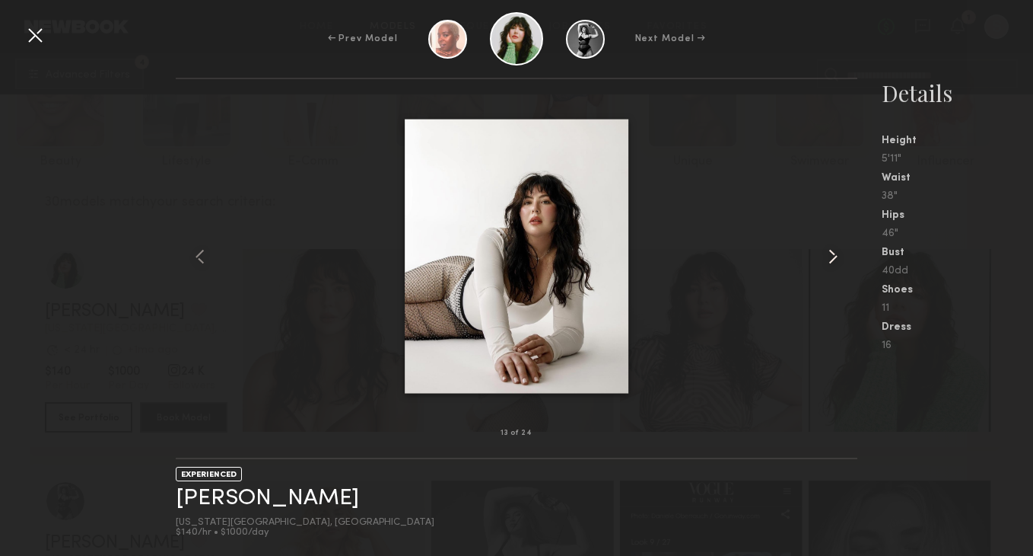
click at [831, 250] on common-icon at bounding box center [833, 256] width 24 height 24
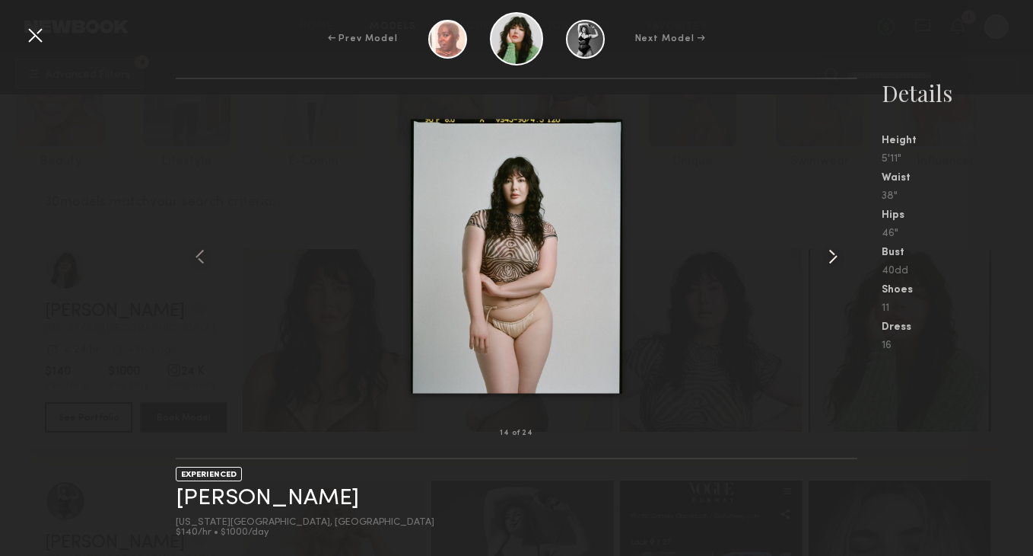
click at [832, 251] on common-icon at bounding box center [833, 256] width 24 height 24
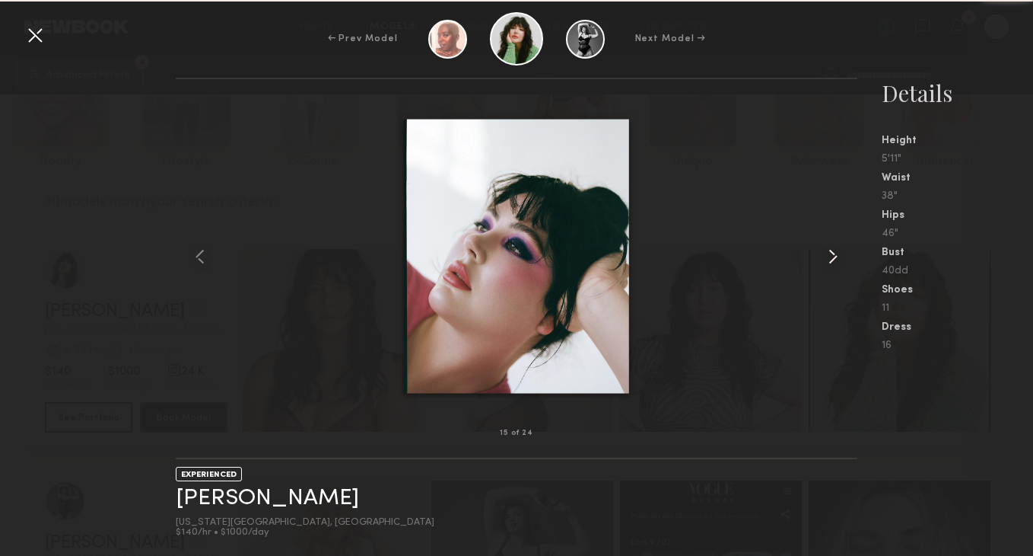
click at [832, 251] on common-icon at bounding box center [833, 256] width 24 height 24
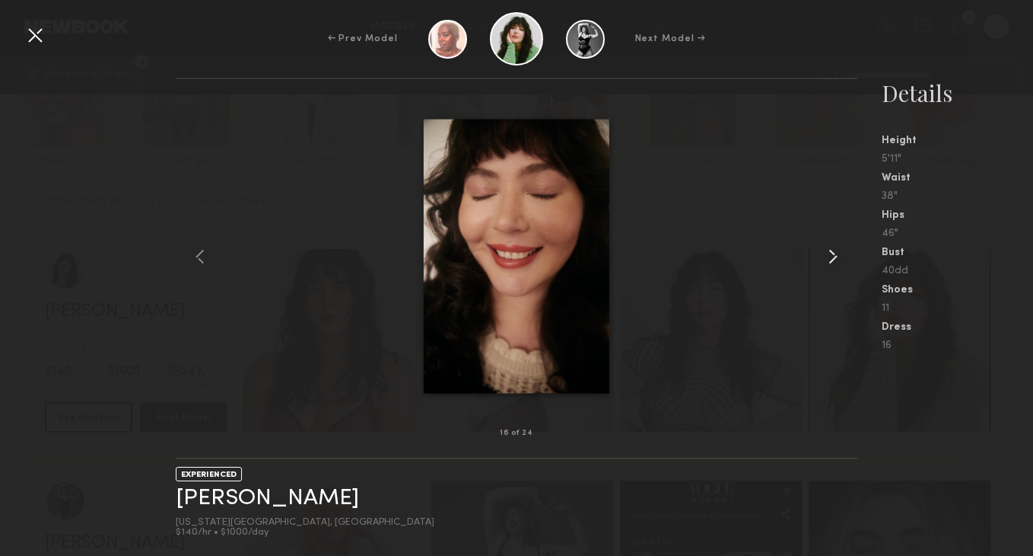
click at [832, 251] on common-icon at bounding box center [833, 256] width 24 height 24
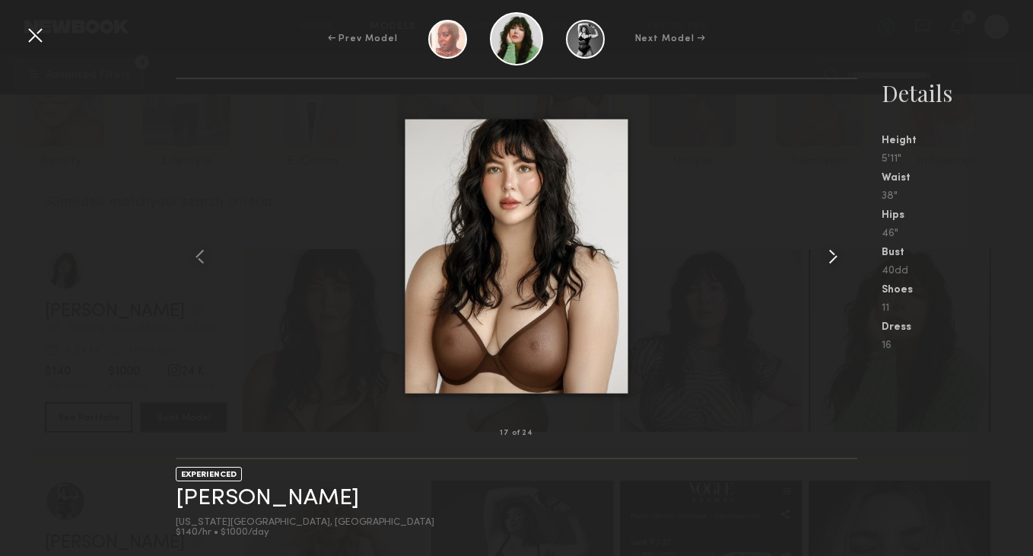
click at [832, 251] on common-icon at bounding box center [833, 256] width 24 height 24
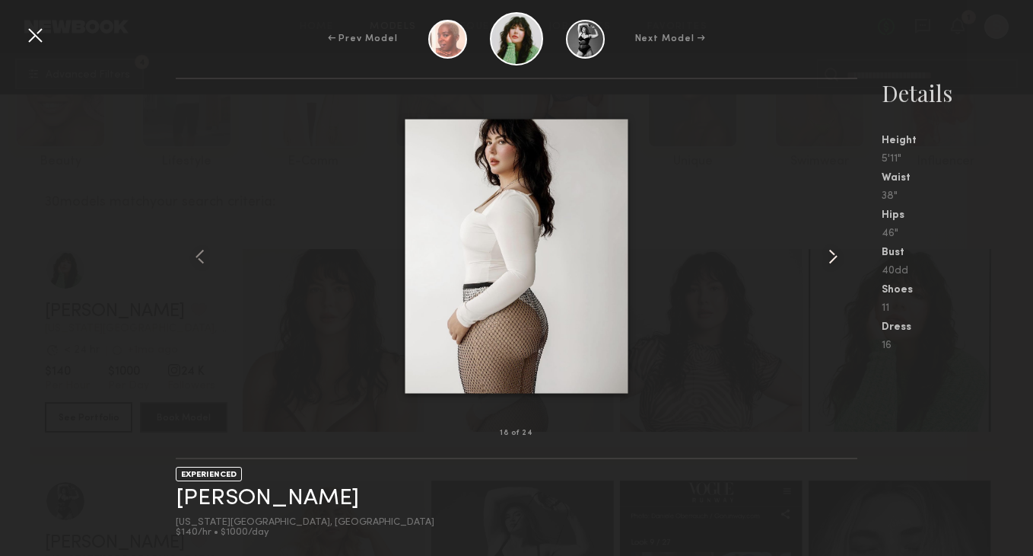
click at [831, 250] on common-icon at bounding box center [833, 256] width 24 height 24
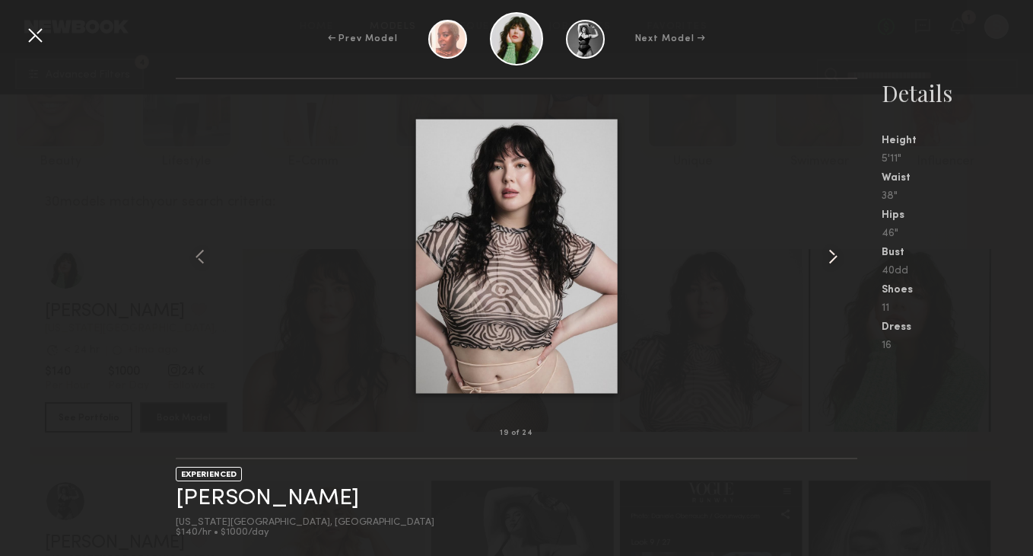
click at [842, 253] on common-icon at bounding box center [833, 256] width 24 height 24
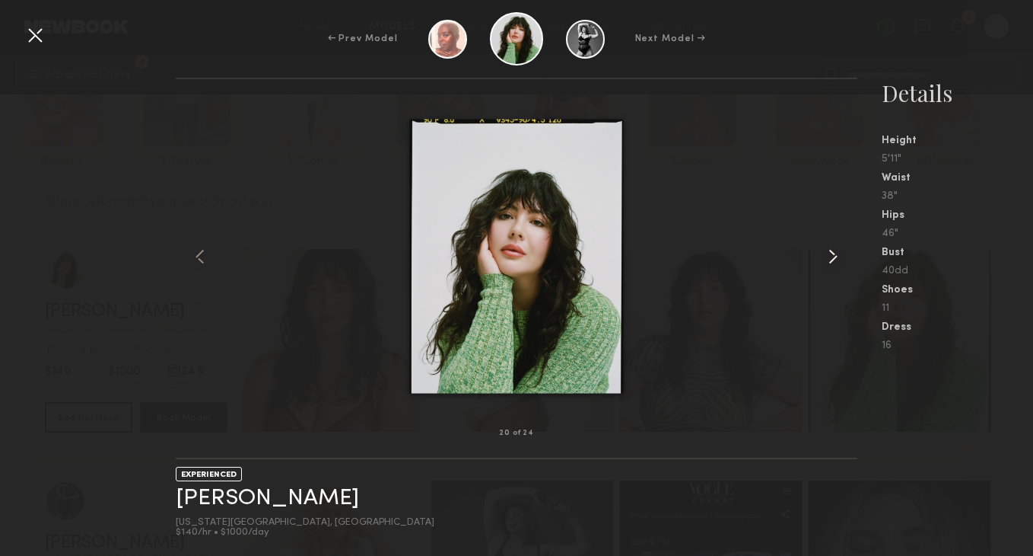
click at [842, 253] on common-icon at bounding box center [833, 256] width 24 height 24
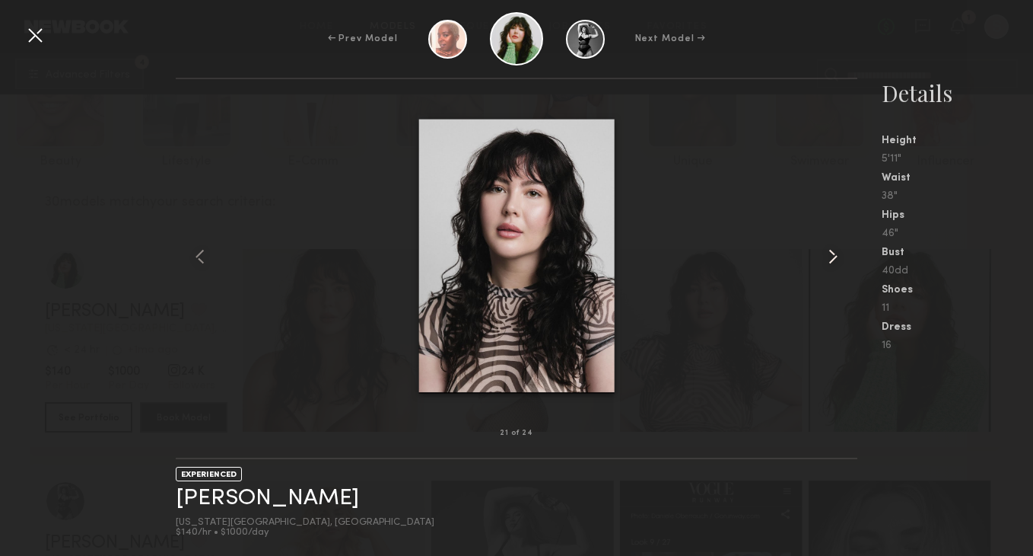
click at [842, 253] on common-icon at bounding box center [833, 256] width 24 height 24
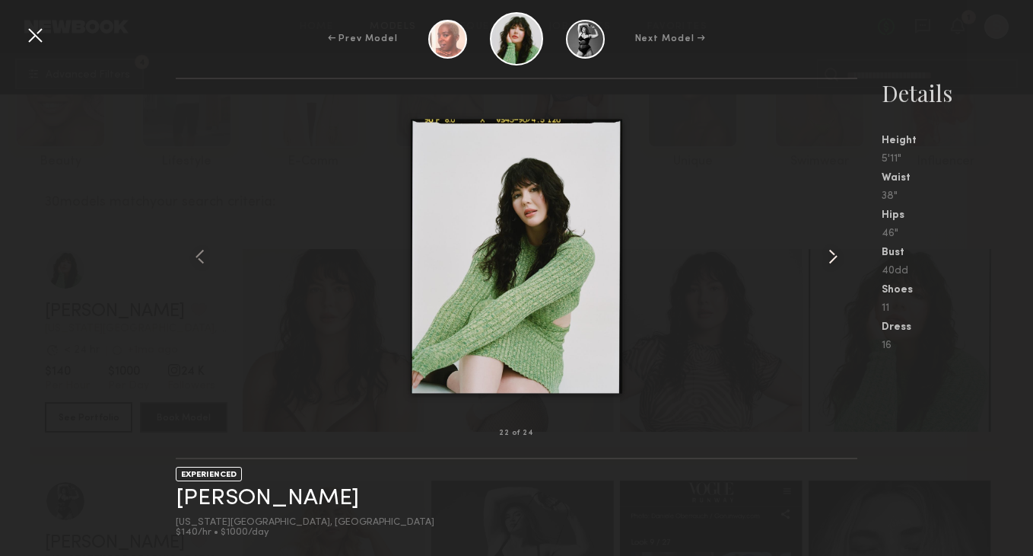
click at [842, 253] on common-icon at bounding box center [833, 256] width 24 height 24
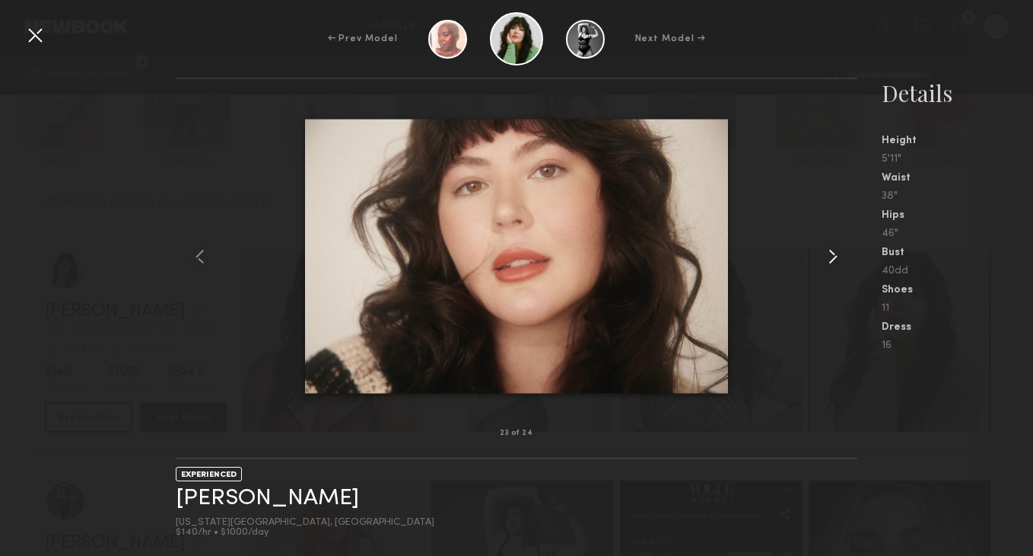
click at [841, 253] on common-icon at bounding box center [833, 256] width 24 height 24
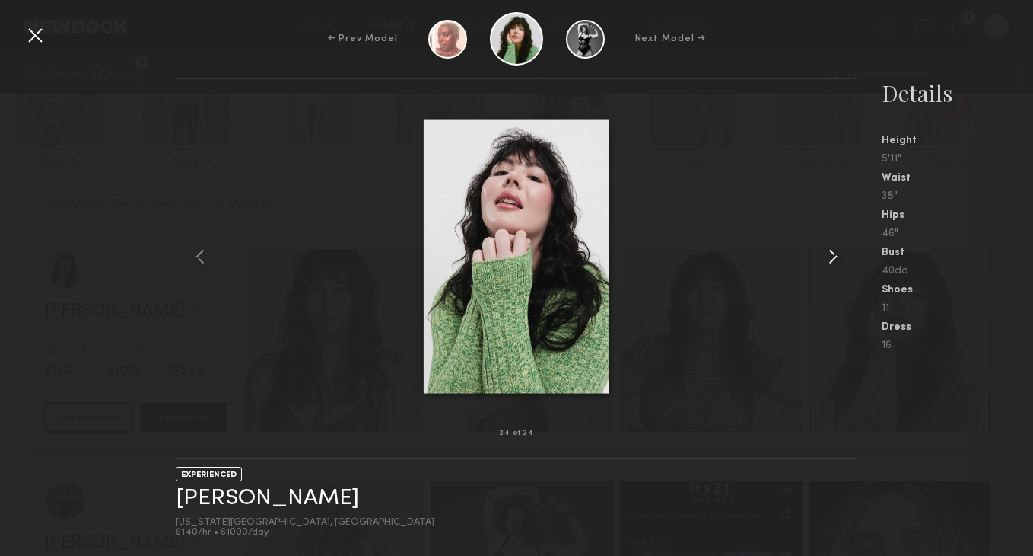
click at [841, 253] on common-icon at bounding box center [833, 256] width 24 height 24
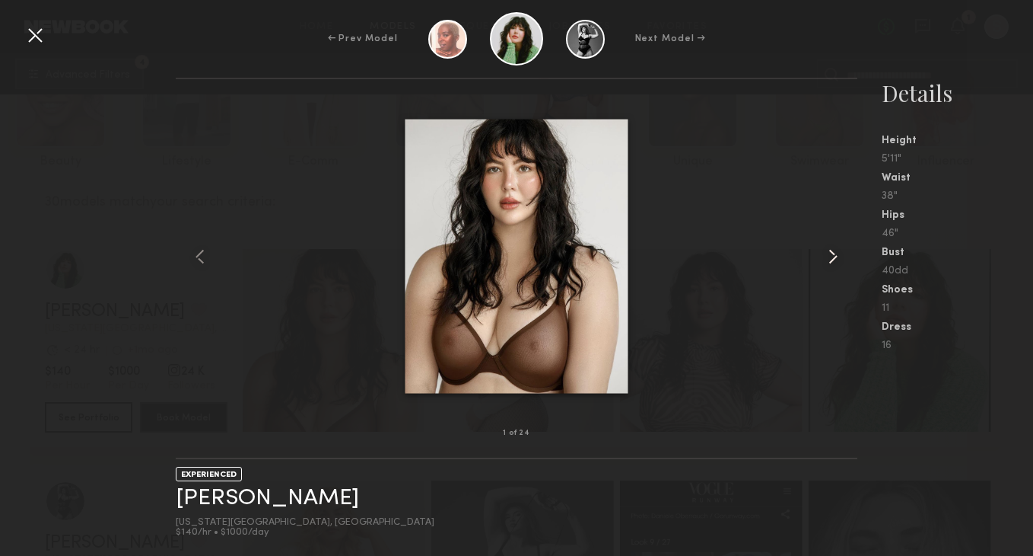
click at [841, 253] on common-icon at bounding box center [833, 256] width 24 height 24
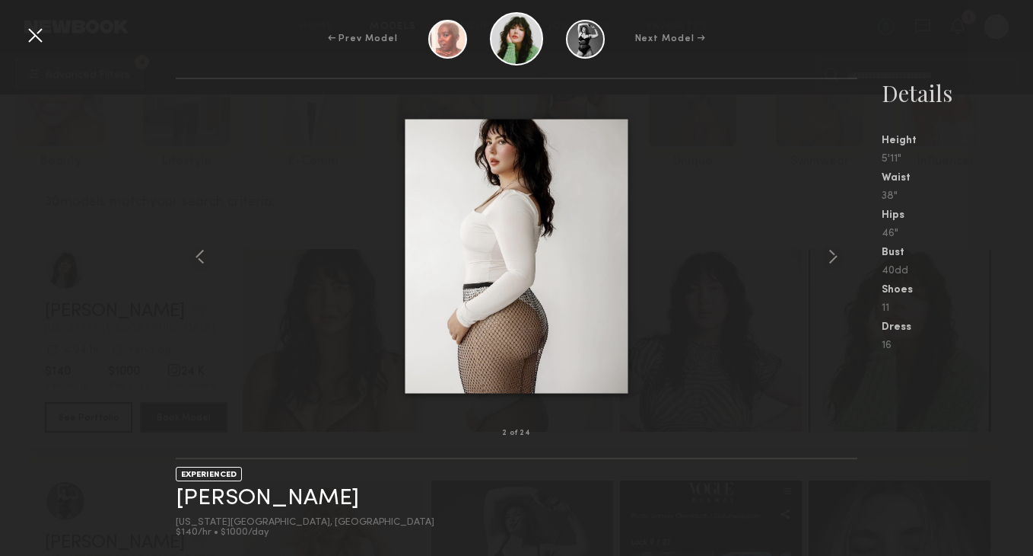
click at [31, 35] on div at bounding box center [35, 35] width 24 height 24
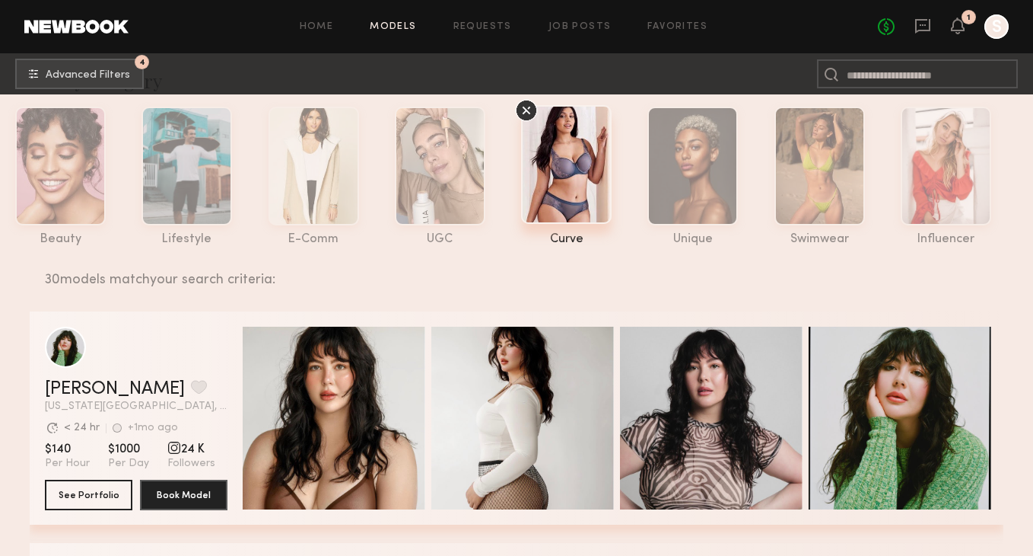
scroll to position [57, 0]
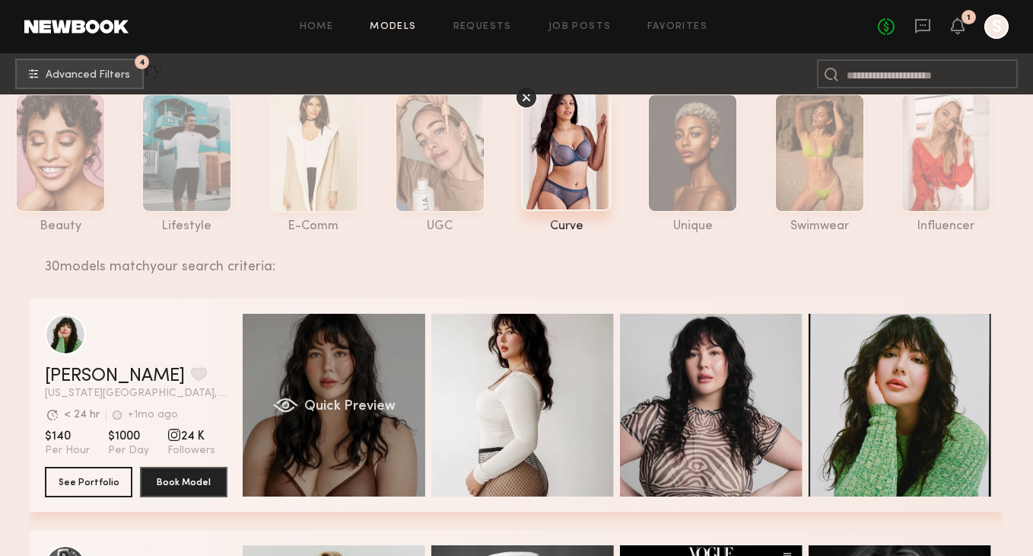
click at [311, 325] on div "Quick Preview" at bounding box center [334, 405] width 183 height 183
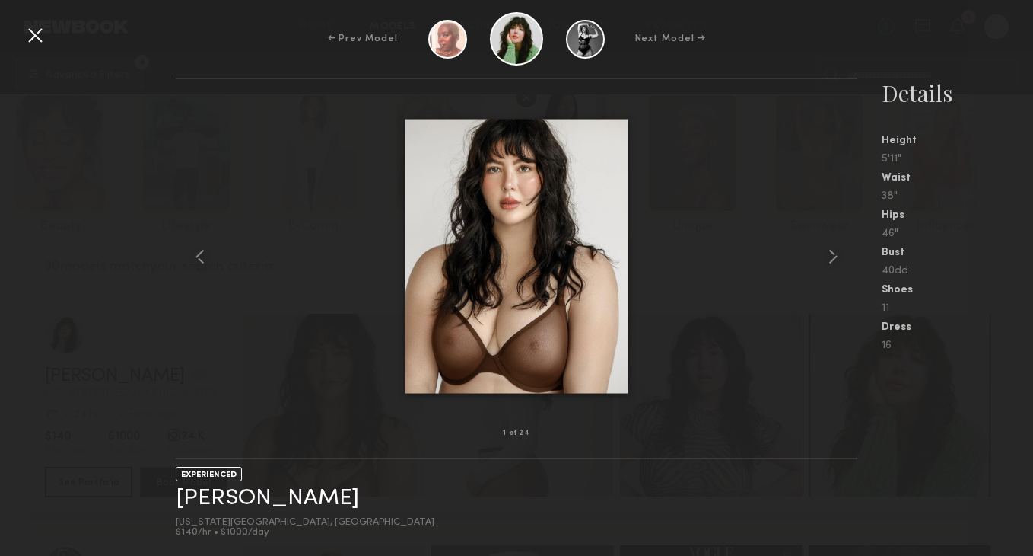
click at [27, 29] on div at bounding box center [35, 35] width 24 height 24
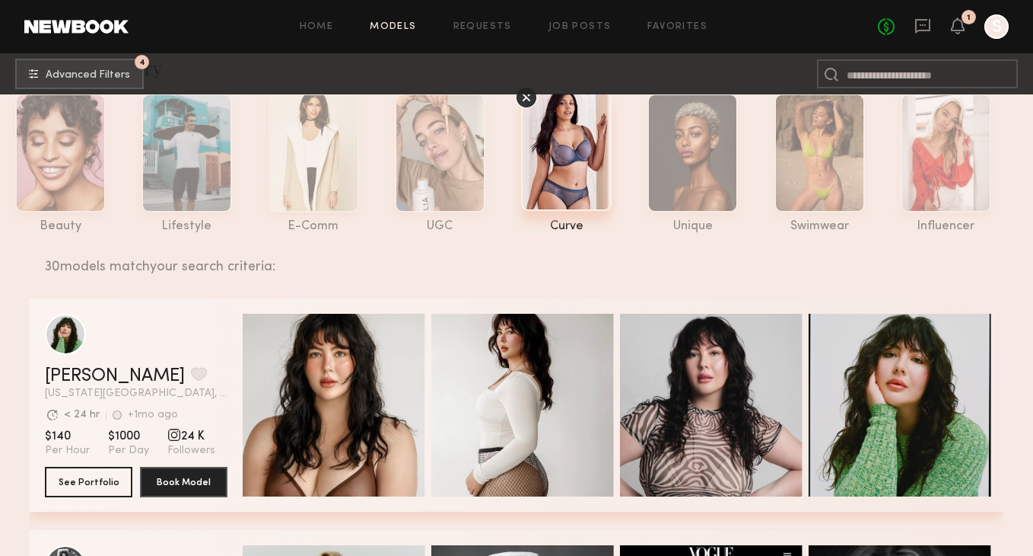
click at [179, 374] on div "Gabrielle J. Favorite" at bounding box center [136, 376] width 183 height 18
click at [109, 374] on link "Gabrielle J." at bounding box center [115, 376] width 140 height 18
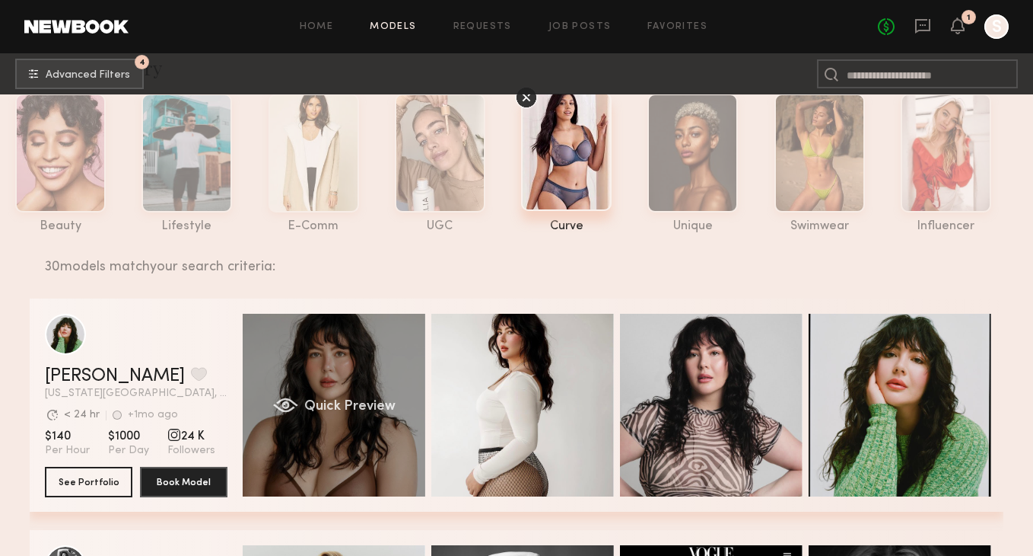
click at [256, 345] on div "Quick Preview" at bounding box center [334, 405] width 183 height 183
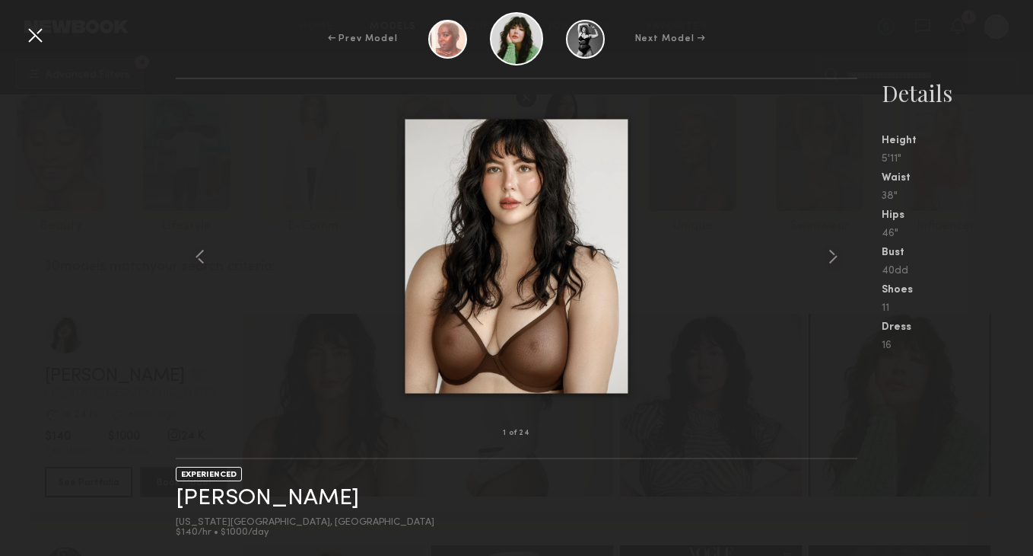
click at [18, 49] on div "← Prev Model Next Model →" at bounding box center [516, 38] width 1033 height 53
click at [49, 41] on div "← Prev Model Next Model →" at bounding box center [516, 38] width 1033 height 53
click at [38, 37] on div at bounding box center [35, 35] width 24 height 24
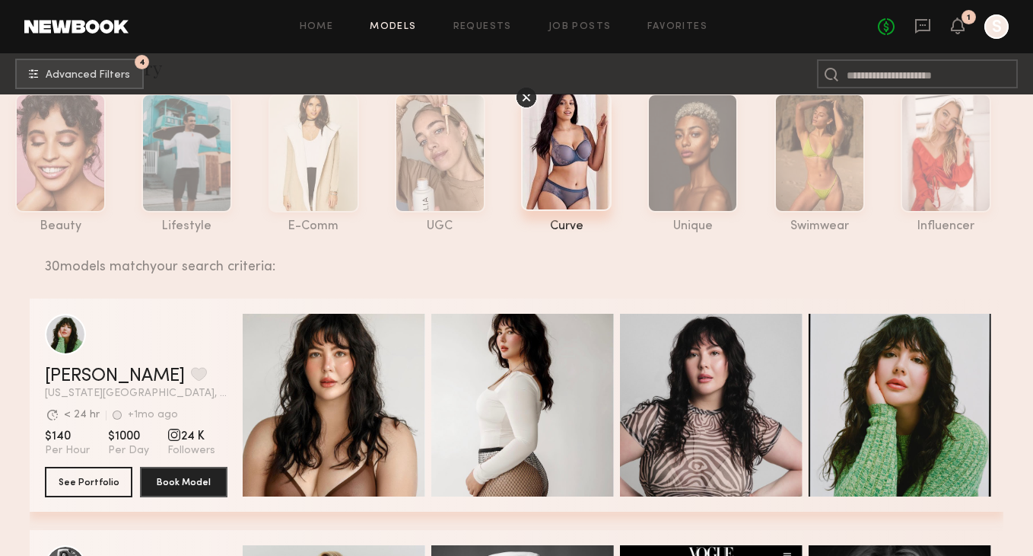
click at [182, 330] on div "grid" at bounding box center [136, 334] width 183 height 41
click at [74, 332] on div "grid" at bounding box center [65, 333] width 41 height 41
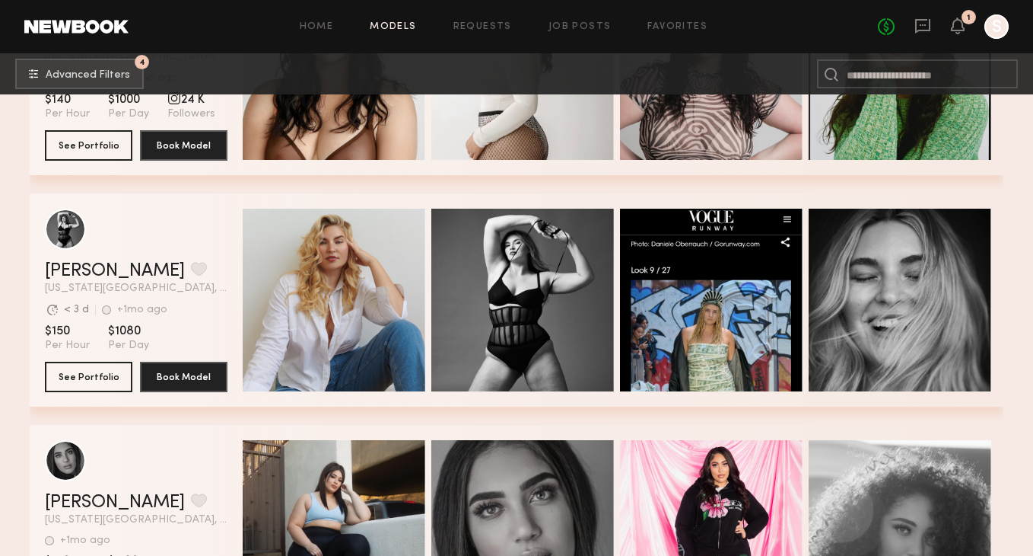
scroll to position [607, 0]
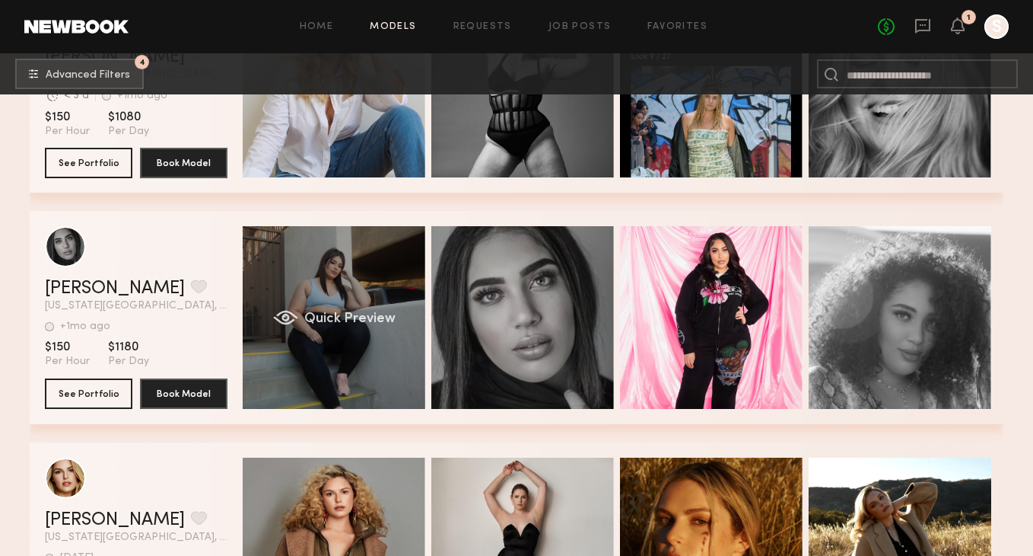
click at [355, 327] on div "Quick Preview" at bounding box center [334, 317] width 183 height 183
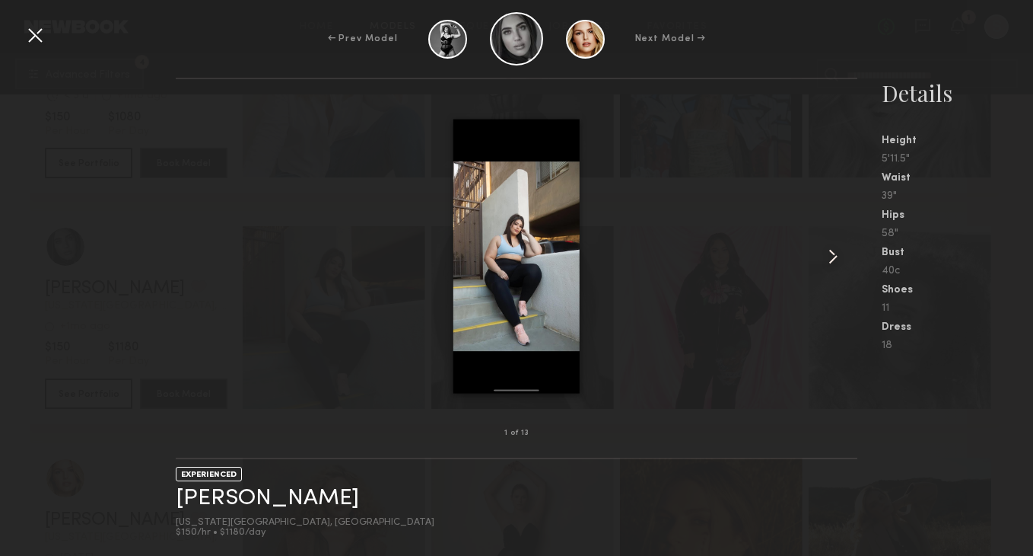
click at [834, 259] on common-icon at bounding box center [833, 256] width 24 height 24
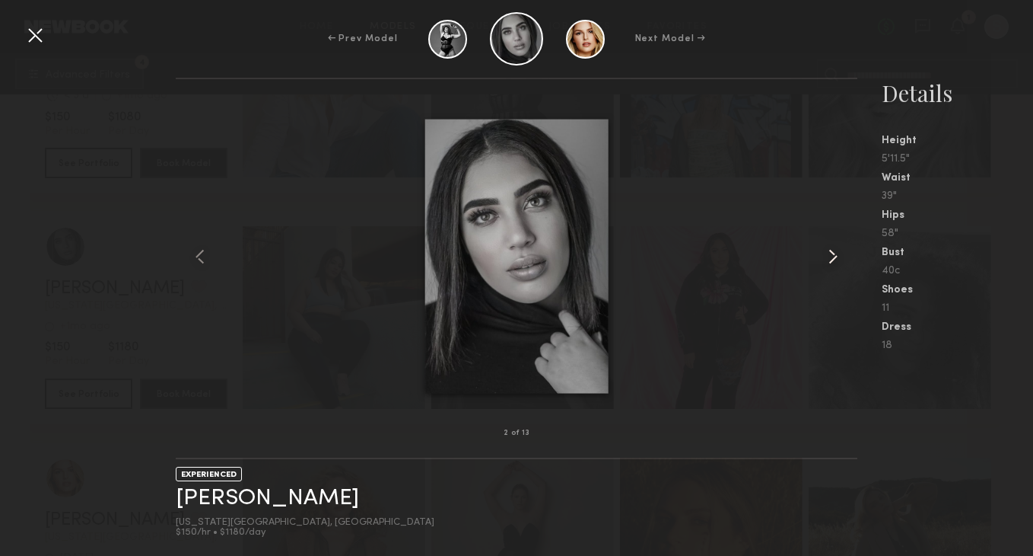
click at [834, 259] on common-icon at bounding box center [833, 256] width 24 height 24
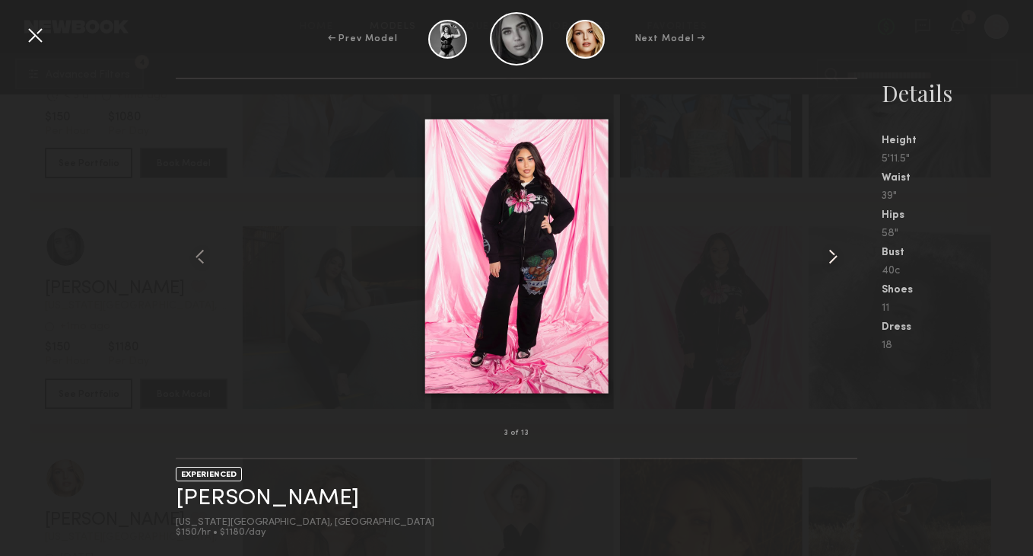
click at [834, 259] on common-icon at bounding box center [833, 256] width 24 height 24
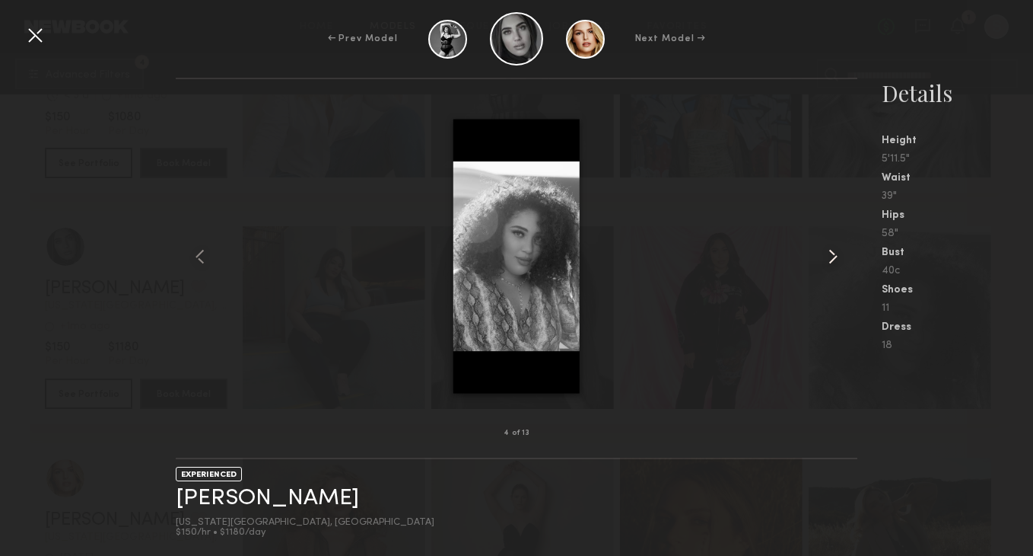
click at [834, 259] on common-icon at bounding box center [833, 256] width 24 height 24
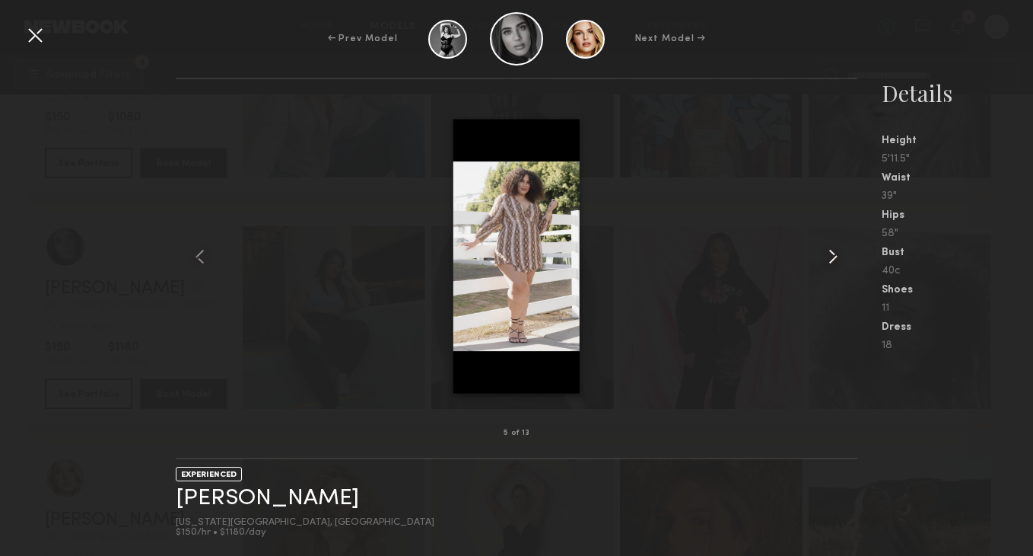
click at [834, 259] on common-icon at bounding box center [833, 256] width 24 height 24
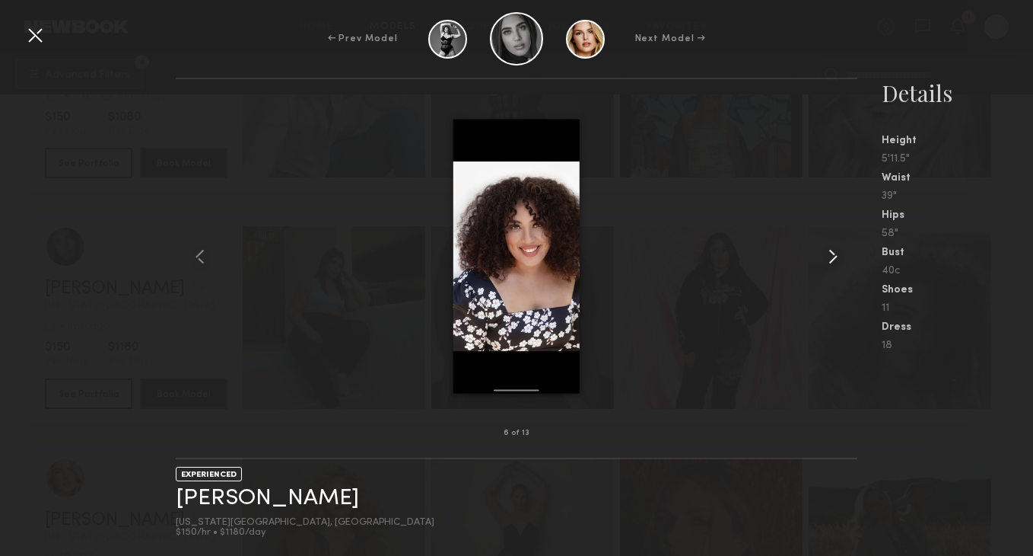
click at [834, 259] on common-icon at bounding box center [833, 256] width 24 height 24
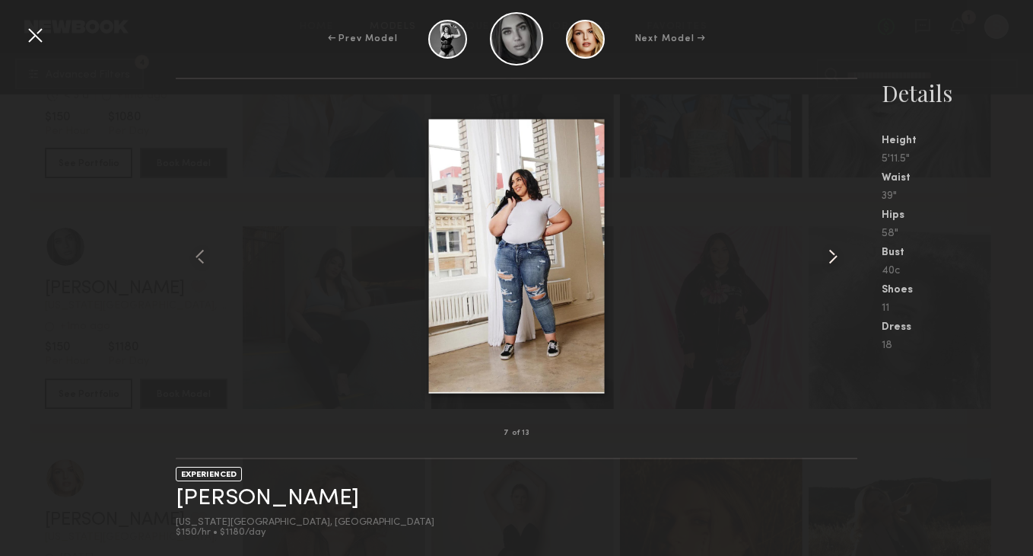
click at [834, 259] on common-icon at bounding box center [833, 256] width 24 height 24
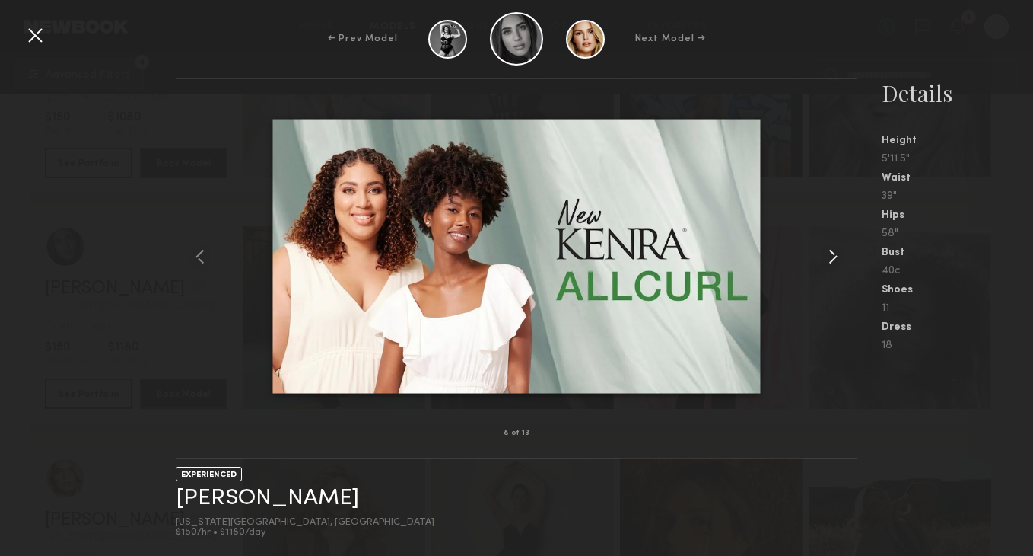
click at [834, 259] on common-icon at bounding box center [833, 256] width 24 height 24
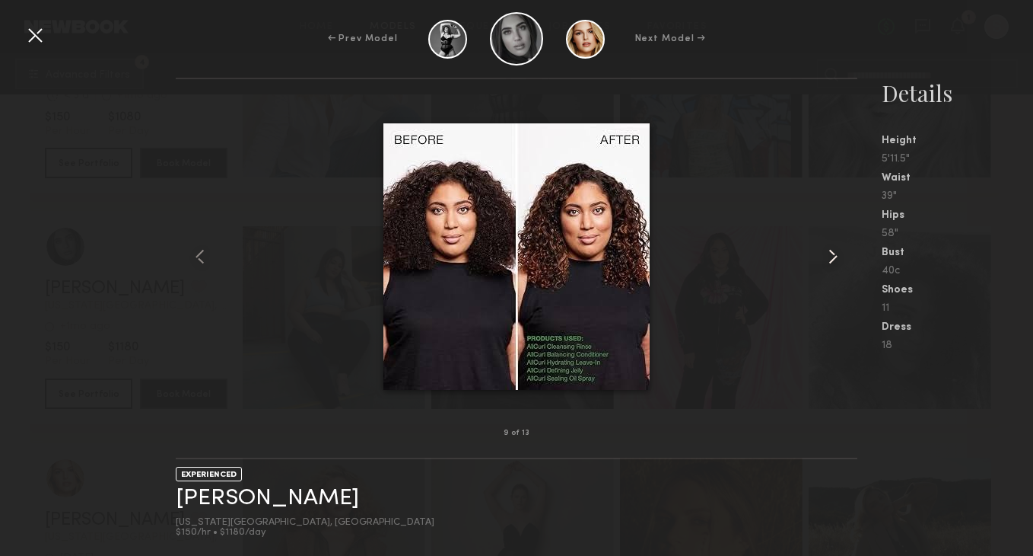
click at [834, 259] on common-icon at bounding box center [833, 256] width 24 height 24
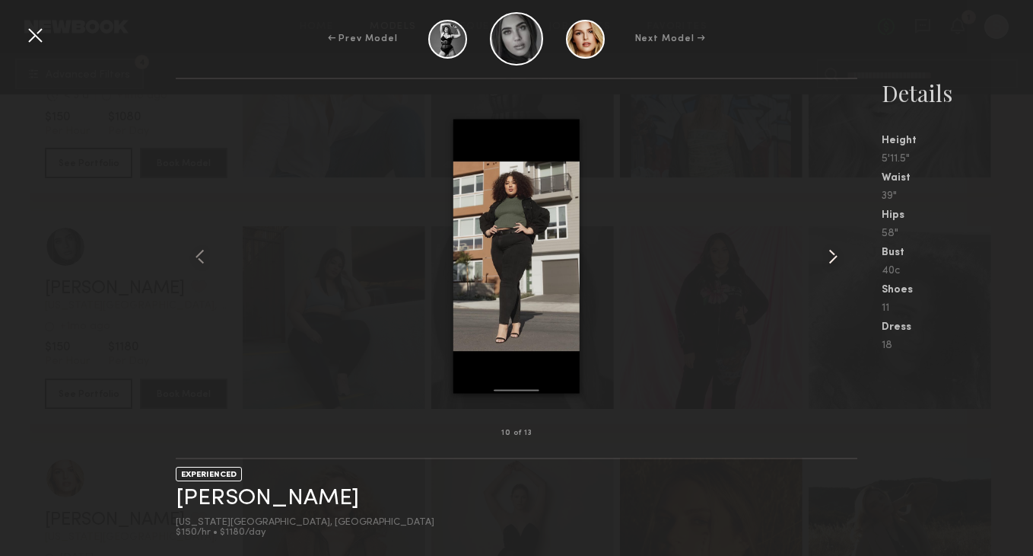
drag, startPoint x: 834, startPoint y: 259, endPoint x: 823, endPoint y: 259, distance: 11.4
click at [834, 259] on common-icon at bounding box center [833, 256] width 24 height 24
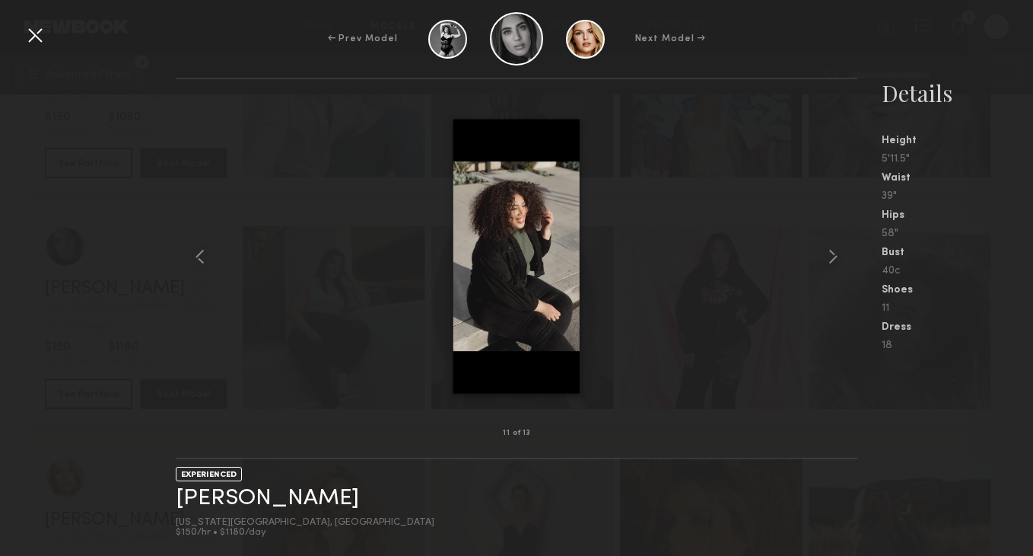
click at [26, 24] on div at bounding box center [35, 35] width 24 height 24
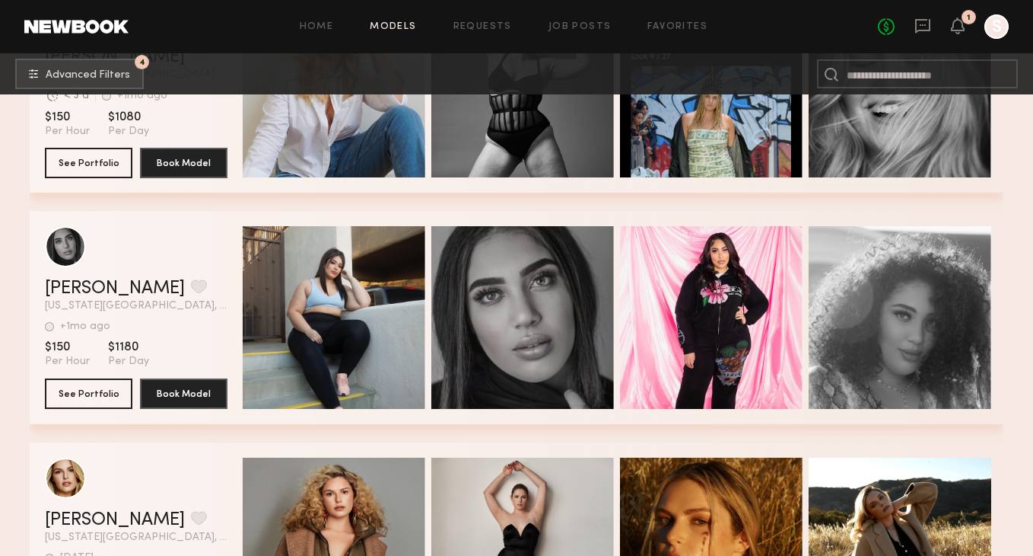
scroll to position [966, 0]
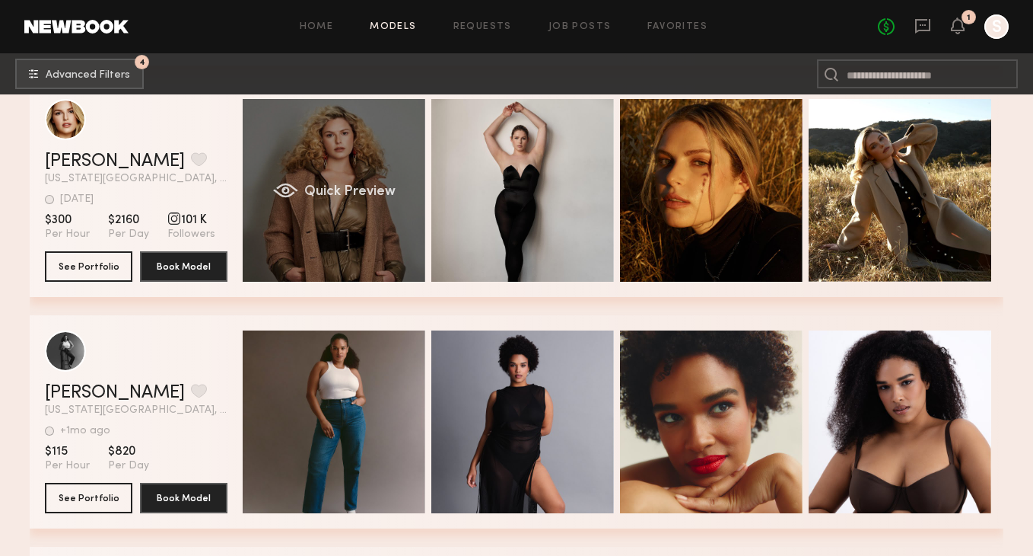
click at [374, 155] on div "Quick Preview" at bounding box center [334, 190] width 183 height 183
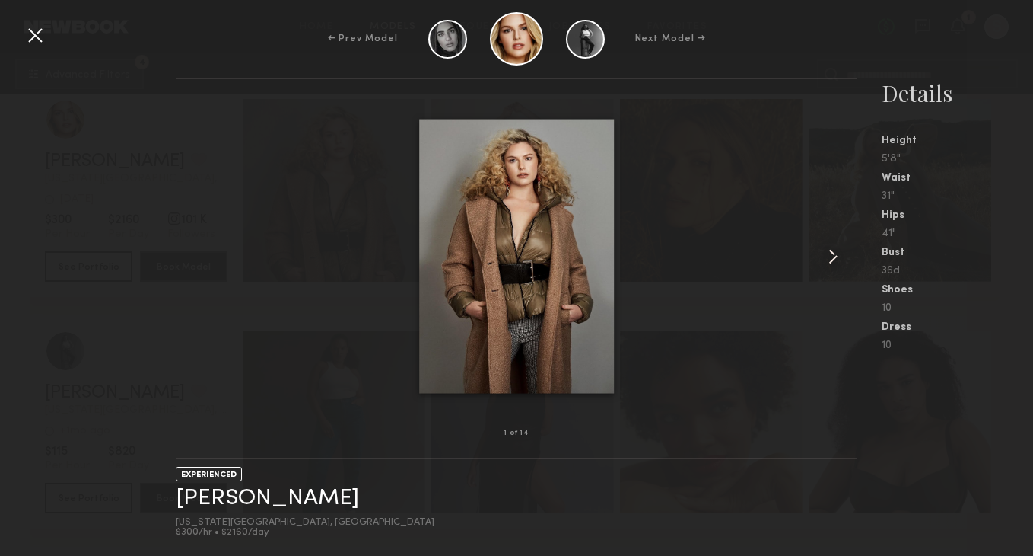
click at [826, 253] on common-icon at bounding box center [833, 256] width 24 height 24
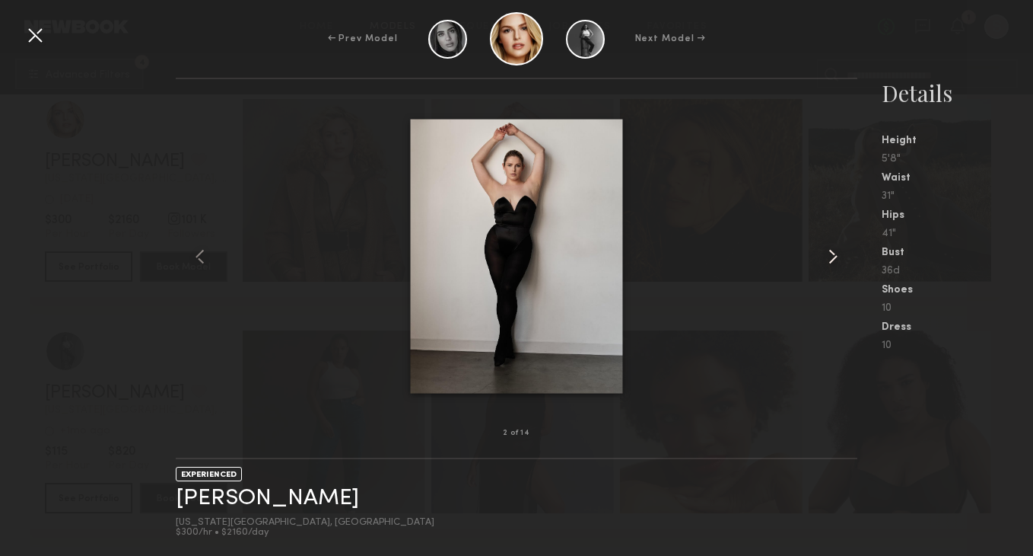
click at [826, 253] on common-icon at bounding box center [833, 256] width 24 height 24
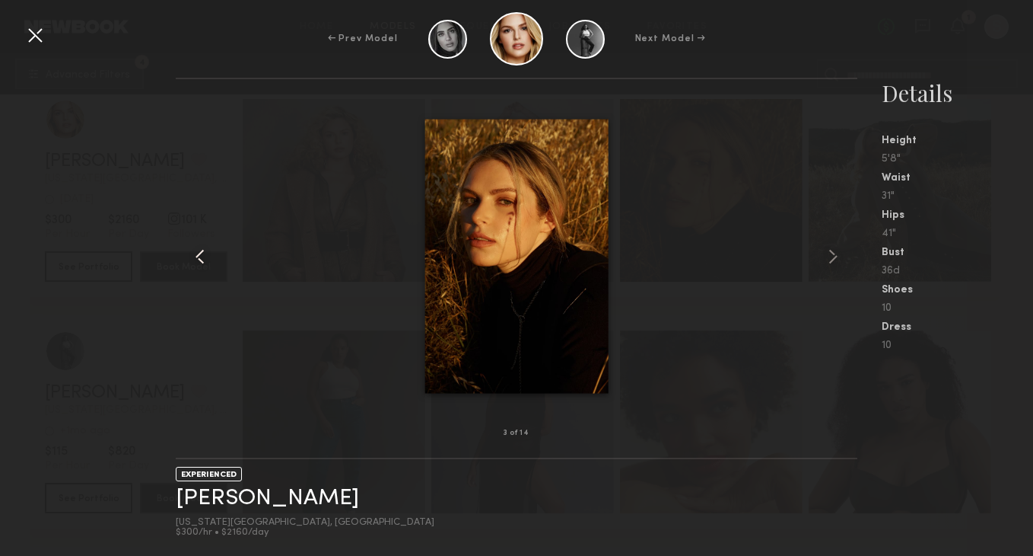
click at [203, 256] on common-icon at bounding box center [200, 256] width 24 height 24
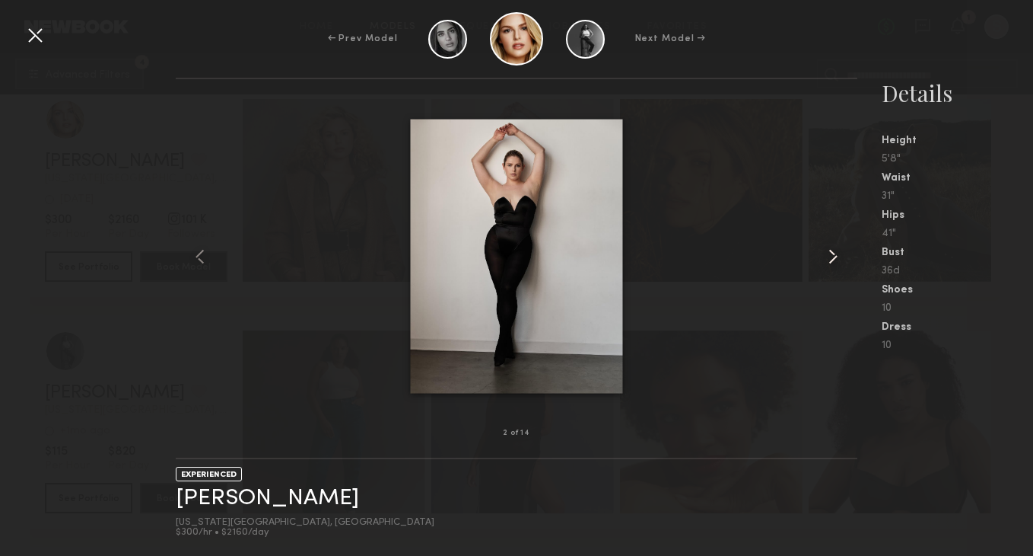
click at [830, 262] on common-icon at bounding box center [833, 256] width 24 height 24
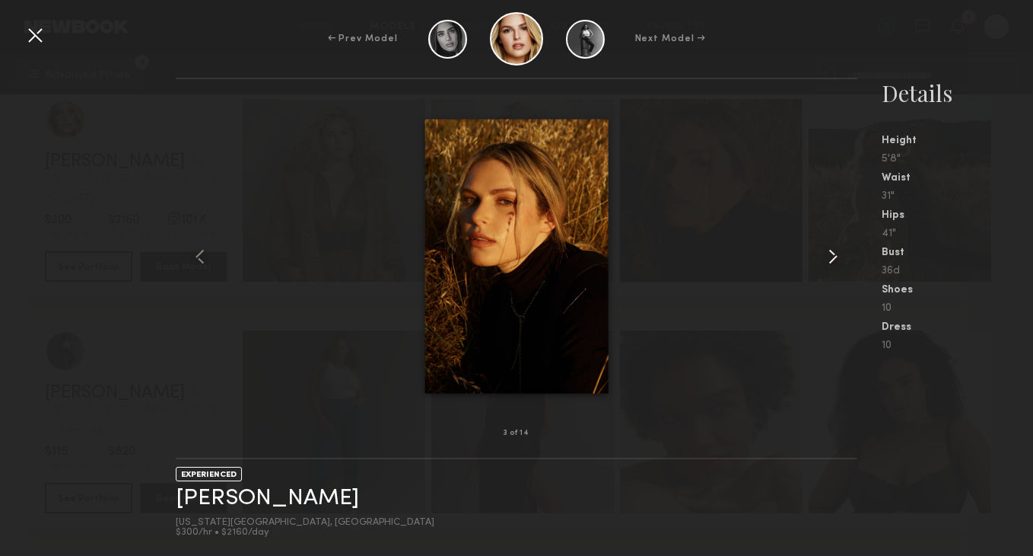
click at [830, 262] on common-icon at bounding box center [833, 256] width 24 height 24
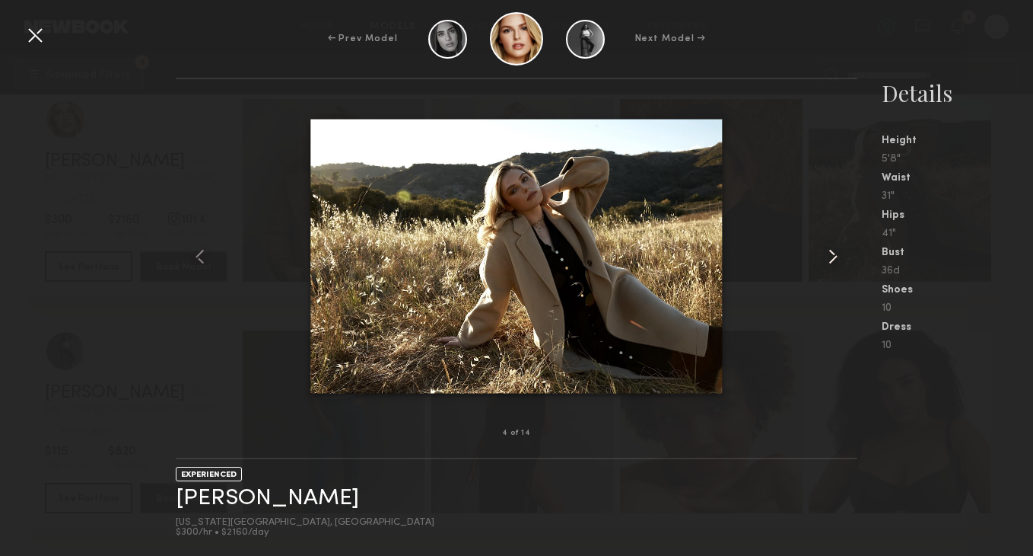
click at [830, 262] on common-icon at bounding box center [833, 256] width 24 height 24
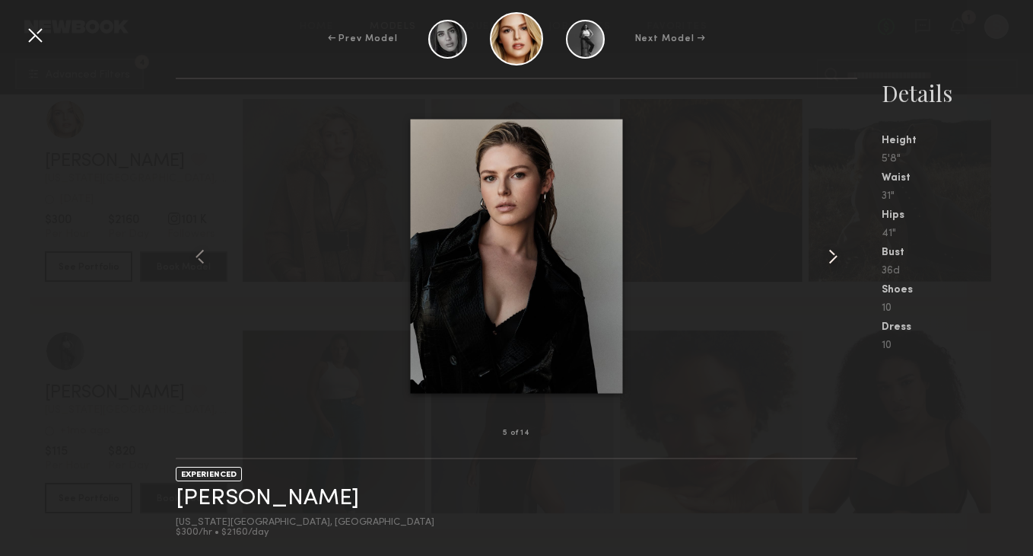
click at [830, 262] on common-icon at bounding box center [833, 256] width 24 height 24
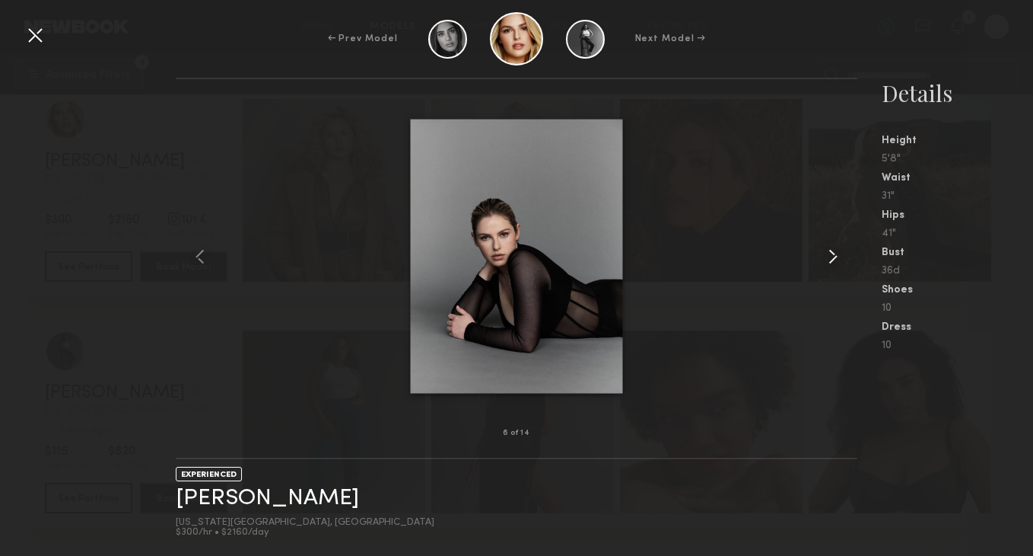
click at [830, 262] on common-icon at bounding box center [833, 256] width 24 height 24
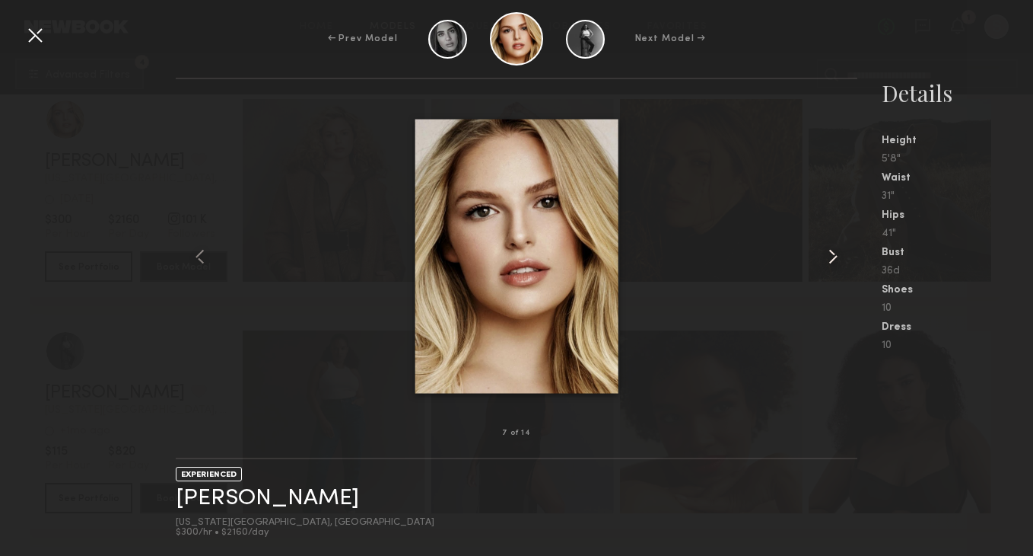
click at [830, 262] on common-icon at bounding box center [833, 256] width 24 height 24
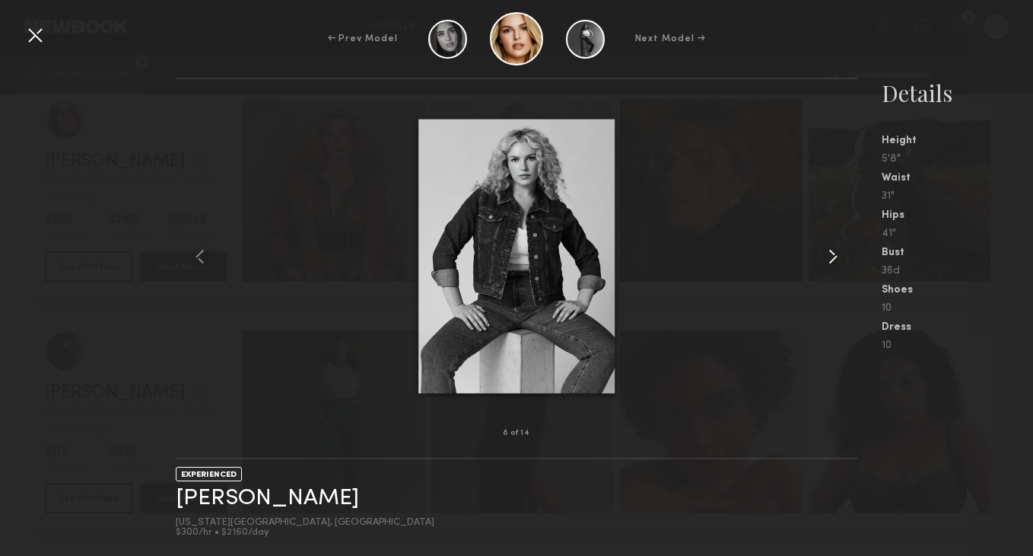
click at [830, 262] on common-icon at bounding box center [833, 256] width 24 height 24
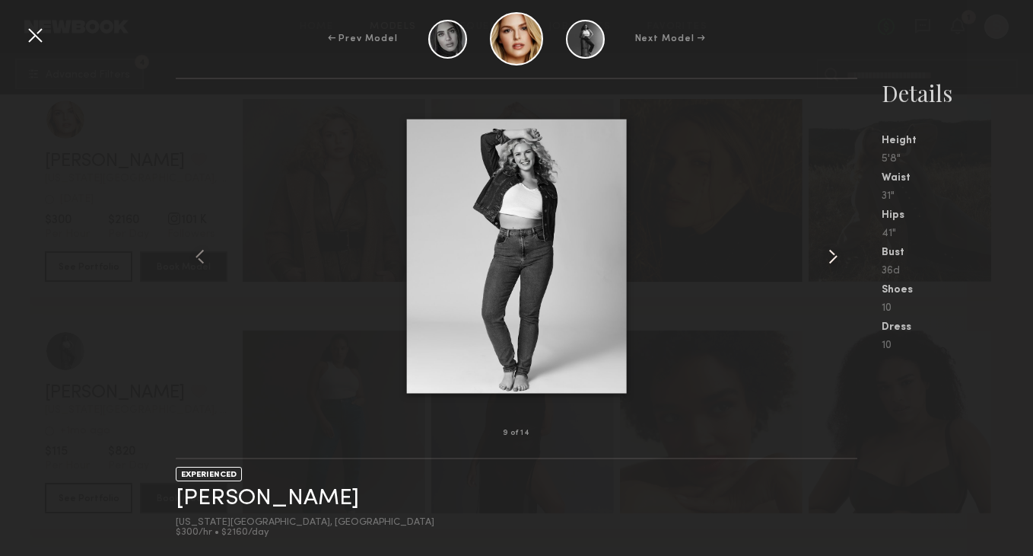
click at [830, 262] on common-icon at bounding box center [833, 256] width 24 height 24
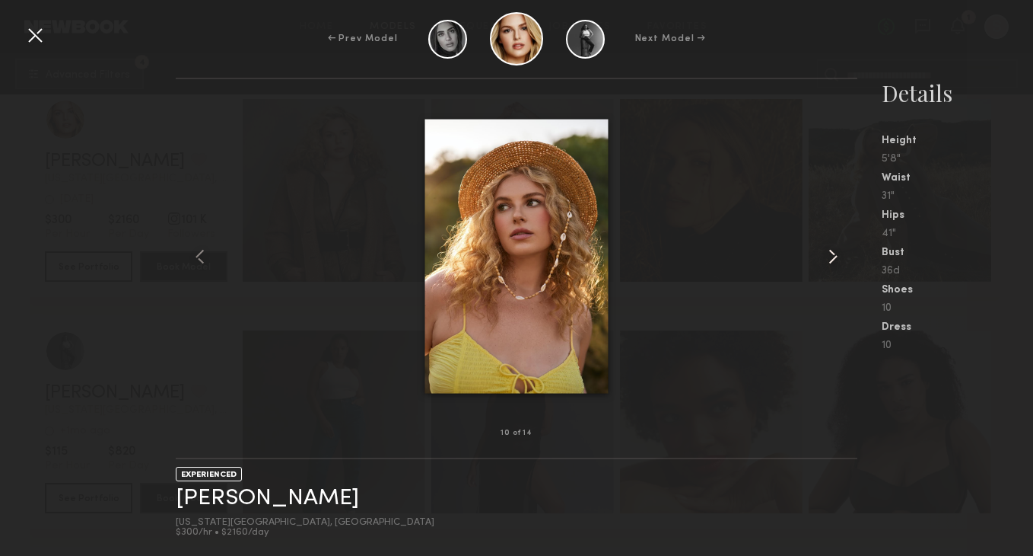
click at [830, 262] on common-icon at bounding box center [833, 256] width 24 height 24
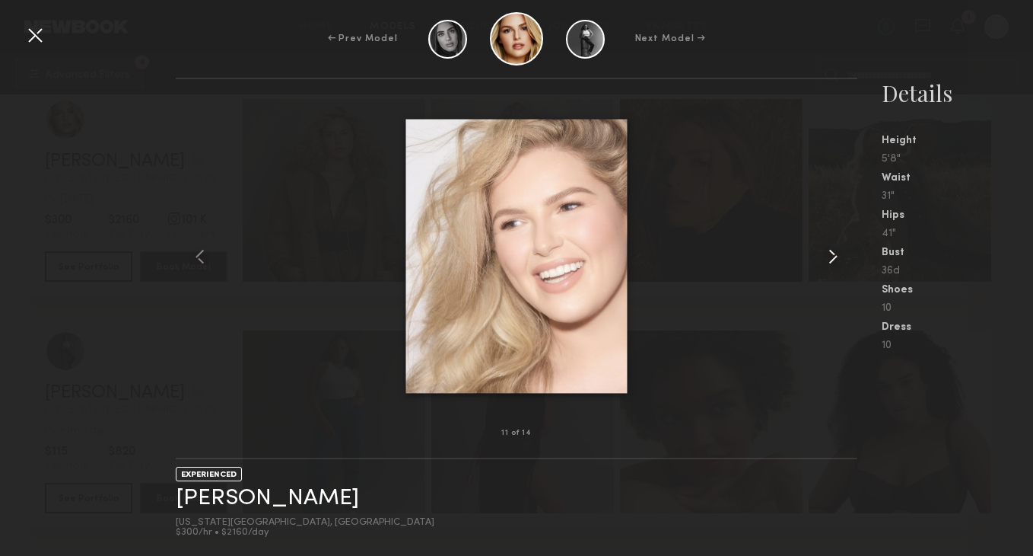
click at [830, 262] on common-icon at bounding box center [833, 256] width 24 height 24
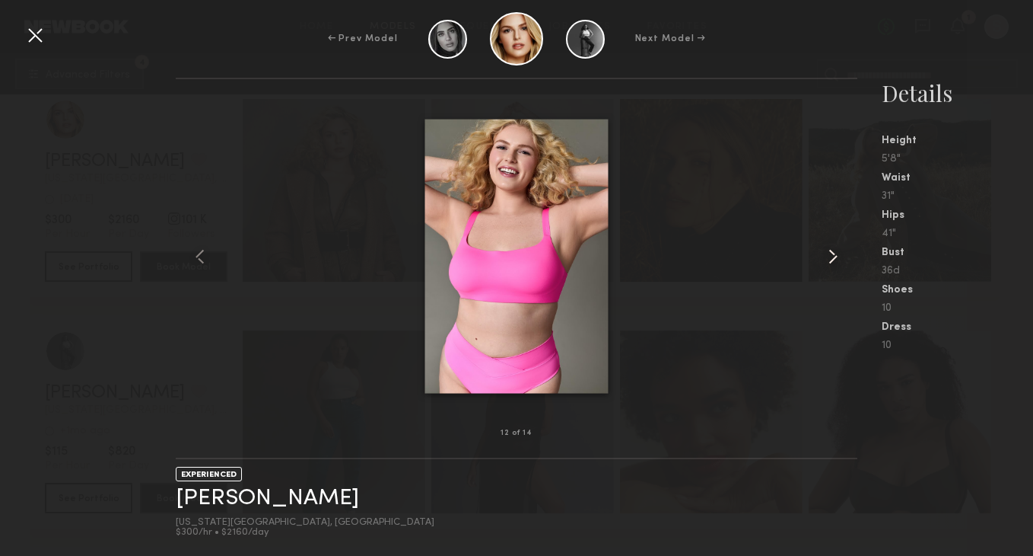
click at [826, 263] on common-icon at bounding box center [833, 256] width 24 height 24
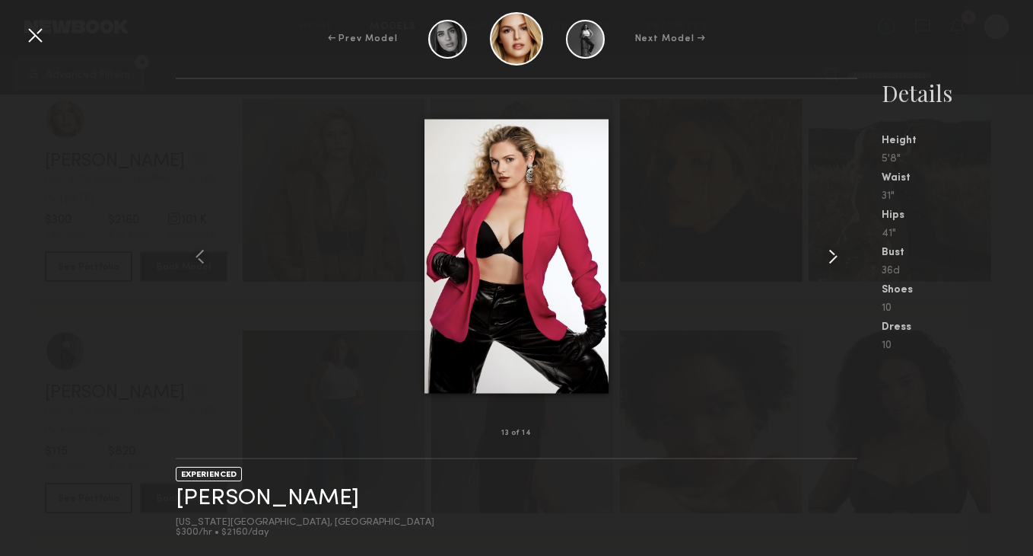
click at [832, 254] on common-icon at bounding box center [833, 256] width 24 height 24
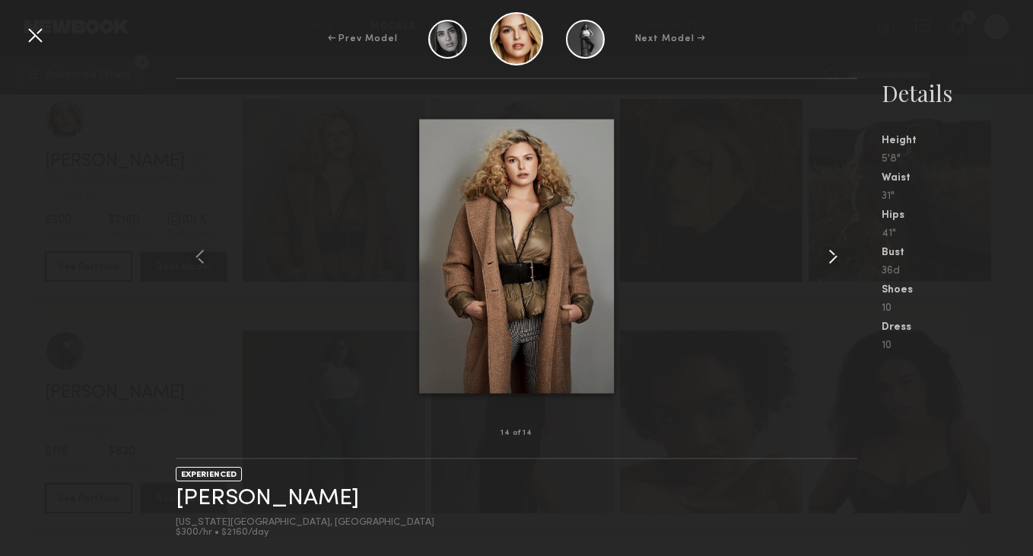
click at [832, 254] on common-icon at bounding box center [833, 256] width 24 height 24
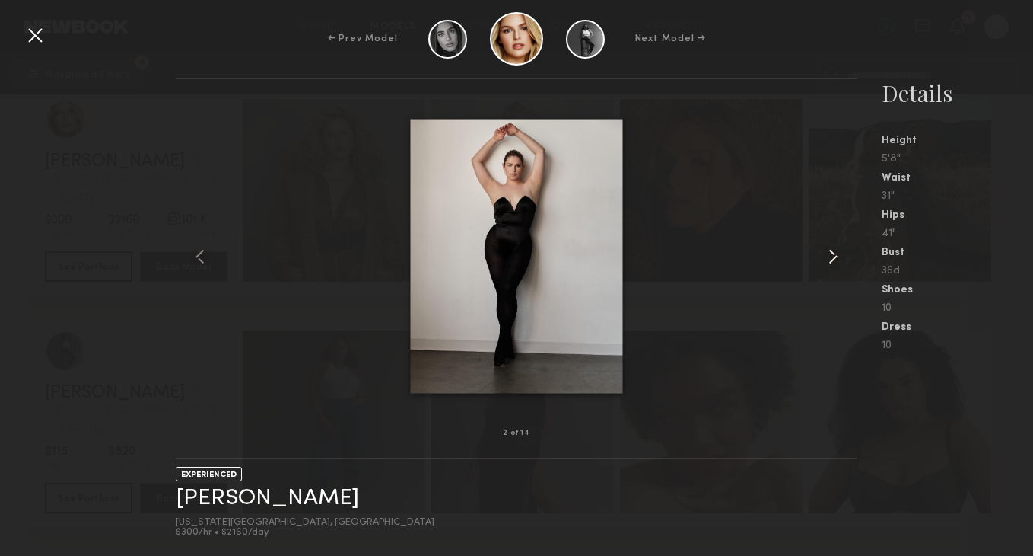
click at [832, 254] on common-icon at bounding box center [833, 256] width 24 height 24
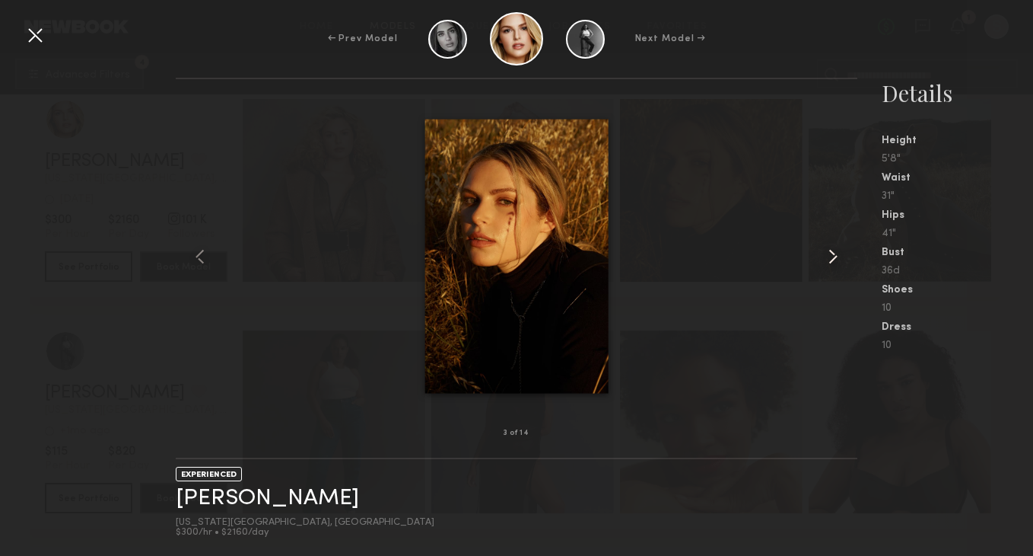
click at [830, 251] on common-icon at bounding box center [833, 256] width 24 height 24
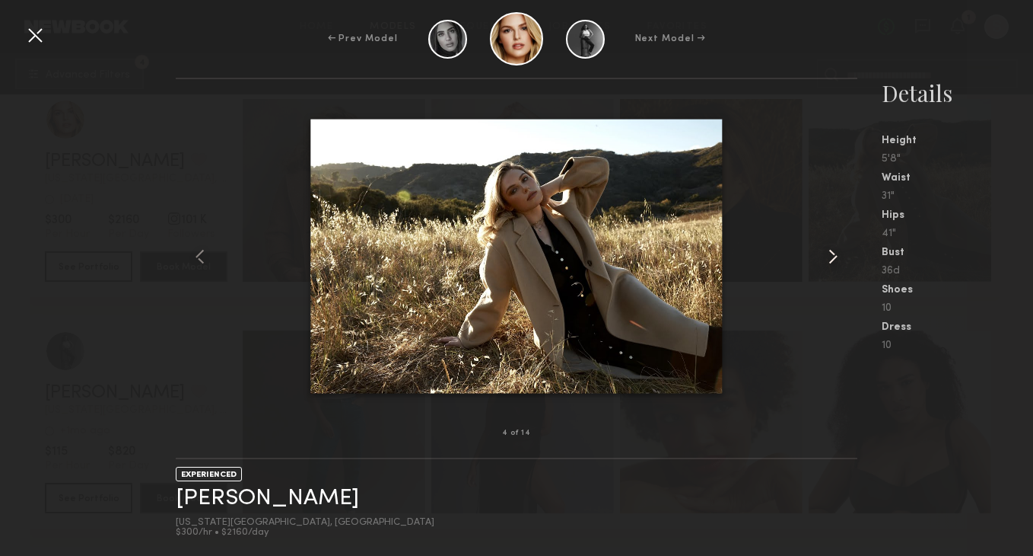
click at [830, 251] on common-icon at bounding box center [833, 256] width 24 height 24
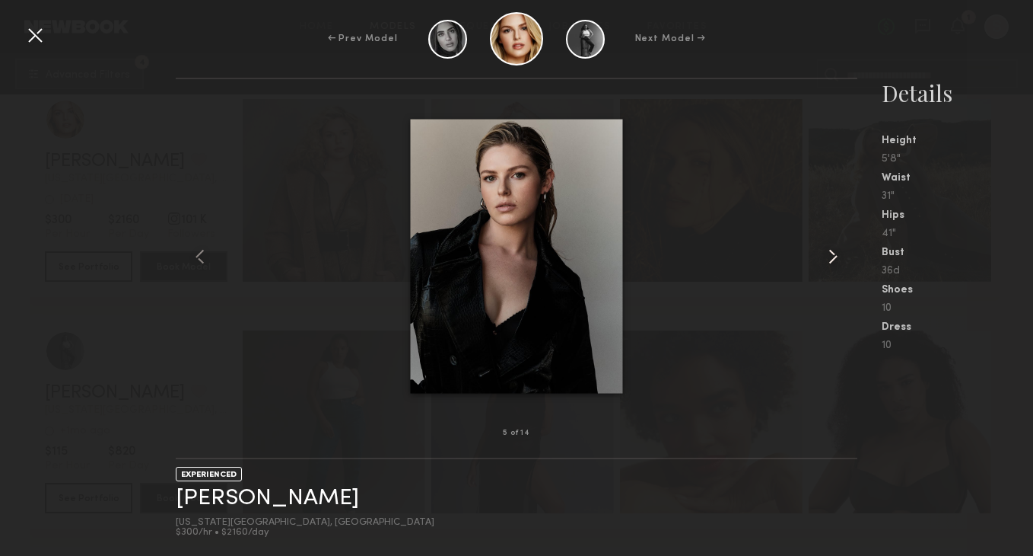
click at [826, 257] on common-icon at bounding box center [833, 256] width 24 height 24
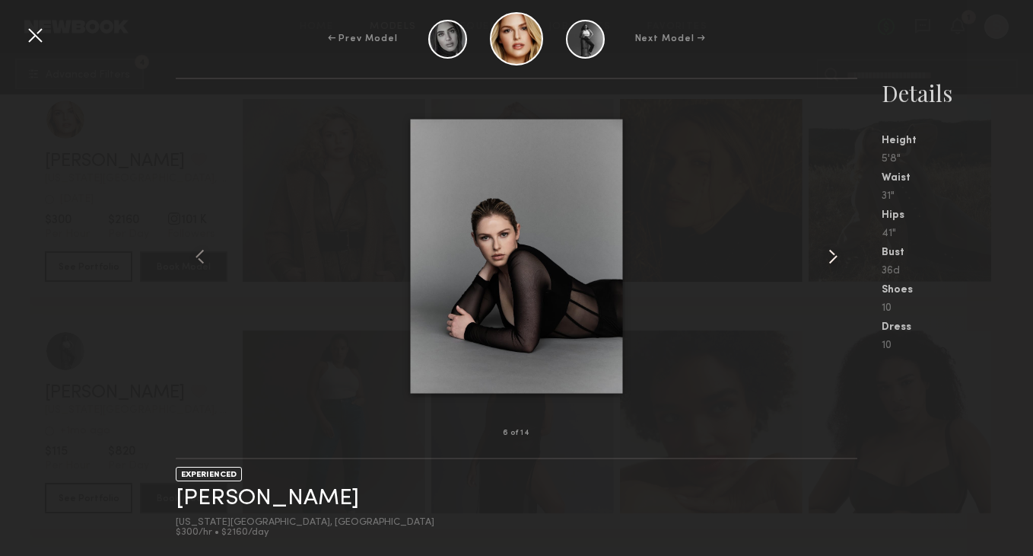
click at [833, 260] on common-icon at bounding box center [833, 256] width 24 height 24
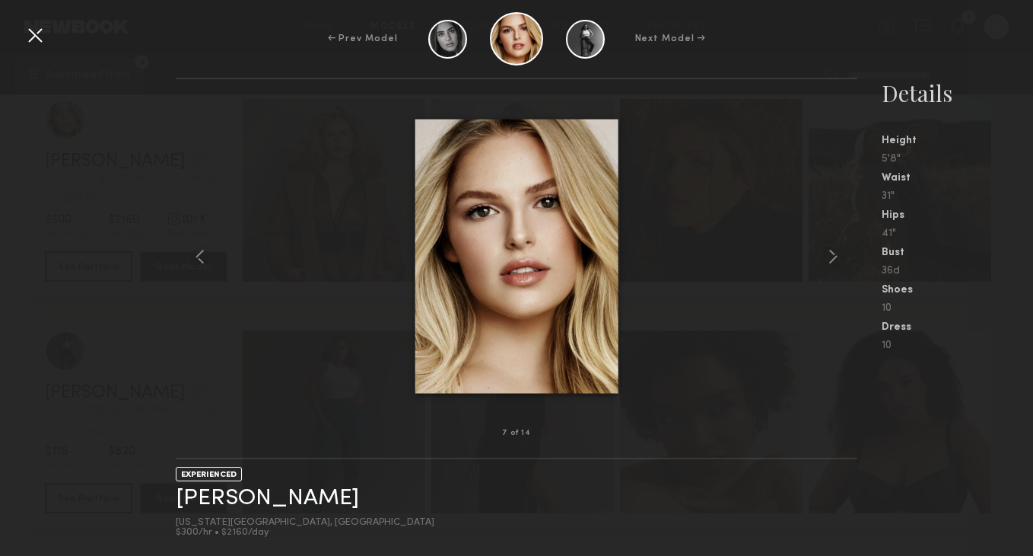
click at [32, 37] on div at bounding box center [35, 35] width 24 height 24
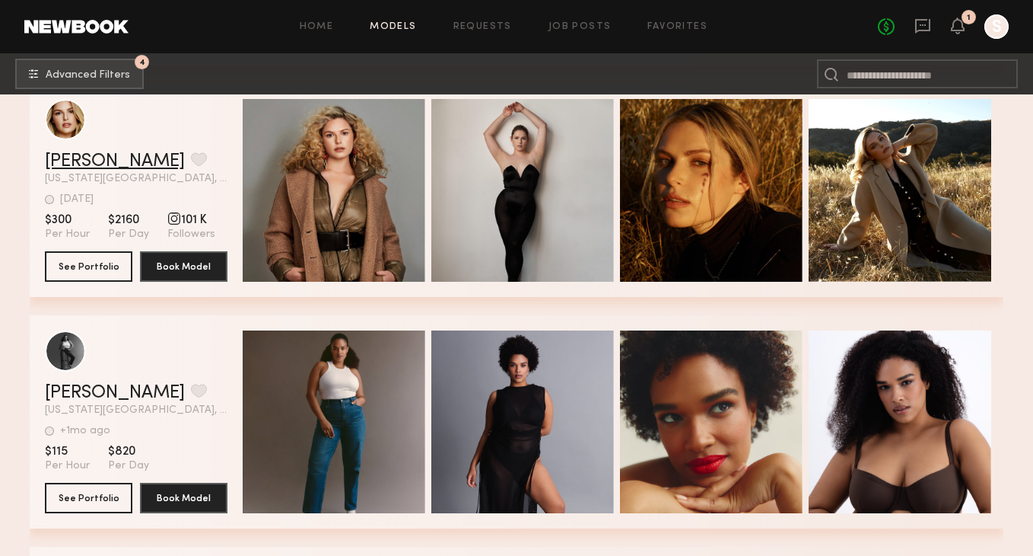
click at [116, 161] on link "Chelsea L." at bounding box center [115, 161] width 140 height 18
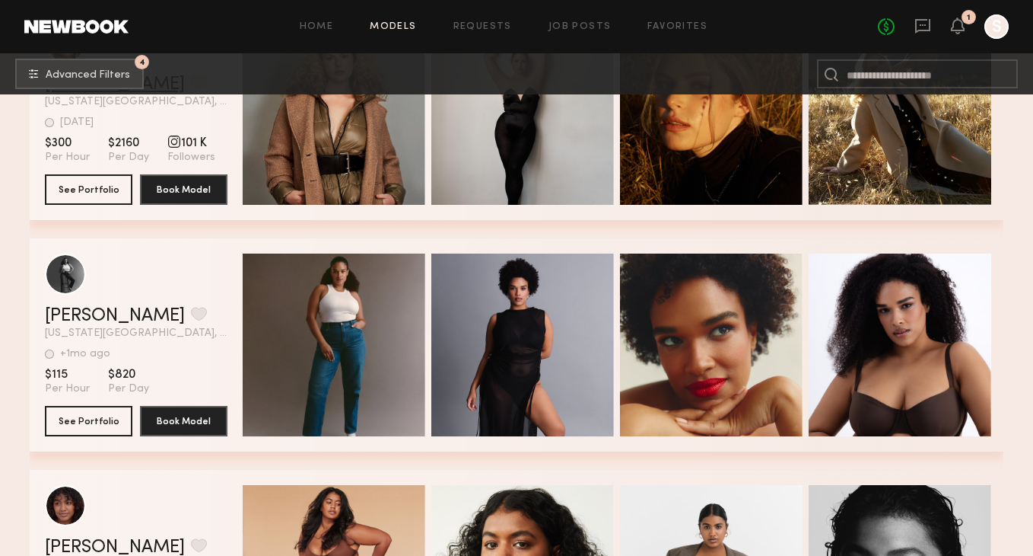
scroll to position [1205, 0]
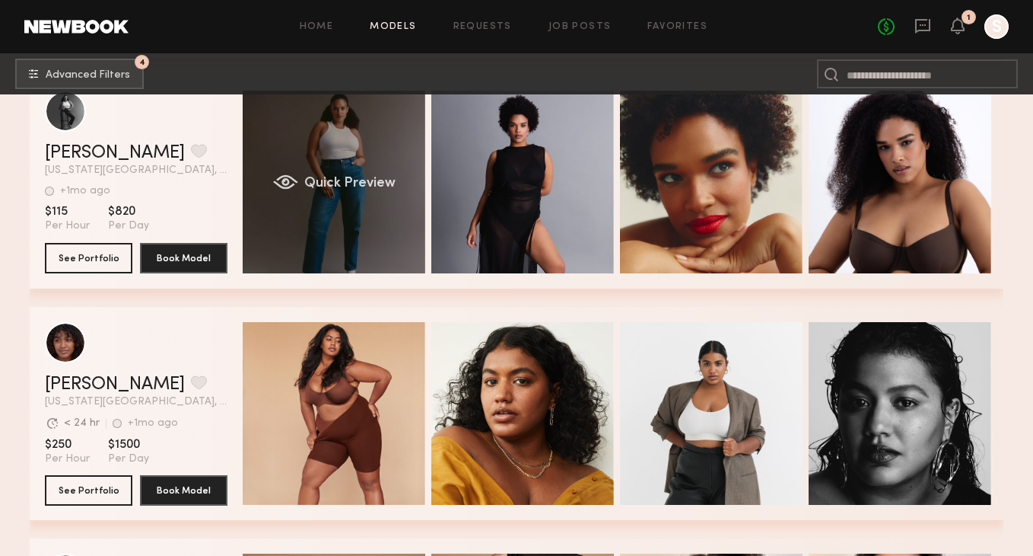
click at [349, 177] on span "Quick Preview" at bounding box center [349, 184] width 91 height 14
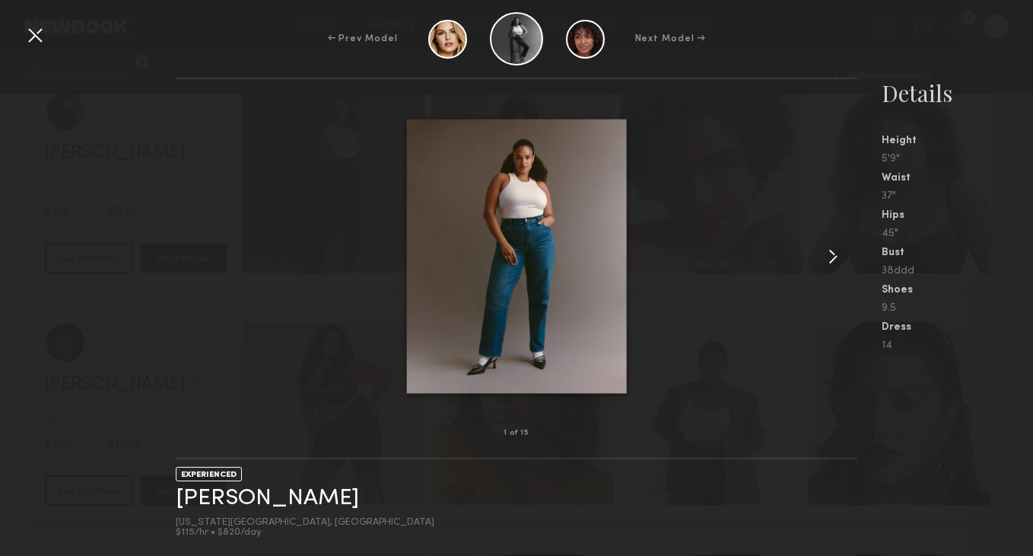
click at [835, 255] on common-icon at bounding box center [833, 256] width 24 height 24
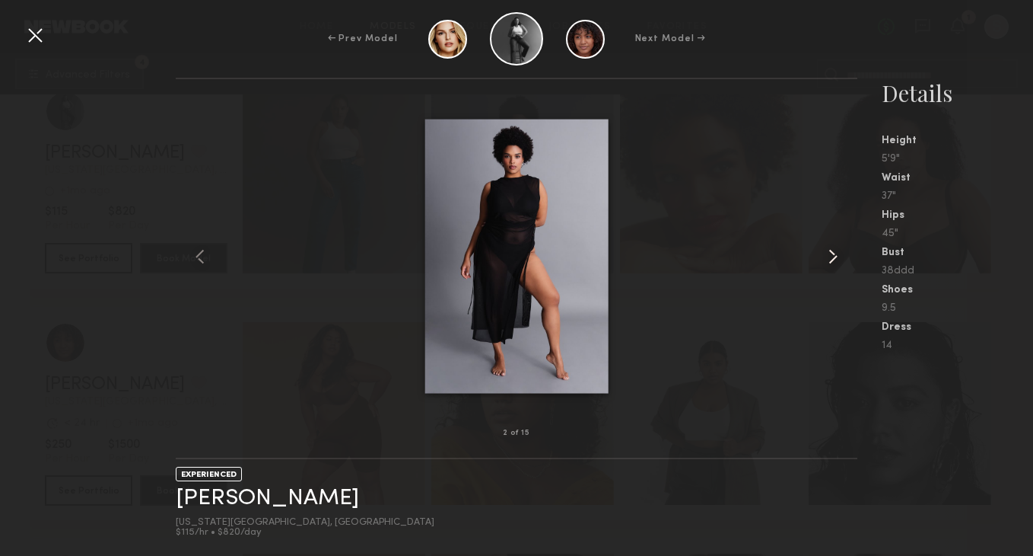
click at [842, 263] on common-icon at bounding box center [833, 256] width 24 height 24
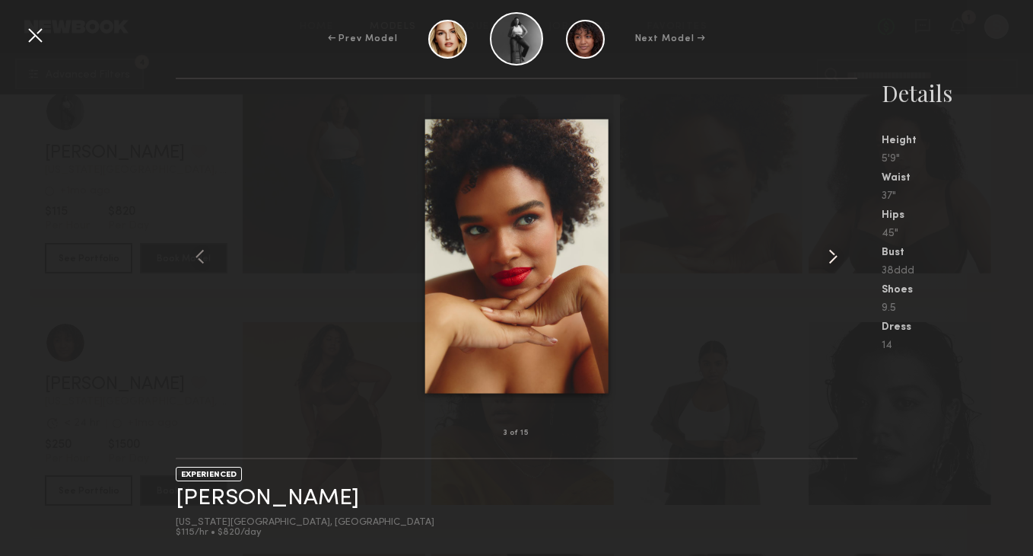
click at [842, 263] on common-icon at bounding box center [833, 256] width 24 height 24
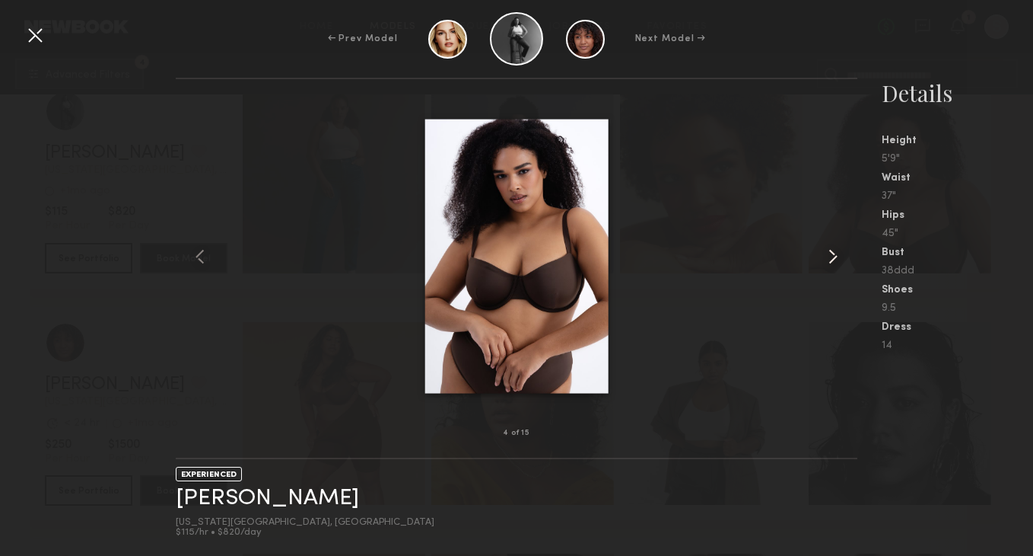
click at [827, 258] on common-icon at bounding box center [833, 256] width 24 height 24
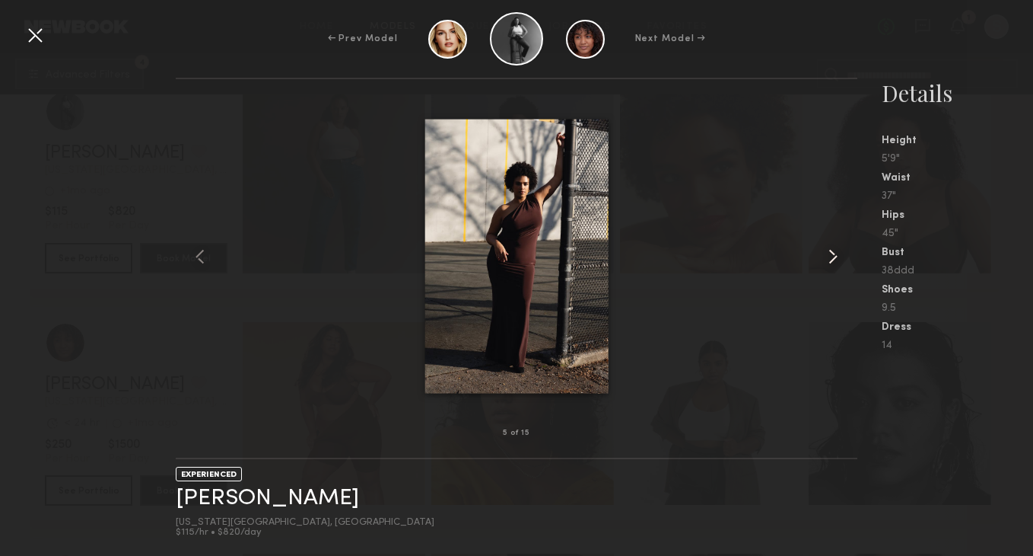
click at [827, 258] on common-icon at bounding box center [833, 256] width 24 height 24
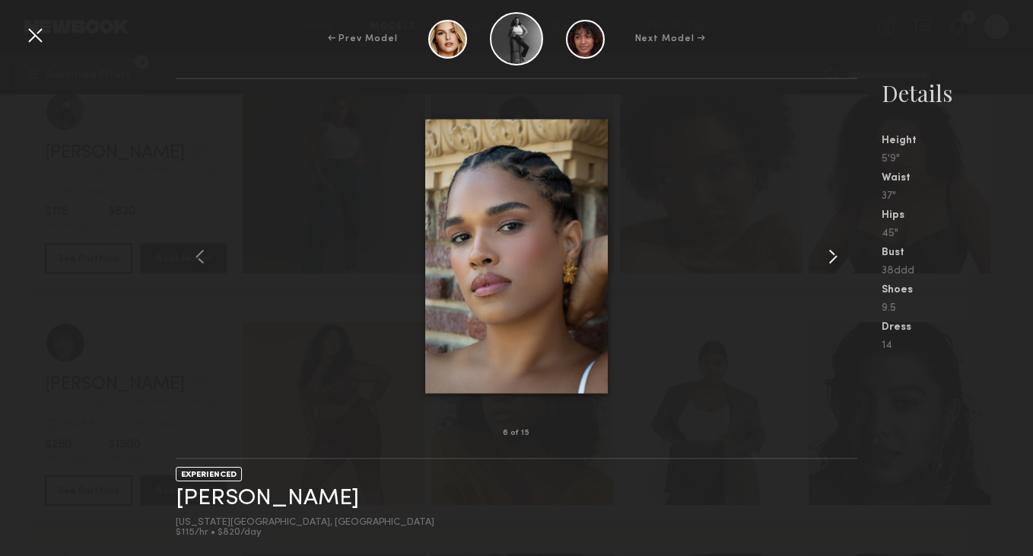
click at [827, 258] on common-icon at bounding box center [833, 256] width 24 height 24
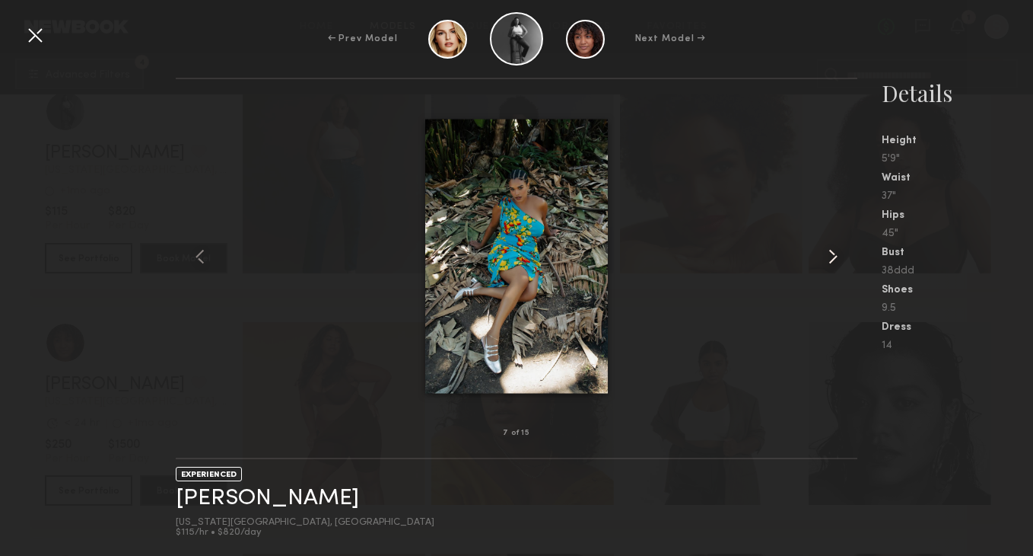
click at [827, 258] on common-icon at bounding box center [833, 256] width 24 height 24
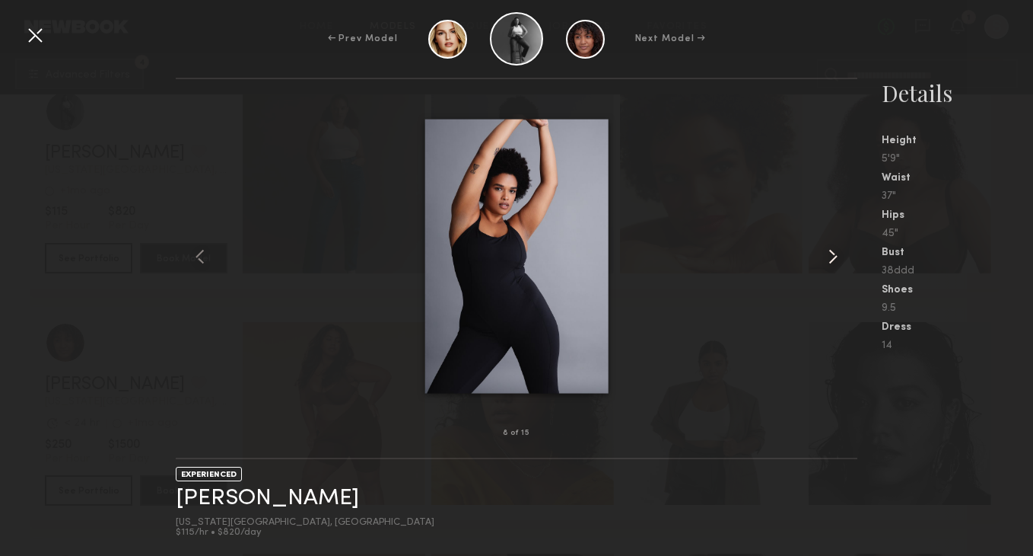
click at [827, 258] on common-icon at bounding box center [833, 256] width 24 height 24
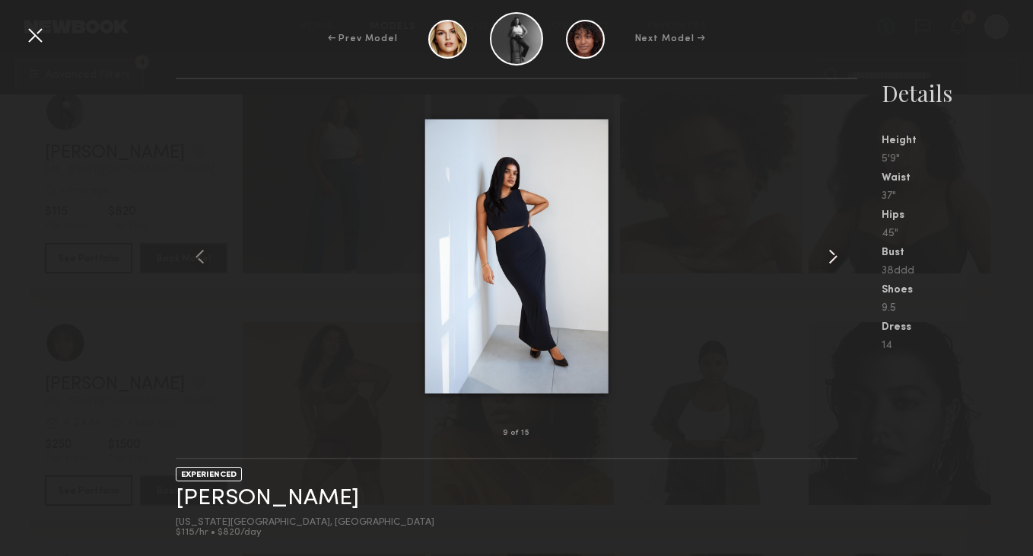
click at [827, 258] on common-icon at bounding box center [833, 256] width 24 height 24
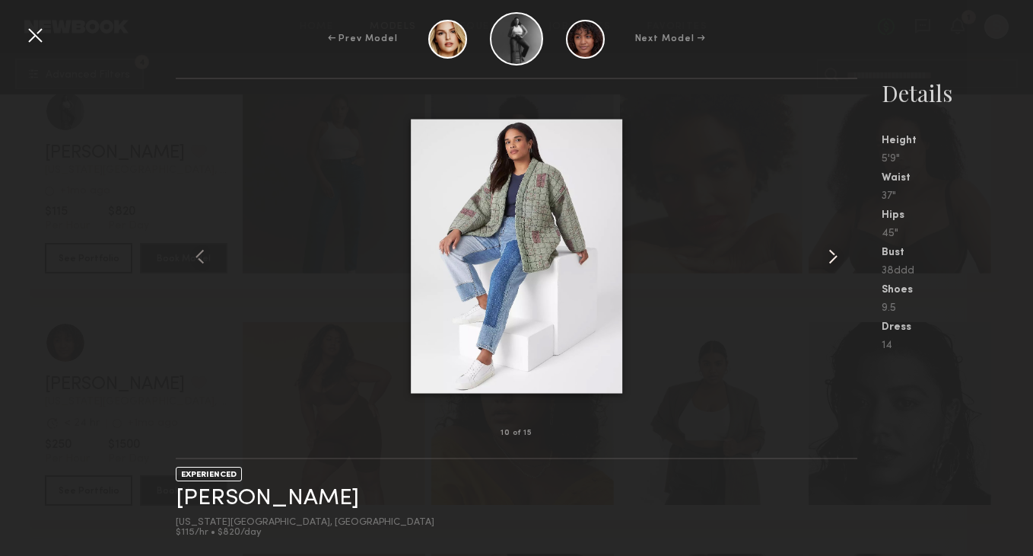
click at [827, 258] on common-icon at bounding box center [833, 256] width 24 height 24
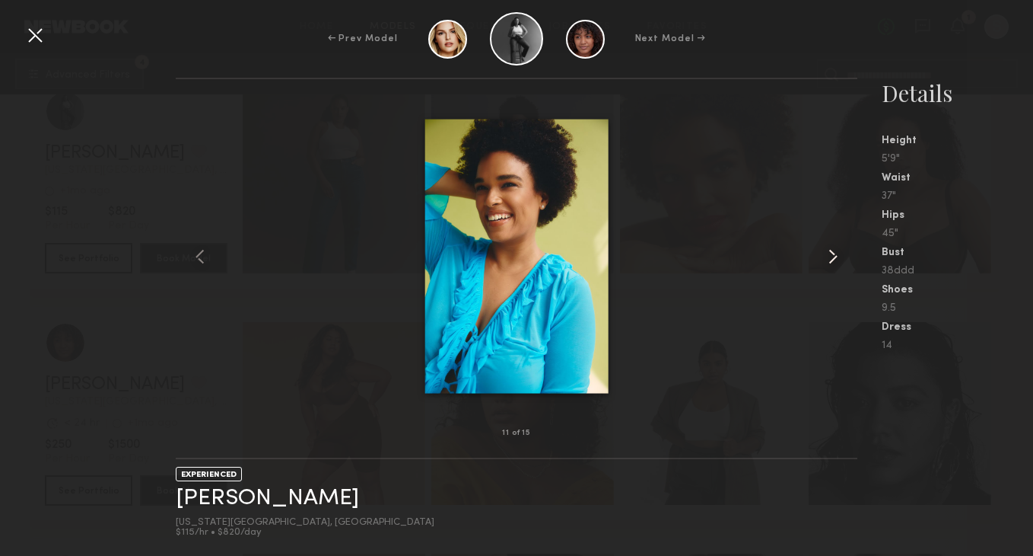
click at [827, 258] on common-icon at bounding box center [833, 256] width 24 height 24
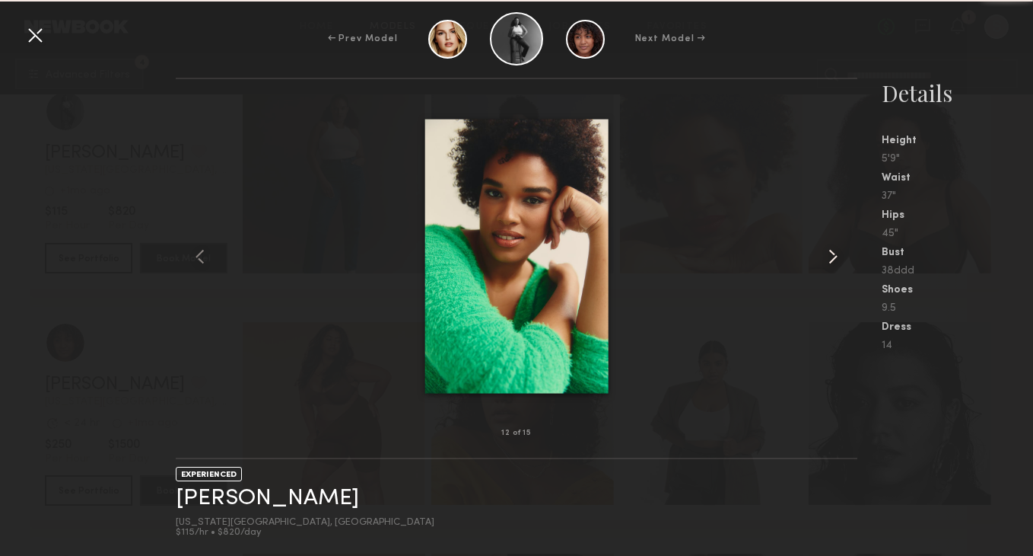
click at [827, 258] on common-icon at bounding box center [833, 256] width 24 height 24
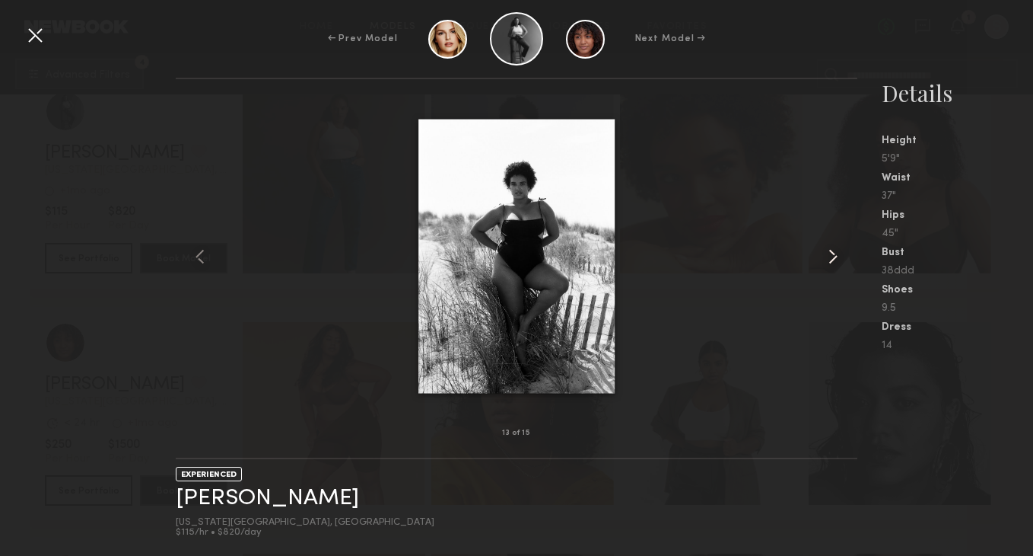
click at [836, 258] on common-icon at bounding box center [833, 256] width 24 height 24
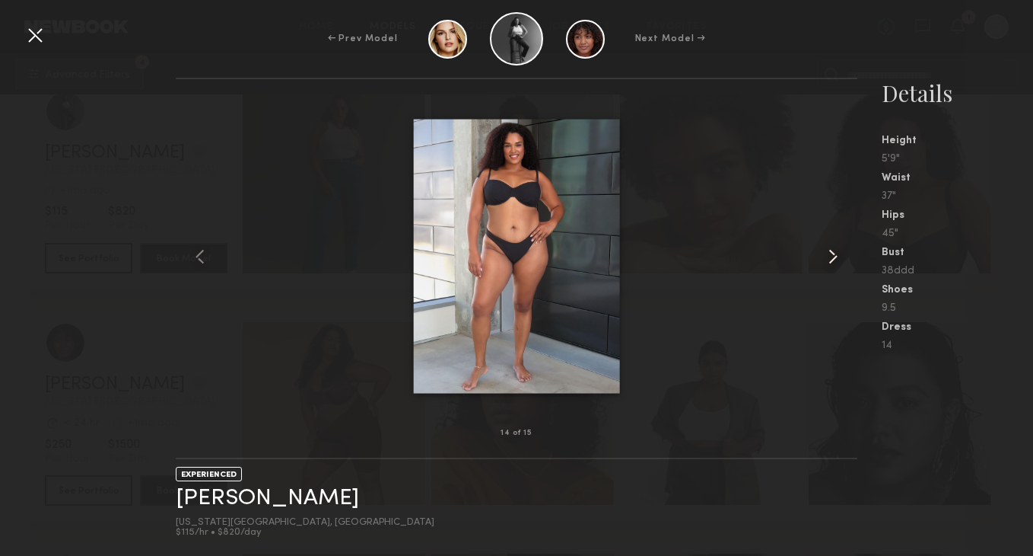
click at [830, 260] on common-icon at bounding box center [833, 256] width 24 height 24
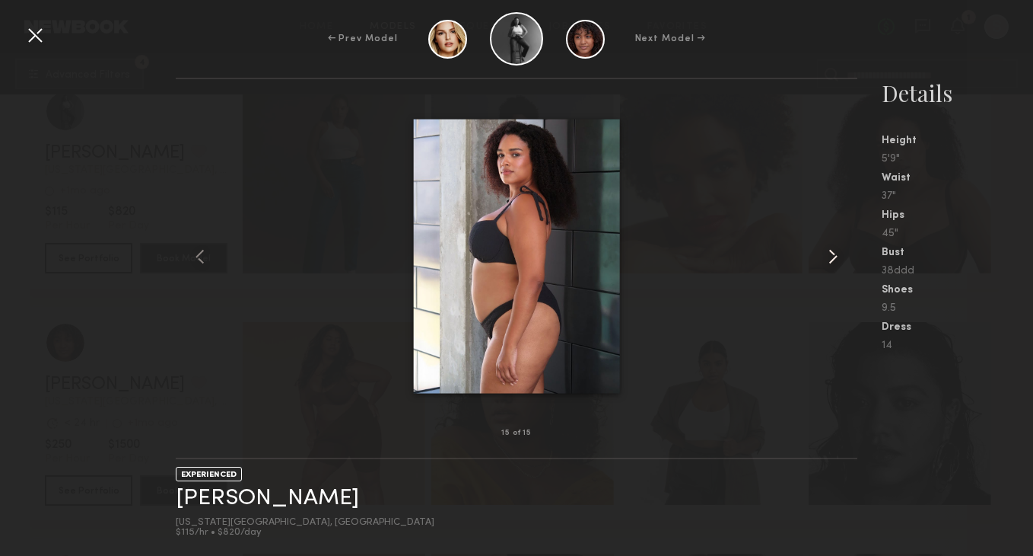
click at [826, 257] on common-icon at bounding box center [833, 256] width 24 height 24
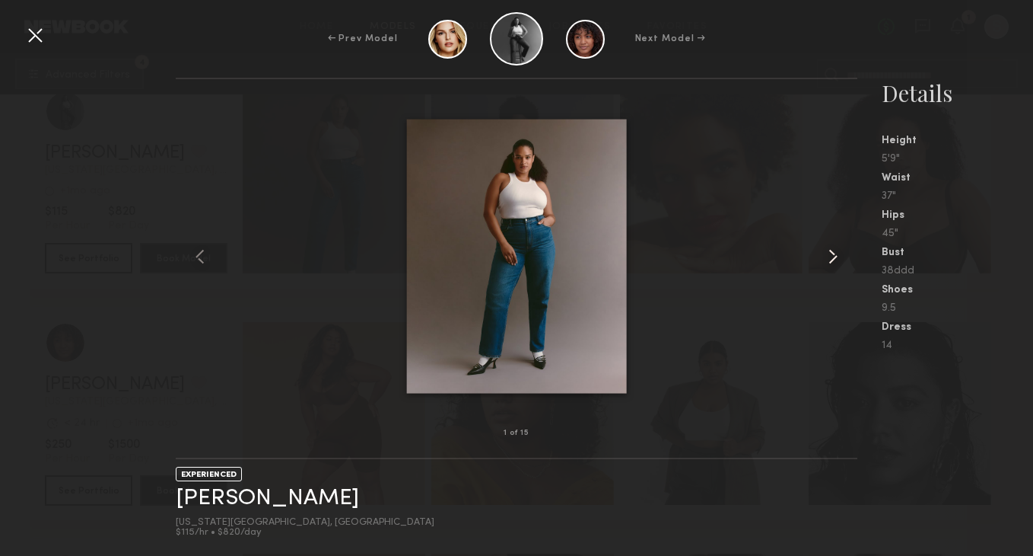
click at [826, 257] on common-icon at bounding box center [833, 256] width 24 height 24
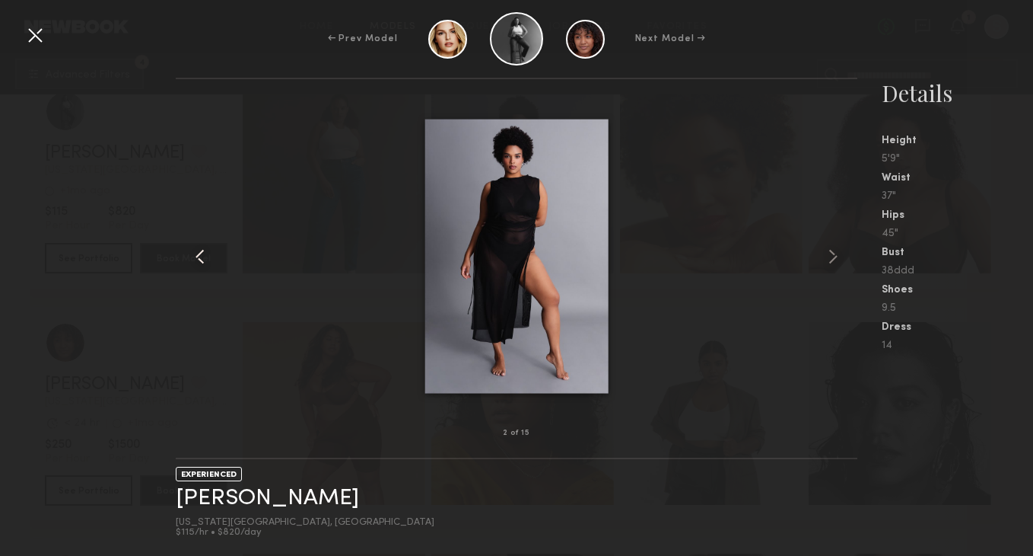
click at [204, 254] on common-icon at bounding box center [200, 256] width 24 height 24
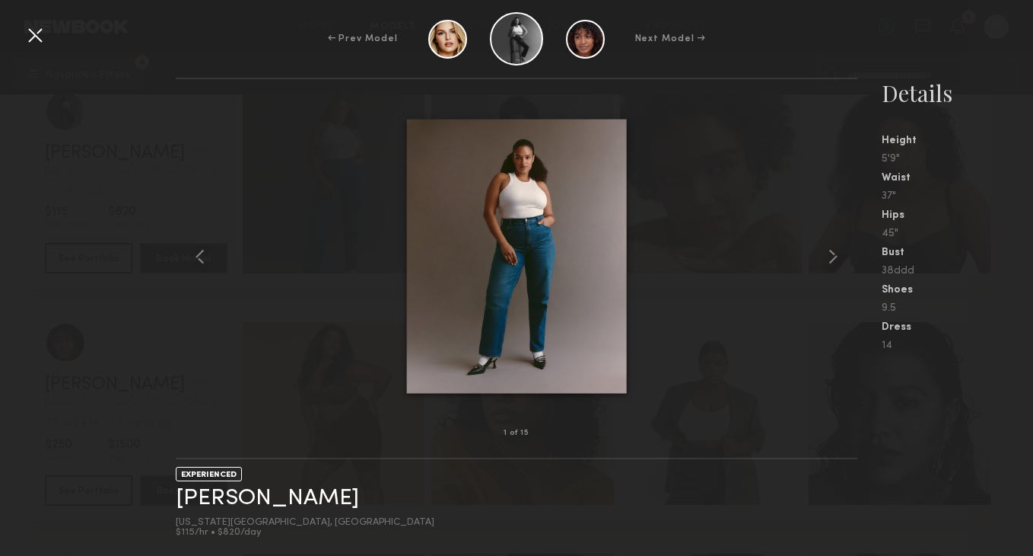
click at [40, 40] on div at bounding box center [35, 35] width 24 height 24
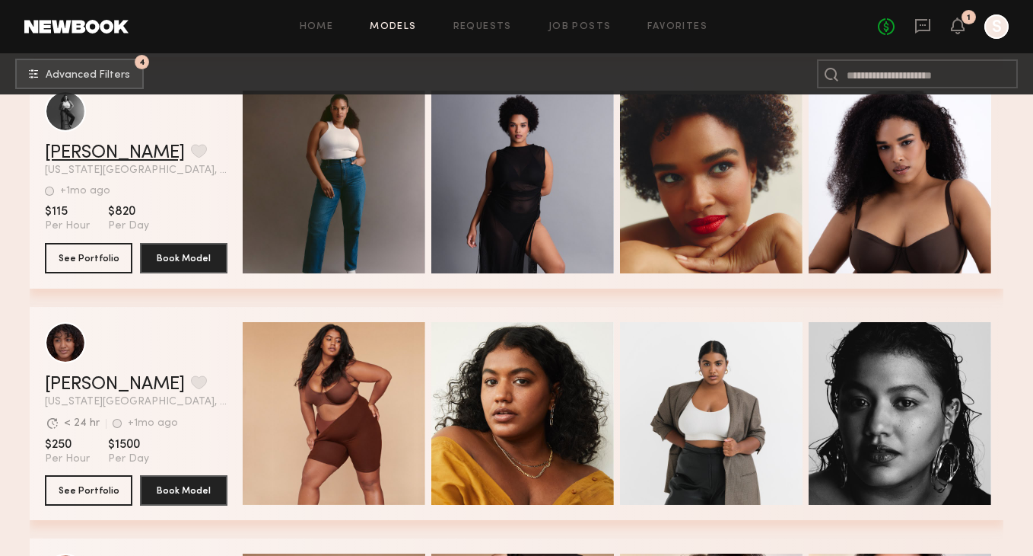
click at [126, 153] on link "Crisdanil H." at bounding box center [115, 153] width 140 height 18
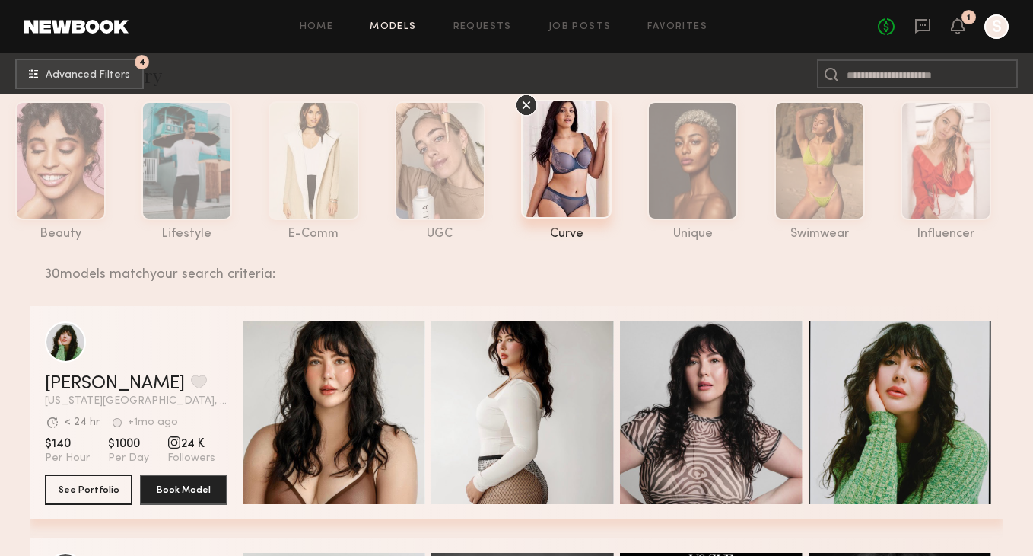
scroll to position [50, 0]
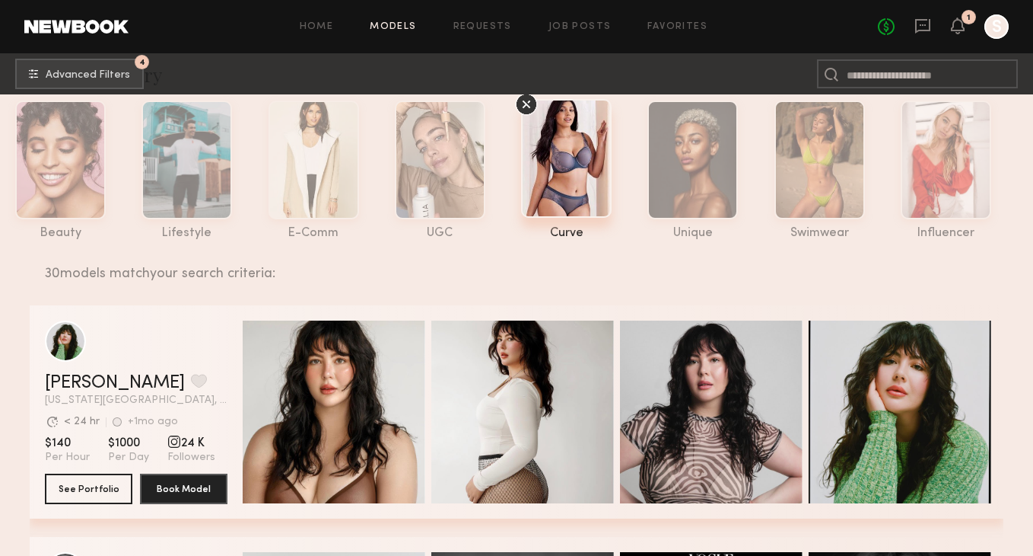
click at [817, 274] on div "30 models match your search criteria:" at bounding box center [518, 265] width 947 height 32
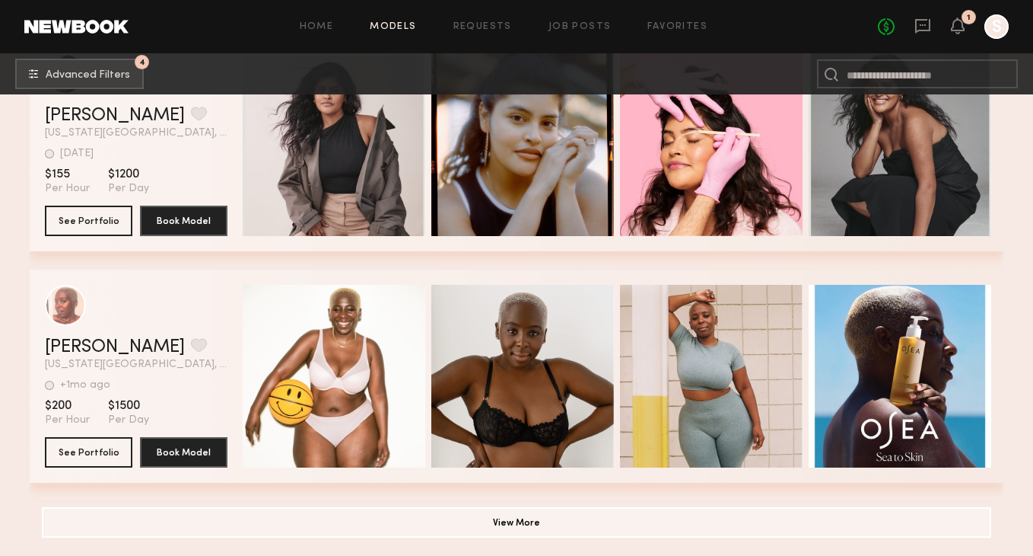
scroll to position [2569, 0]
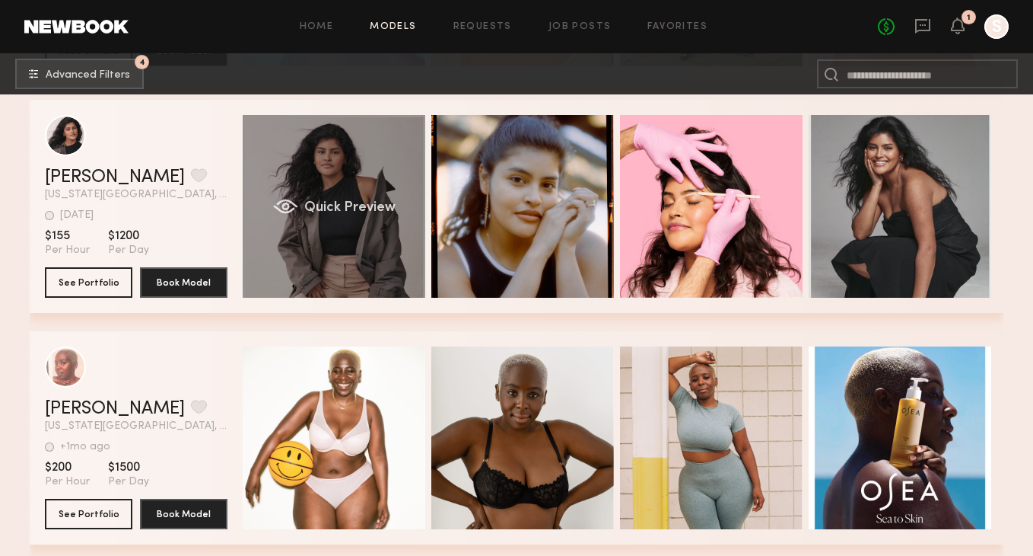
click at [261, 174] on div "Quick Preview" at bounding box center [334, 206] width 183 height 183
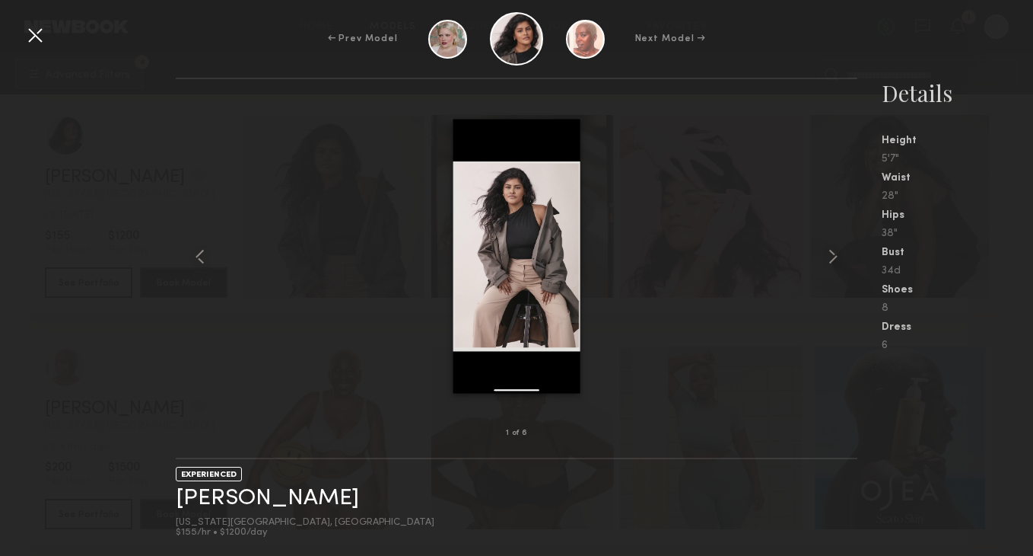
click at [814, 269] on div at bounding box center [517, 256] width 682 height 305
click at [834, 263] on common-icon at bounding box center [833, 256] width 24 height 24
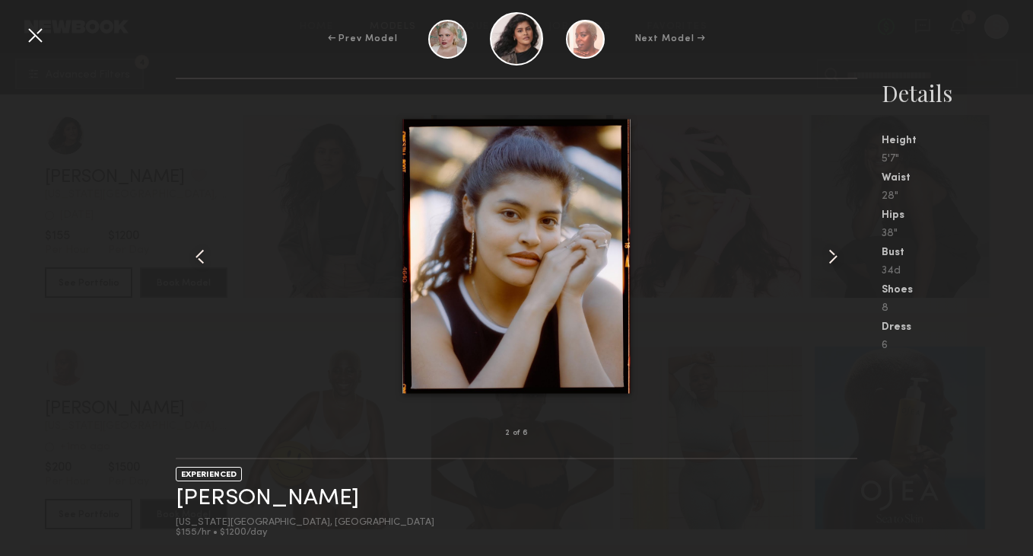
click at [834, 263] on common-icon at bounding box center [833, 256] width 24 height 24
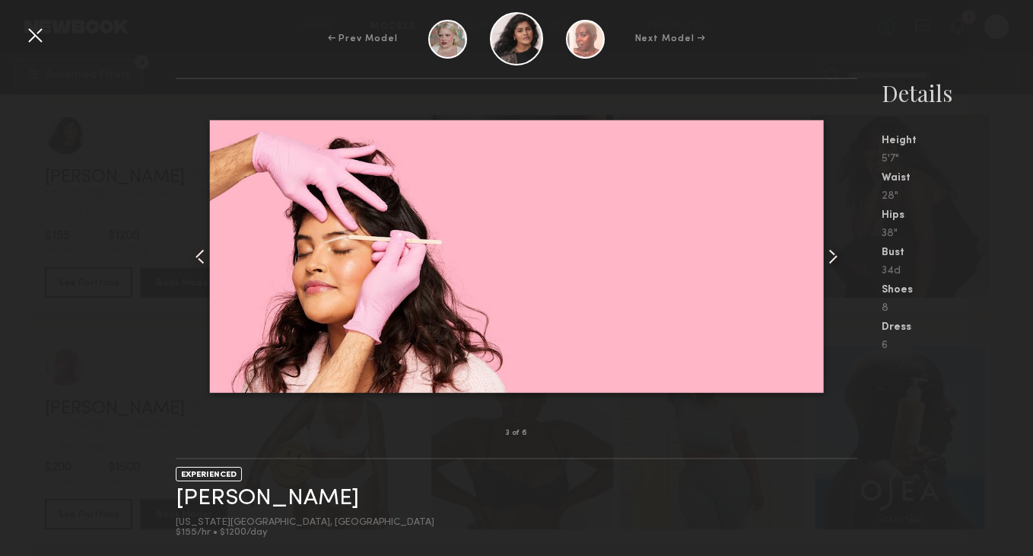
click at [834, 263] on common-icon at bounding box center [833, 256] width 24 height 24
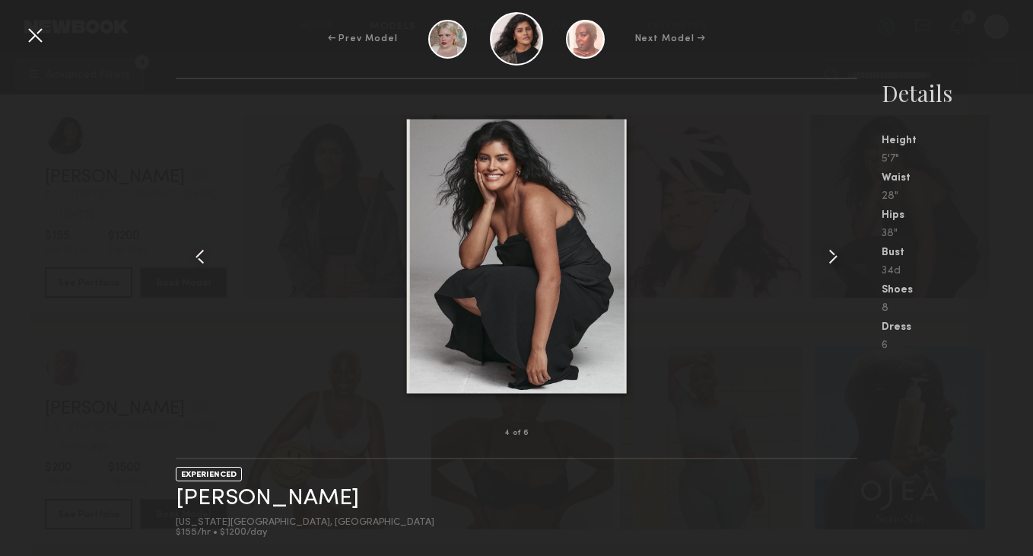
click at [834, 263] on common-icon at bounding box center [833, 256] width 24 height 24
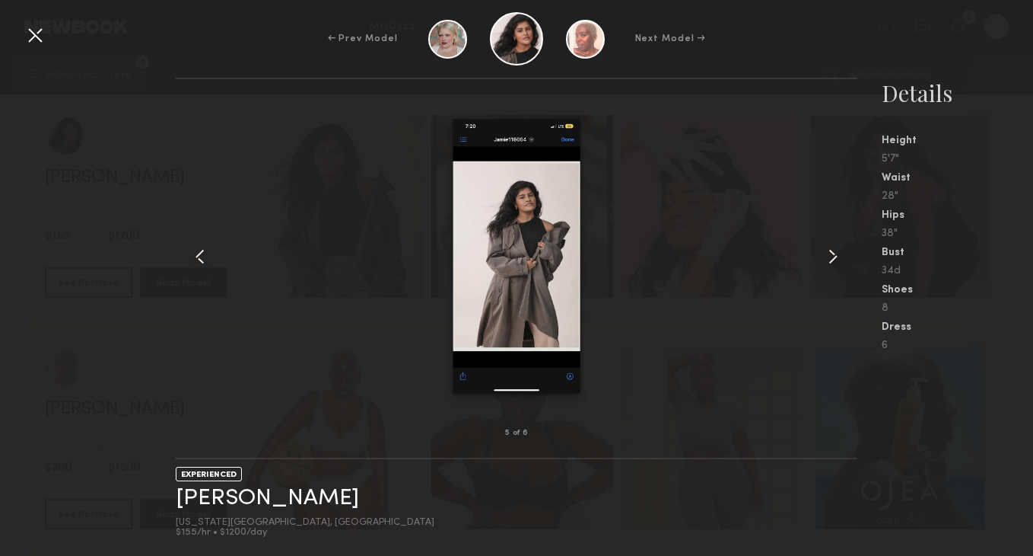
click at [19, 30] on div "← Prev Model Next Model →" at bounding box center [516, 38] width 1033 height 53
click at [33, 33] on div at bounding box center [35, 35] width 24 height 24
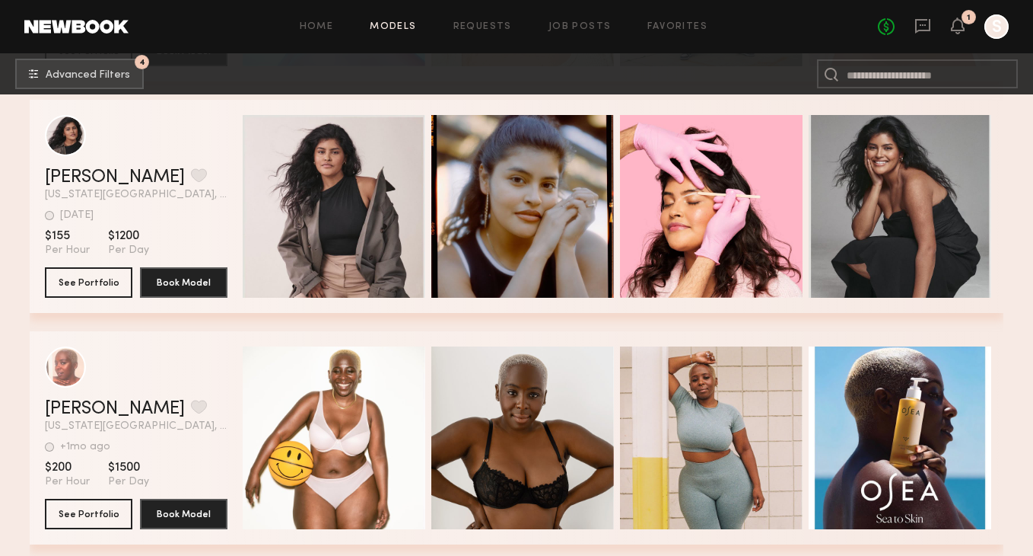
scroll to position [2631, 0]
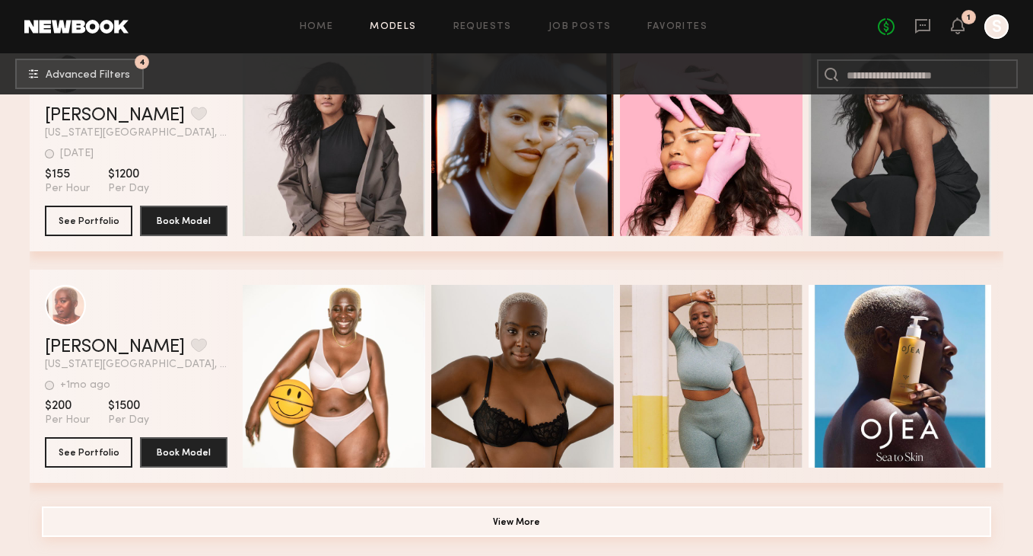
click at [547, 527] on button "View More" at bounding box center [517, 521] width 950 height 30
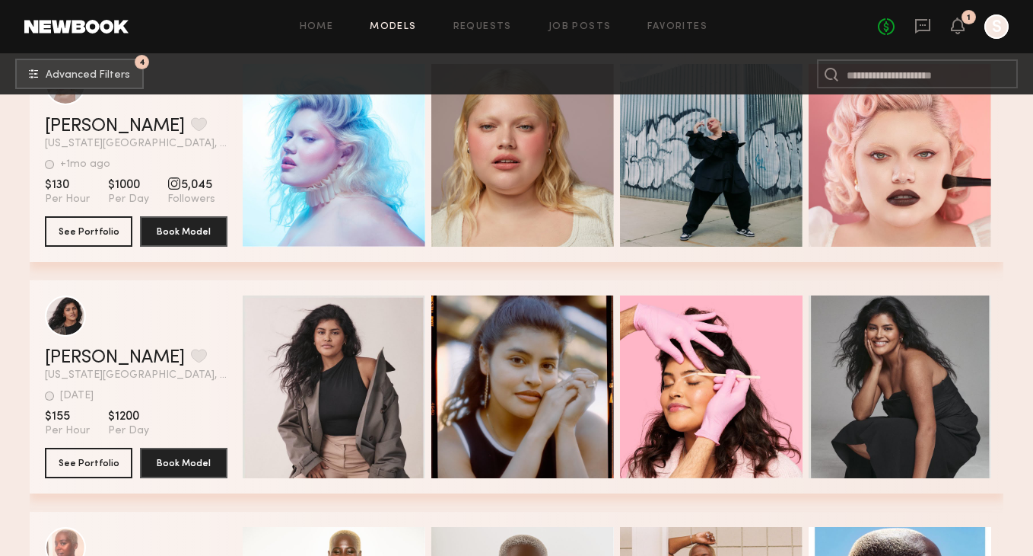
scroll to position [1912, 0]
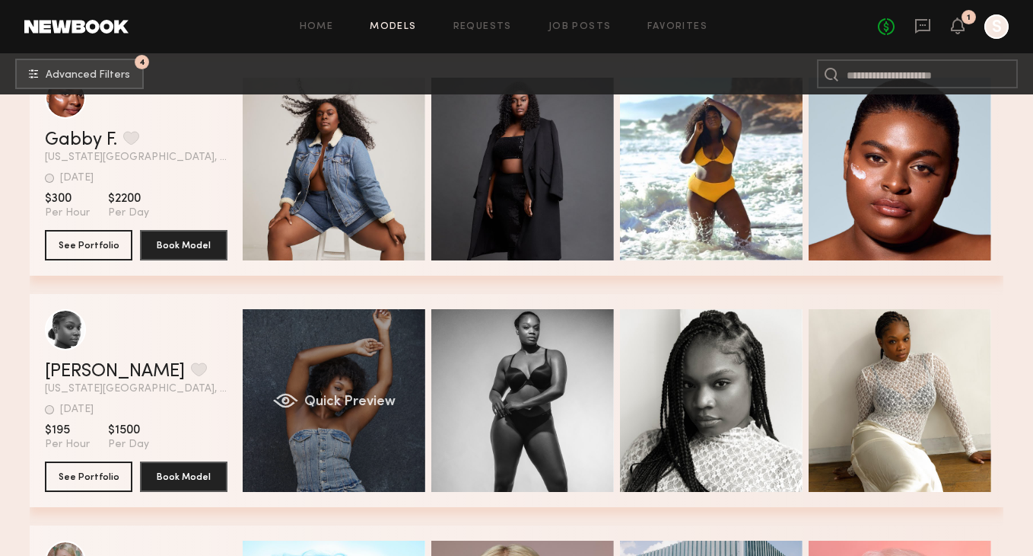
click at [397, 386] on div "Quick Preview" at bounding box center [334, 400] width 183 height 183
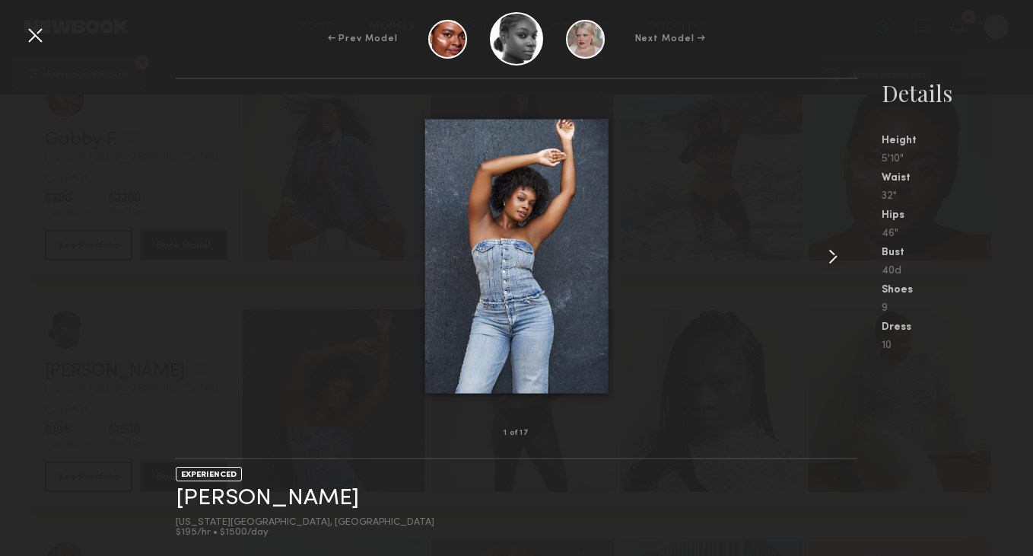
click at [823, 255] on common-icon at bounding box center [833, 256] width 24 height 24
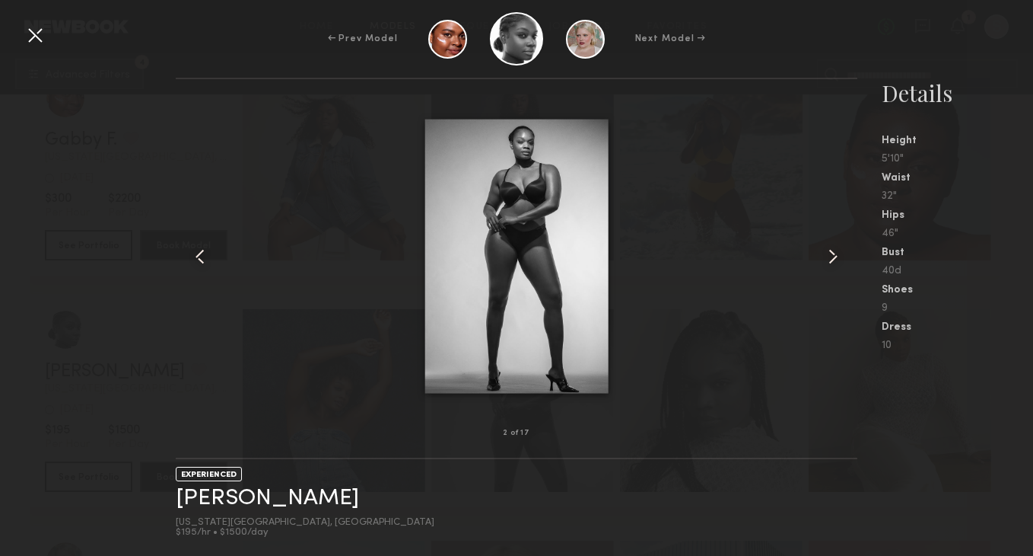
click at [823, 255] on common-icon at bounding box center [833, 256] width 24 height 24
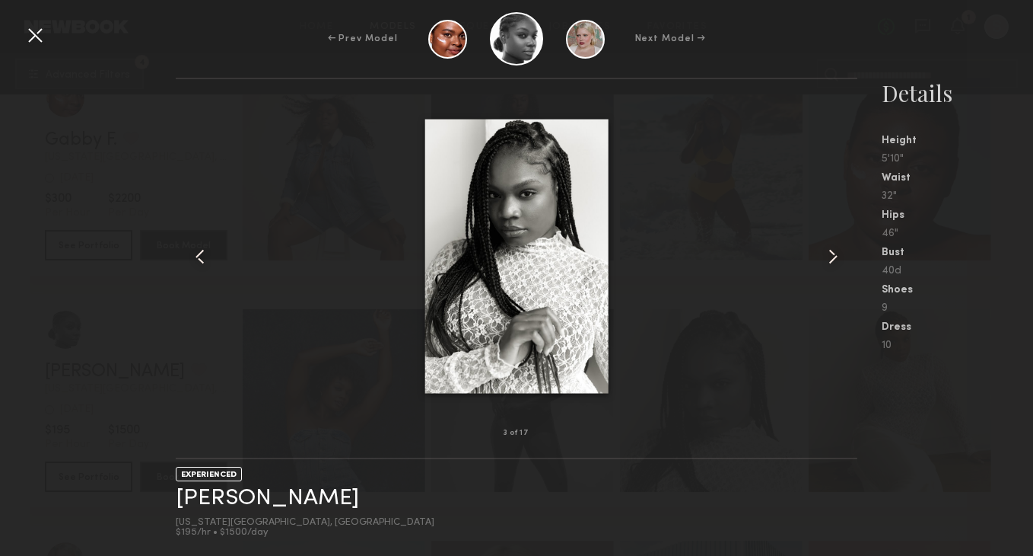
click at [205, 249] on common-icon at bounding box center [200, 256] width 24 height 24
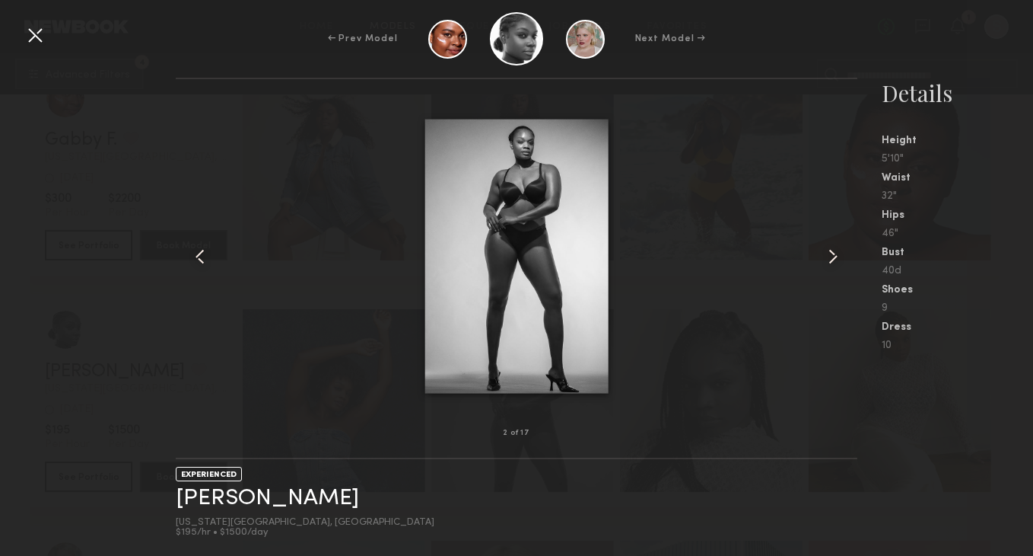
click at [834, 256] on common-icon at bounding box center [833, 256] width 24 height 24
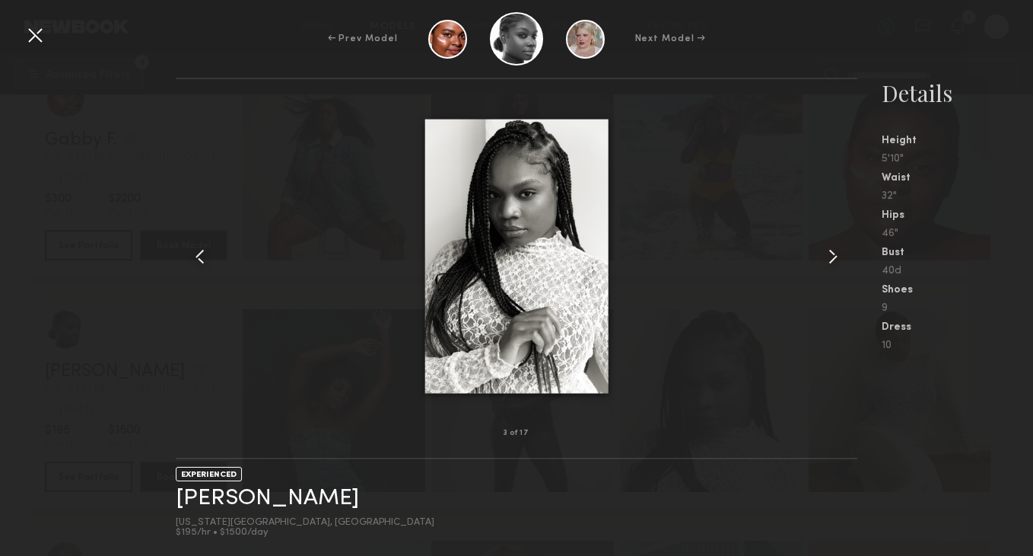
click at [834, 256] on common-icon at bounding box center [833, 256] width 24 height 24
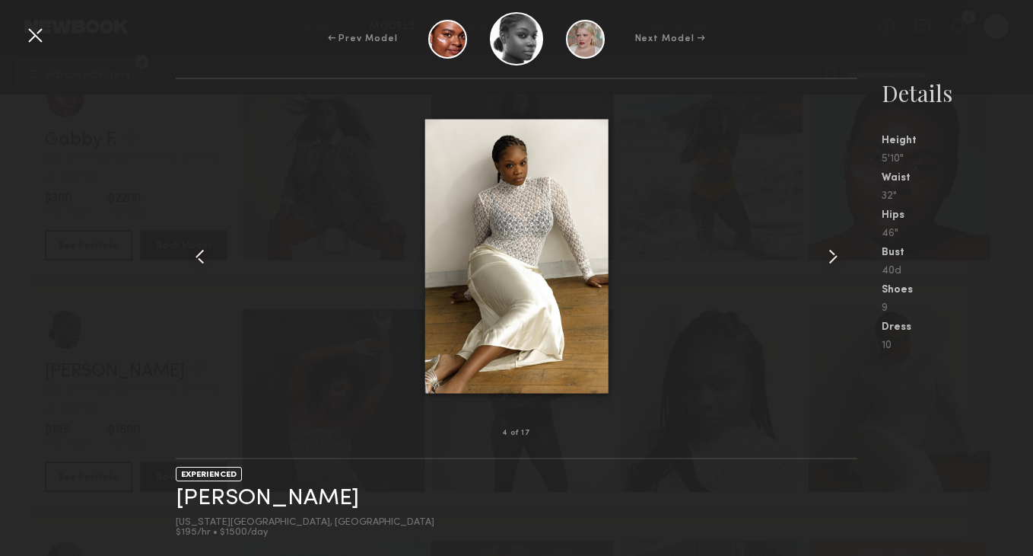
click at [834, 256] on common-icon at bounding box center [833, 256] width 24 height 24
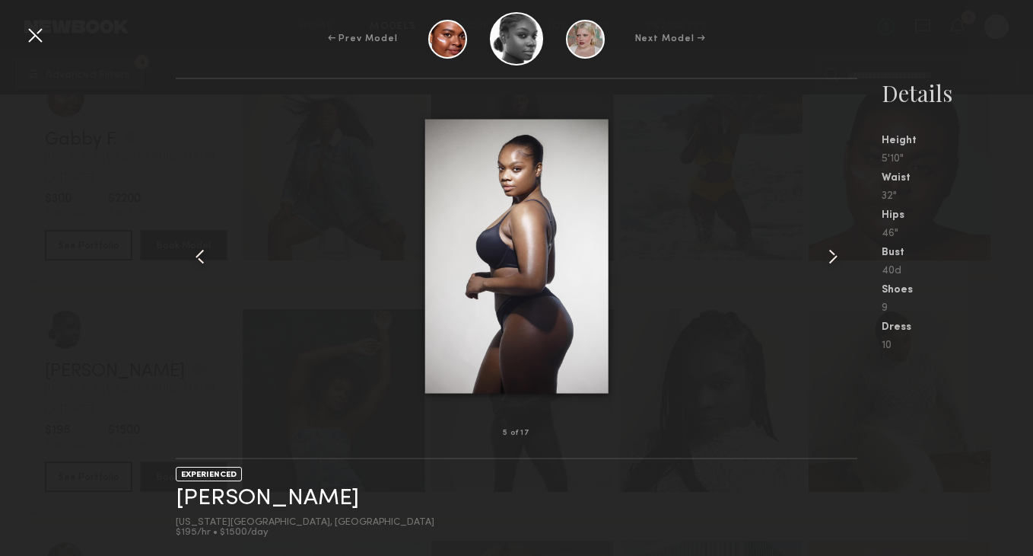
click at [834, 256] on common-icon at bounding box center [833, 256] width 24 height 24
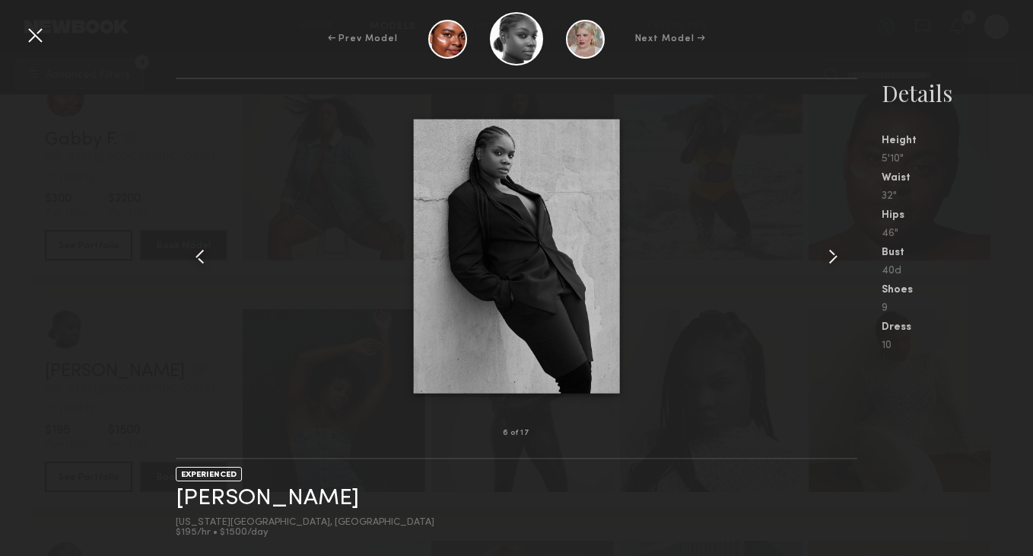
click at [834, 256] on common-icon at bounding box center [833, 256] width 24 height 24
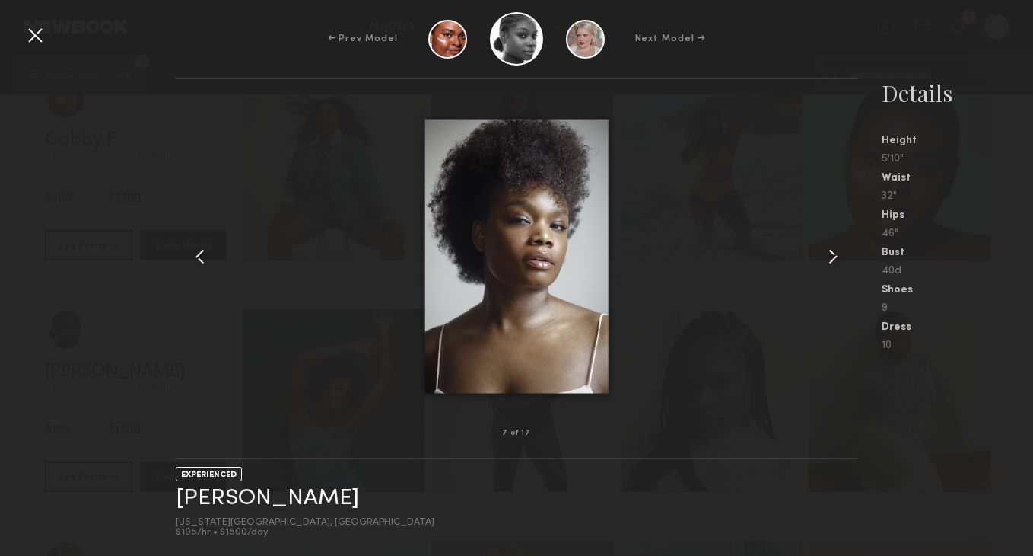
click at [834, 256] on common-icon at bounding box center [833, 256] width 24 height 24
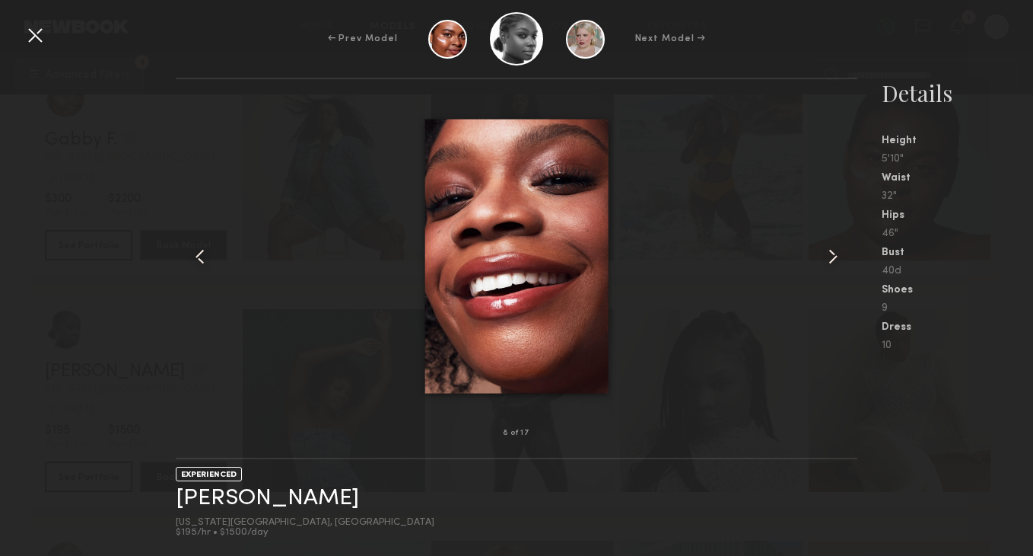
click at [199, 255] on common-icon at bounding box center [200, 256] width 24 height 24
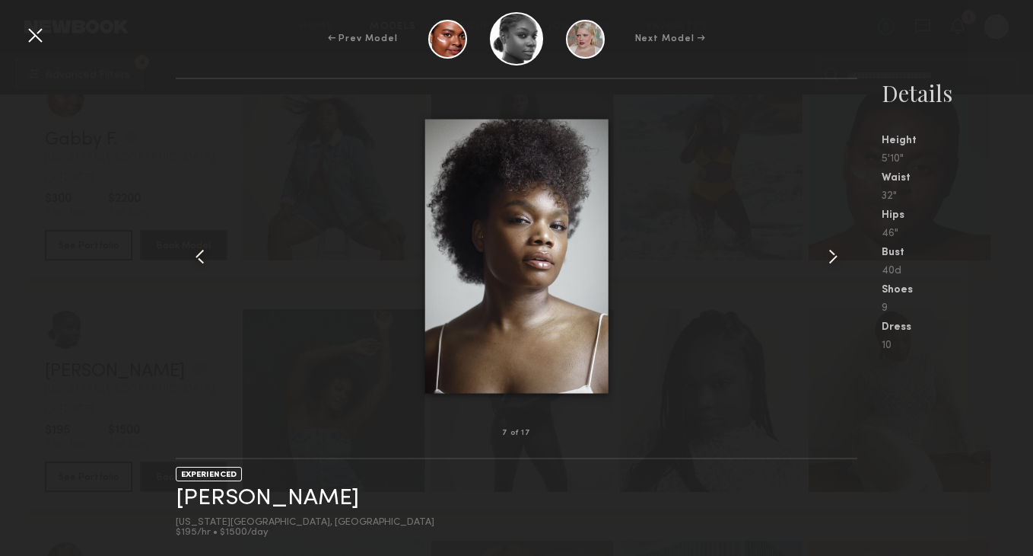
click at [833, 256] on common-icon at bounding box center [833, 256] width 24 height 24
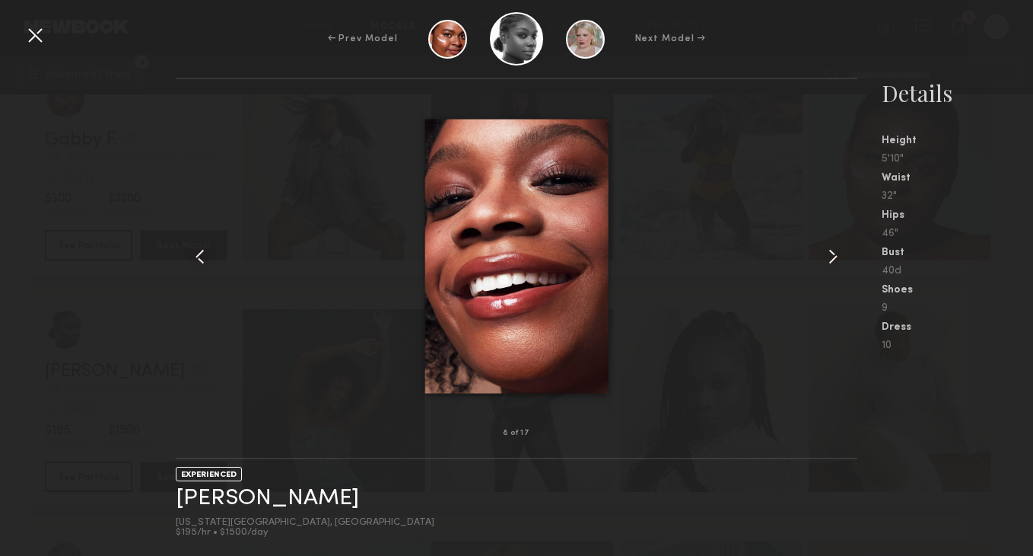
click at [833, 256] on common-icon at bounding box center [833, 256] width 24 height 24
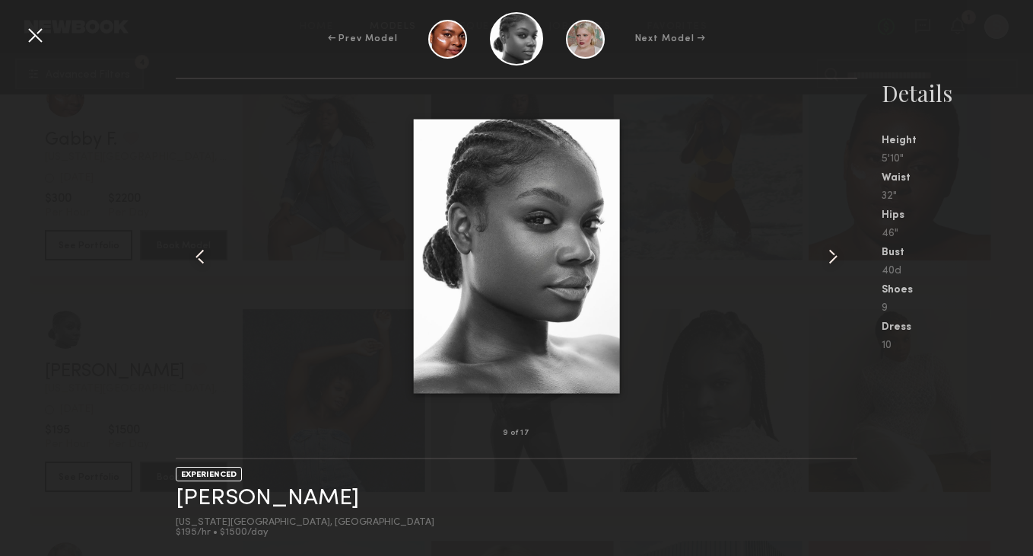
click at [833, 256] on common-icon at bounding box center [833, 256] width 24 height 24
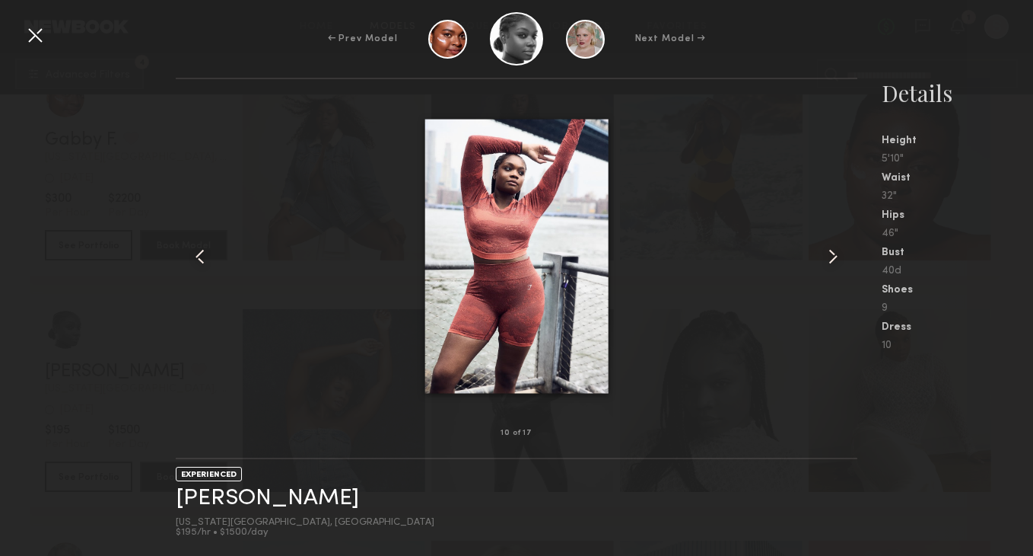
click at [833, 256] on common-icon at bounding box center [833, 256] width 24 height 24
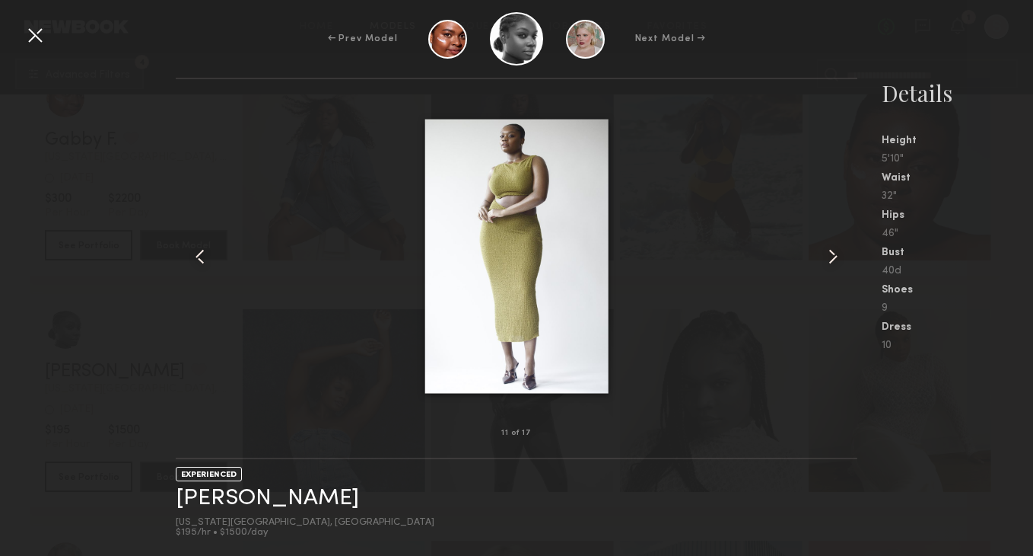
click at [826, 255] on common-icon at bounding box center [833, 256] width 24 height 24
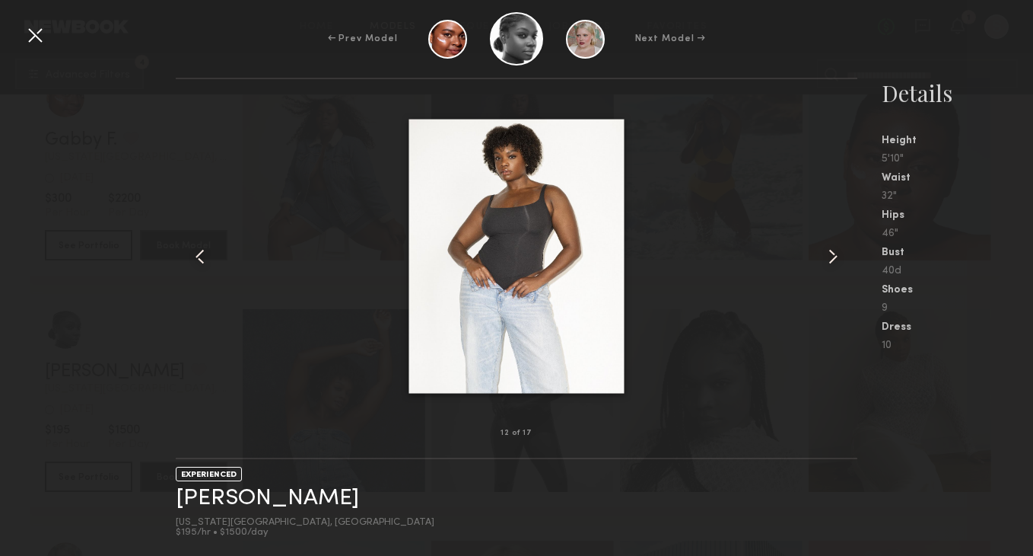
click at [836, 260] on common-icon at bounding box center [833, 256] width 24 height 24
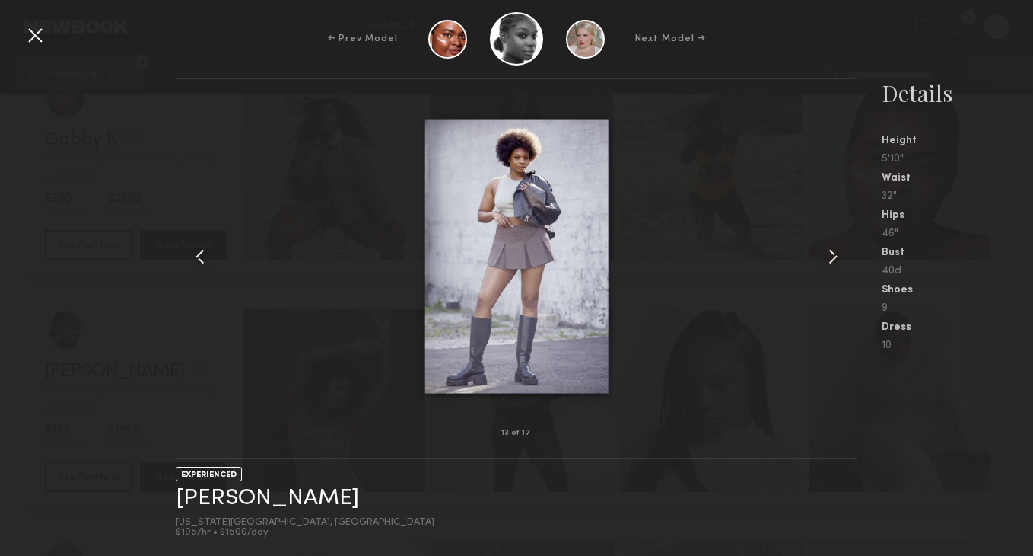
click at [836, 260] on common-icon at bounding box center [833, 256] width 24 height 24
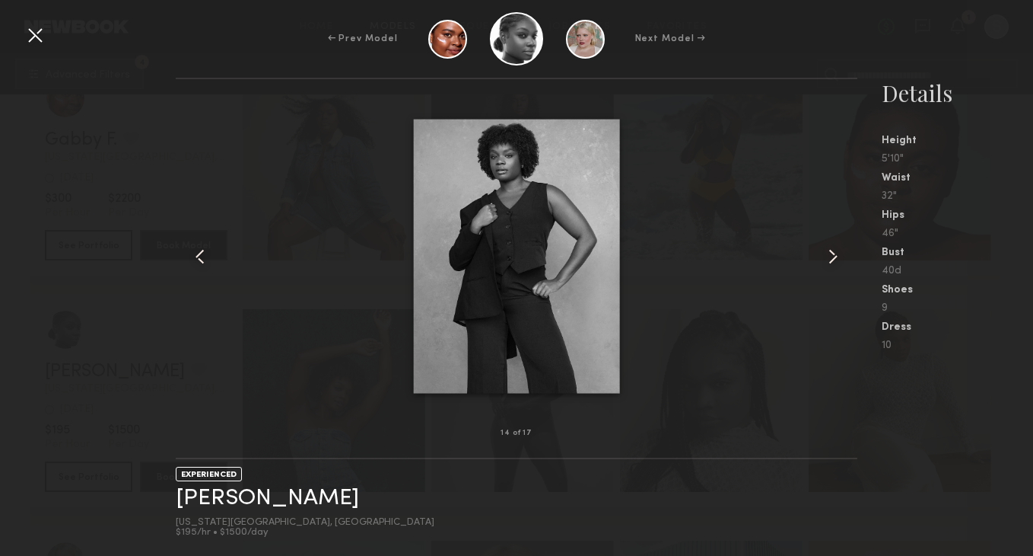
click at [836, 260] on common-icon at bounding box center [833, 256] width 24 height 24
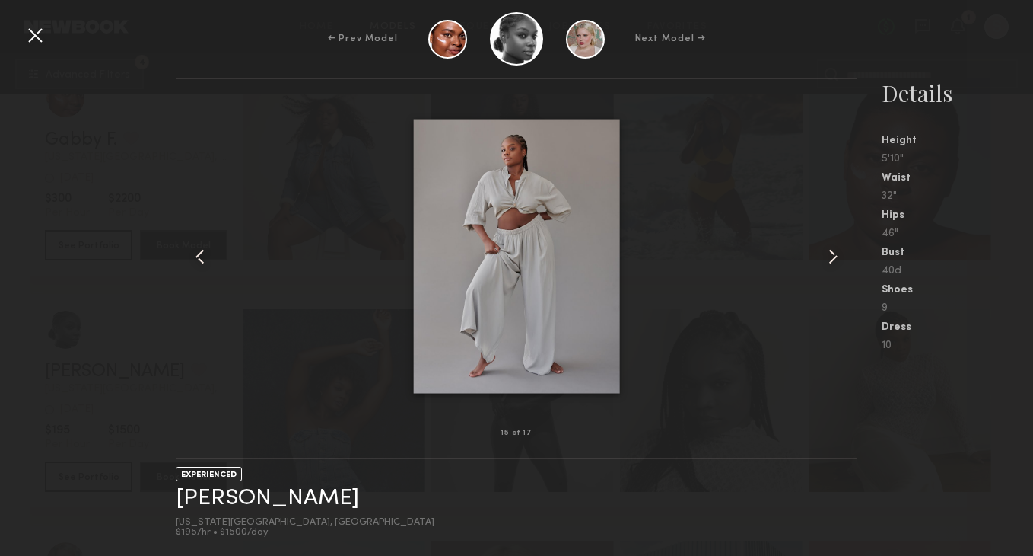
click at [835, 253] on common-icon at bounding box center [833, 256] width 24 height 24
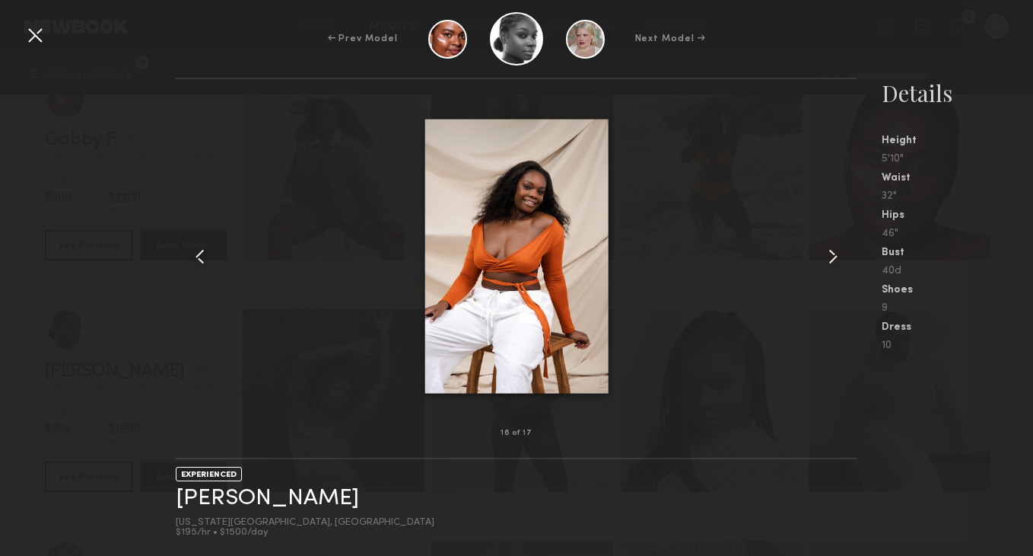
click at [837, 253] on common-icon at bounding box center [833, 256] width 24 height 24
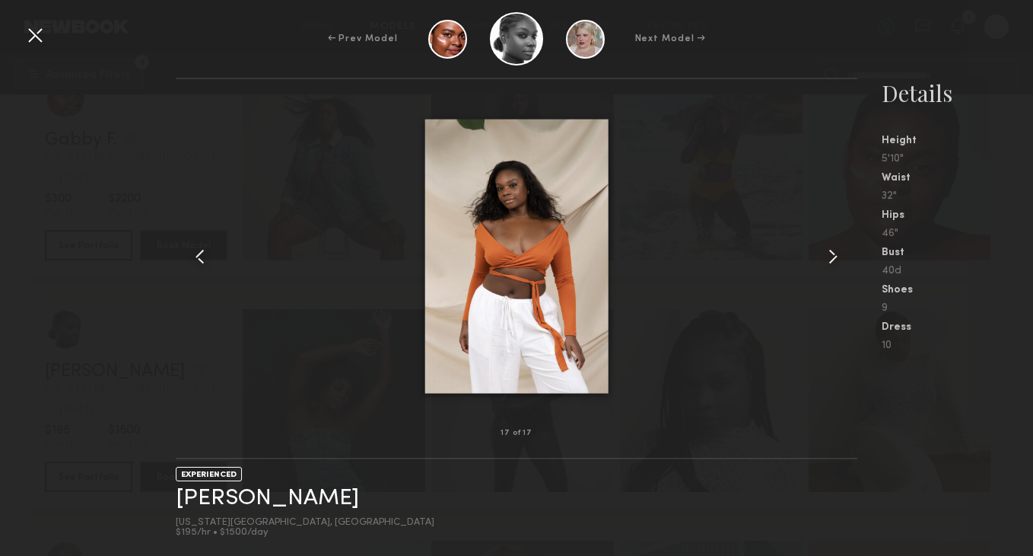
click at [837, 253] on common-icon at bounding box center [833, 256] width 24 height 24
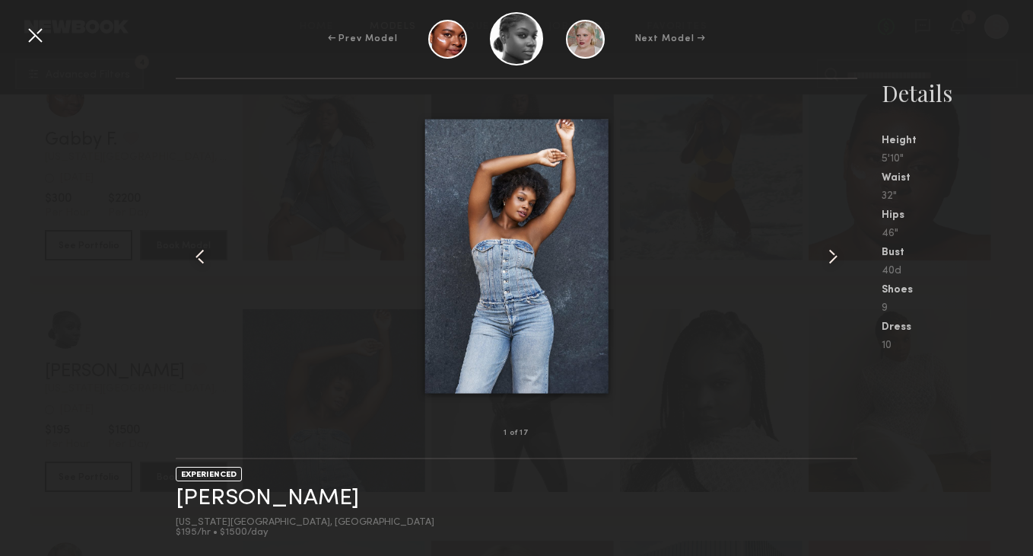
click at [837, 253] on common-icon at bounding box center [833, 256] width 24 height 24
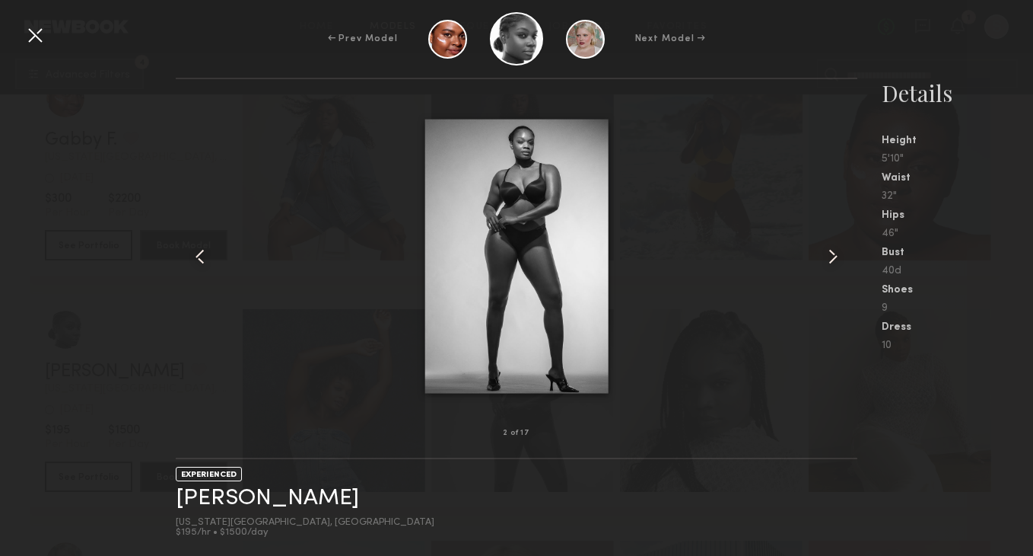
click at [835, 260] on common-icon at bounding box center [833, 256] width 24 height 24
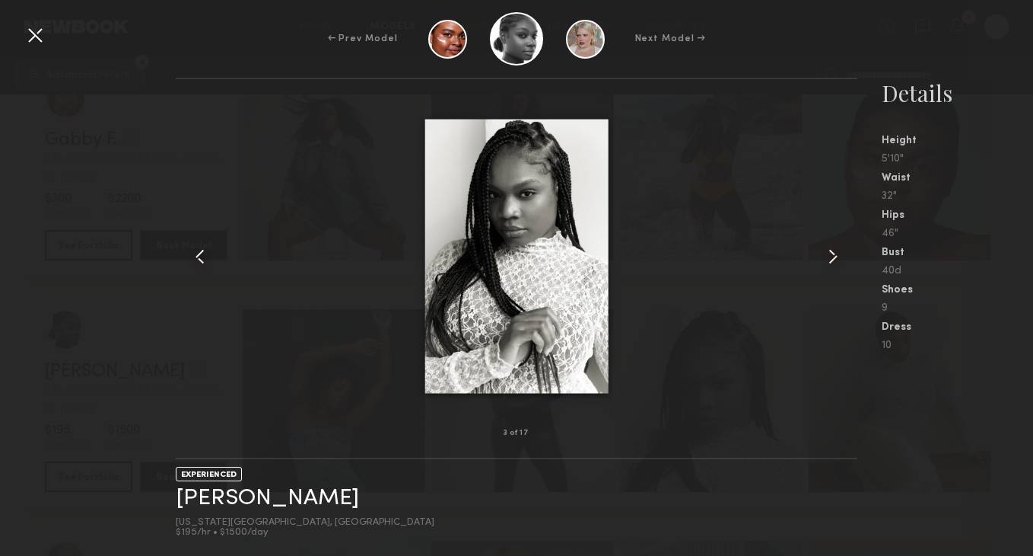
click at [835, 260] on common-icon at bounding box center [833, 256] width 24 height 24
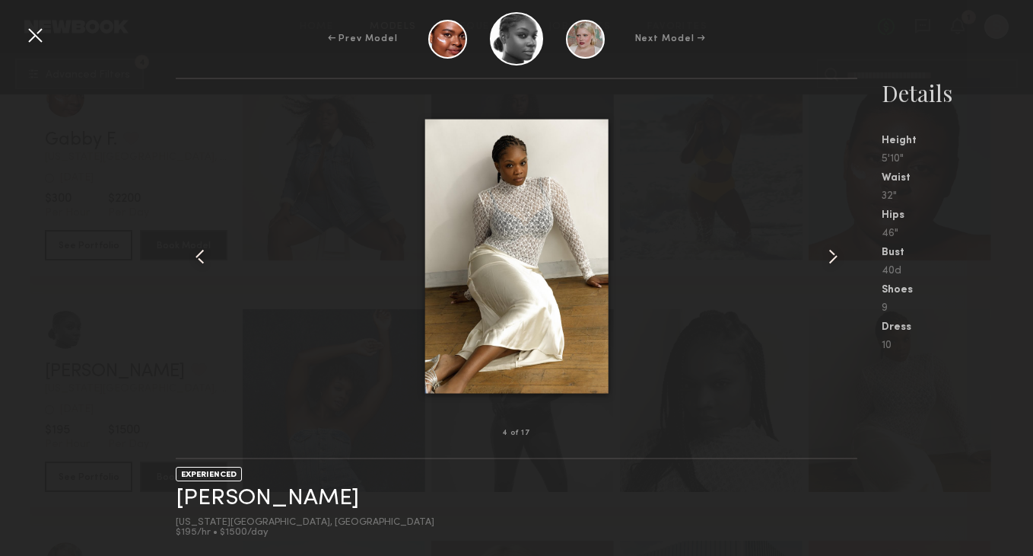
click at [835, 260] on common-icon at bounding box center [833, 256] width 24 height 24
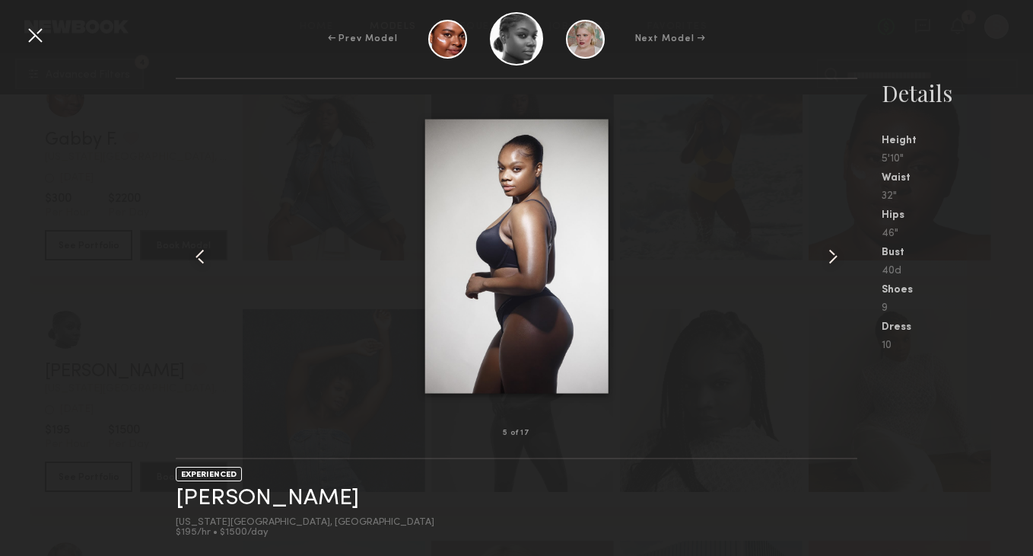
click at [30, 38] on div at bounding box center [35, 35] width 24 height 24
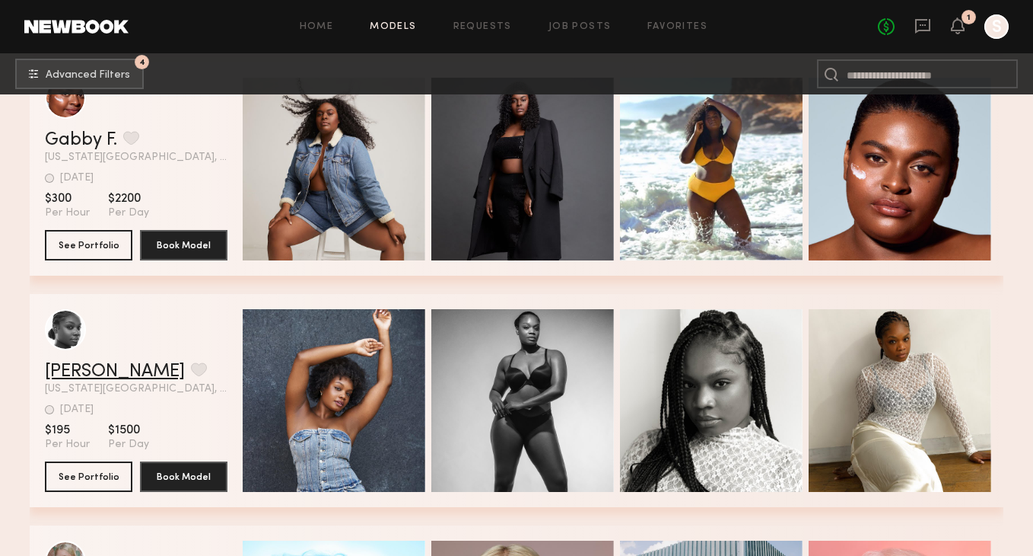
click at [130, 364] on link "[PERSON_NAME]" at bounding box center [115, 371] width 140 height 18
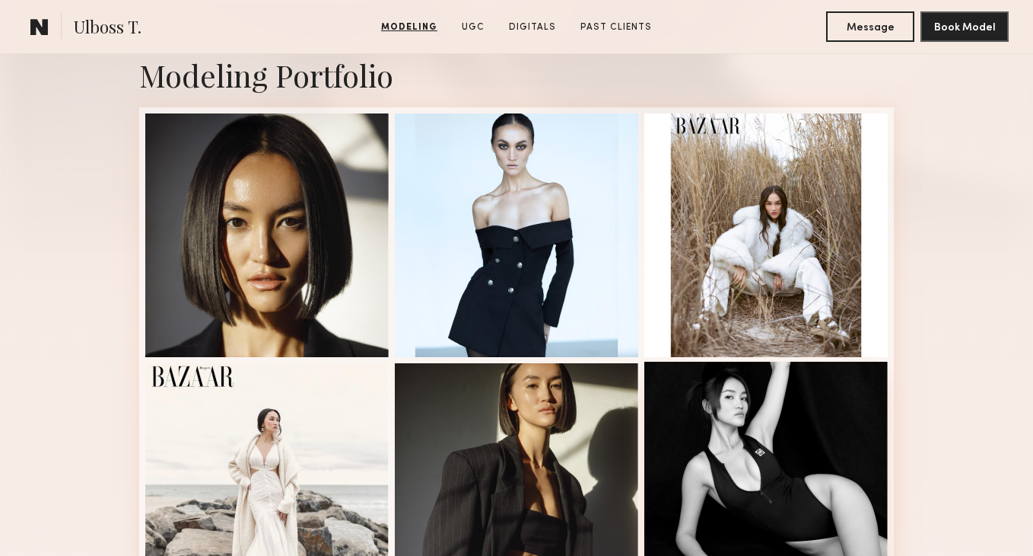
scroll to position [323, 0]
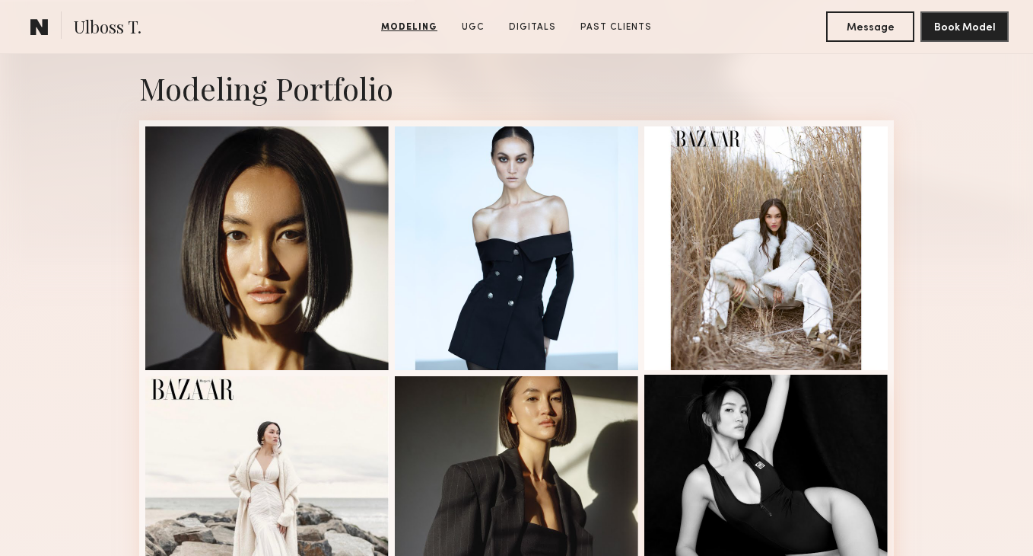
click at [835, 432] on div at bounding box center [767, 496] width 244 height 244
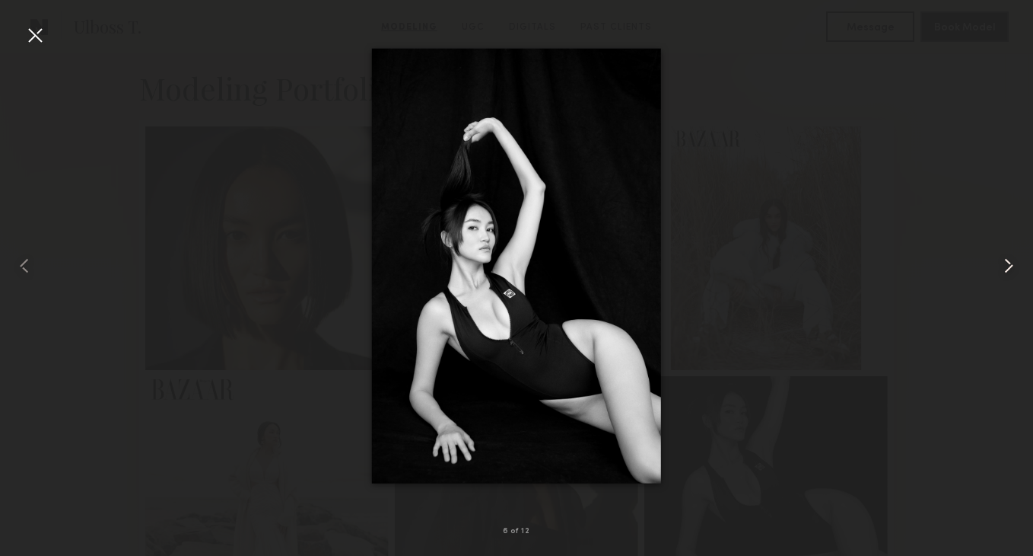
click at [1015, 51] on div at bounding box center [1012, 265] width 41 height 482
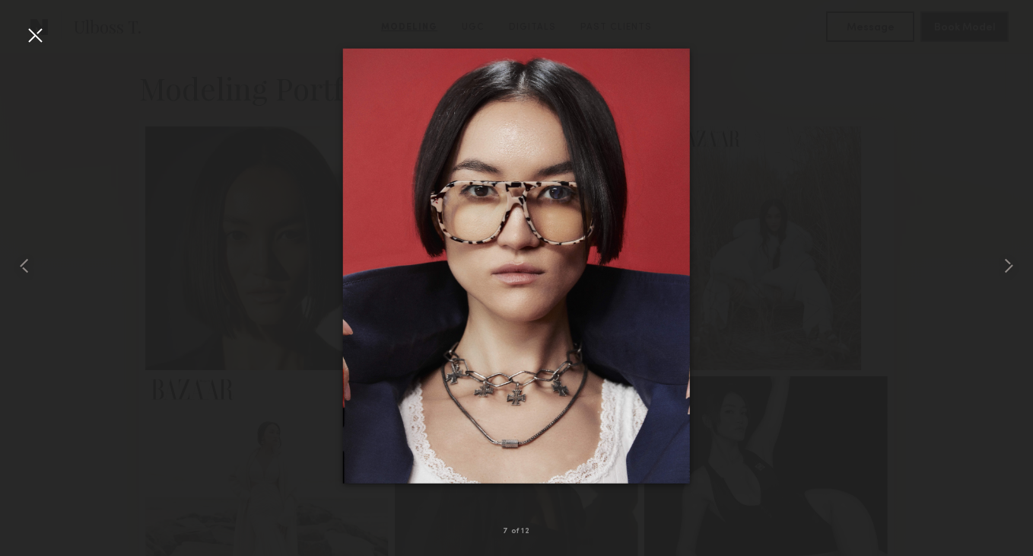
scroll to position [327, 0]
click at [974, 198] on div at bounding box center [516, 265] width 1033 height 482
click at [37, 35] on div at bounding box center [35, 35] width 24 height 24
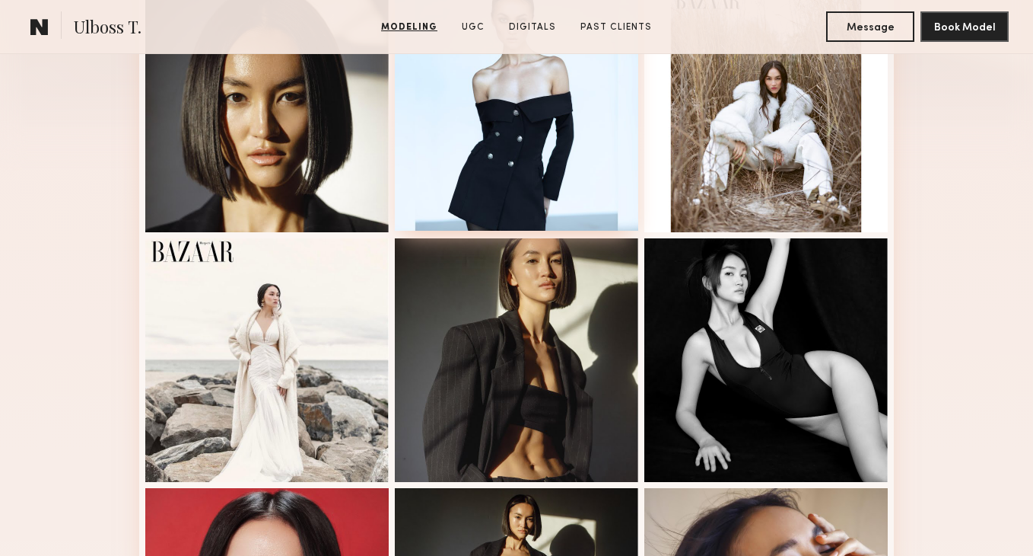
scroll to position [486, 0]
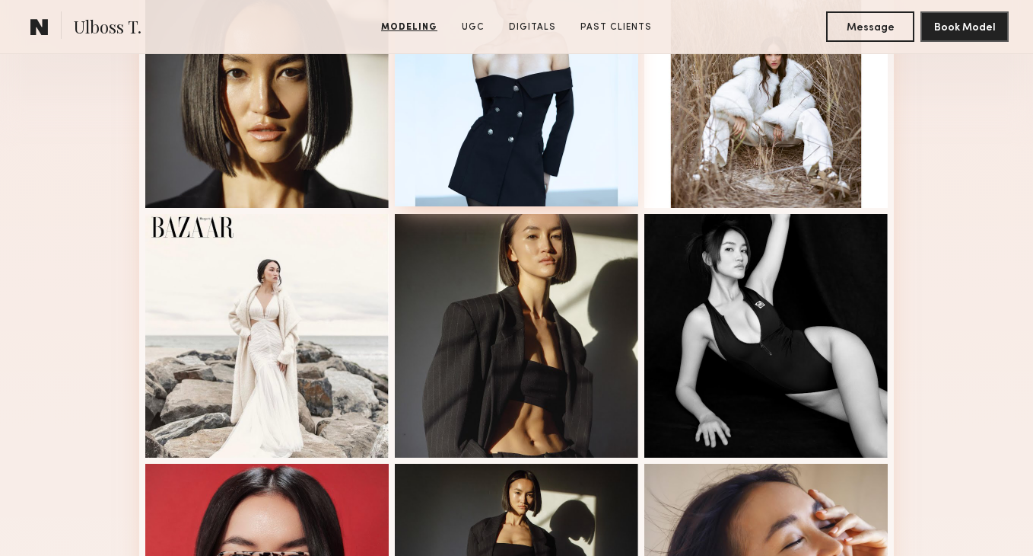
click at [543, 332] on div at bounding box center [517, 336] width 244 height 244
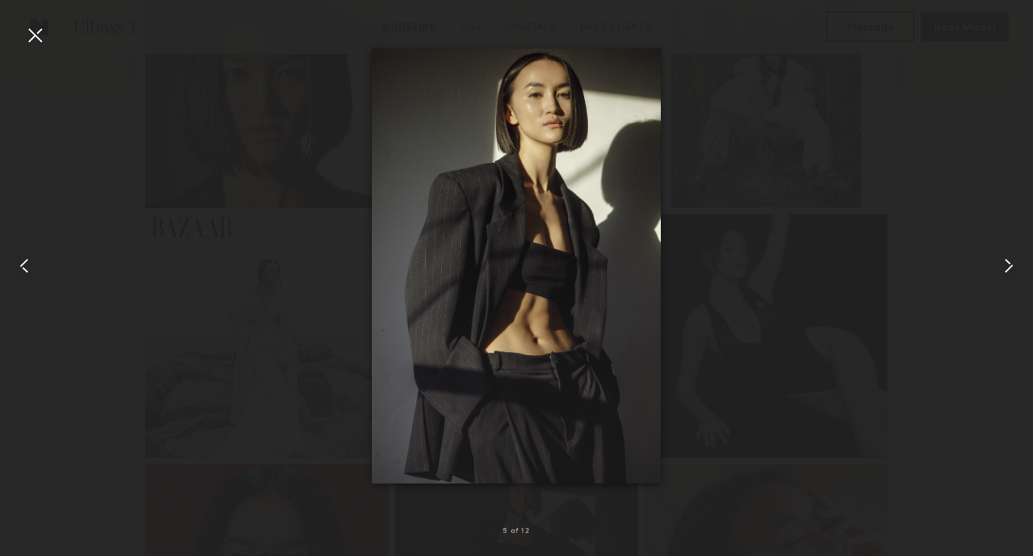
click at [37, 42] on div at bounding box center [35, 35] width 24 height 24
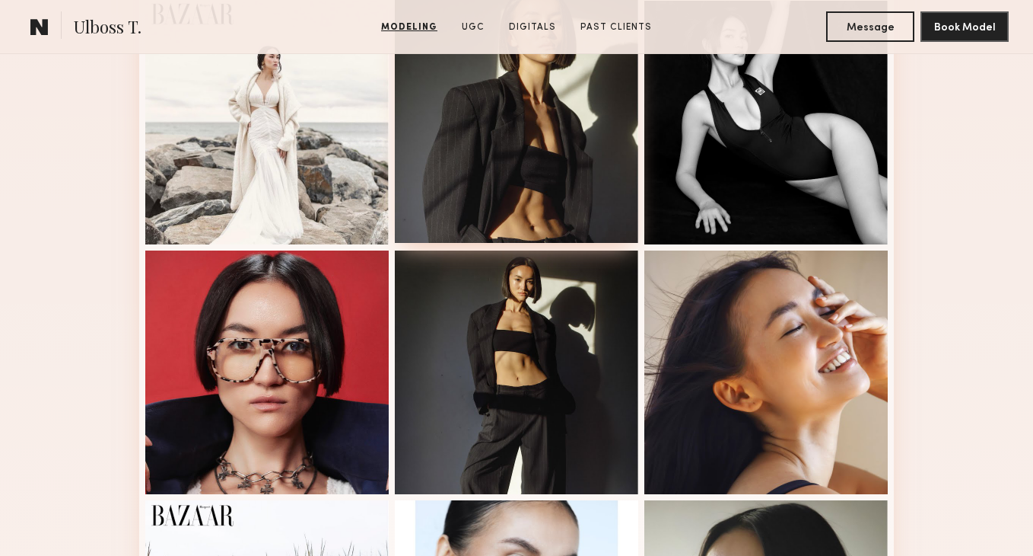
scroll to position [756, 0]
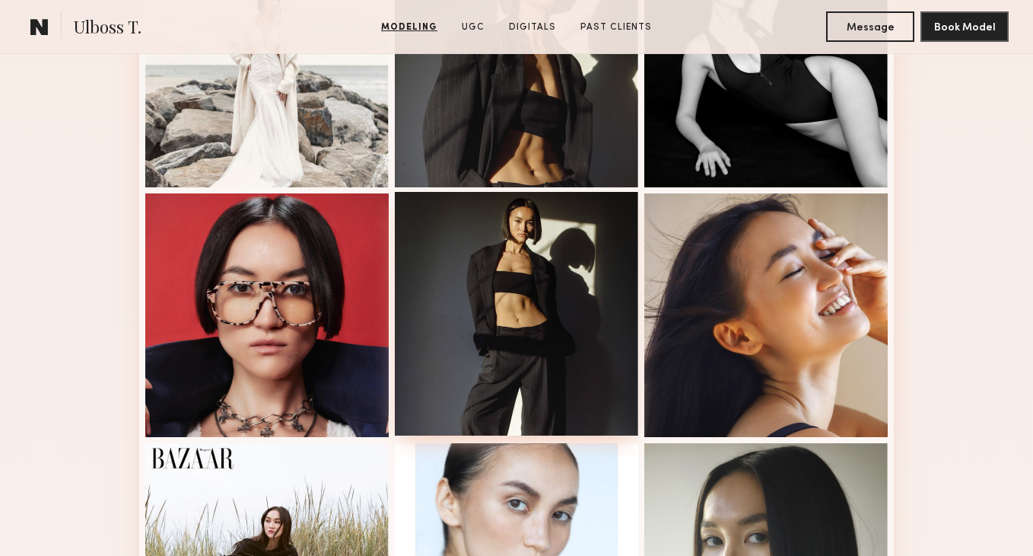
click at [525, 250] on div at bounding box center [517, 314] width 244 height 244
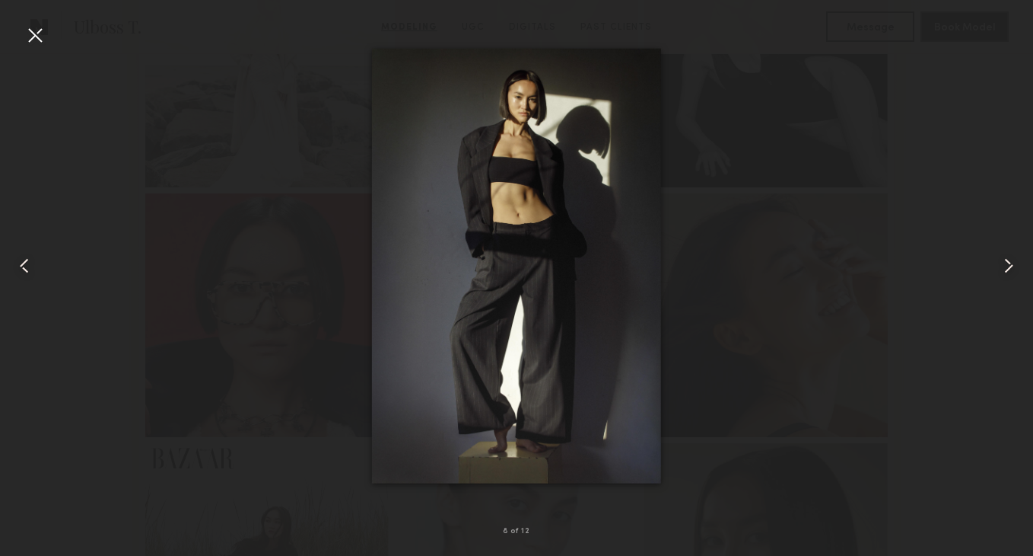
click at [29, 38] on div at bounding box center [35, 35] width 24 height 24
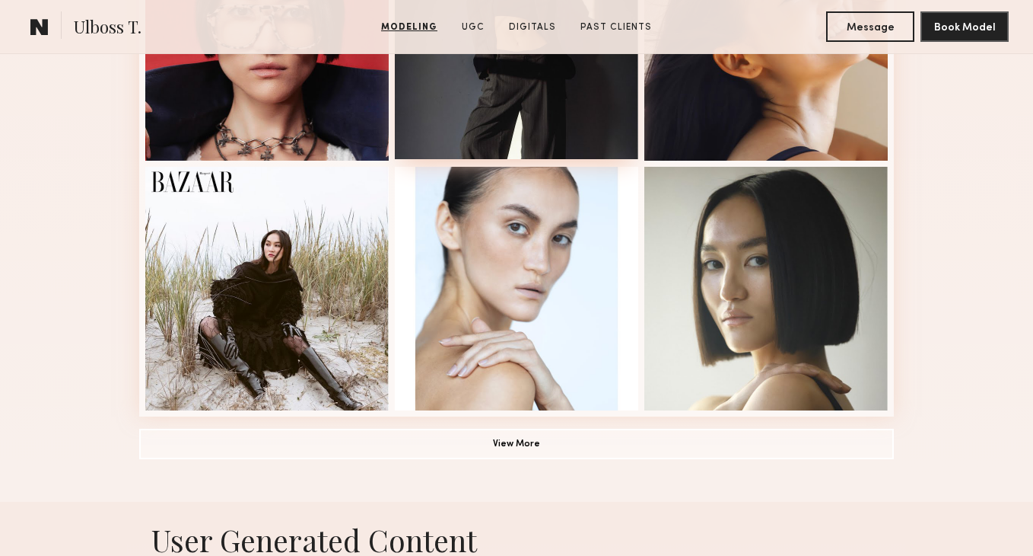
scroll to position [1056, 0]
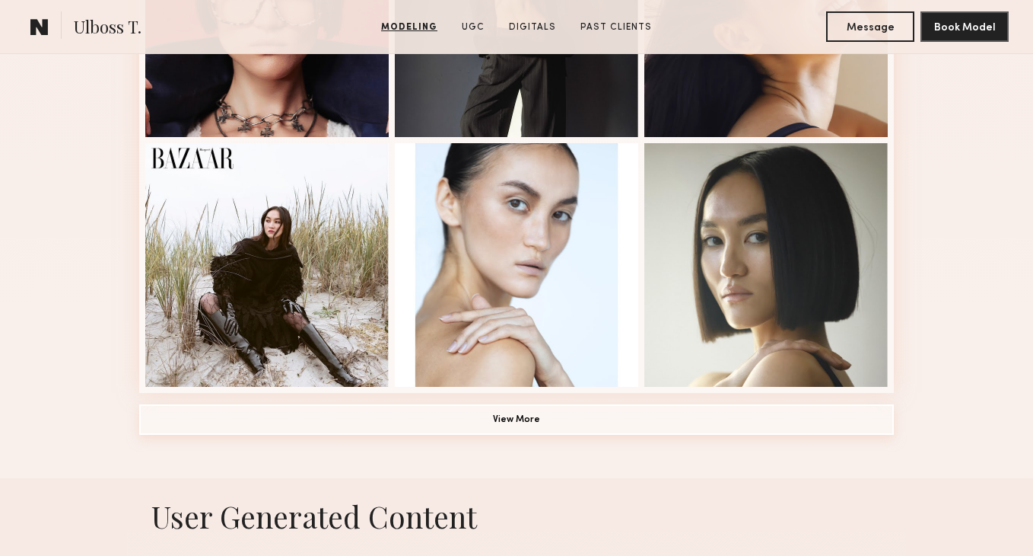
click at [597, 406] on button "View More" at bounding box center [516, 419] width 755 height 30
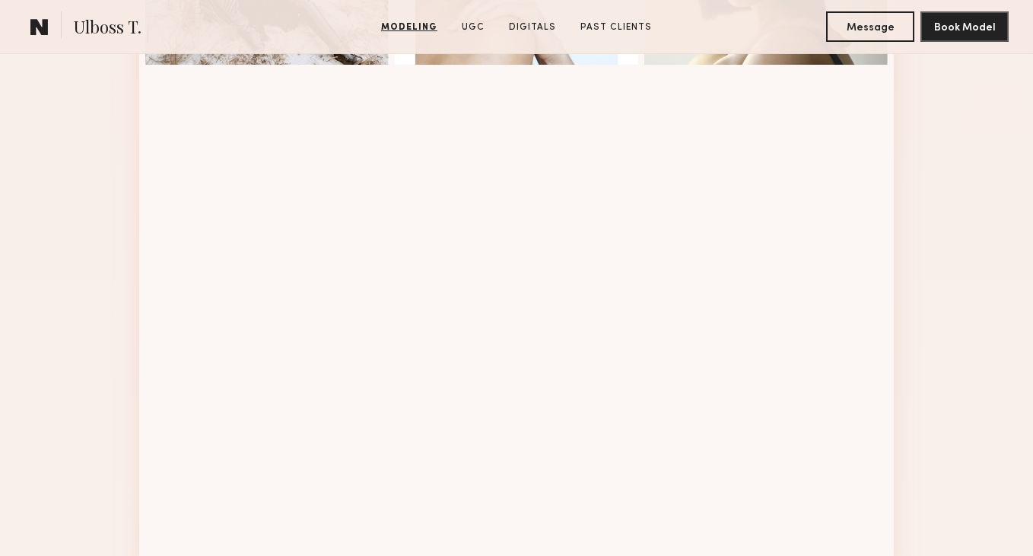
scroll to position [1422, 0]
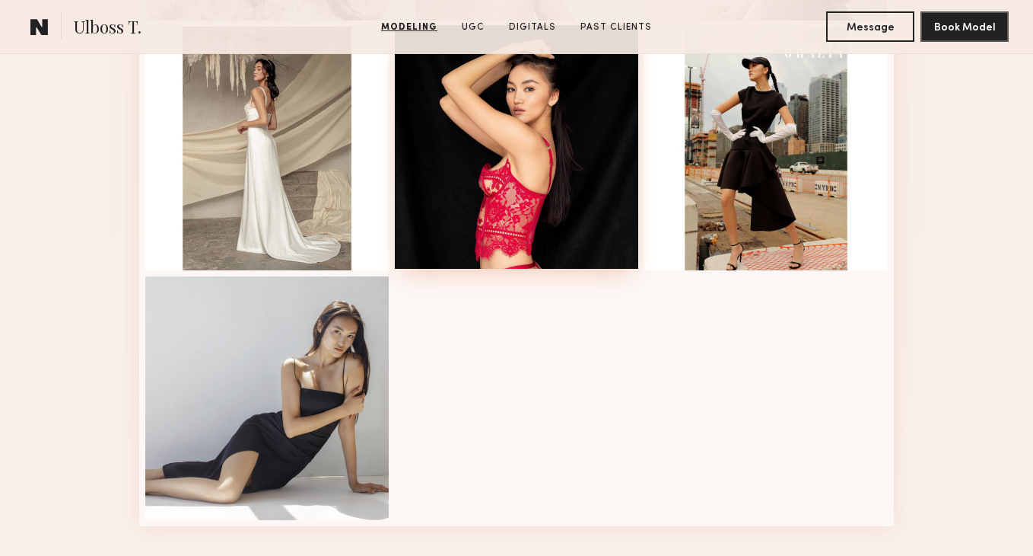
click at [559, 253] on div at bounding box center [517, 147] width 244 height 244
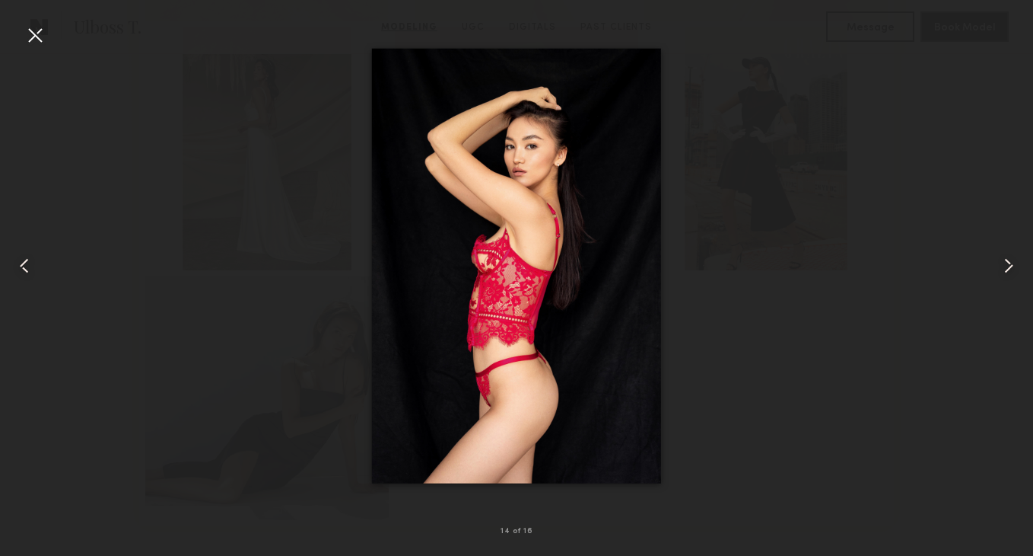
click at [46, 37] on div at bounding box center [35, 35] width 24 height 24
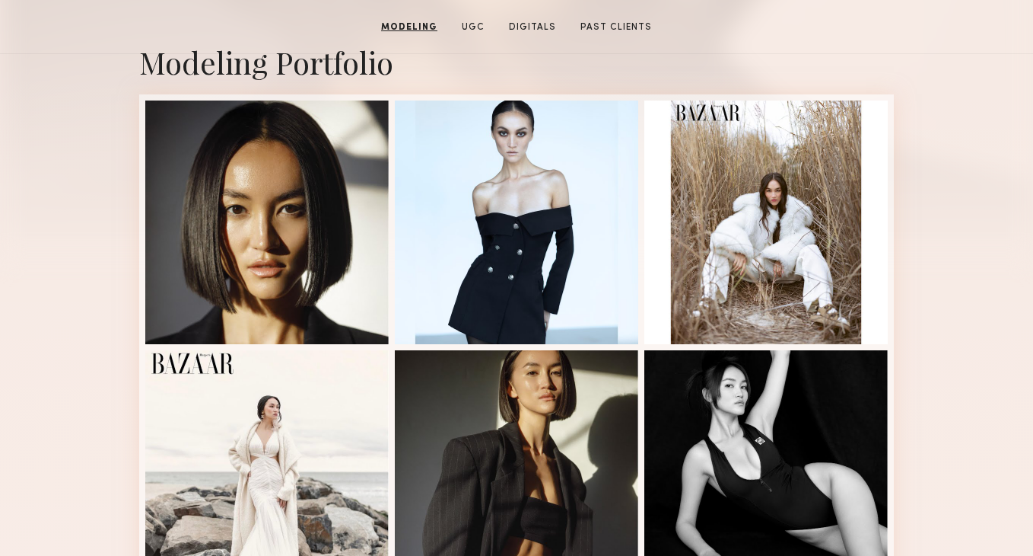
scroll to position [0, 0]
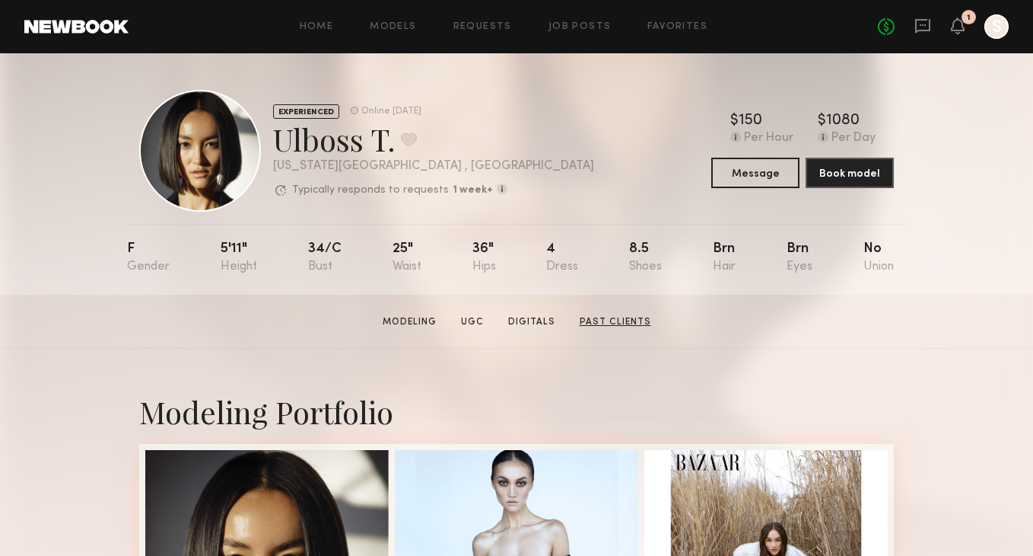
click at [609, 317] on link "Past Clients" at bounding box center [616, 322] width 84 height 14
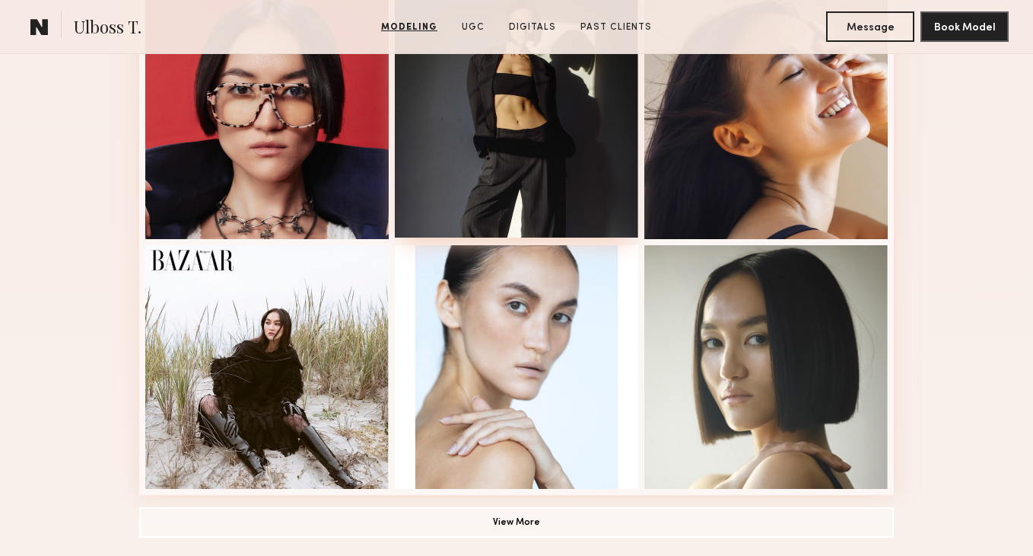
scroll to position [1336, 0]
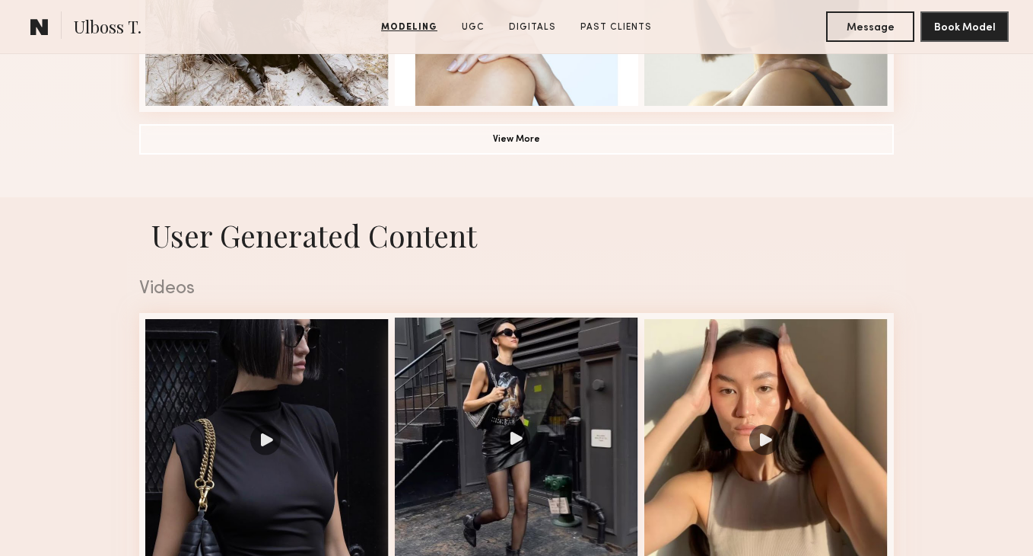
click at [594, 384] on div at bounding box center [517, 439] width 244 height 244
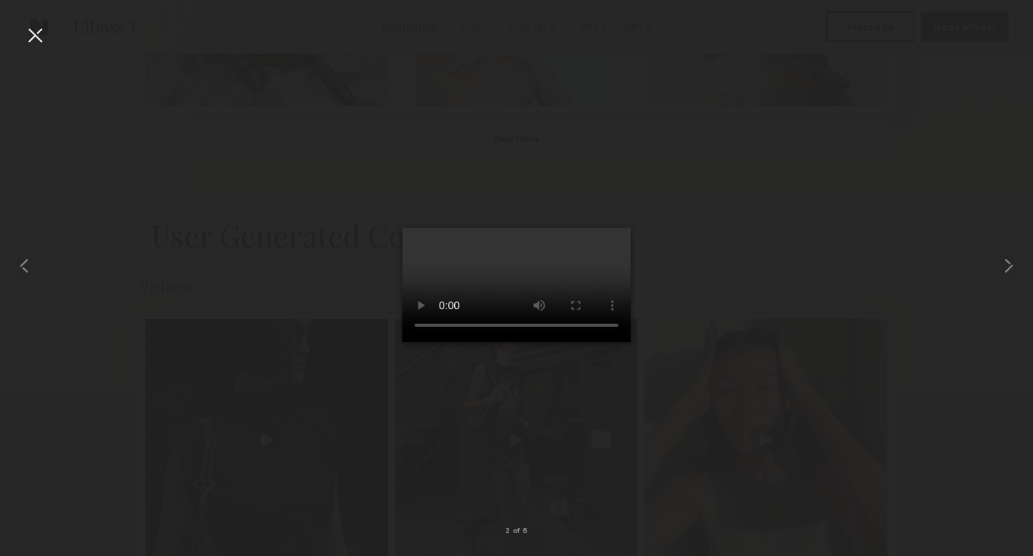
click at [33, 41] on div at bounding box center [35, 35] width 24 height 24
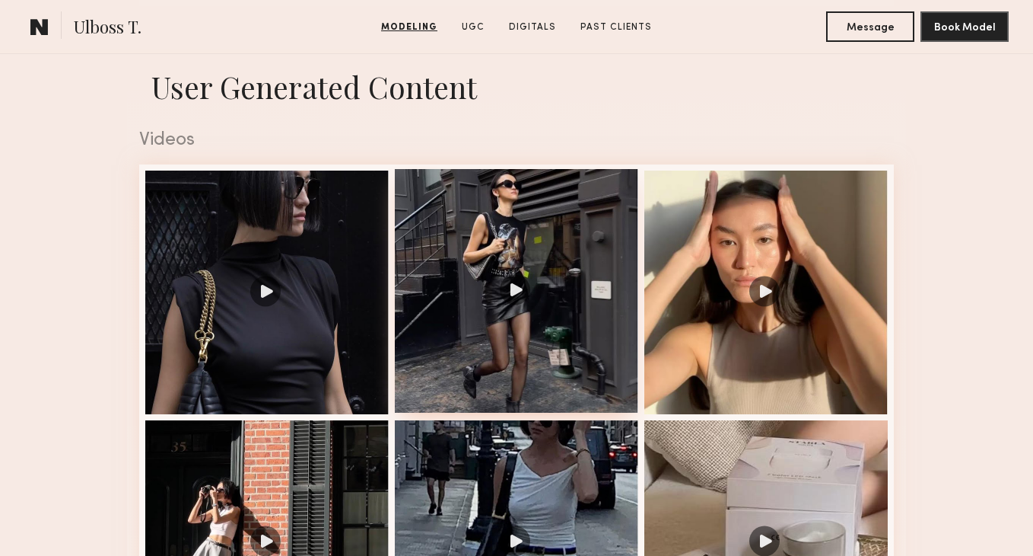
scroll to position [1507, 0]
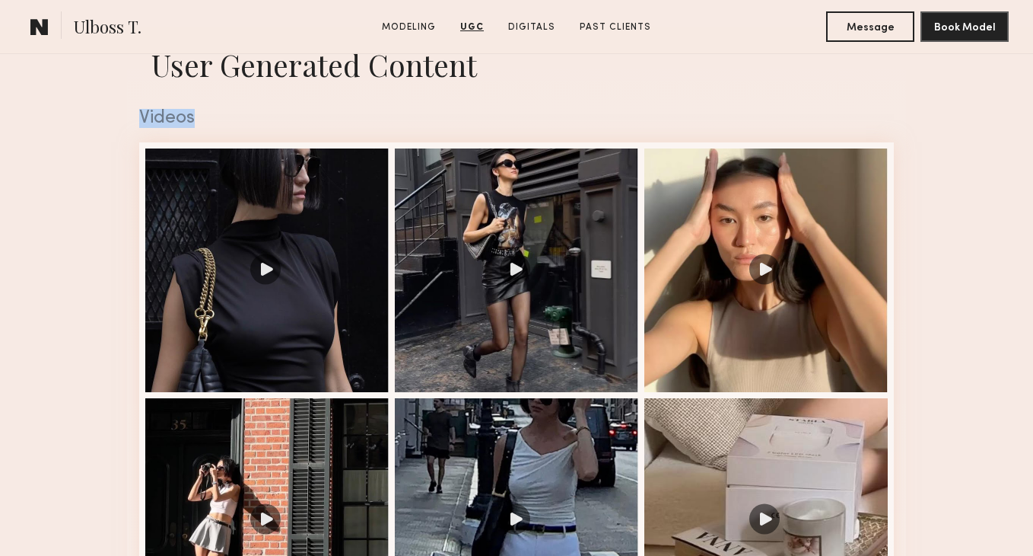
drag, startPoint x: 518, startPoint y: 275, endPoint x: 1045, endPoint y: 47, distance: 574.7
click at [1033, 47] on html "Home Models Requests Job Posts Favorites Sign Out No fees up to $5,000 1 S Home…" at bounding box center [516, 345] width 1033 height 3705
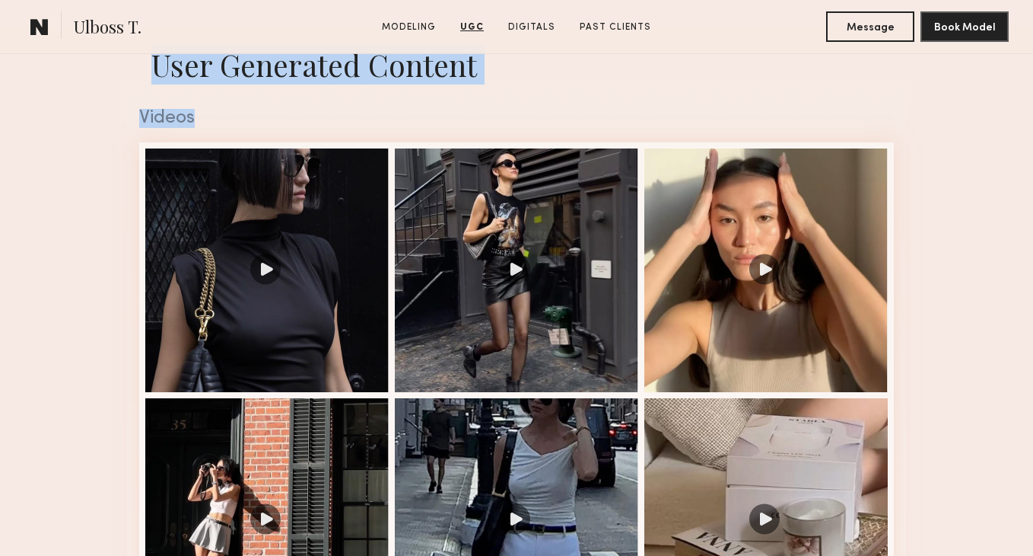
scroll to position [1506, 0]
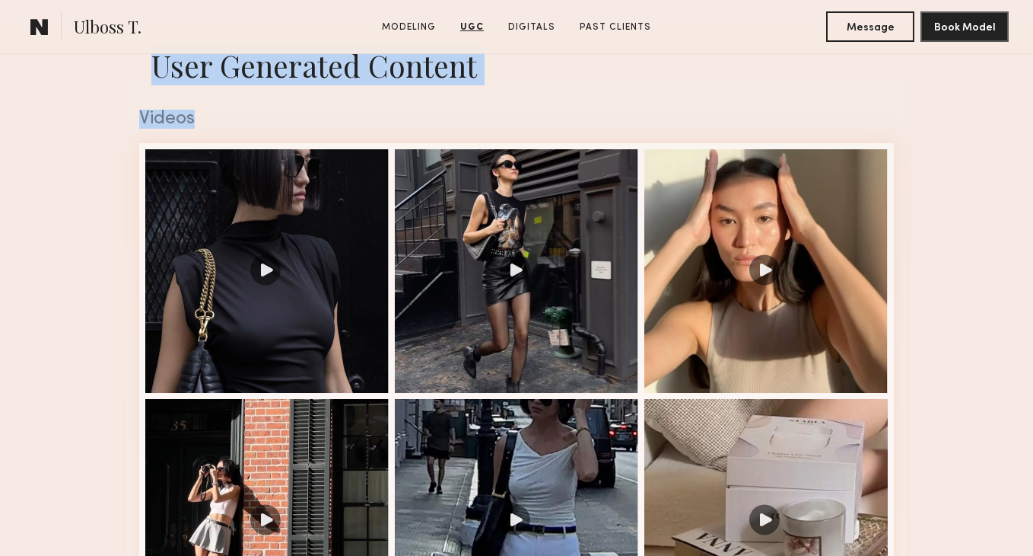
drag, startPoint x: 514, startPoint y: 221, endPoint x: 1202, endPoint y: 43, distance: 710.8
click at [1033, 43] on html "Home Models Requests Job Posts Favorites Sign Out No fees up to $5,000 1 S Home…" at bounding box center [516, 346] width 1033 height 3705
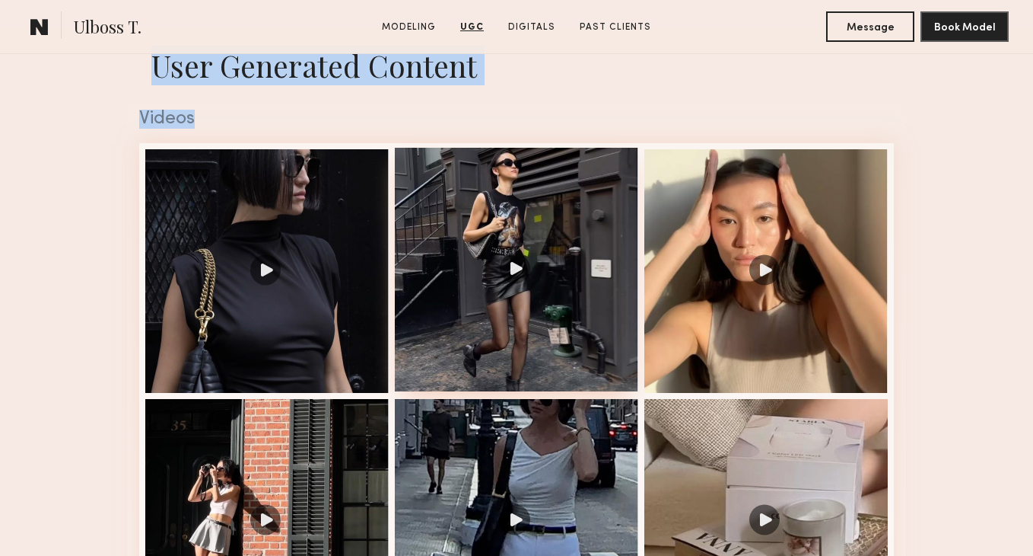
click at [570, 296] on div at bounding box center [517, 270] width 244 height 244
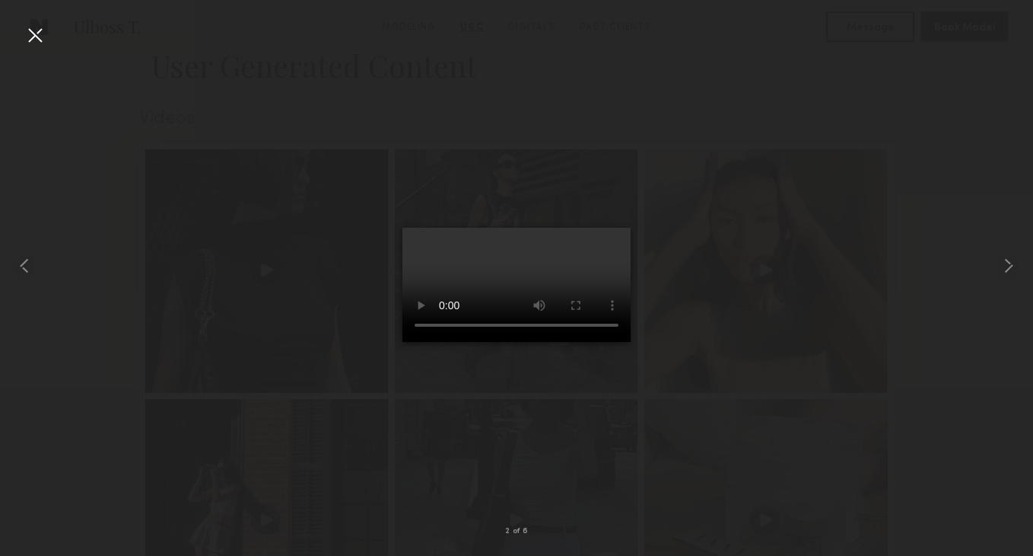
click at [37, 43] on div at bounding box center [35, 35] width 24 height 24
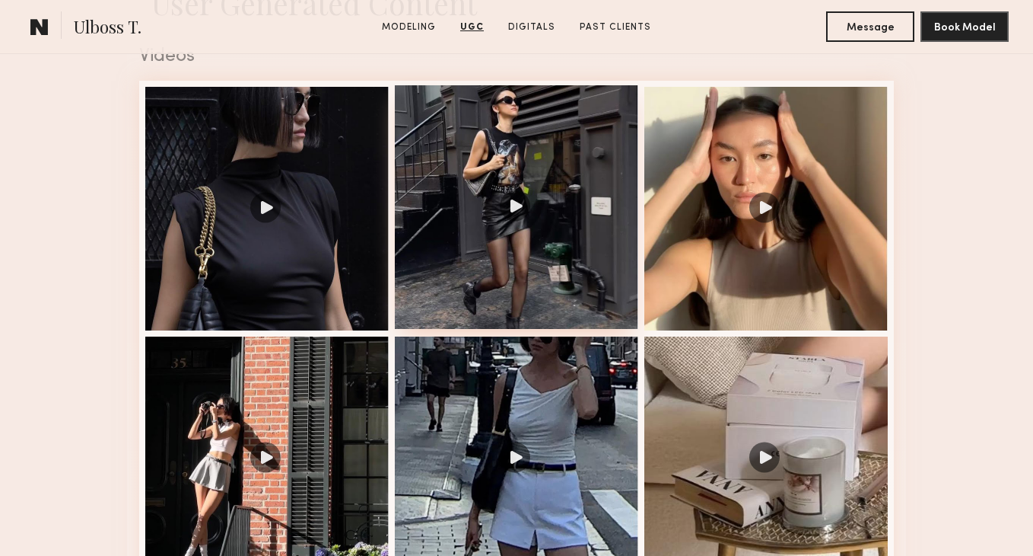
scroll to position [1533, 0]
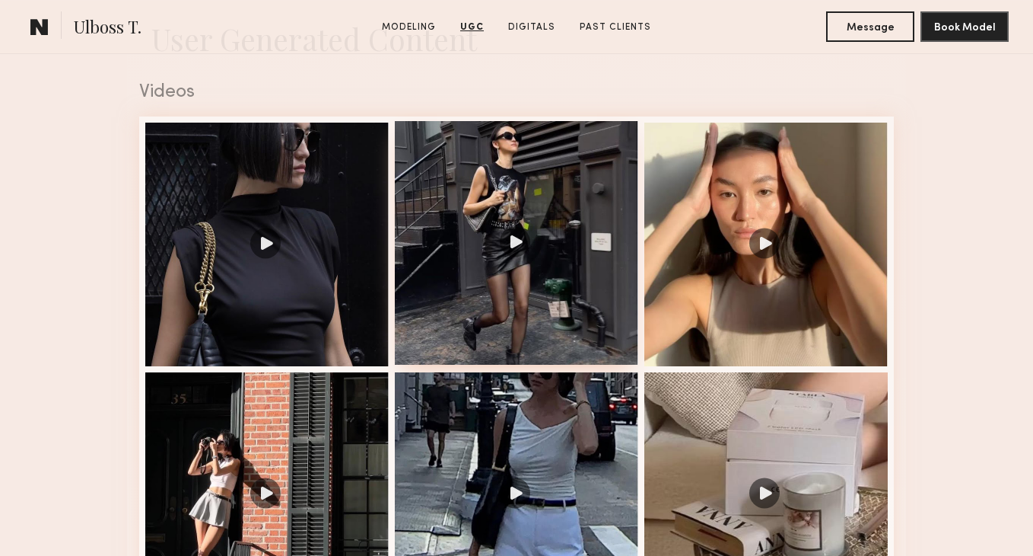
click at [593, 246] on div at bounding box center [517, 243] width 244 height 244
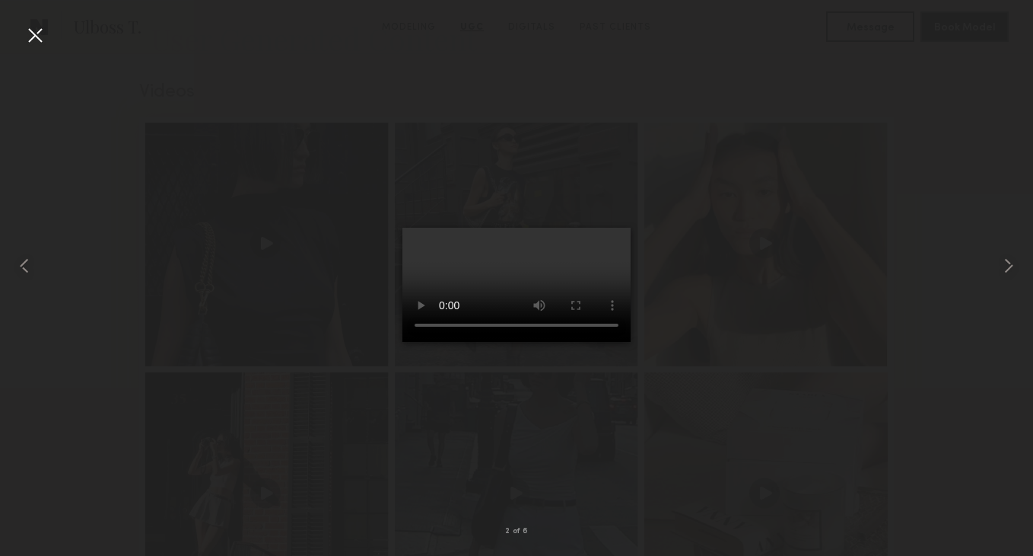
click at [40, 40] on div at bounding box center [35, 35] width 24 height 24
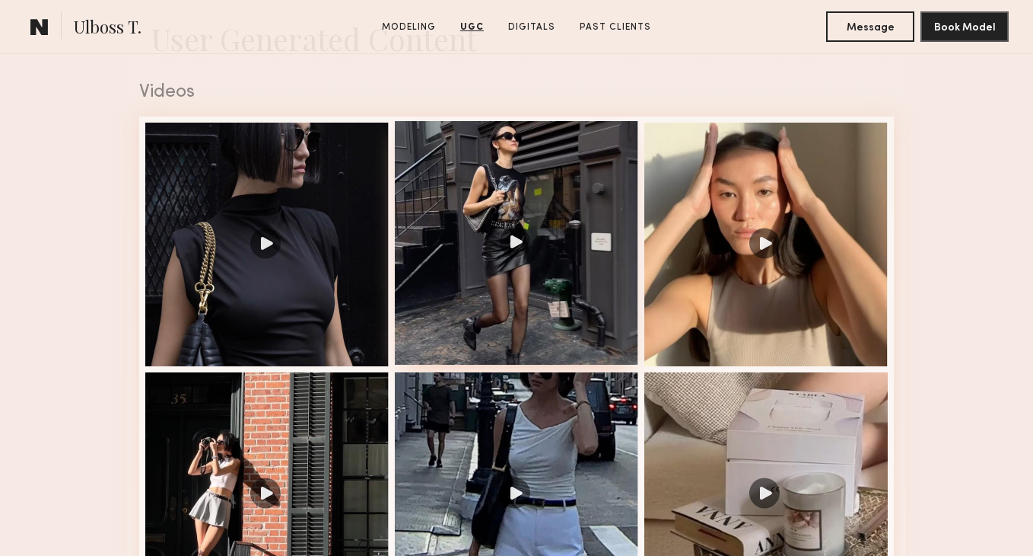
click at [557, 174] on div at bounding box center [517, 243] width 244 height 244
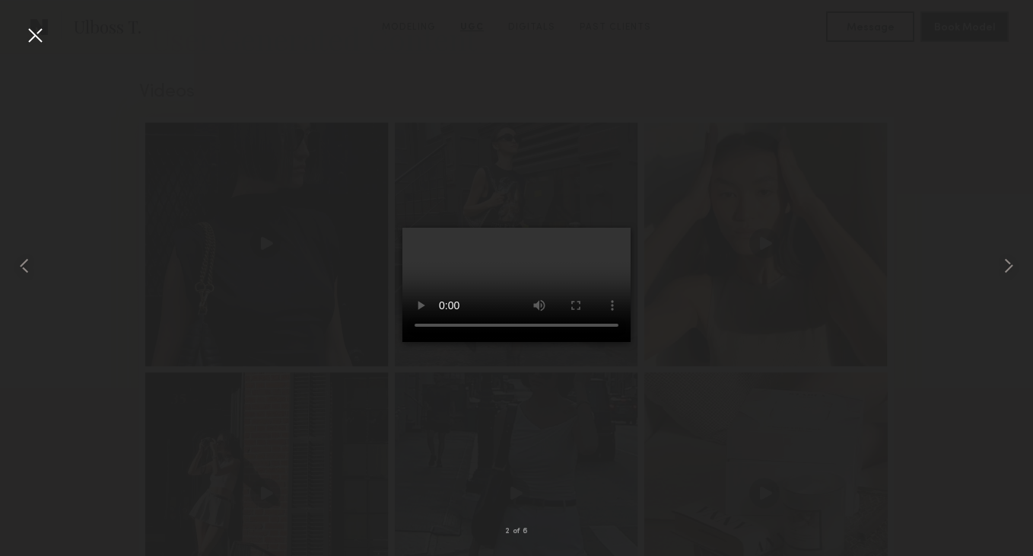
click at [38, 30] on div at bounding box center [35, 35] width 24 height 24
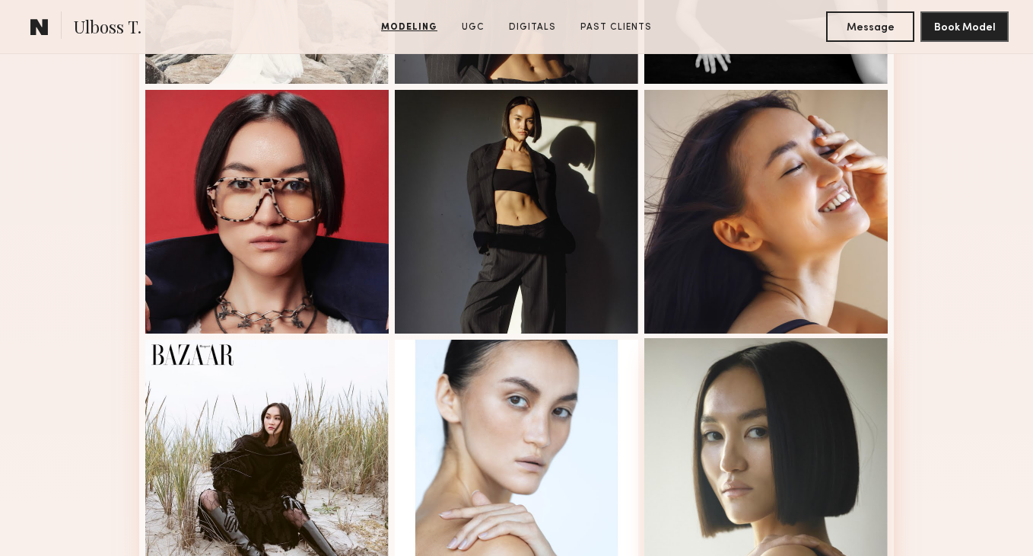
scroll to position [1043, 0]
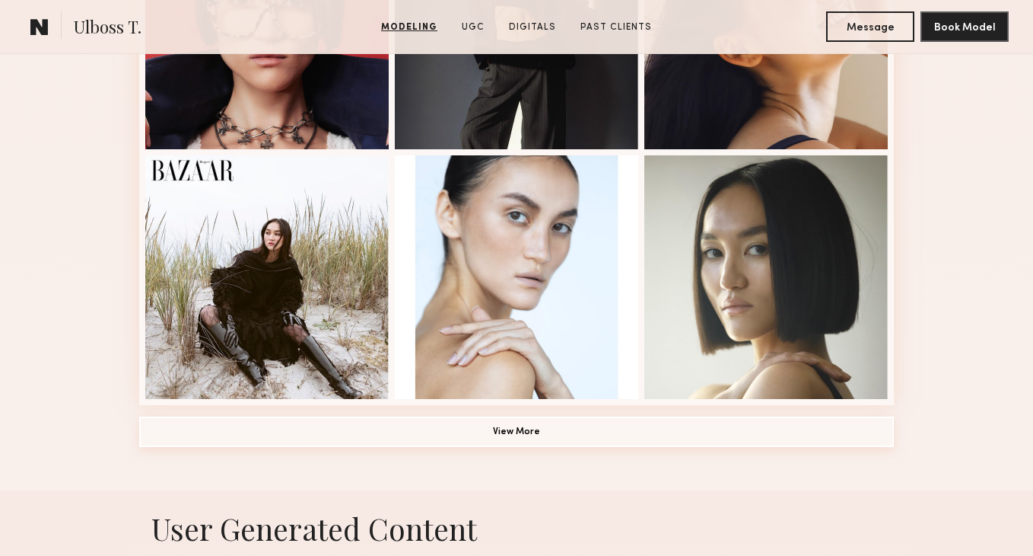
click at [575, 431] on button "View More" at bounding box center [516, 431] width 755 height 30
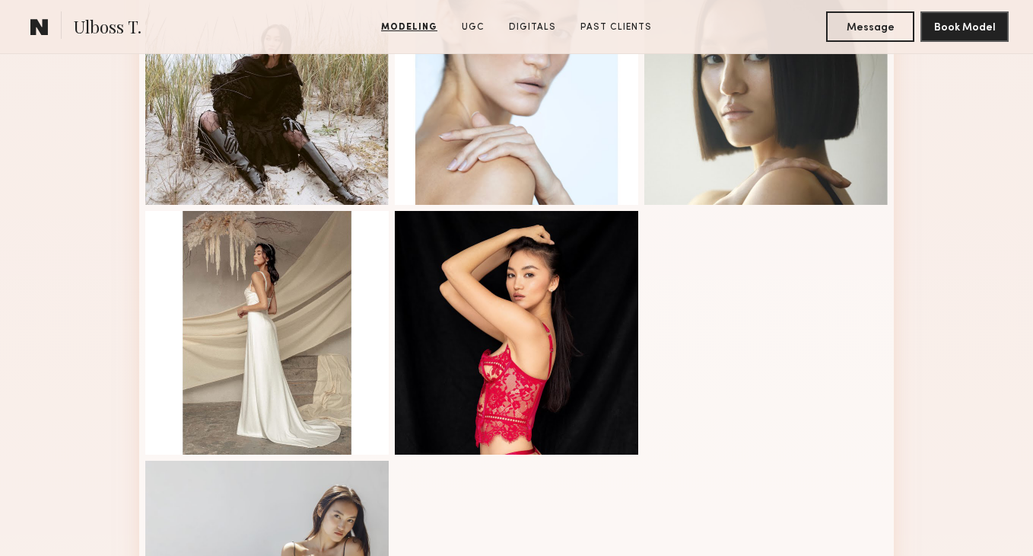
scroll to position [1568, 0]
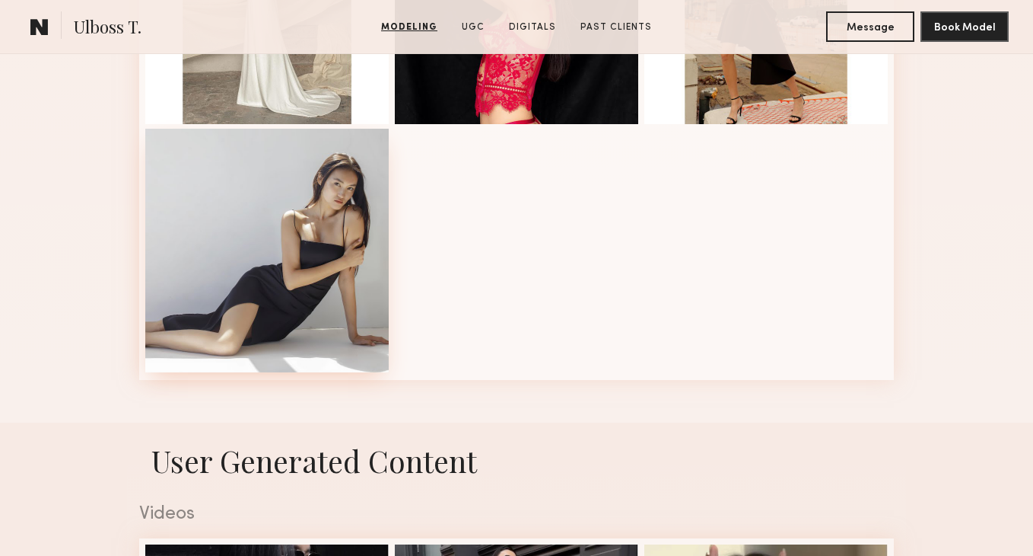
click at [330, 173] on div at bounding box center [267, 251] width 244 height 244
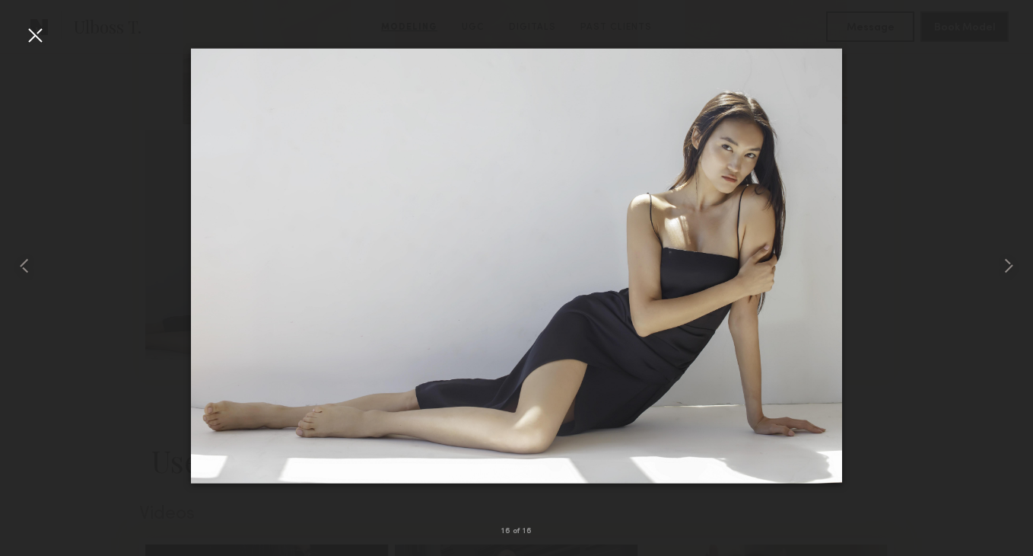
click at [34, 38] on div at bounding box center [35, 35] width 24 height 24
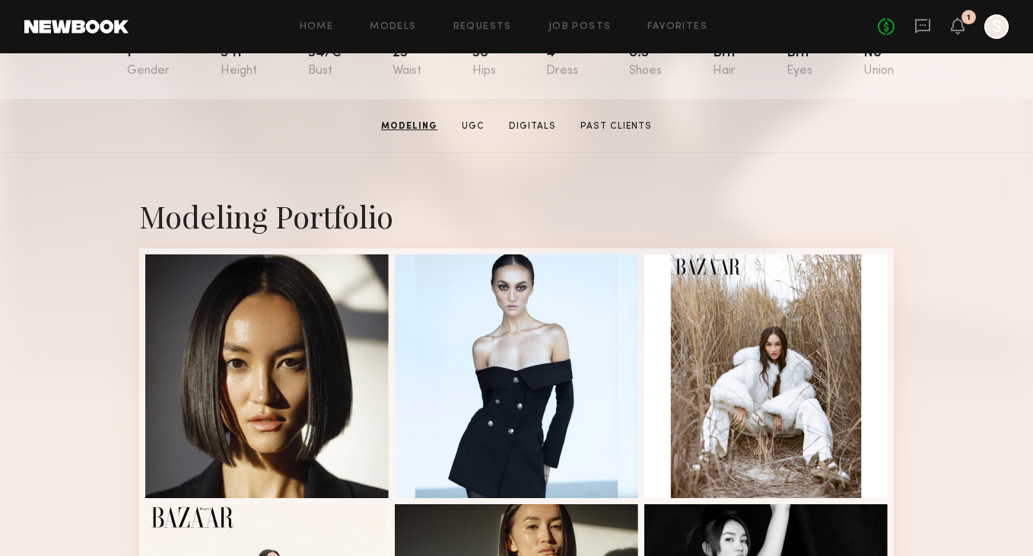
scroll to position [196, 0]
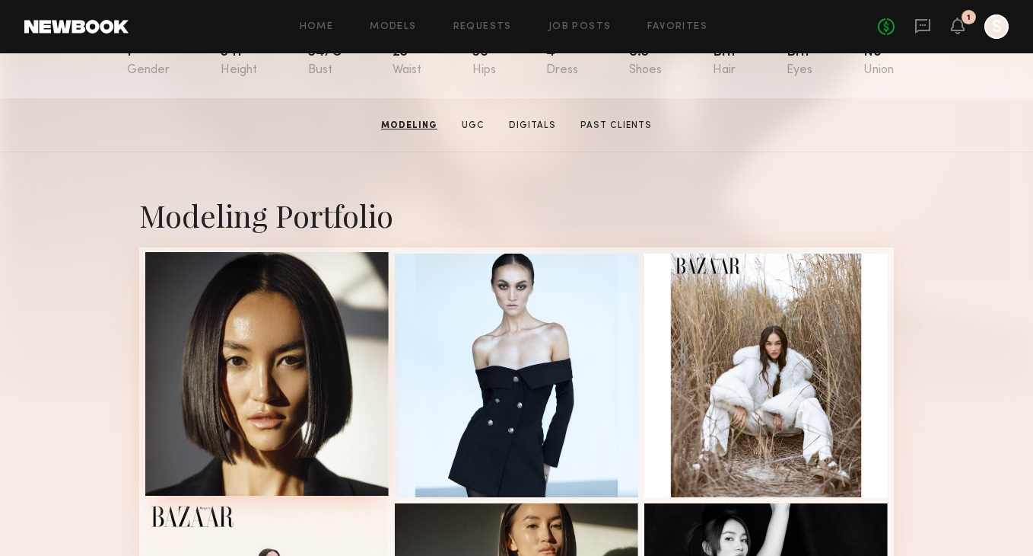
click at [339, 368] on div at bounding box center [267, 374] width 244 height 244
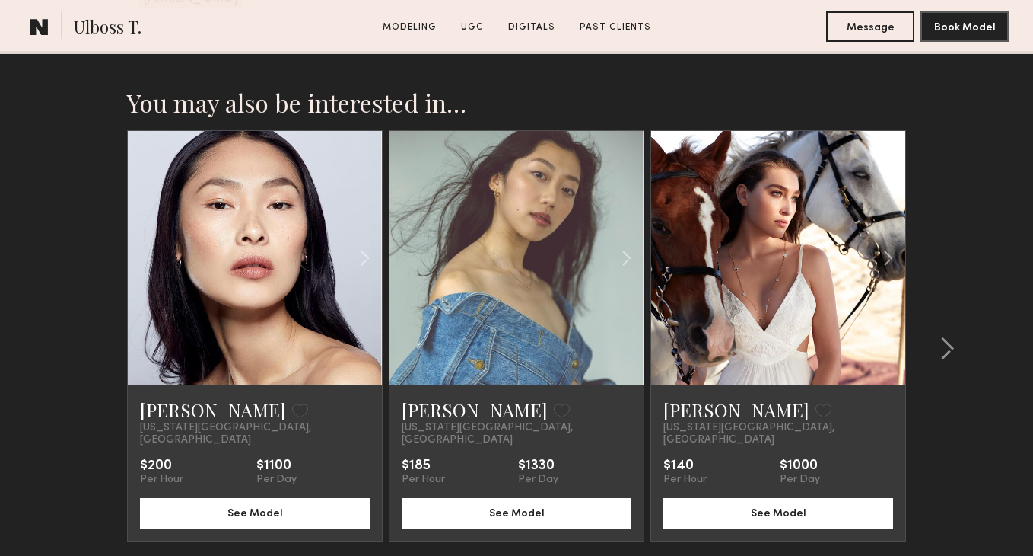
scroll to position [3028, 0]
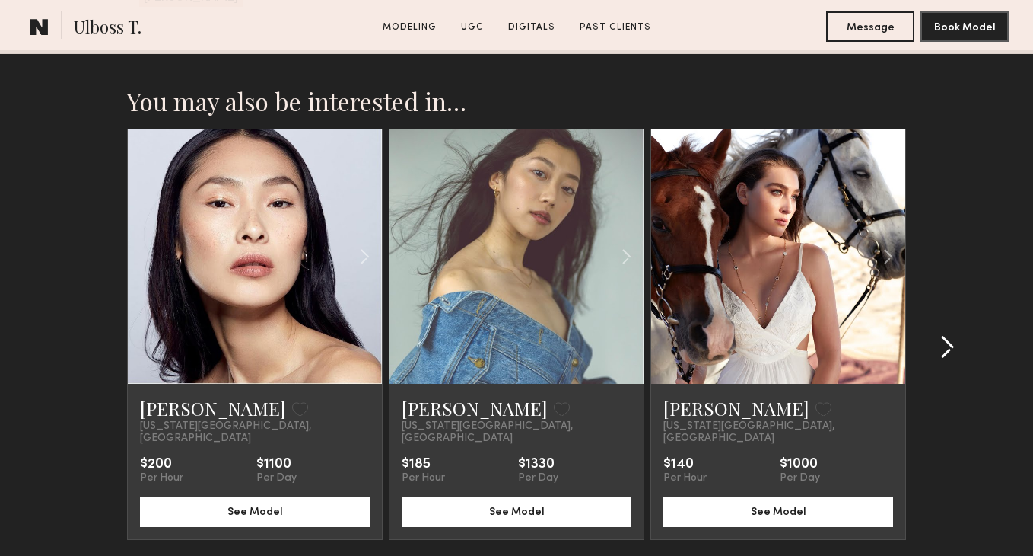
click at [948, 335] on common-icon at bounding box center [947, 347] width 15 height 24
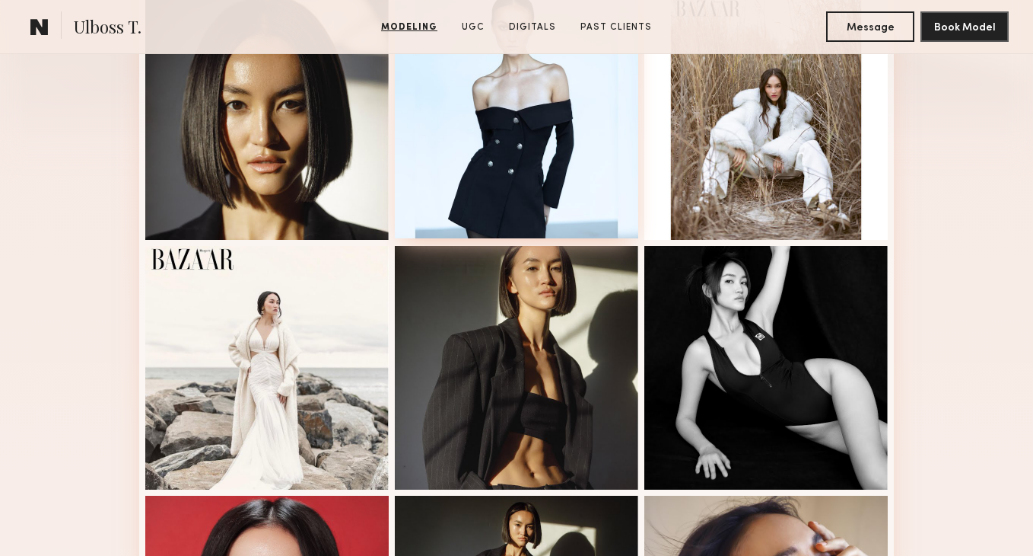
scroll to position [0, 0]
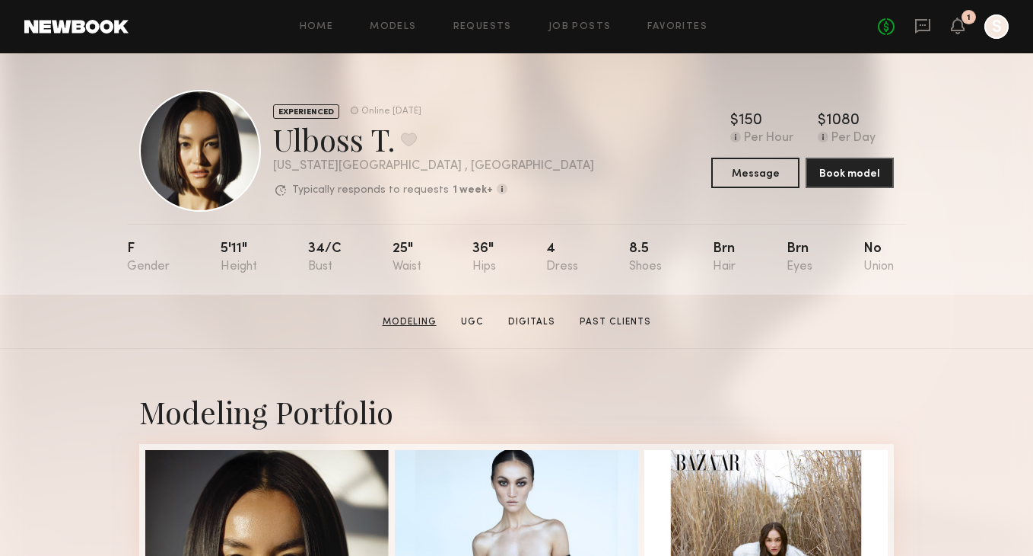
click at [432, 323] on link "Modeling" at bounding box center [410, 322] width 66 height 14
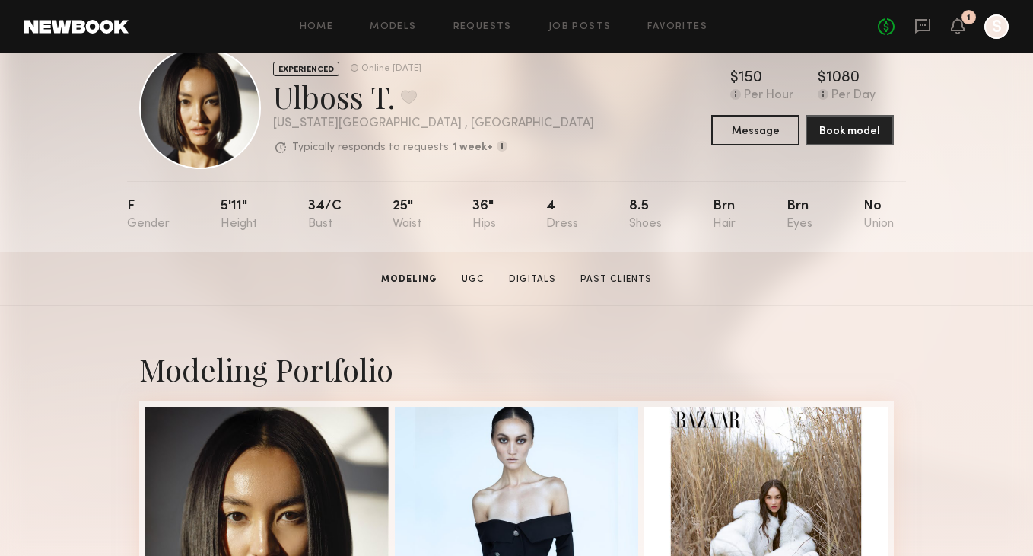
scroll to position [46, 0]
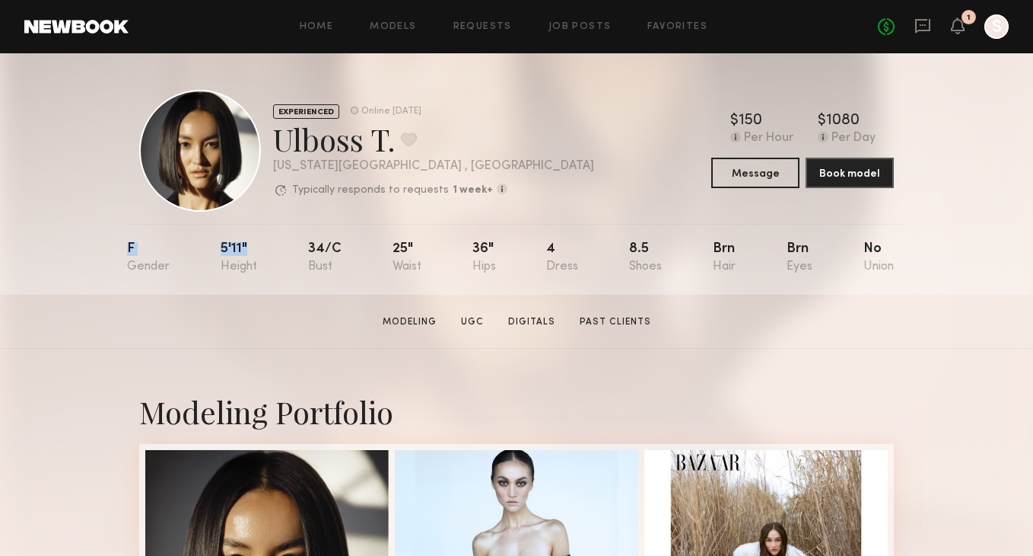
drag, startPoint x: 122, startPoint y: 242, endPoint x: 279, endPoint y: 266, distance: 158.5
click at [279, 266] on div "EXPERIENCED Online [DATE] Ulboss T. Favorite [US_STATE][GEOGRAPHIC_DATA] , [GEO…" at bounding box center [516, 173] width 1033 height 241
click at [172, 256] on div "F 5'11" 34/c 25" 36" 4 8.5 Brn Brn No" at bounding box center [510, 259] width 767 height 71
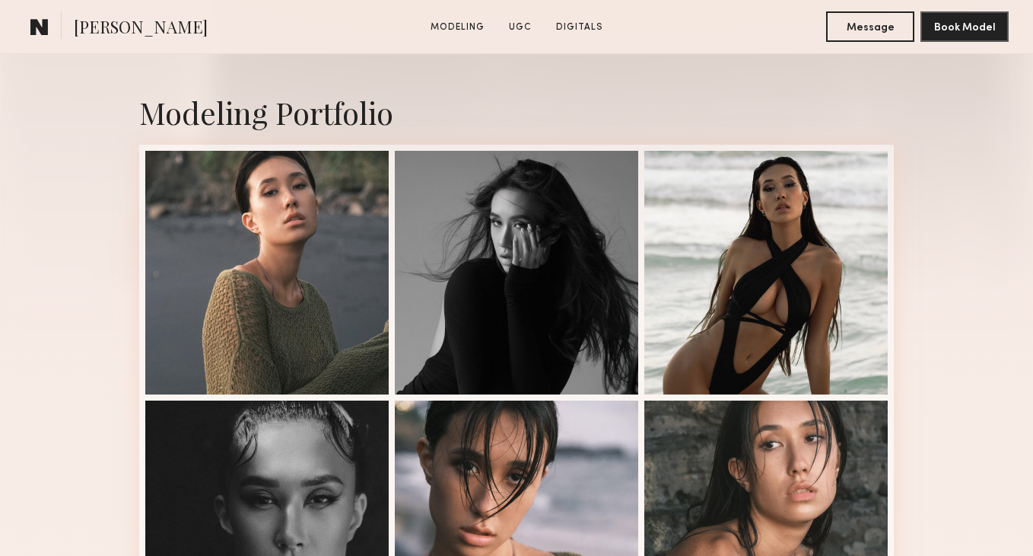
scroll to position [300, 0]
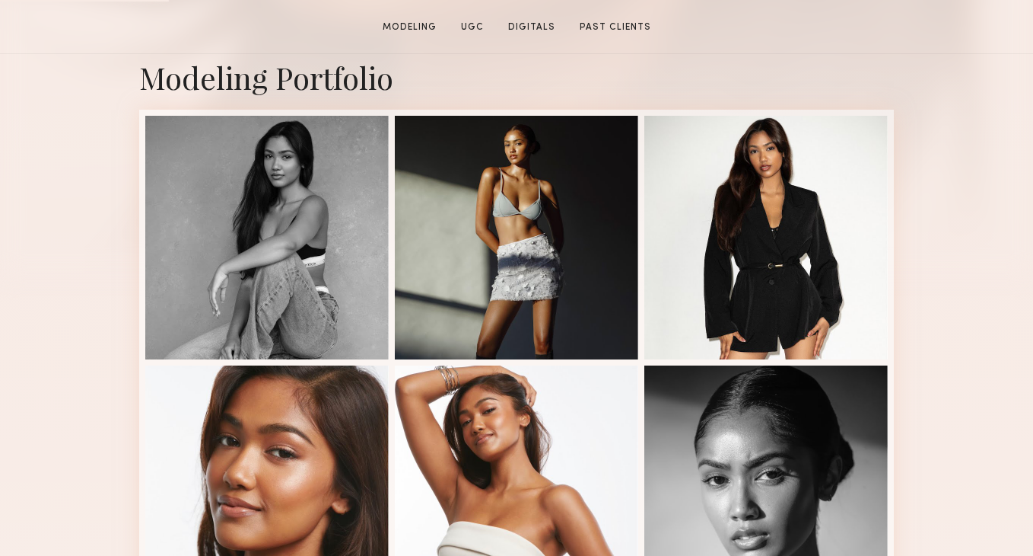
scroll to position [335, 0]
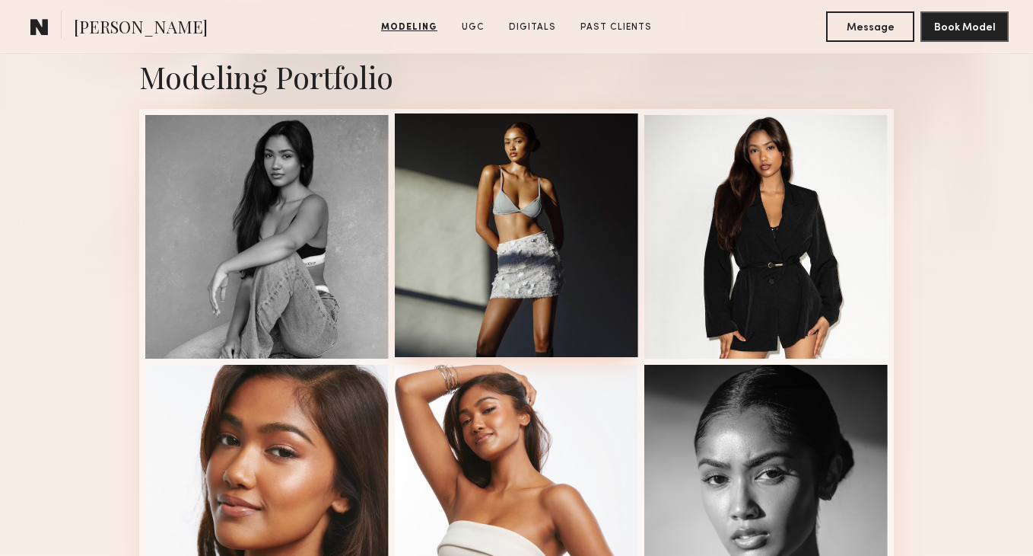
click at [553, 268] on div at bounding box center [517, 235] width 244 height 244
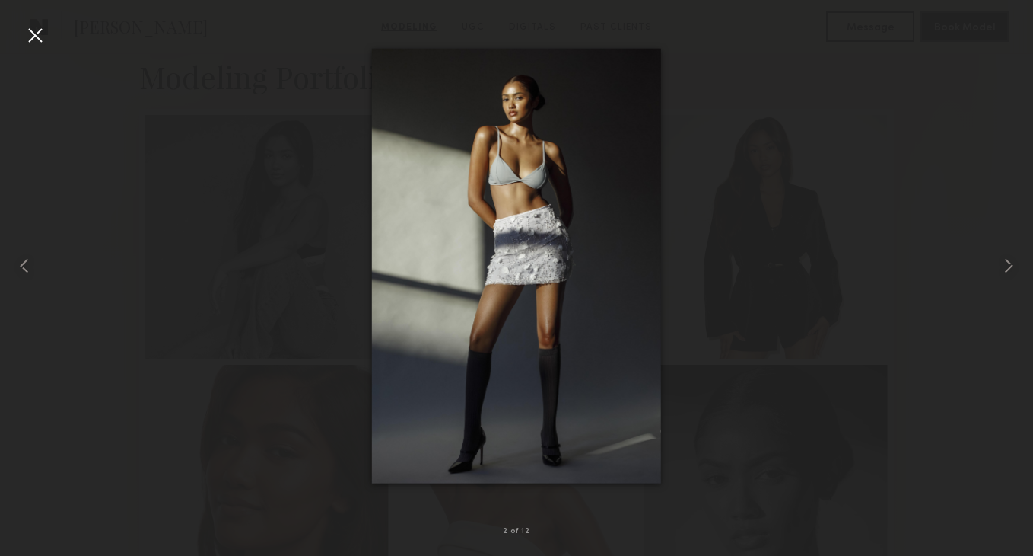
click at [890, 240] on div at bounding box center [516, 265] width 1033 height 482
click at [1002, 261] on common-icon at bounding box center [1009, 265] width 24 height 24
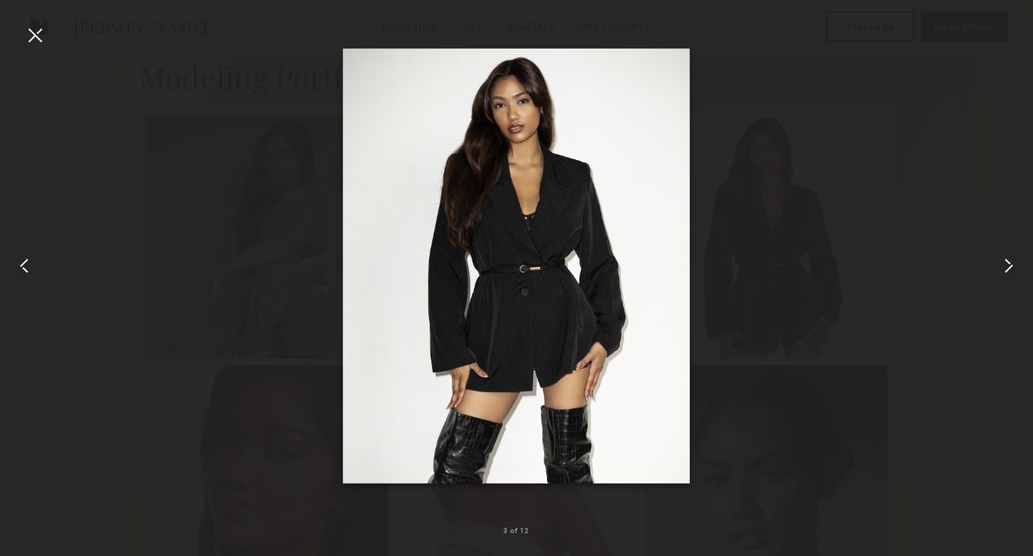
click at [1002, 261] on common-icon at bounding box center [1009, 265] width 24 height 24
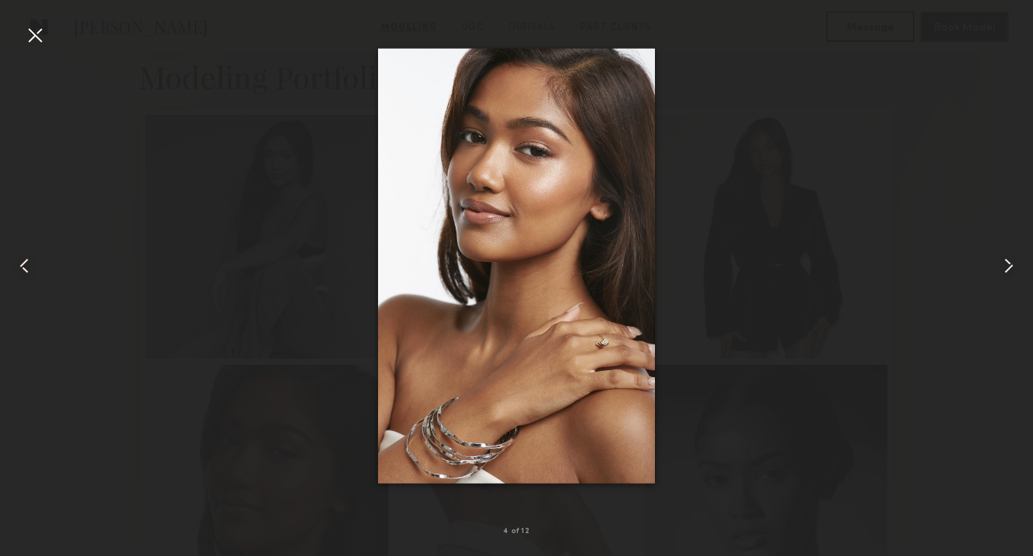
click at [1002, 261] on common-icon at bounding box center [1009, 265] width 24 height 24
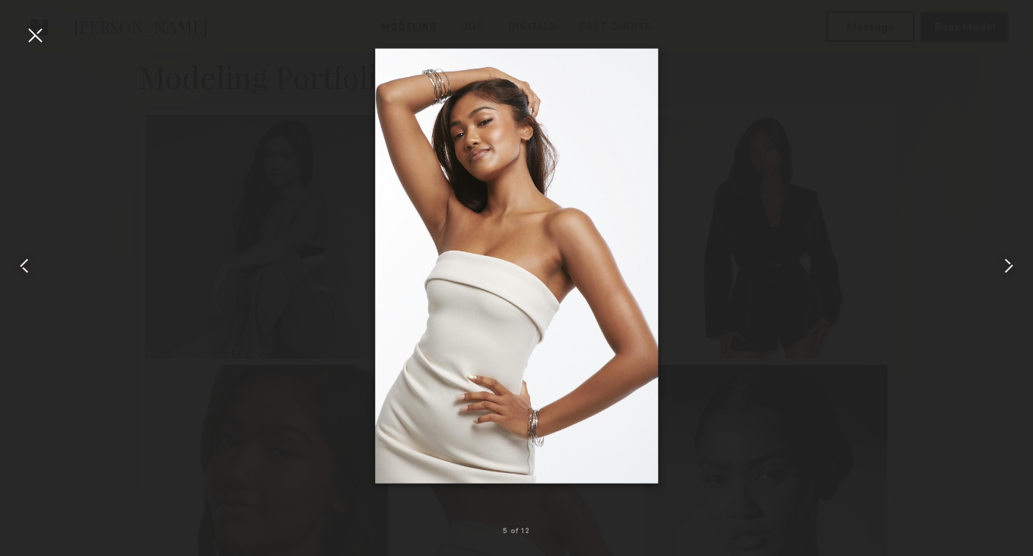
click at [1002, 261] on common-icon at bounding box center [1009, 265] width 24 height 24
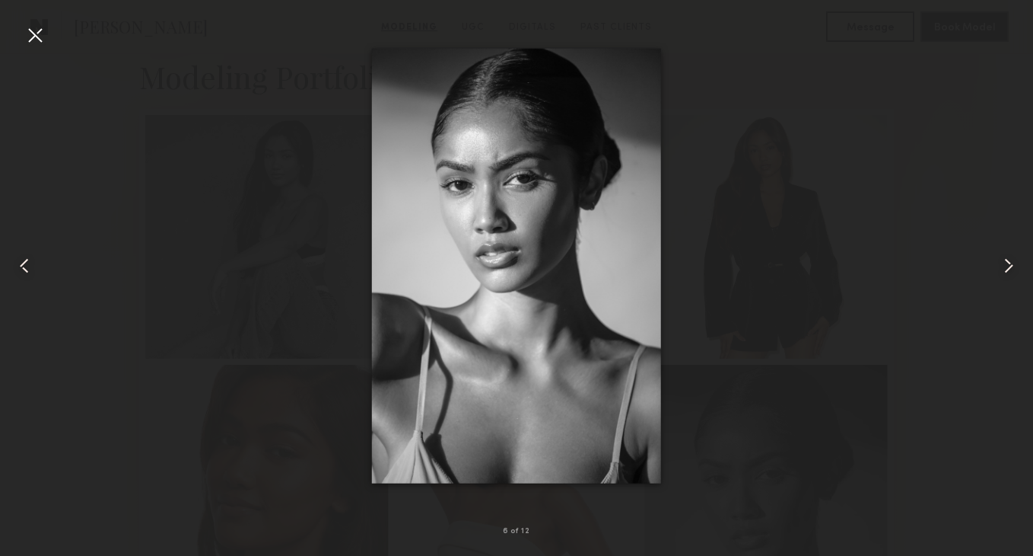
click at [1002, 261] on common-icon at bounding box center [1009, 265] width 24 height 24
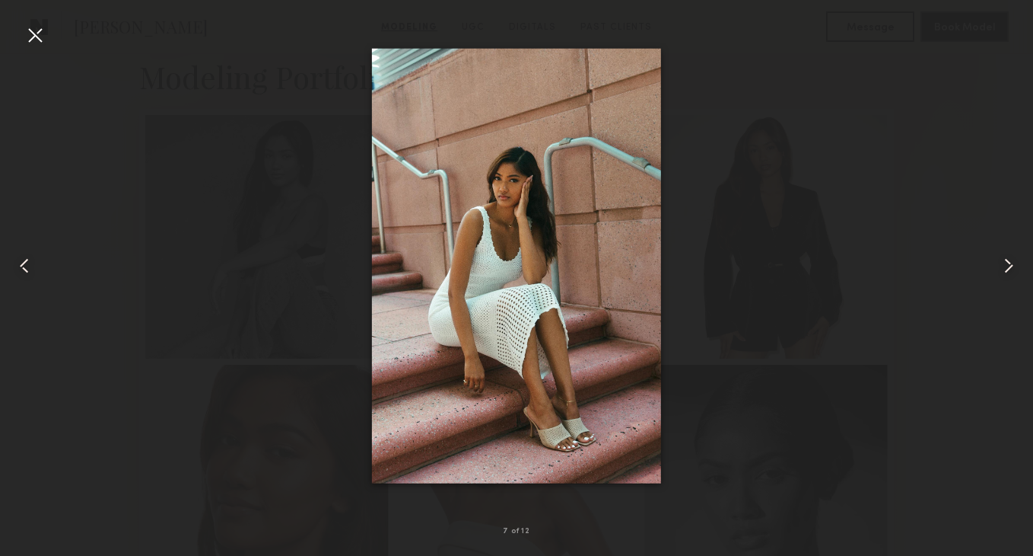
click at [31, 265] on common-icon at bounding box center [24, 265] width 24 height 24
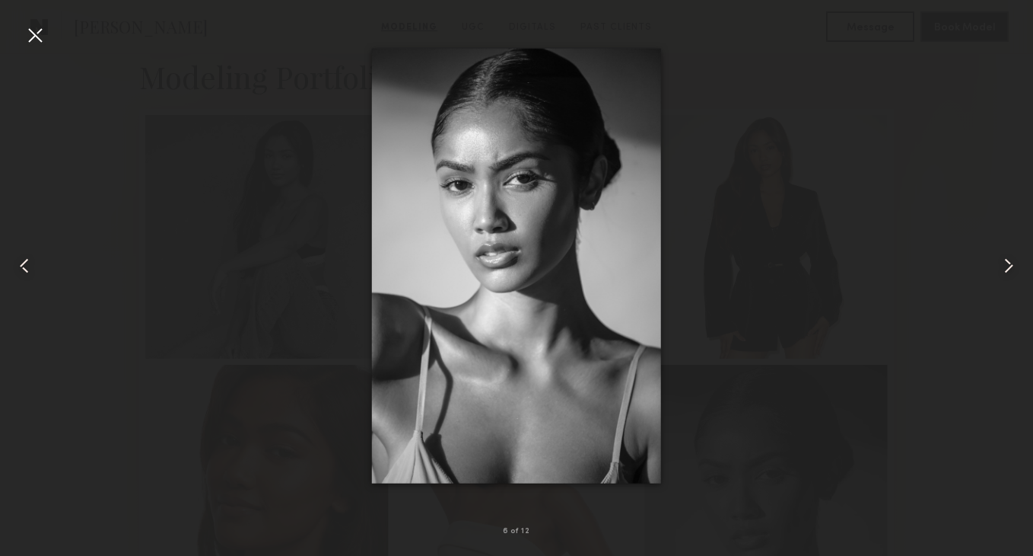
click at [998, 269] on common-icon at bounding box center [1009, 265] width 24 height 24
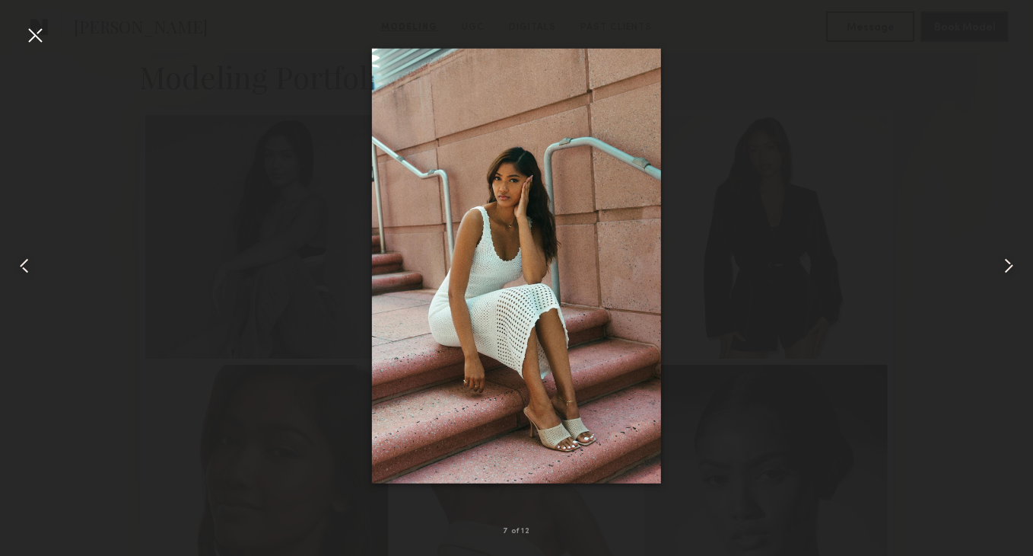
click at [998, 269] on common-icon at bounding box center [1009, 265] width 24 height 24
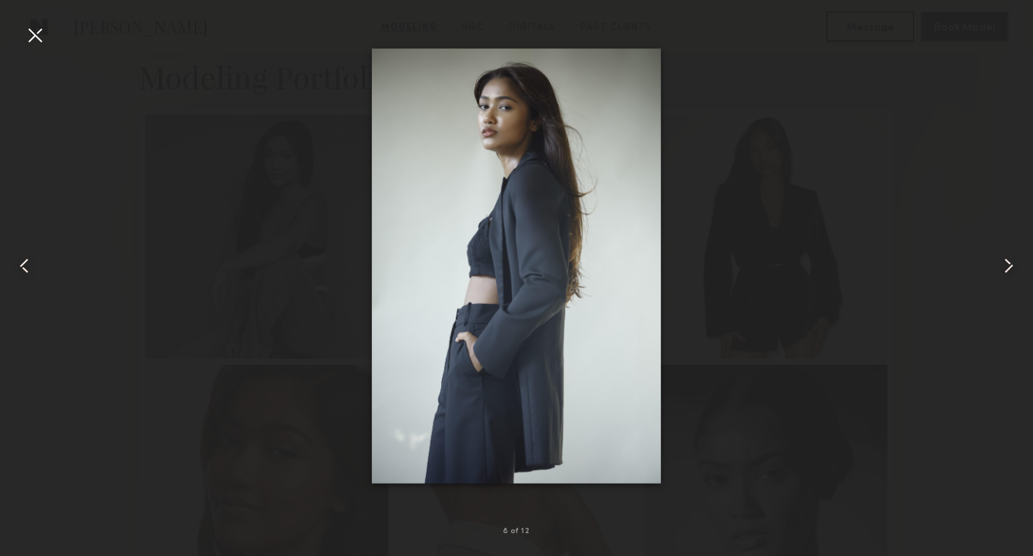
click at [998, 269] on common-icon at bounding box center [1009, 265] width 24 height 24
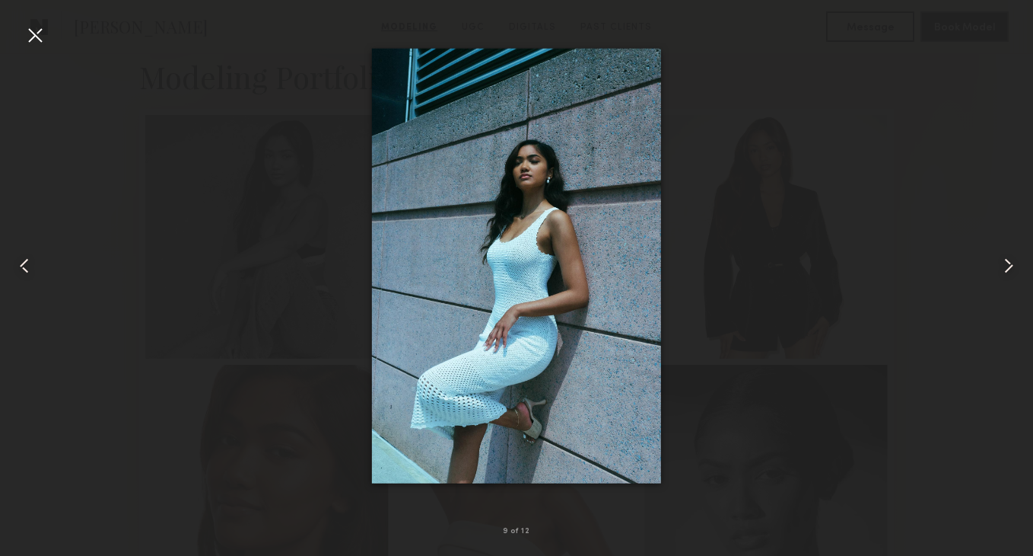
click at [998, 269] on common-icon at bounding box center [1009, 265] width 24 height 24
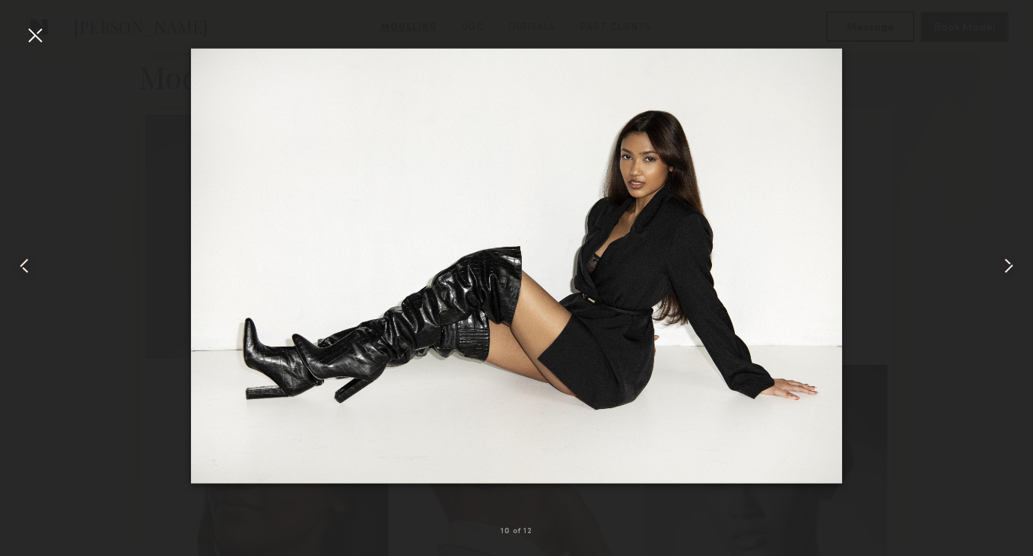
click at [998, 269] on common-icon at bounding box center [1009, 265] width 24 height 24
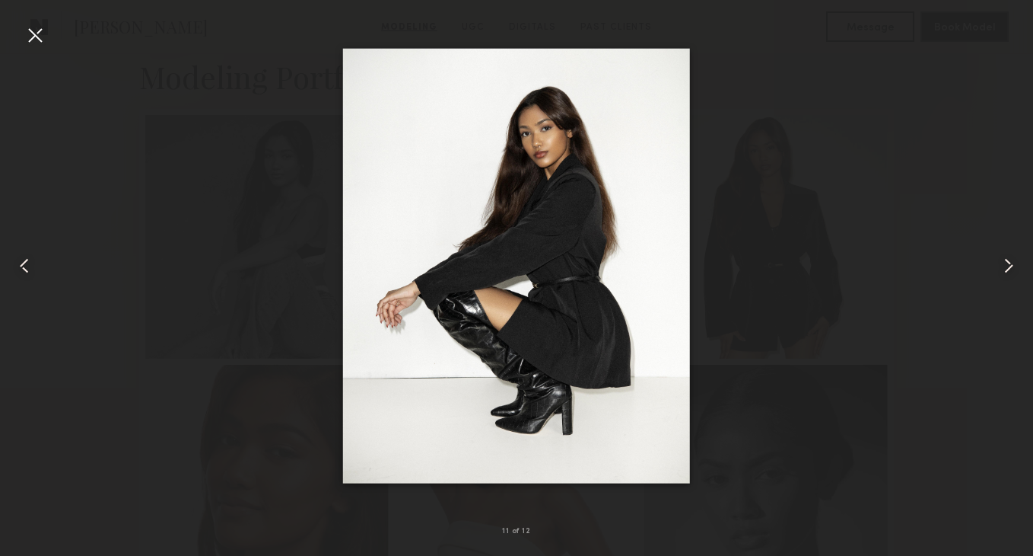
click at [998, 269] on common-icon at bounding box center [1009, 265] width 24 height 24
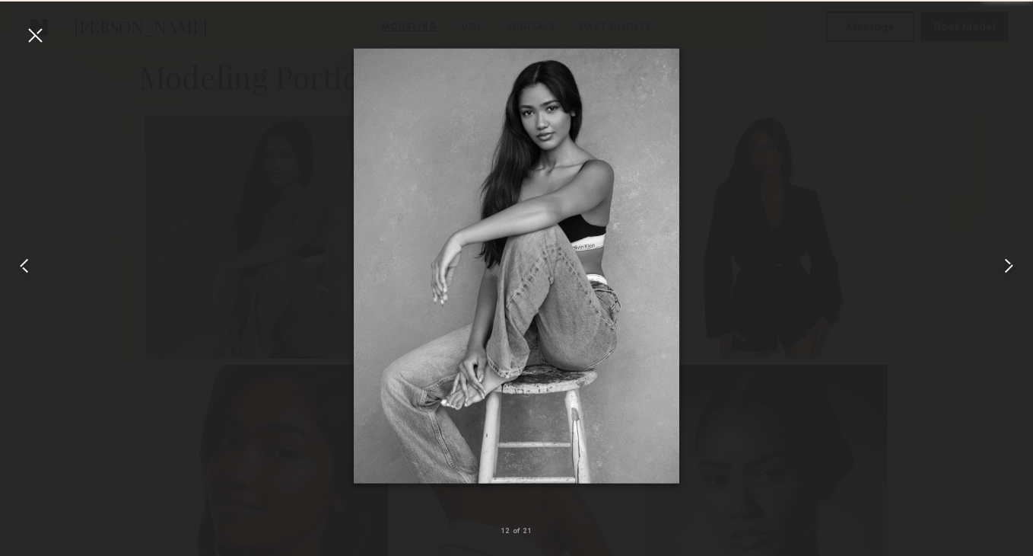
click at [998, 269] on common-icon at bounding box center [1009, 265] width 24 height 24
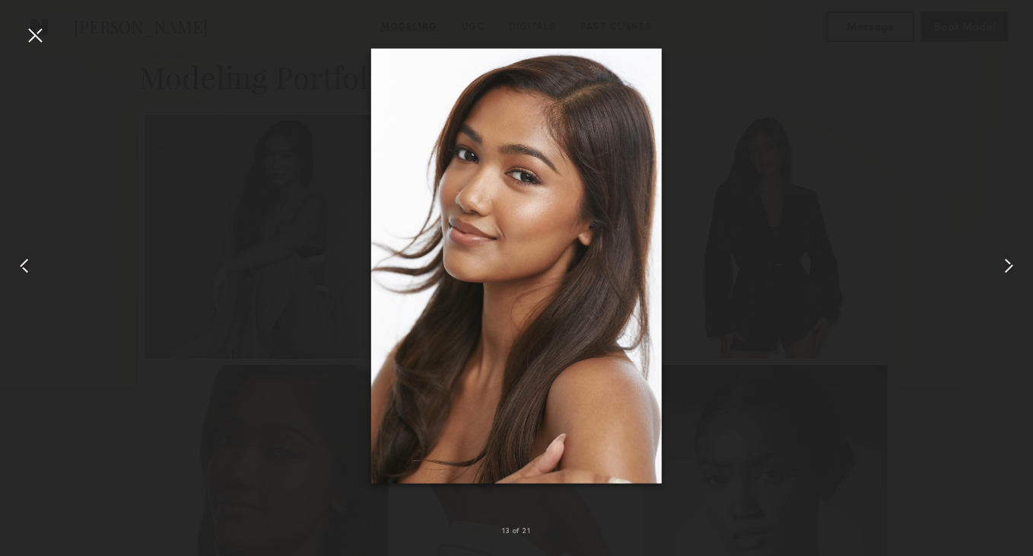
click at [998, 269] on common-icon at bounding box center [1009, 265] width 24 height 24
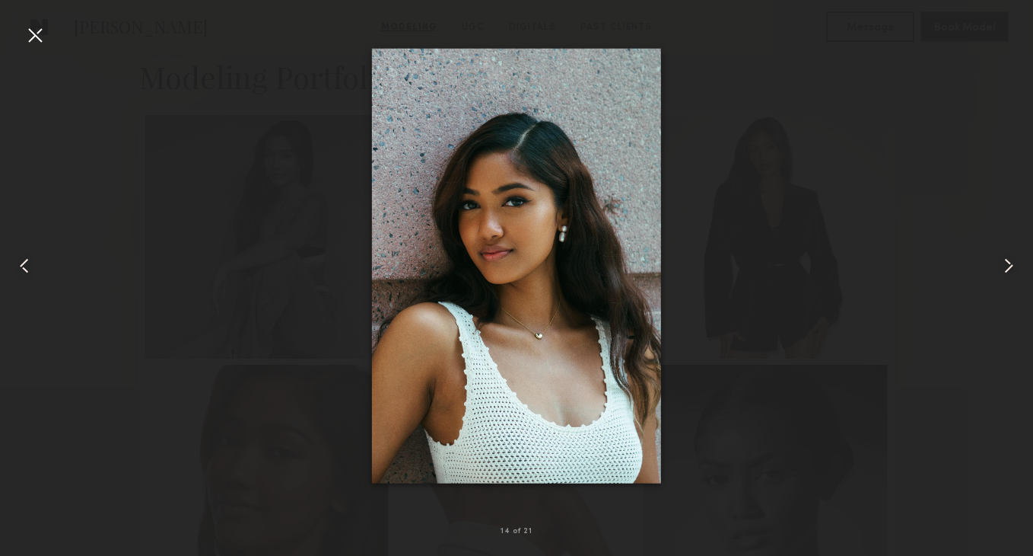
click at [998, 269] on common-icon at bounding box center [1009, 265] width 24 height 24
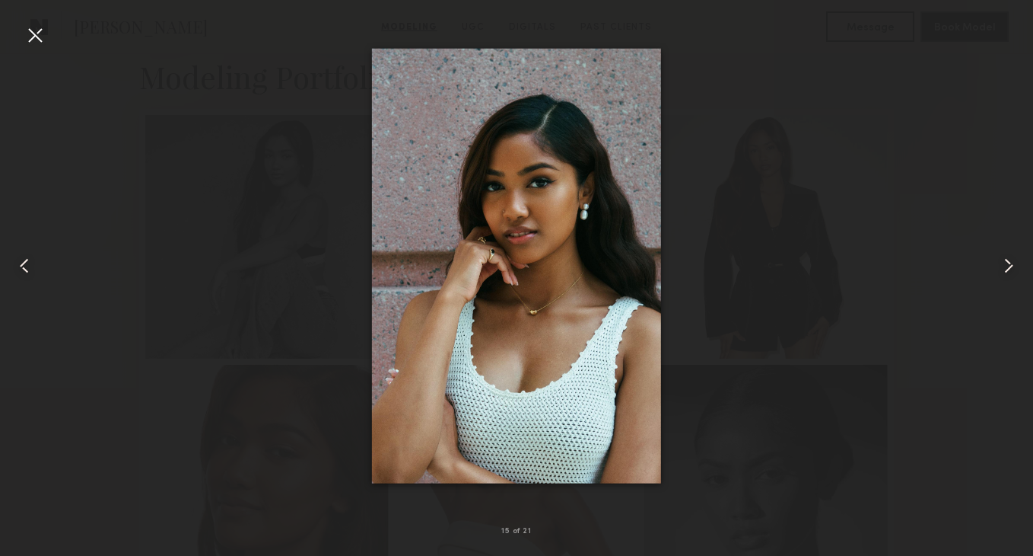
click at [998, 269] on common-icon at bounding box center [1009, 265] width 24 height 24
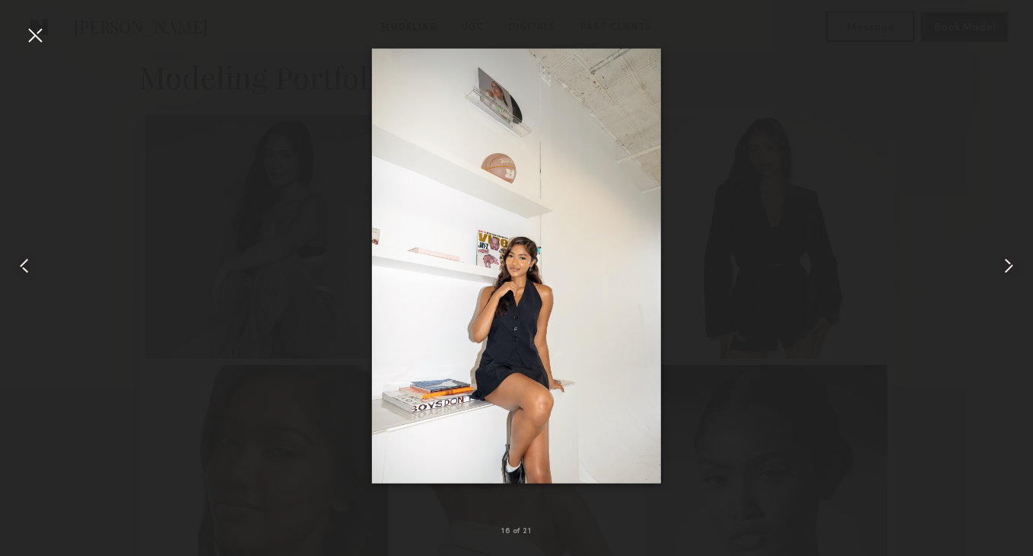
click at [998, 269] on common-icon at bounding box center [1009, 265] width 24 height 24
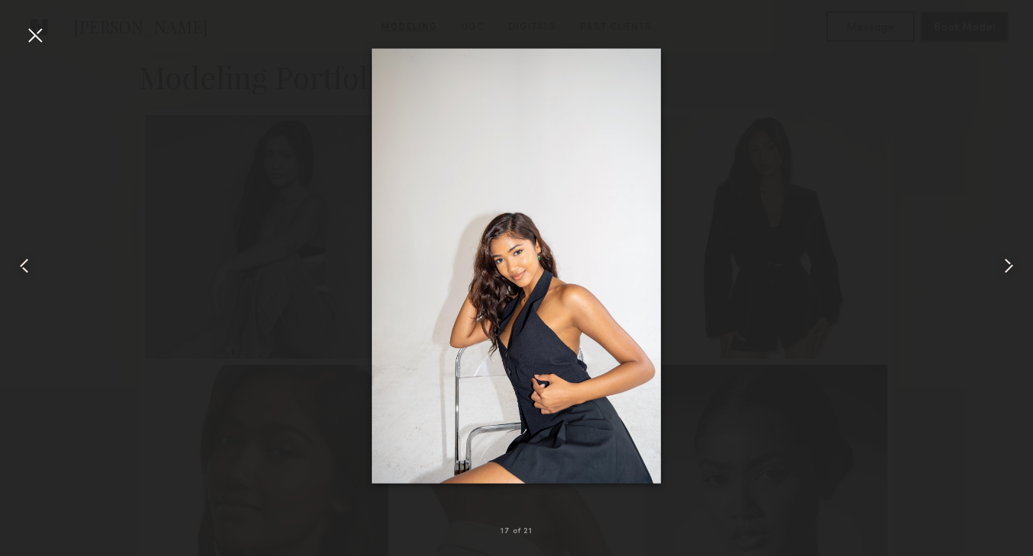
click at [998, 269] on common-icon at bounding box center [1009, 265] width 24 height 24
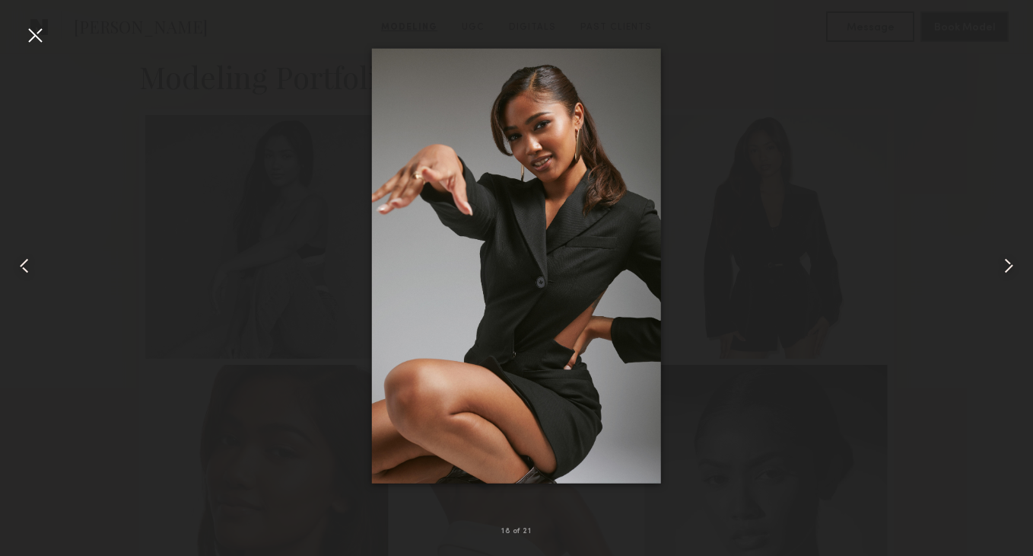
click at [998, 269] on common-icon at bounding box center [1009, 265] width 24 height 24
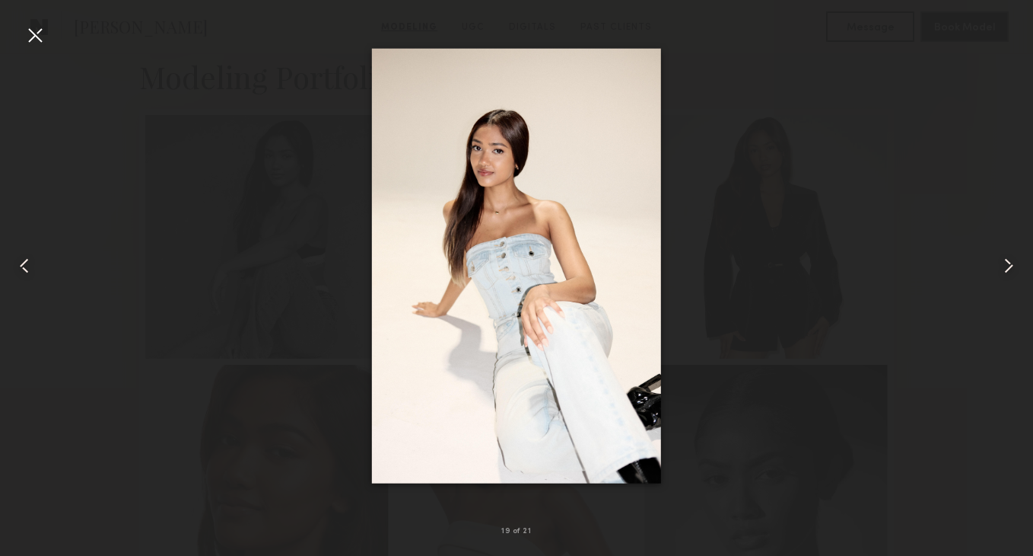
click at [998, 269] on common-icon at bounding box center [1009, 265] width 24 height 24
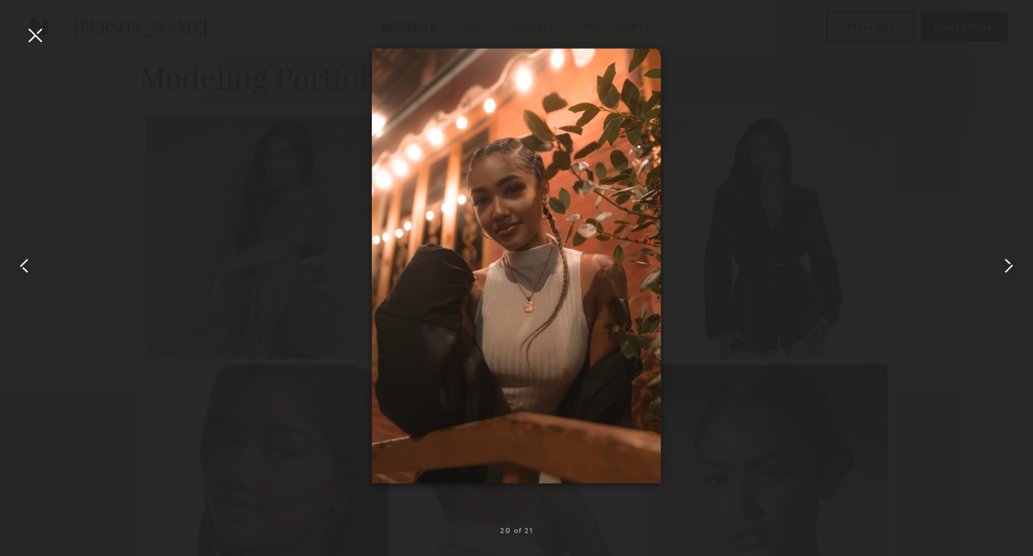
click at [998, 269] on common-icon at bounding box center [1009, 265] width 24 height 24
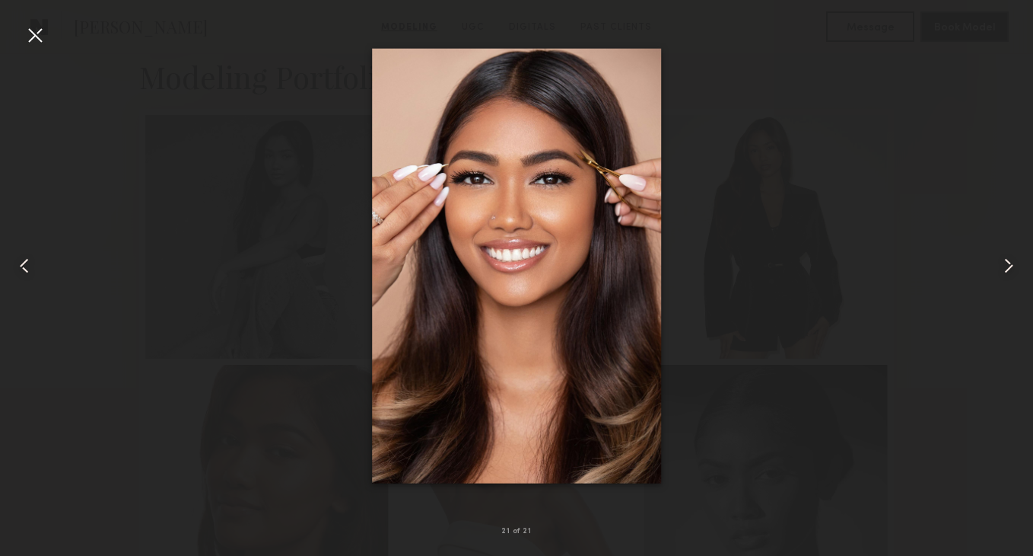
click at [998, 269] on common-icon at bounding box center [1009, 265] width 24 height 24
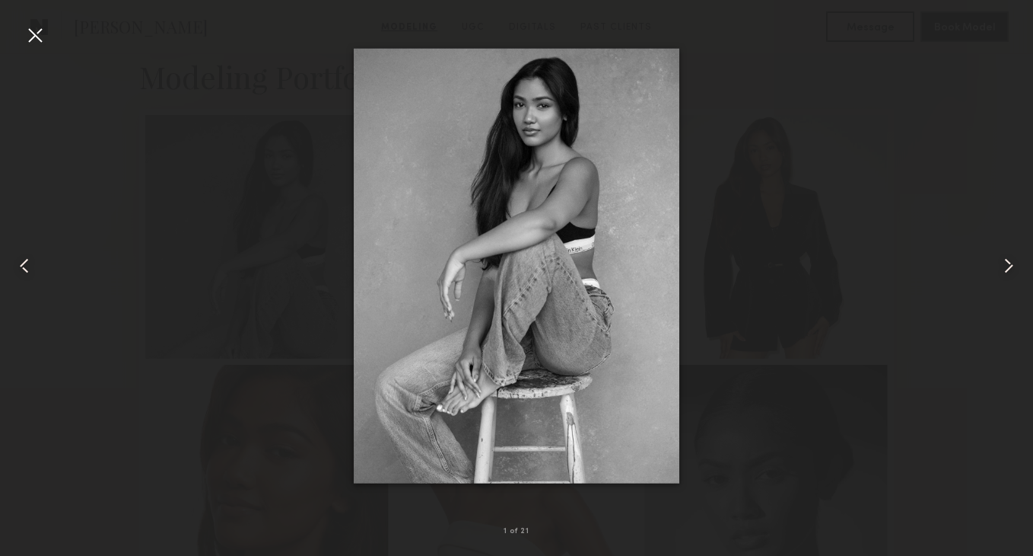
click at [998, 269] on common-icon at bounding box center [1009, 265] width 24 height 24
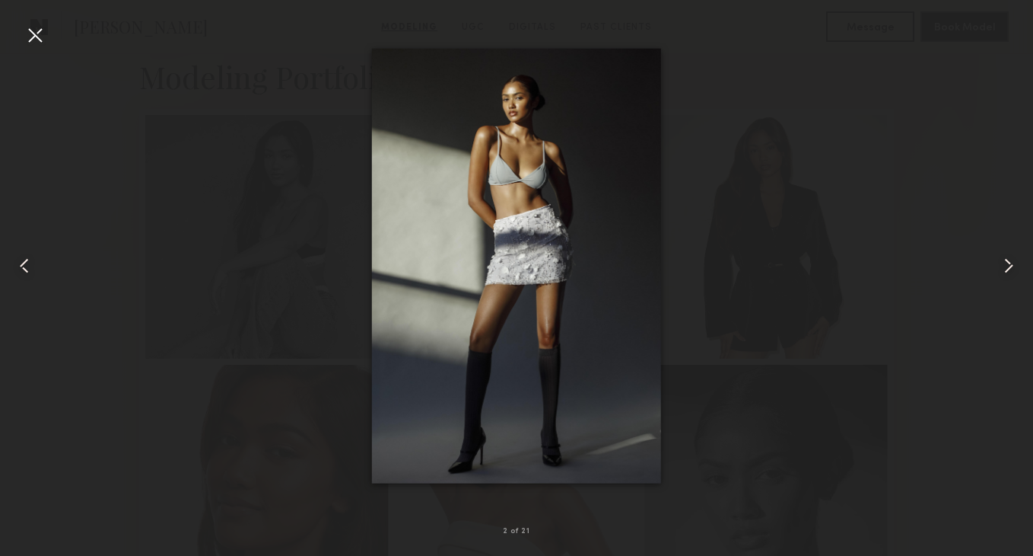
click at [998, 269] on common-icon at bounding box center [1009, 265] width 24 height 24
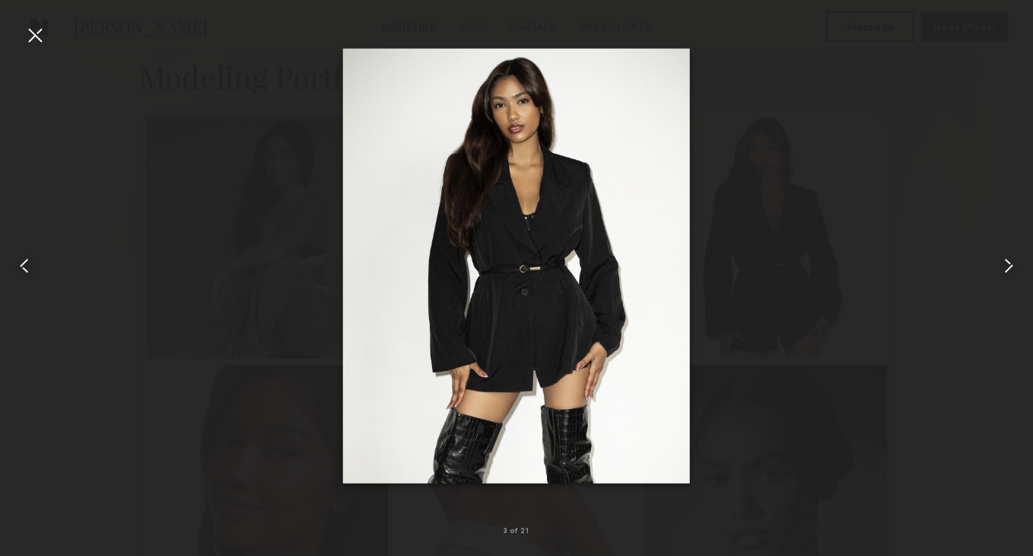
click at [998, 269] on common-icon at bounding box center [1009, 265] width 24 height 24
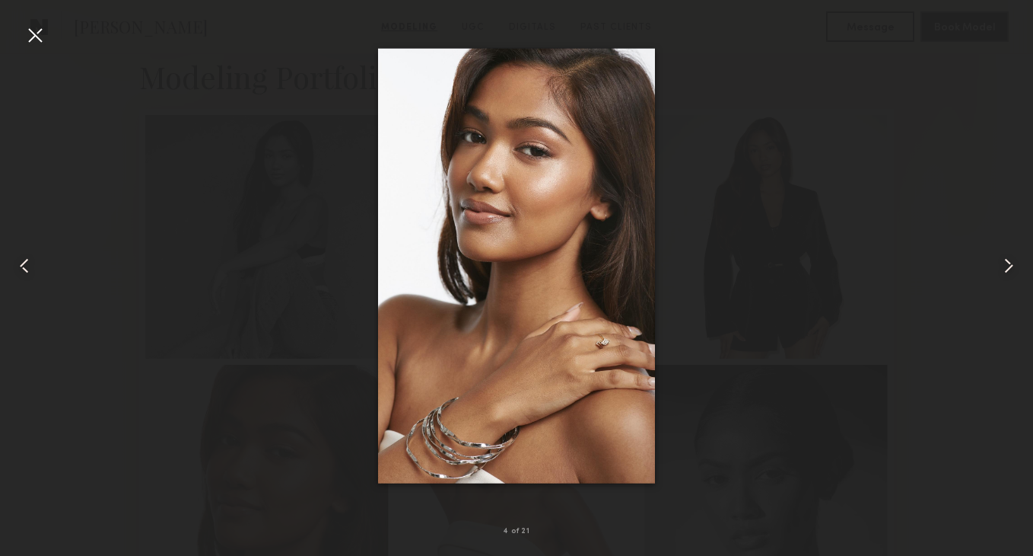
click at [923, 158] on div at bounding box center [516, 265] width 1033 height 482
click at [27, 32] on div at bounding box center [35, 35] width 24 height 24
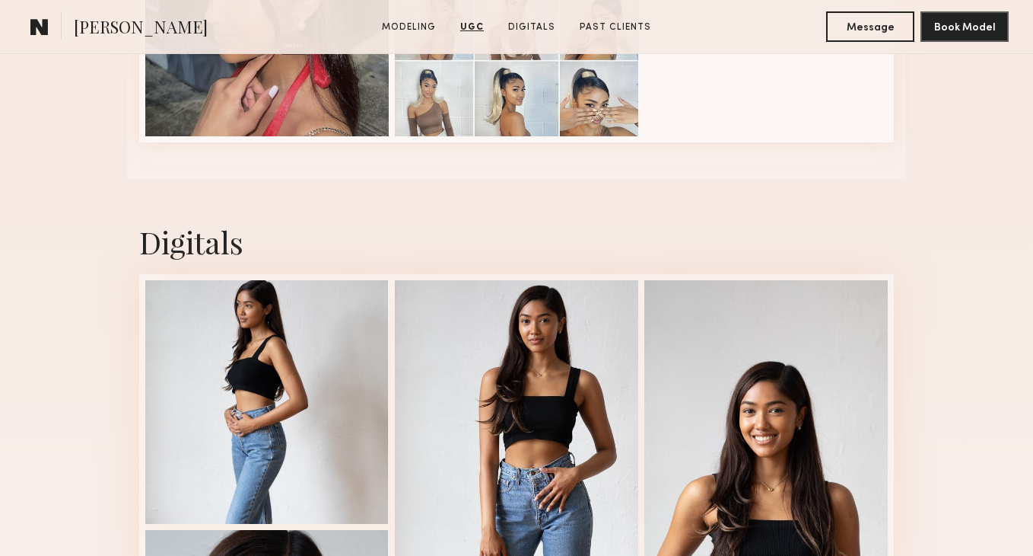
scroll to position [3077, 0]
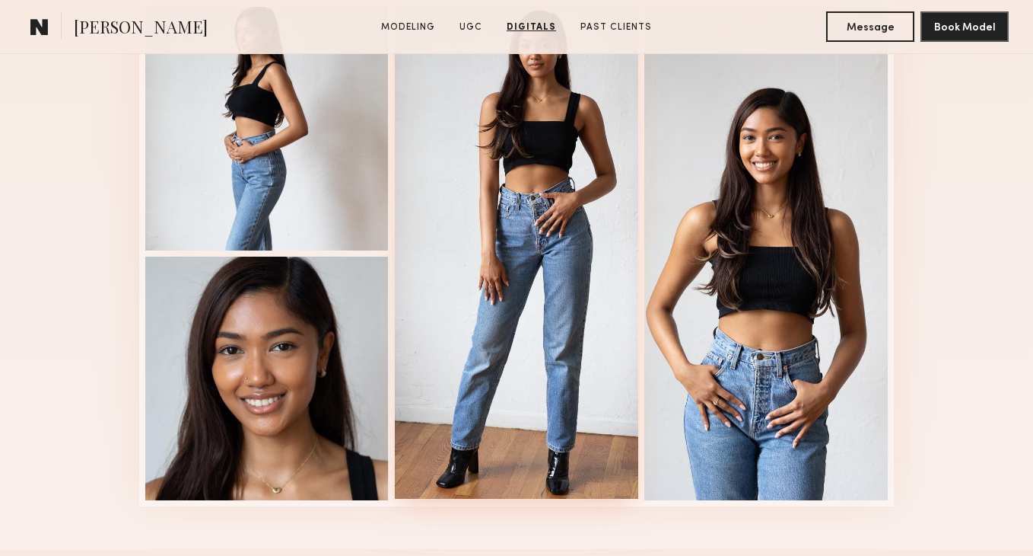
click at [556, 280] on div at bounding box center [517, 251] width 244 height 493
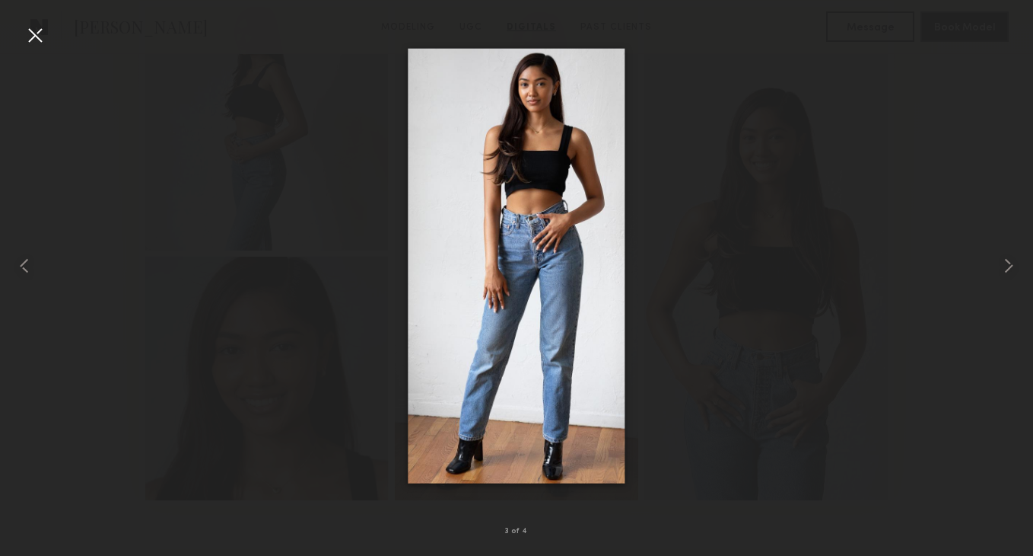
click at [945, 175] on div at bounding box center [516, 265] width 1033 height 482
click at [36, 39] on div at bounding box center [35, 35] width 24 height 24
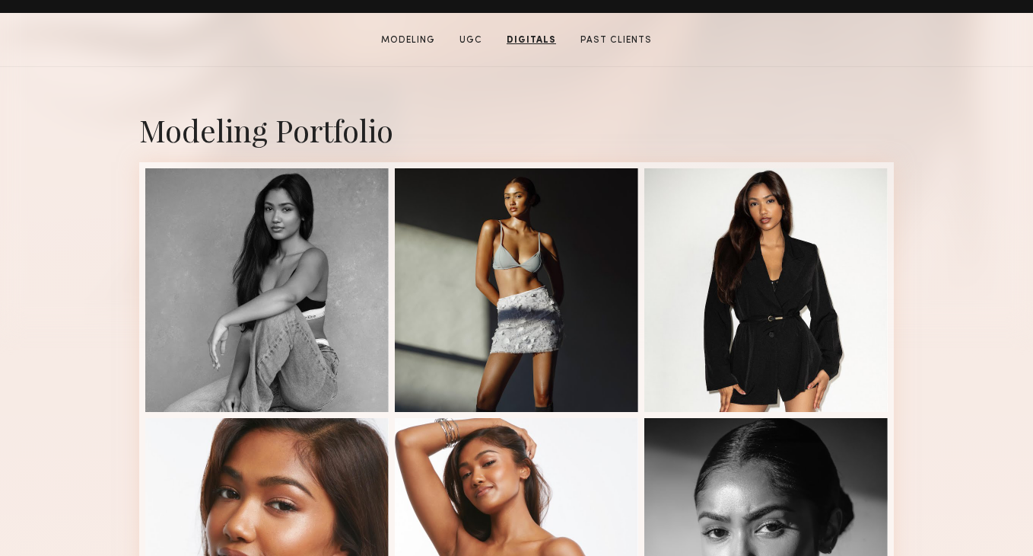
scroll to position [0, 0]
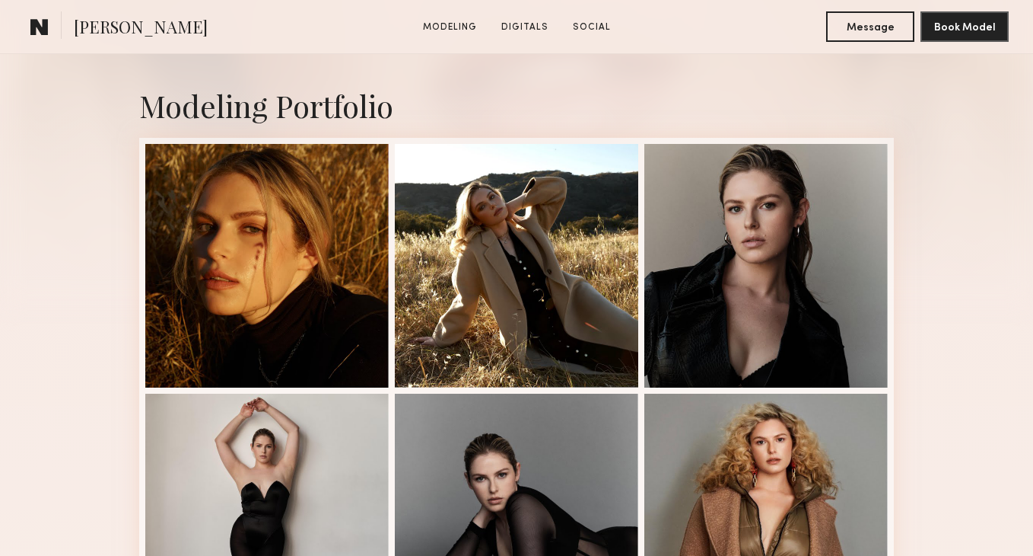
scroll to position [609, 0]
